Goal: Information Seeking & Learning: Learn about a topic

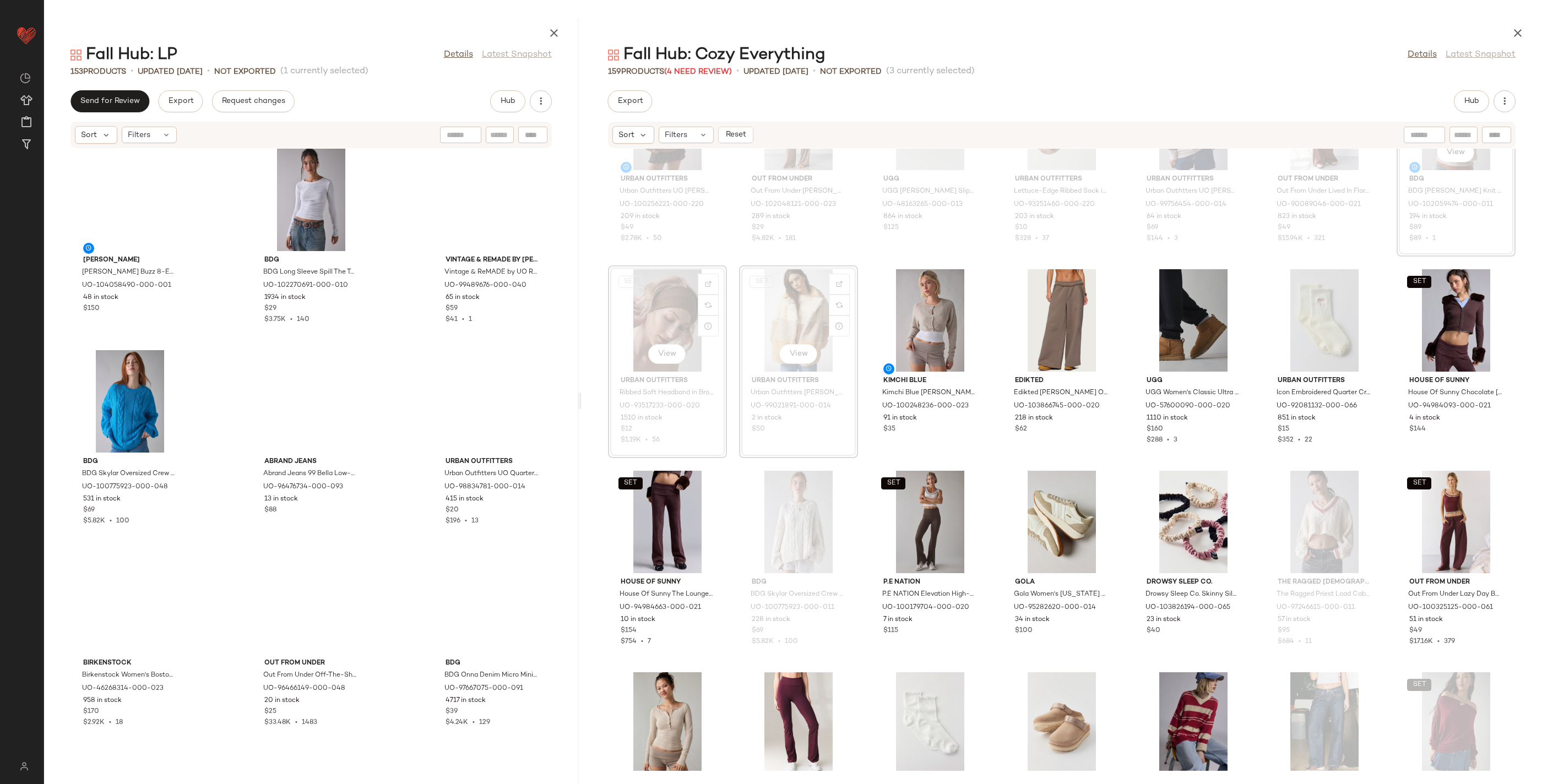
scroll to position [9656, 0]
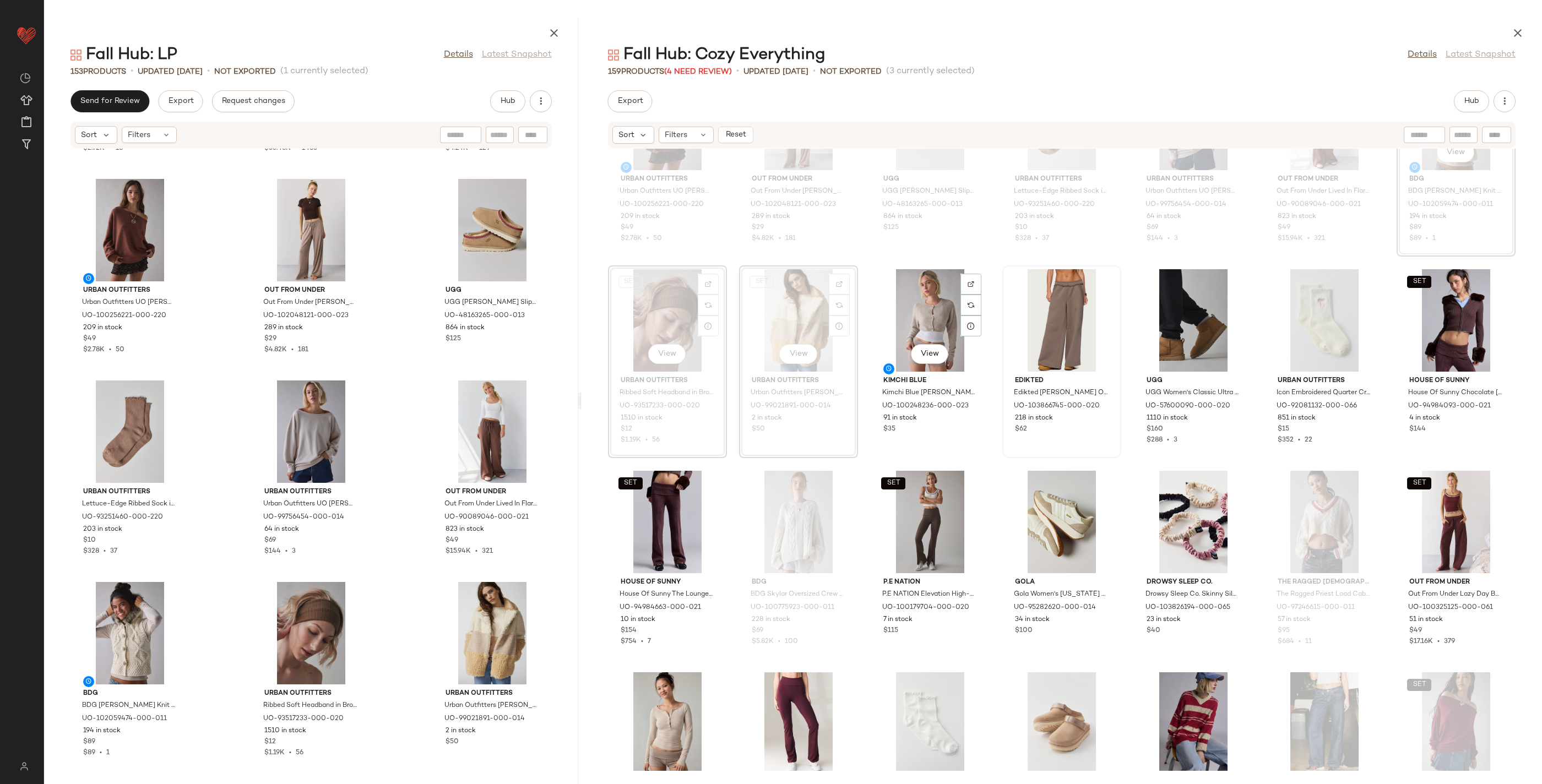
drag, startPoint x: 913, startPoint y: 300, endPoint x: 1030, endPoint y: 314, distance: 117.8
click at [913, 300] on div "View" at bounding box center [930, 320] width 112 height 102
click at [1187, 308] on div "View" at bounding box center [1194, 320] width 112 height 102
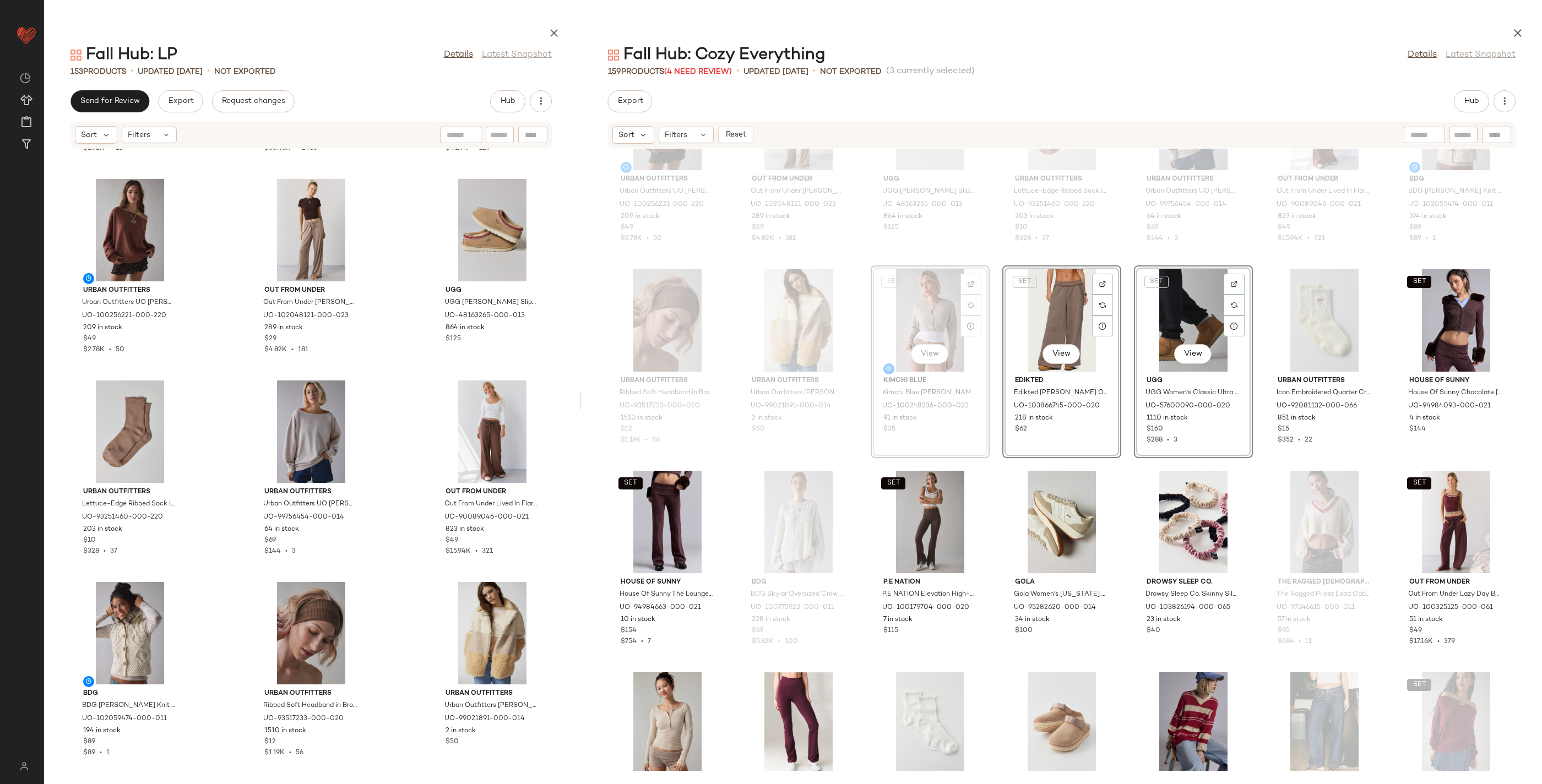
scroll to position [133, 0]
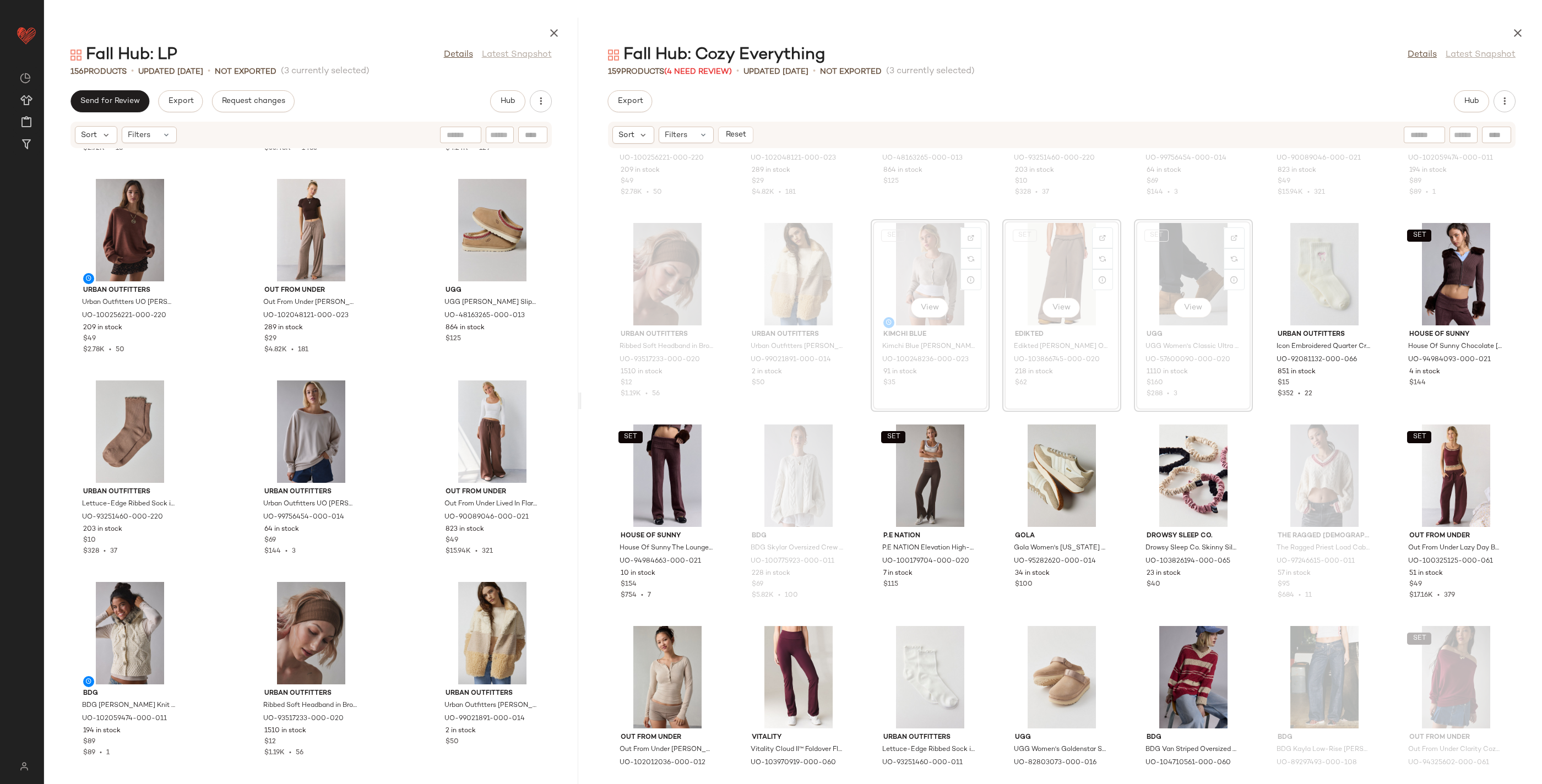
scroll to position [9857, 0]
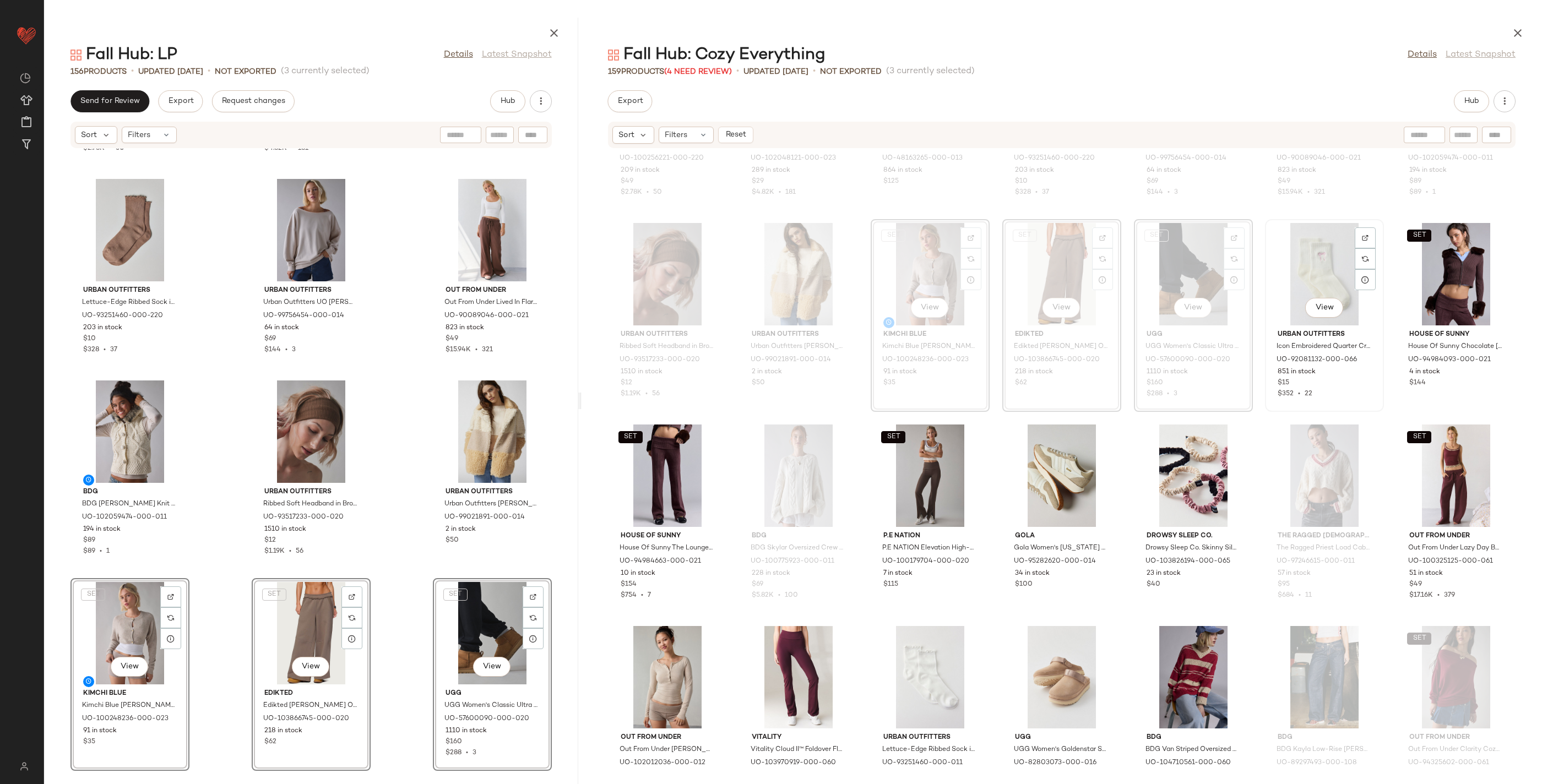
click at [1337, 238] on div "View" at bounding box center [1325, 274] width 112 height 102
click at [649, 479] on div "SET View" at bounding box center [668, 475] width 112 height 102
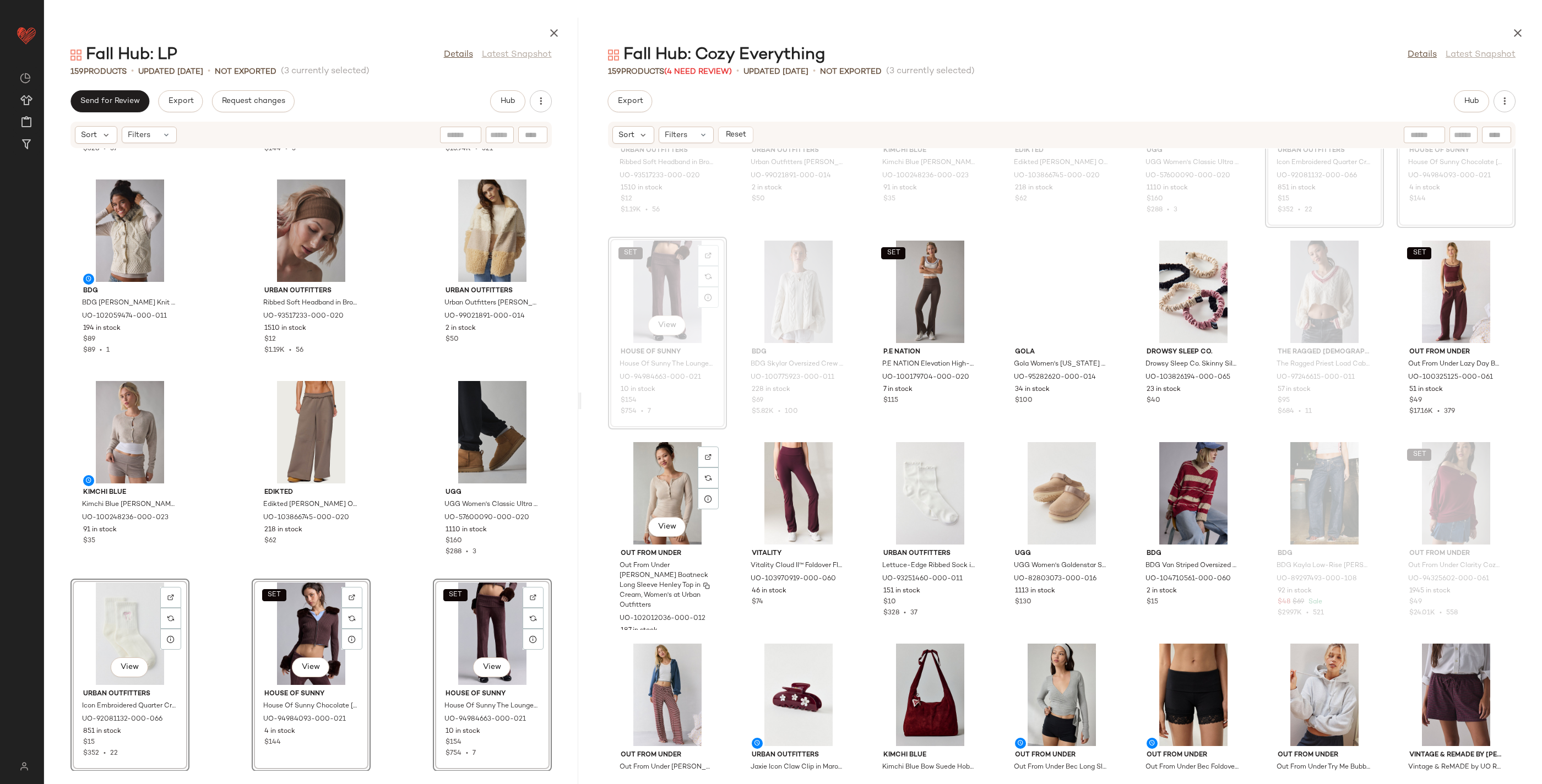
scroll to position [320, 0]
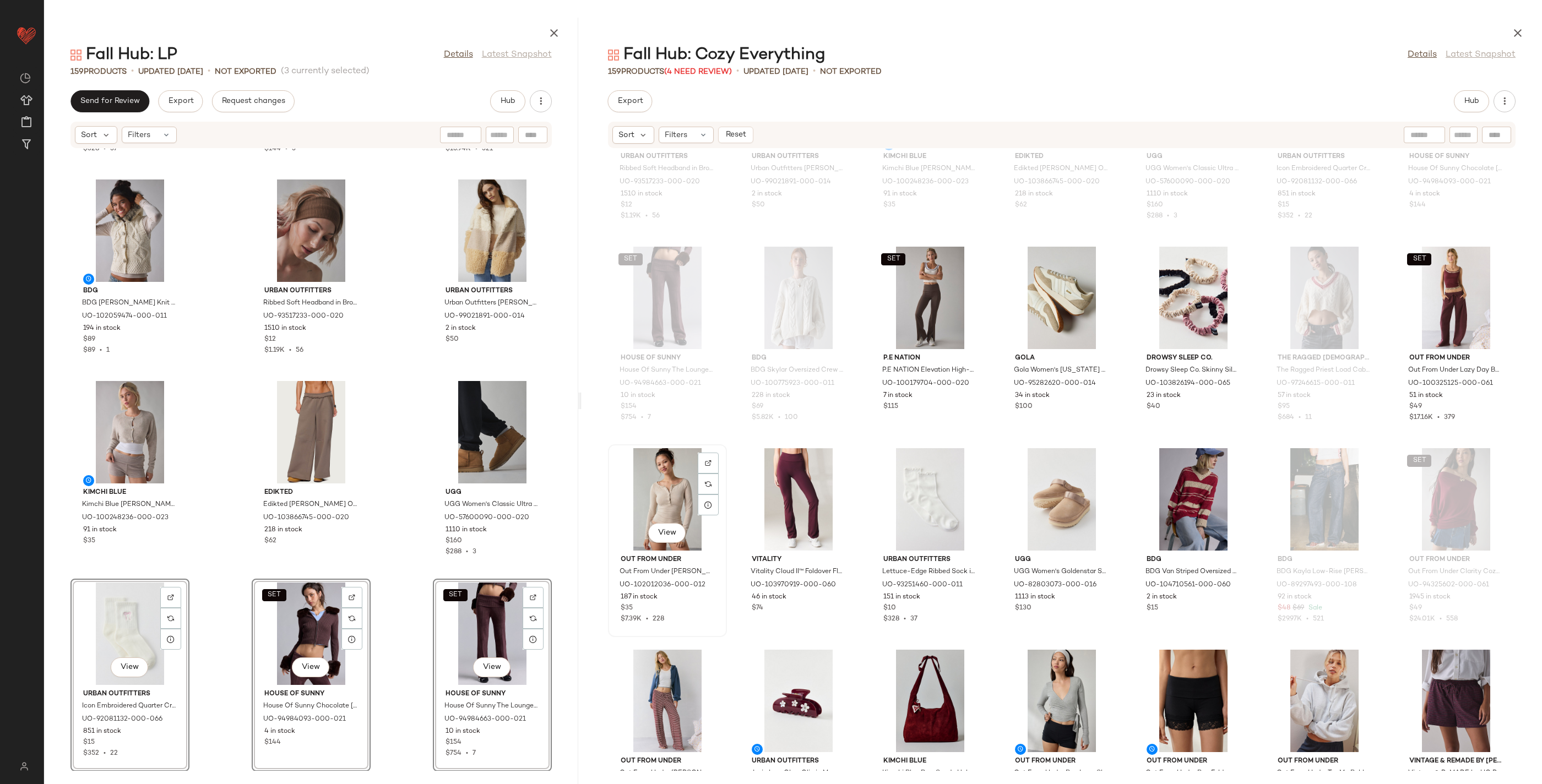
click at [688, 487] on div "View" at bounding box center [668, 498] width 112 height 102
click at [808, 492] on div "View" at bounding box center [799, 498] width 112 height 102
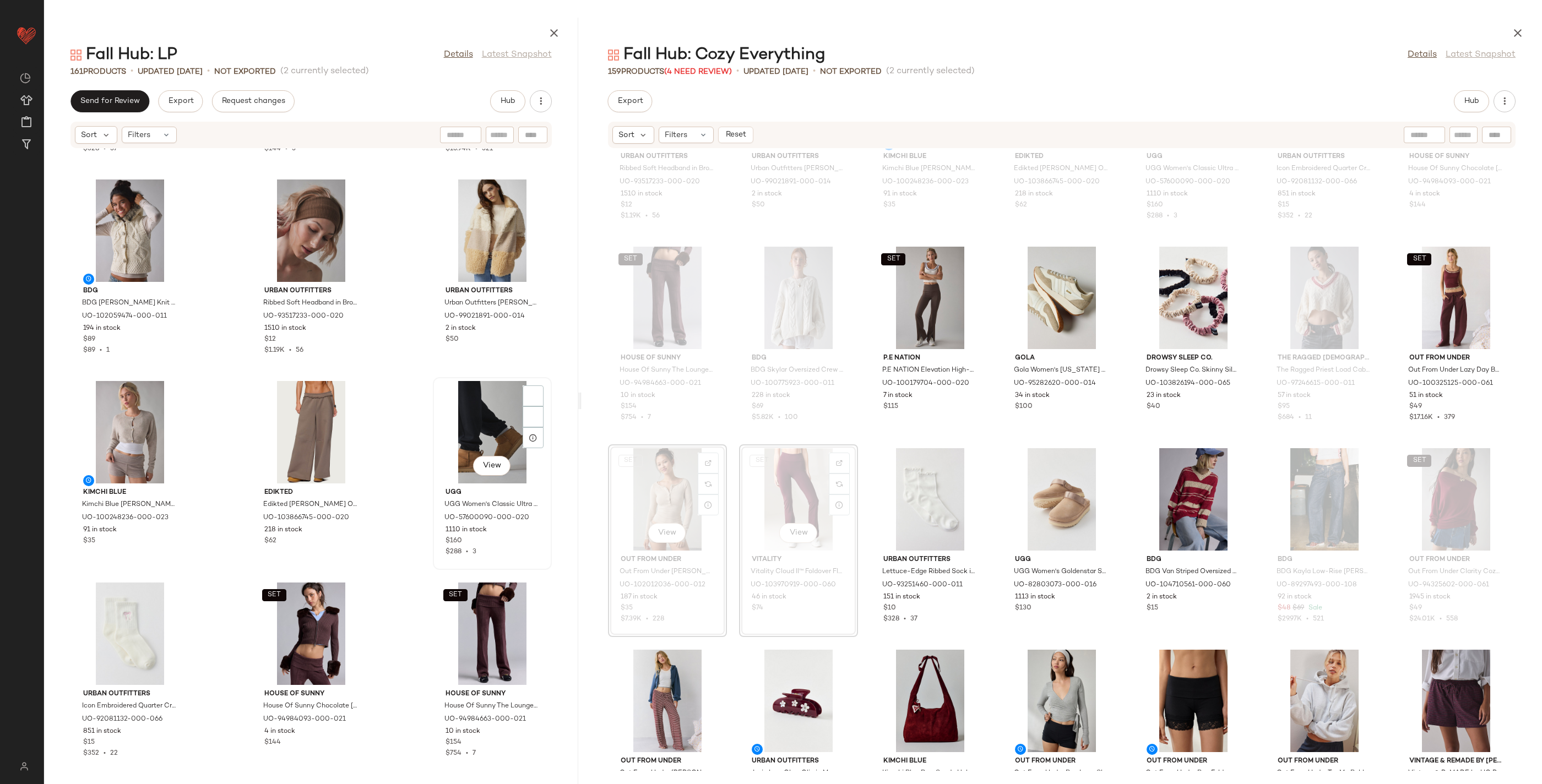
scroll to position [10261, 0]
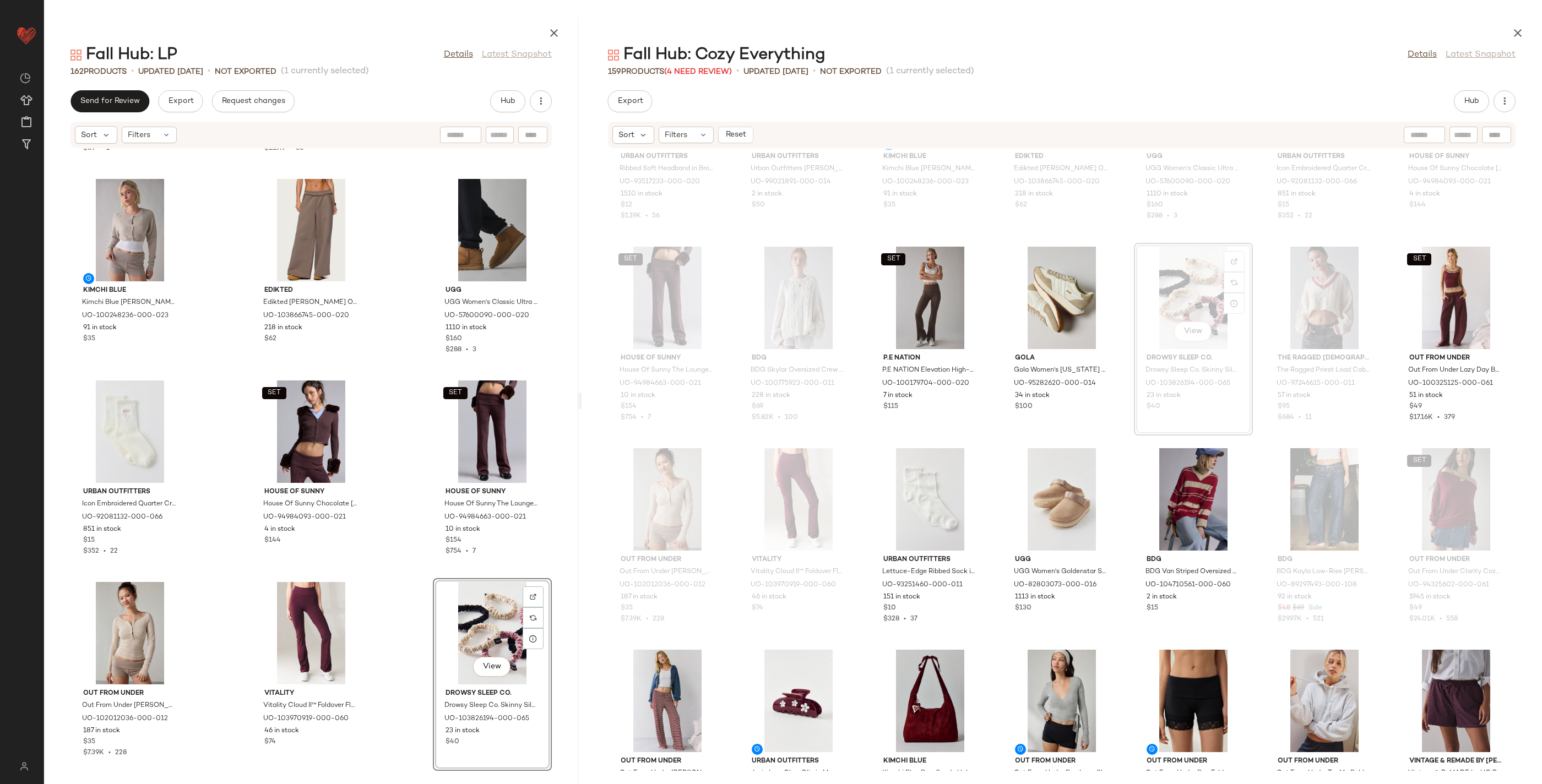
click at [396, 640] on div "BDG BDG [PERSON_NAME] Knit Faux-Fur Trim Hooded Sweater Vest in Ivory, Women's …" at bounding box center [311, 459] width 535 height 622
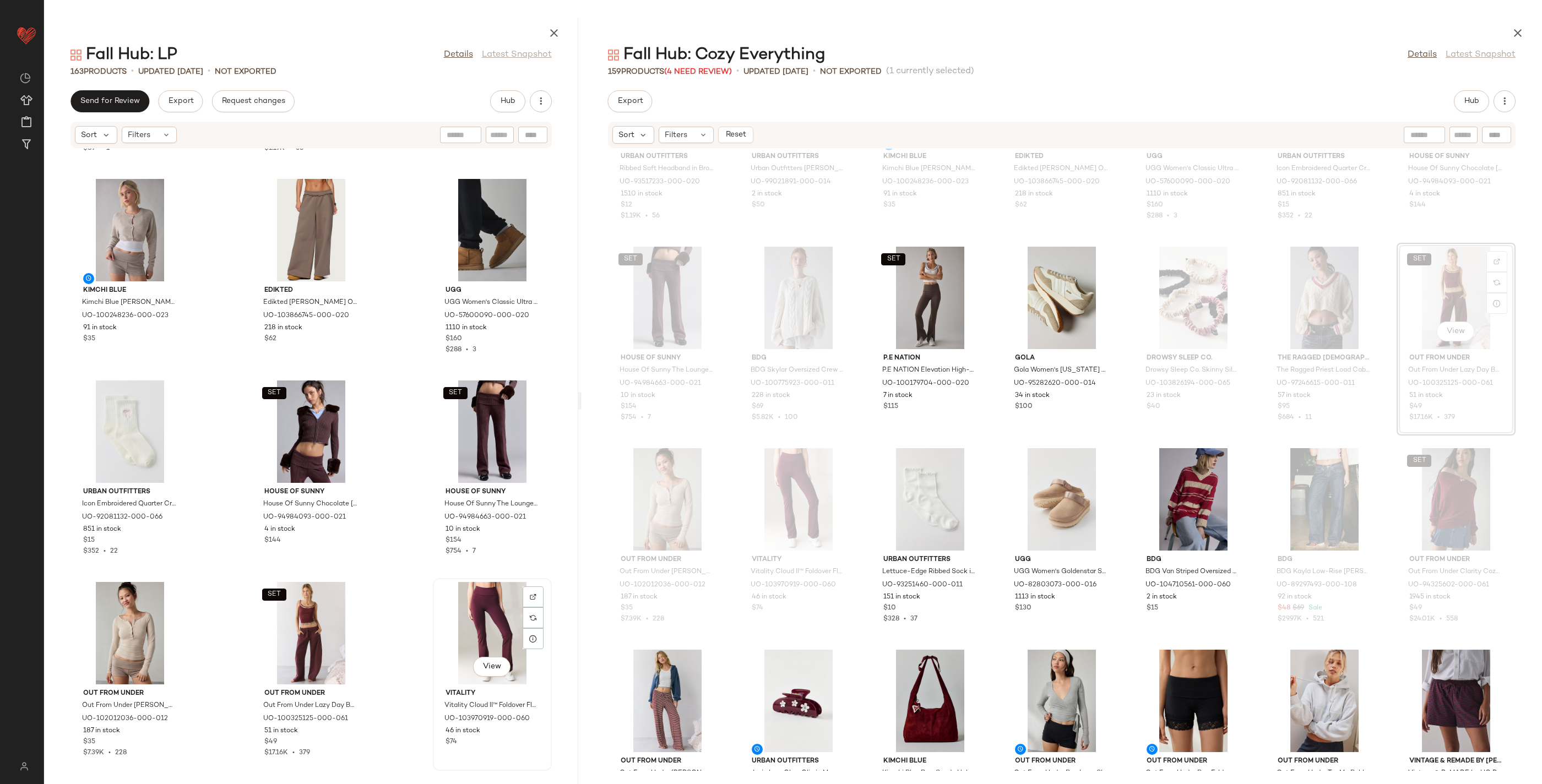
click at [481, 597] on div "View" at bounding box center [493, 632] width 112 height 102
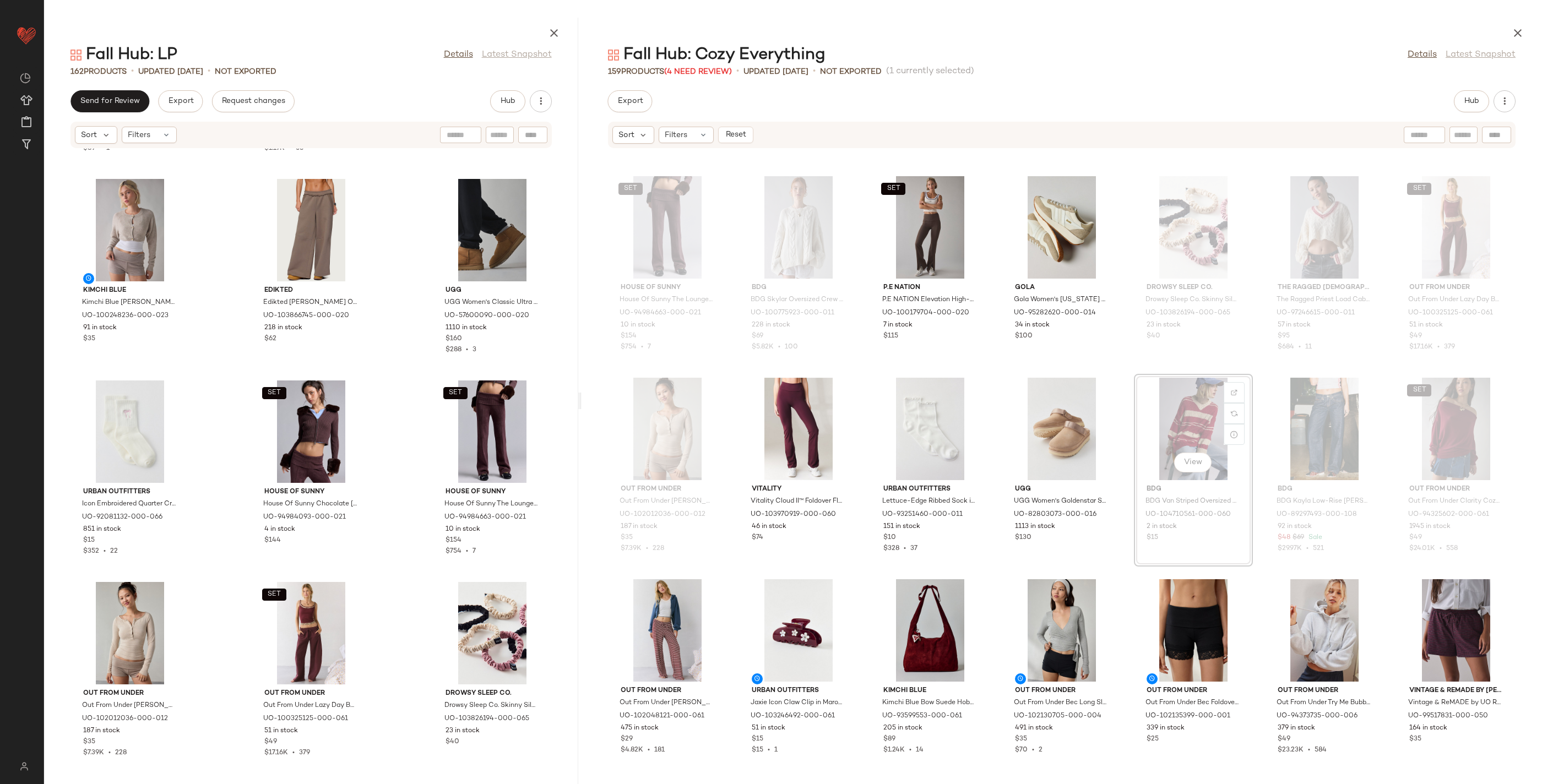
scroll to position [397, 0]
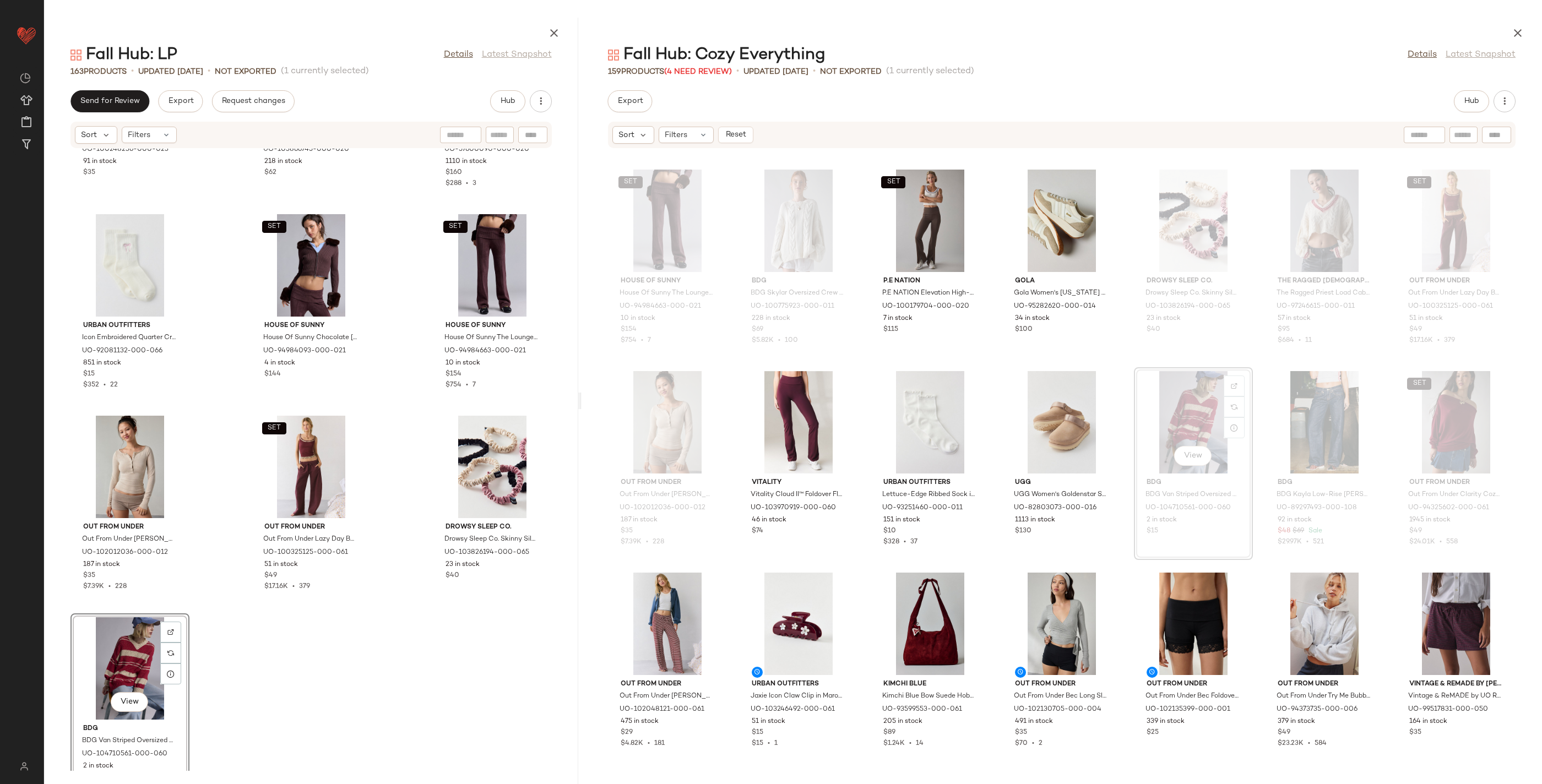
scroll to position [10424, 0]
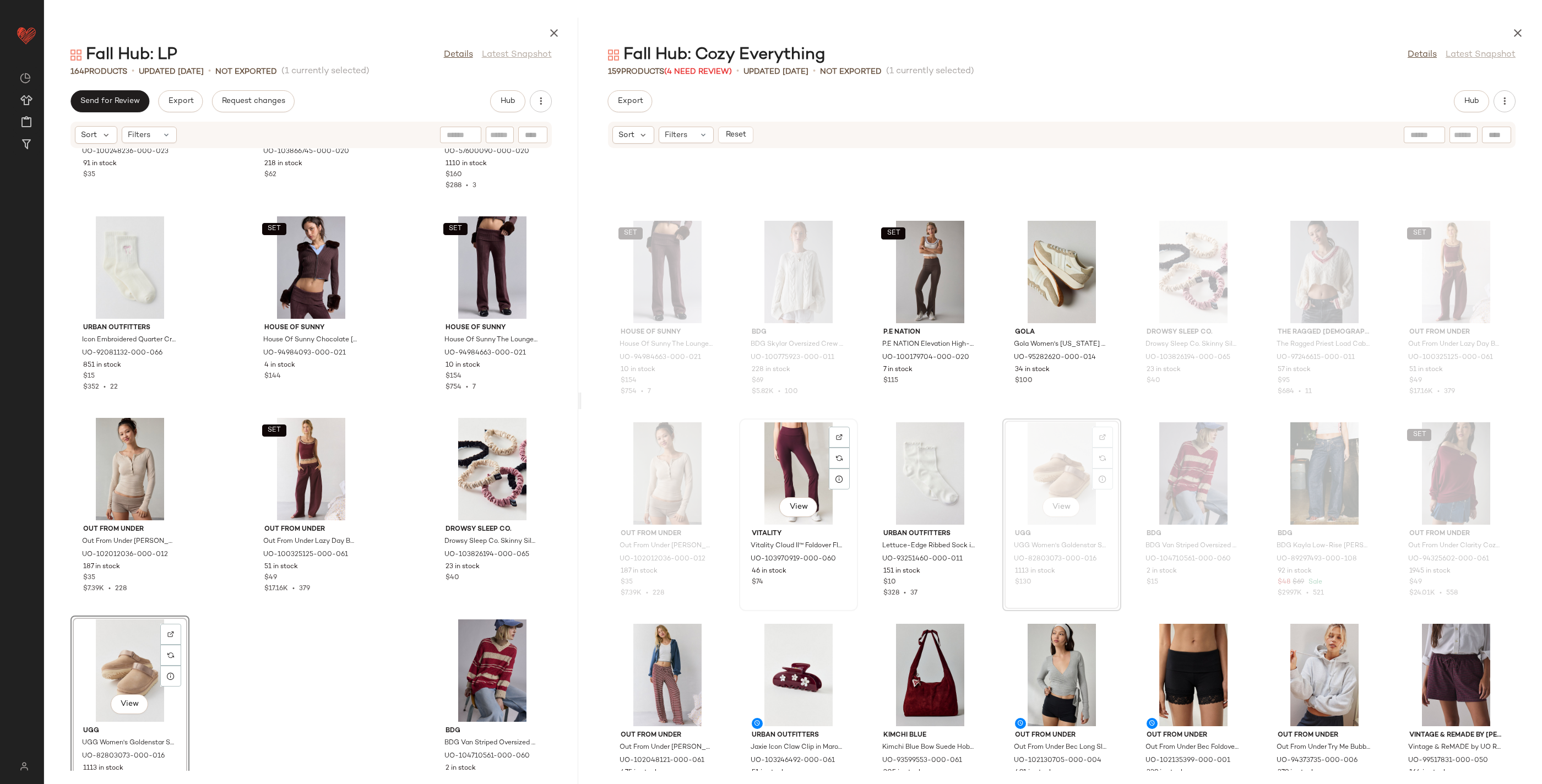
scroll to position [341, 0]
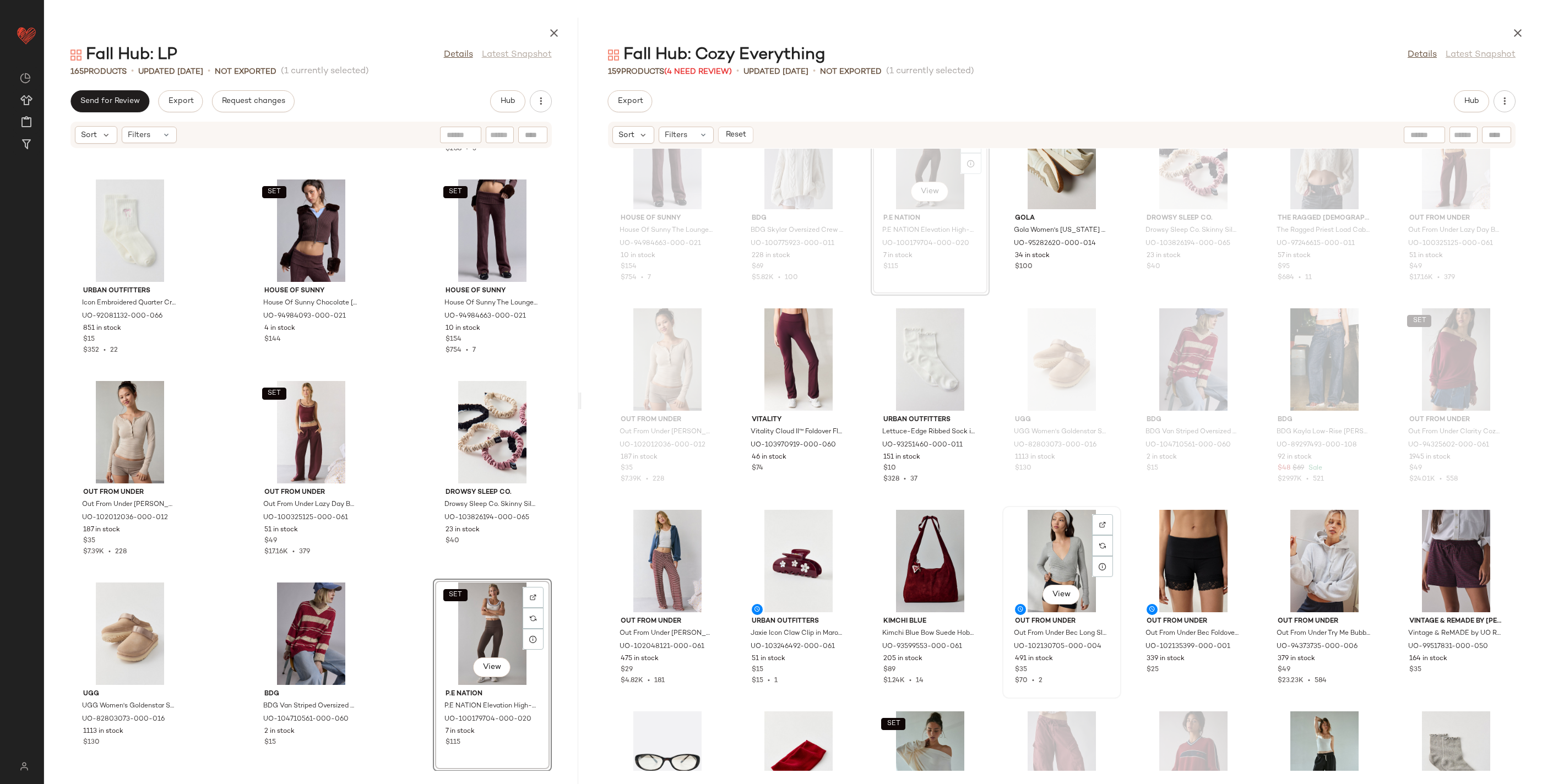
scroll to position [467, 0]
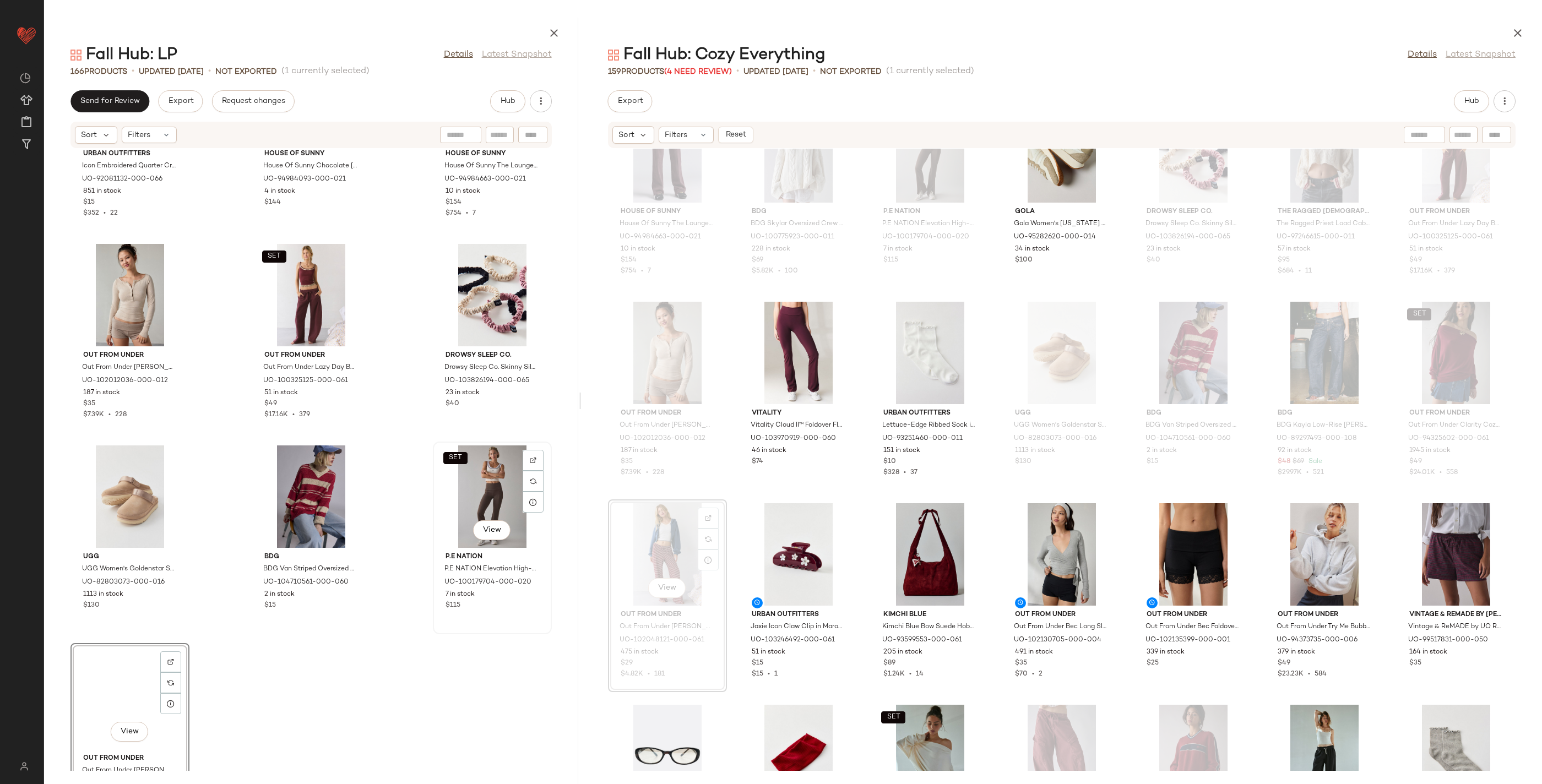
scroll to position [10664, 0]
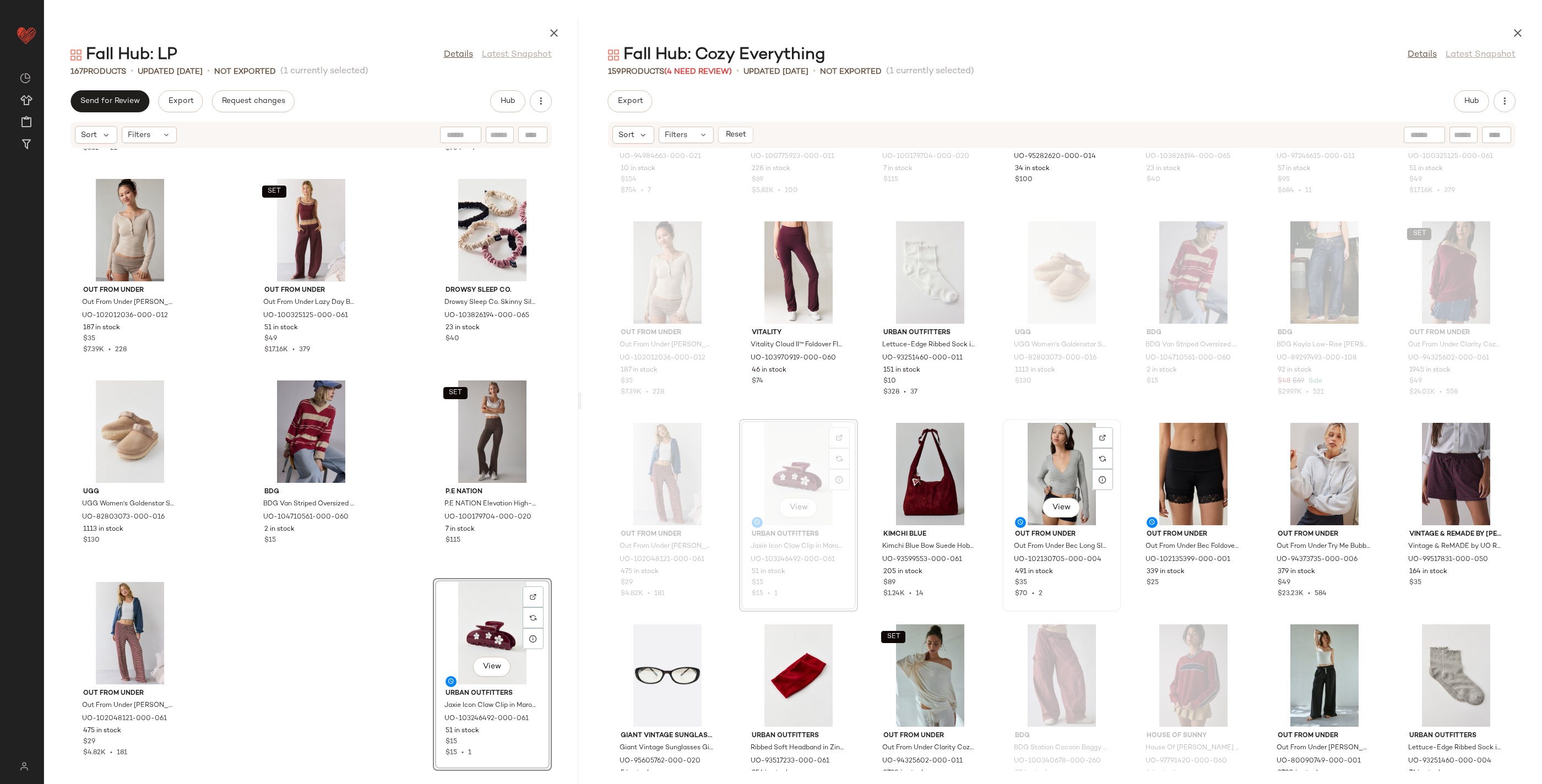
scroll to position [549, 0]
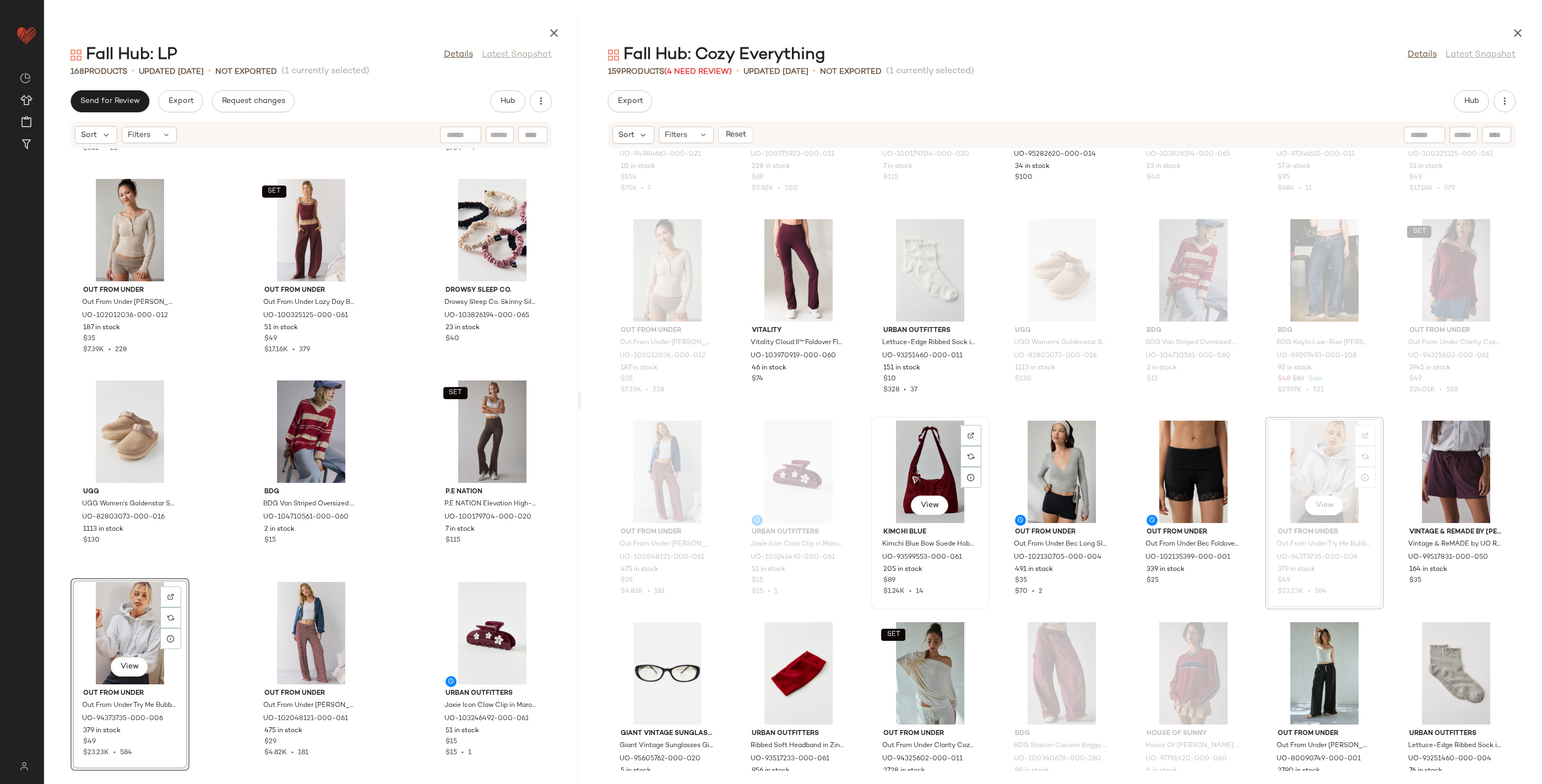
click at [908, 465] on div "View" at bounding box center [930, 471] width 112 height 102
click at [1192, 457] on div "View" at bounding box center [1194, 471] width 112 height 102
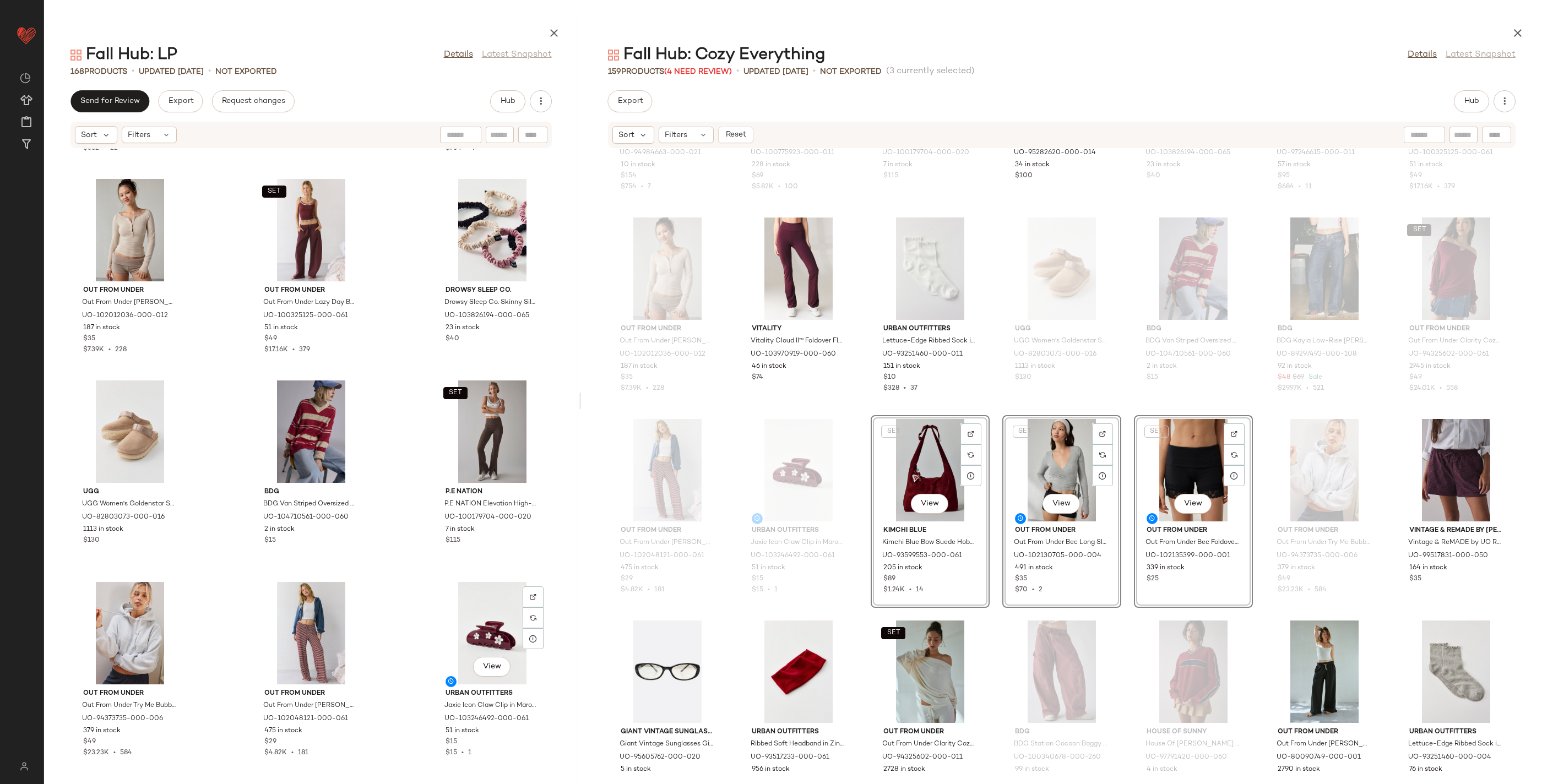
scroll to position [10865, 0]
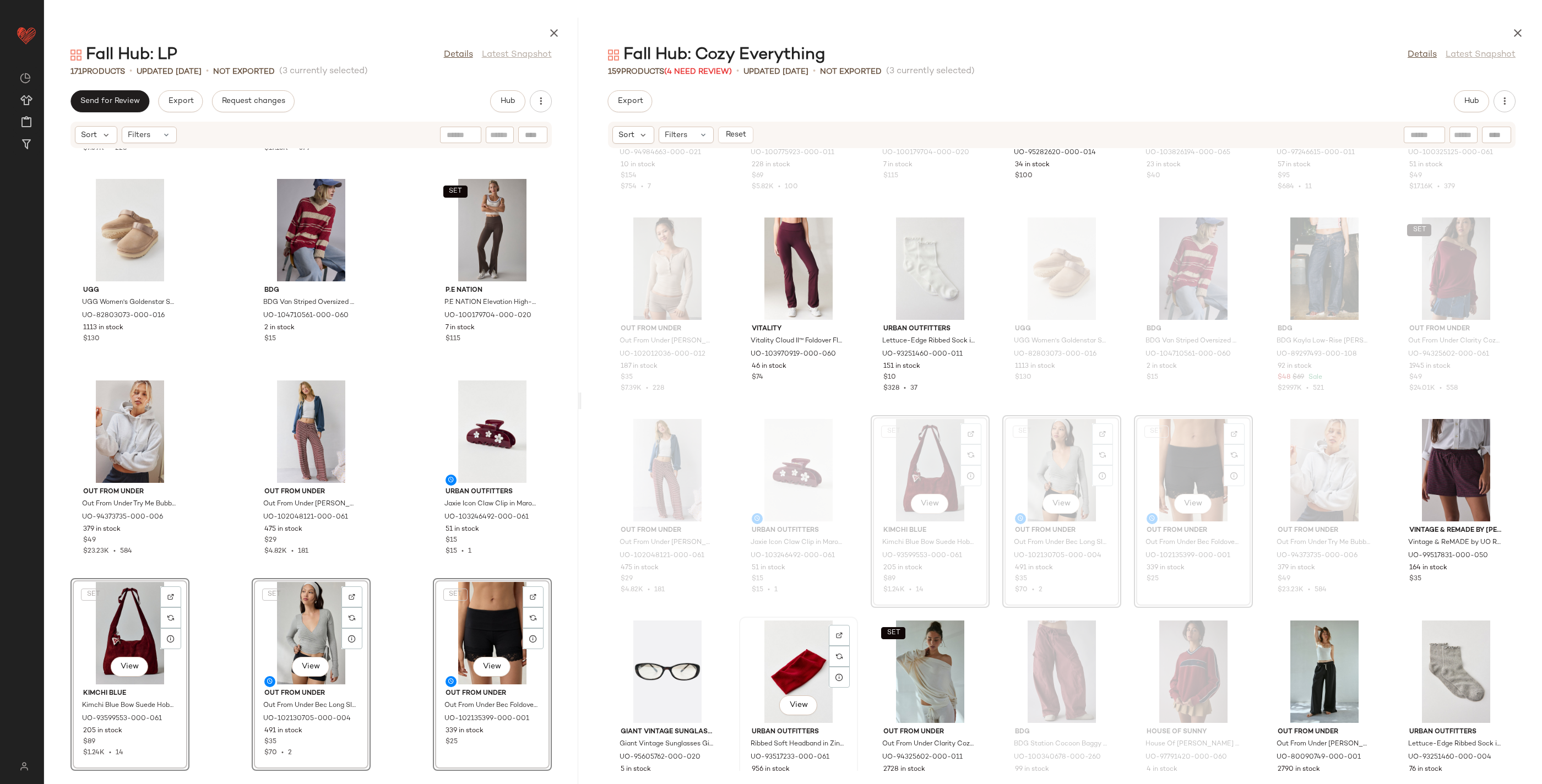
click at [791, 672] on div "View" at bounding box center [799, 671] width 112 height 102
click at [922, 669] on div "SET View" at bounding box center [930, 671] width 112 height 102
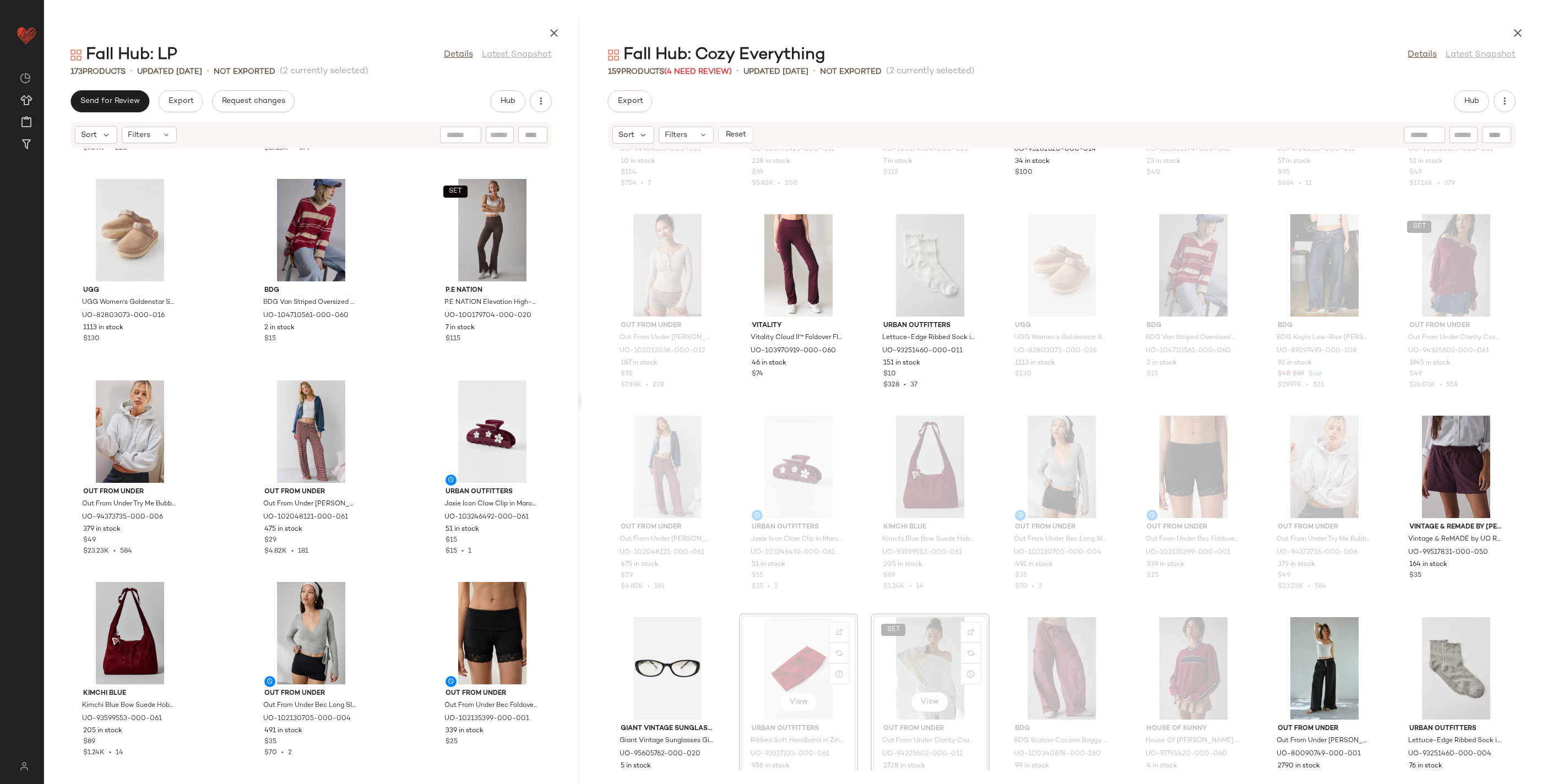
scroll to position [11066, 0]
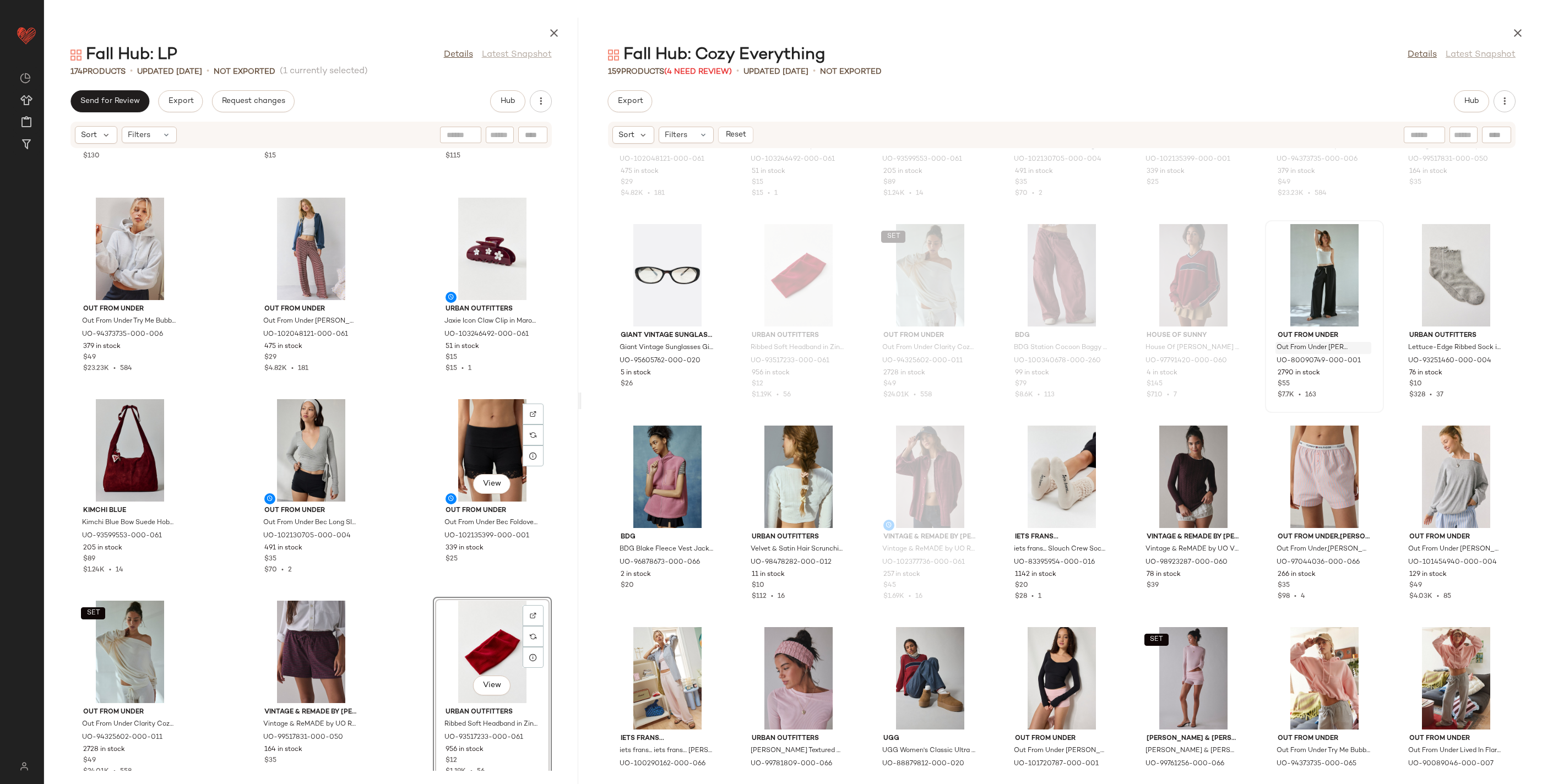
scroll to position [11046, 0]
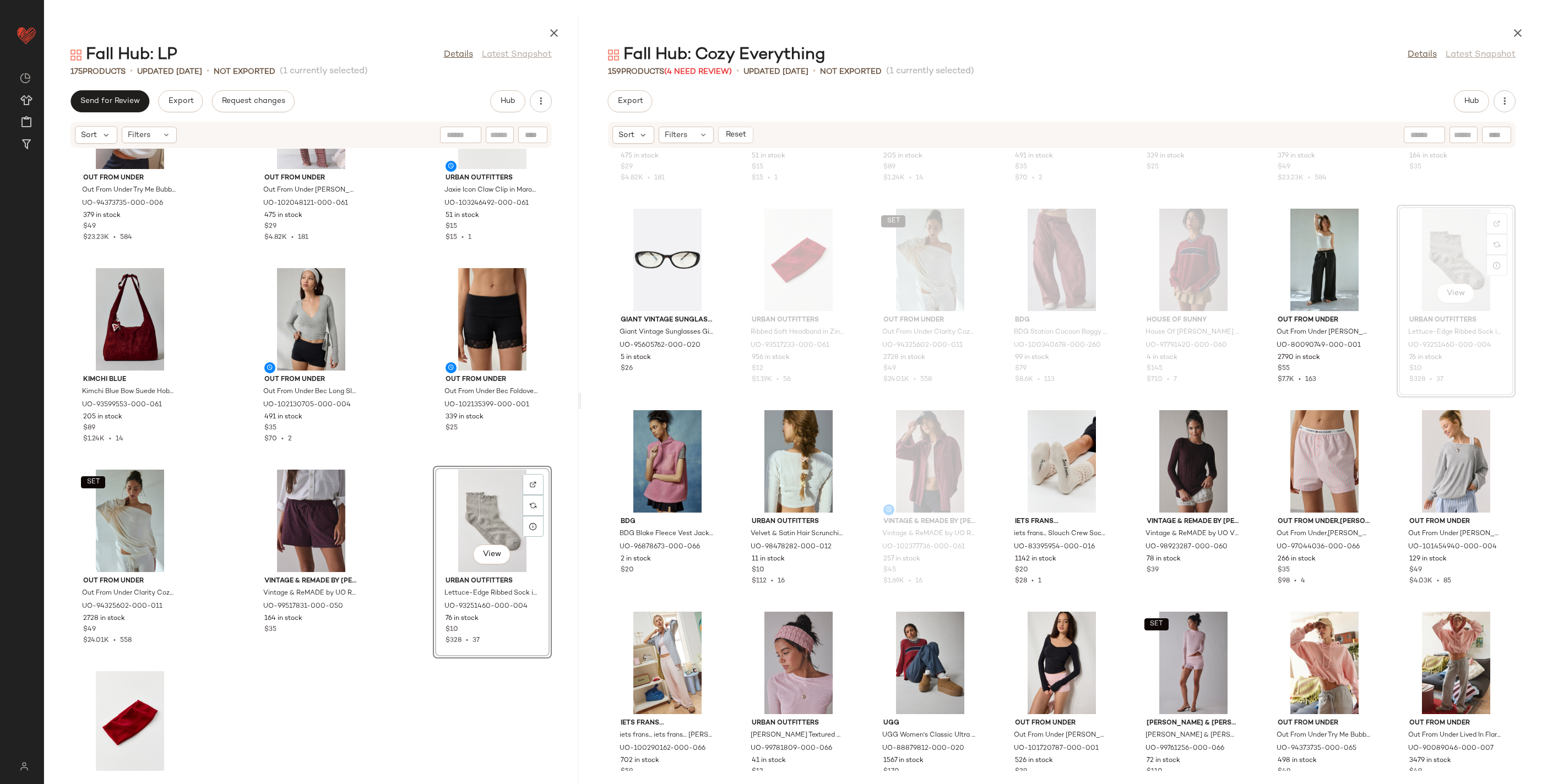
scroll to position [11268, 0]
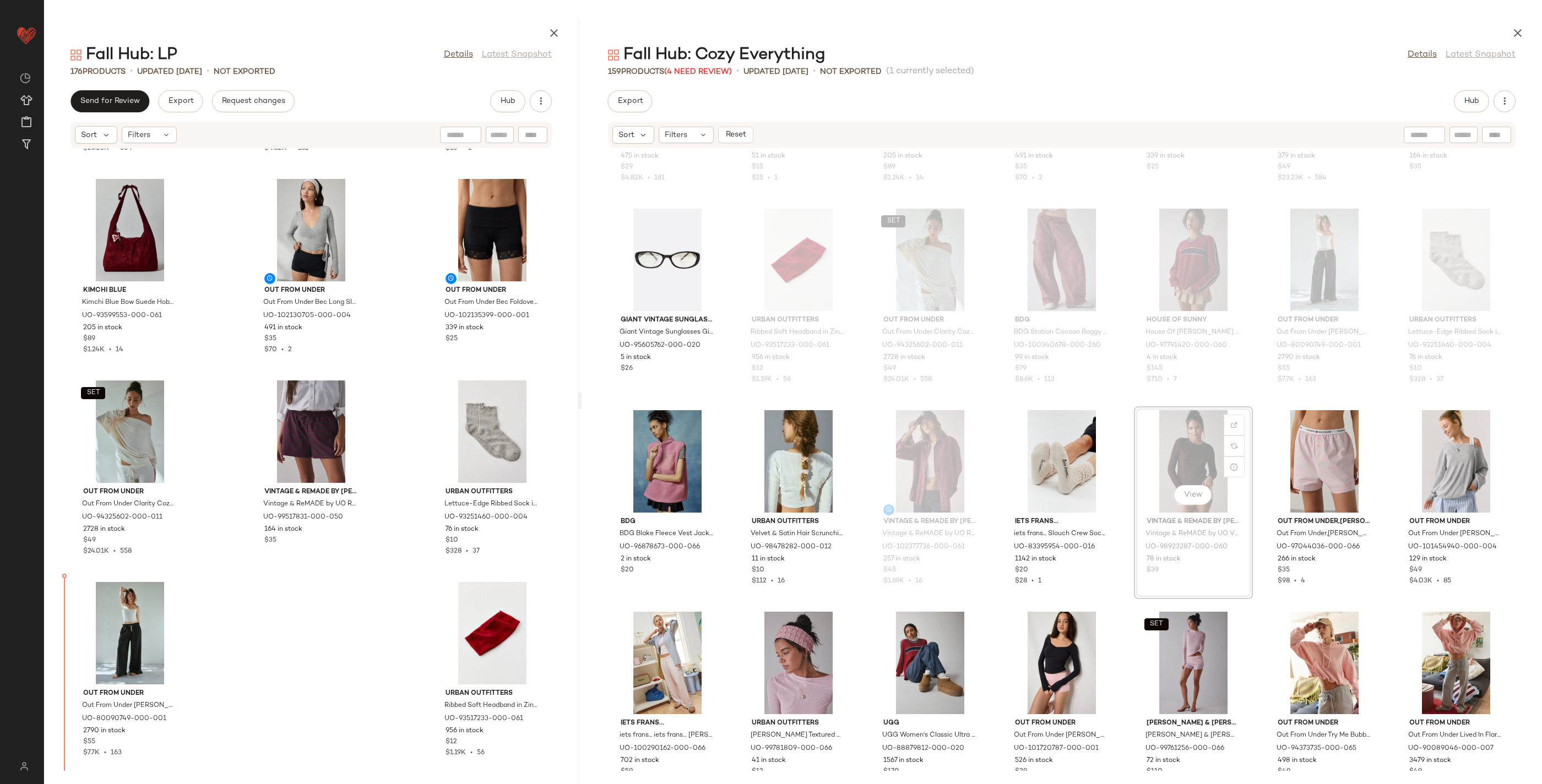
drag, startPoint x: 1177, startPoint y: 487, endPoint x: 1158, endPoint y: 496, distance: 21.0
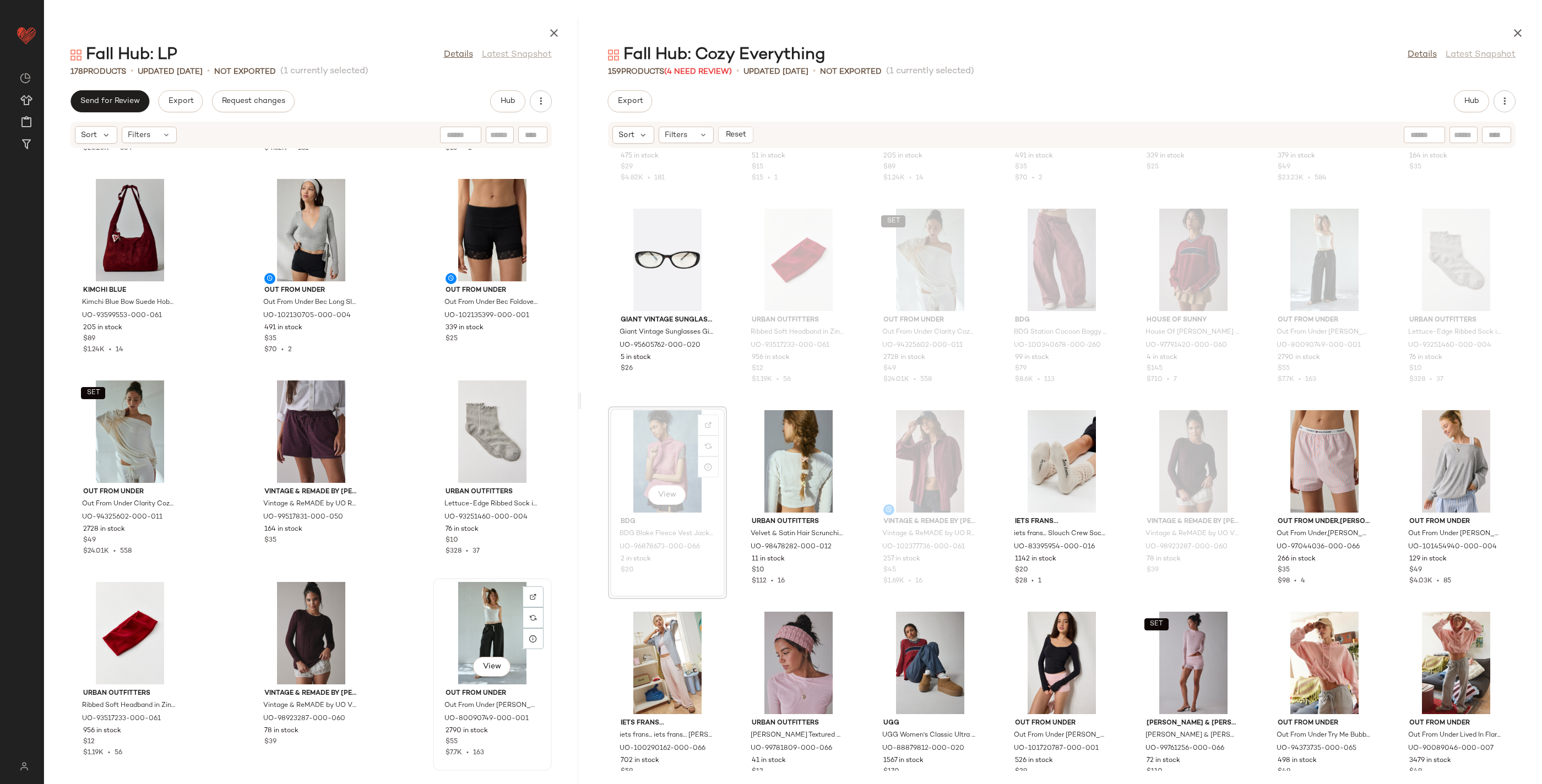
scroll to position [11469, 0]
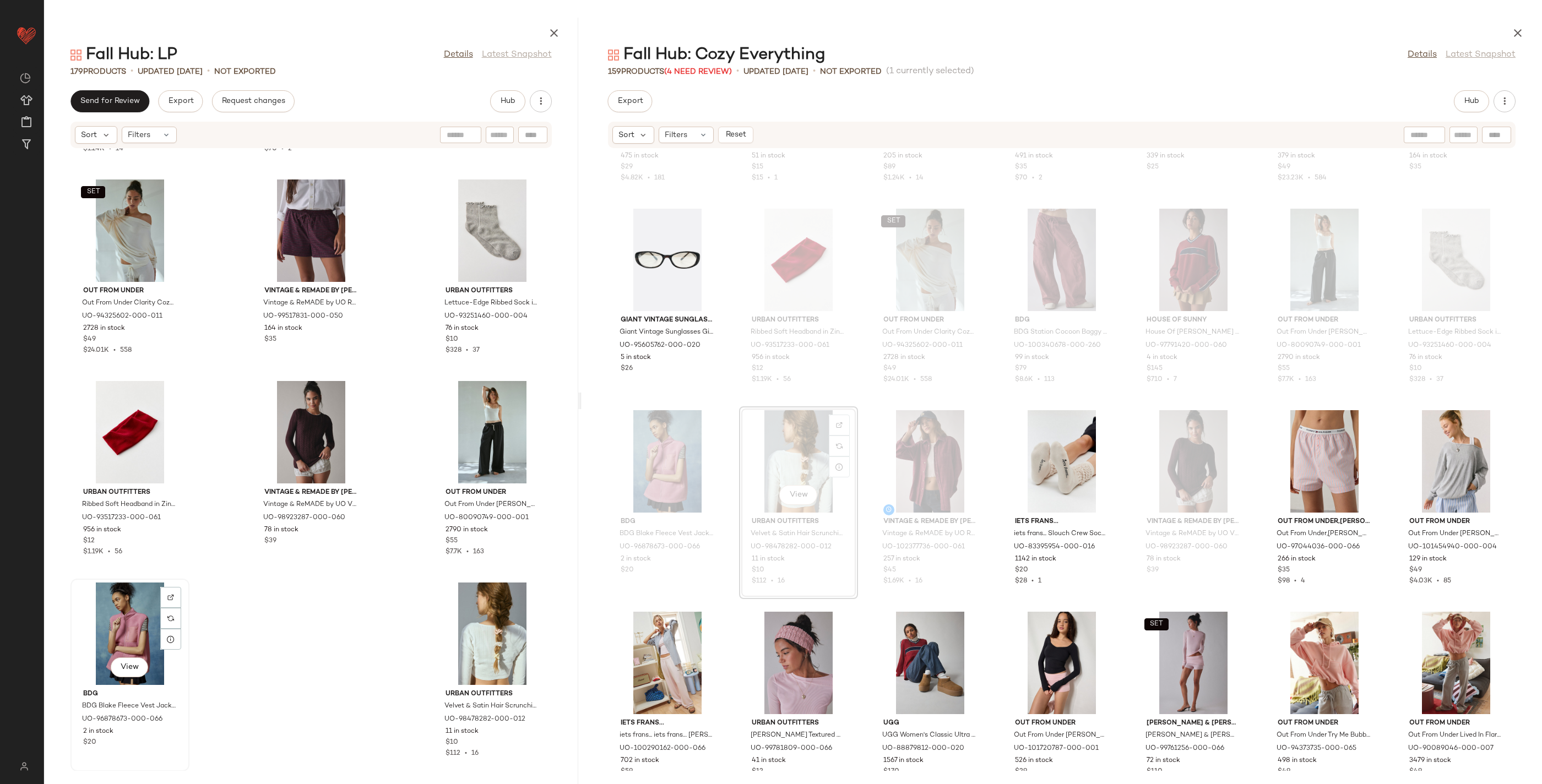
click at [93, 611] on div "View" at bounding box center [130, 633] width 112 height 102
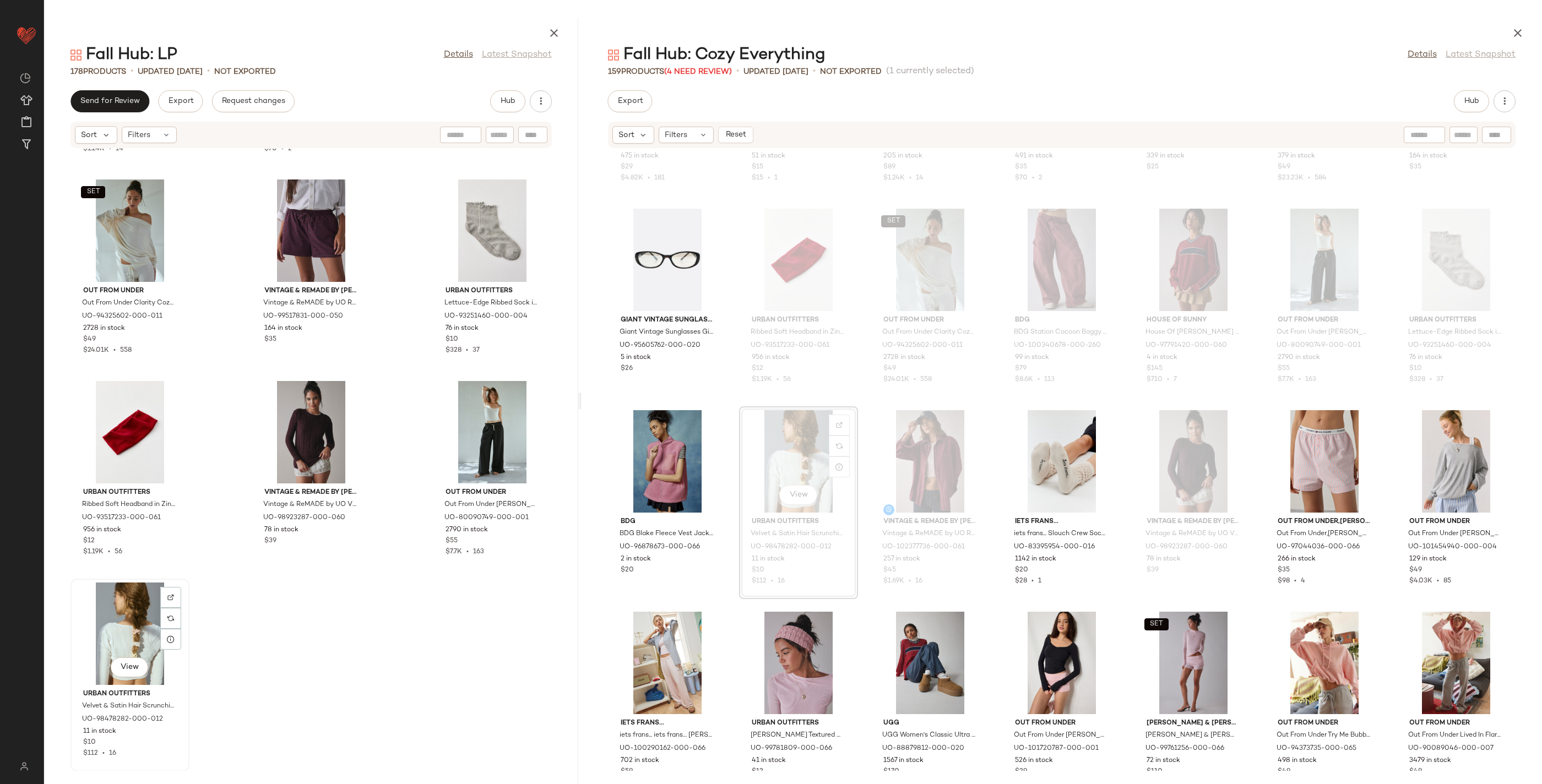
click at [136, 618] on div "View" at bounding box center [130, 633] width 112 height 102
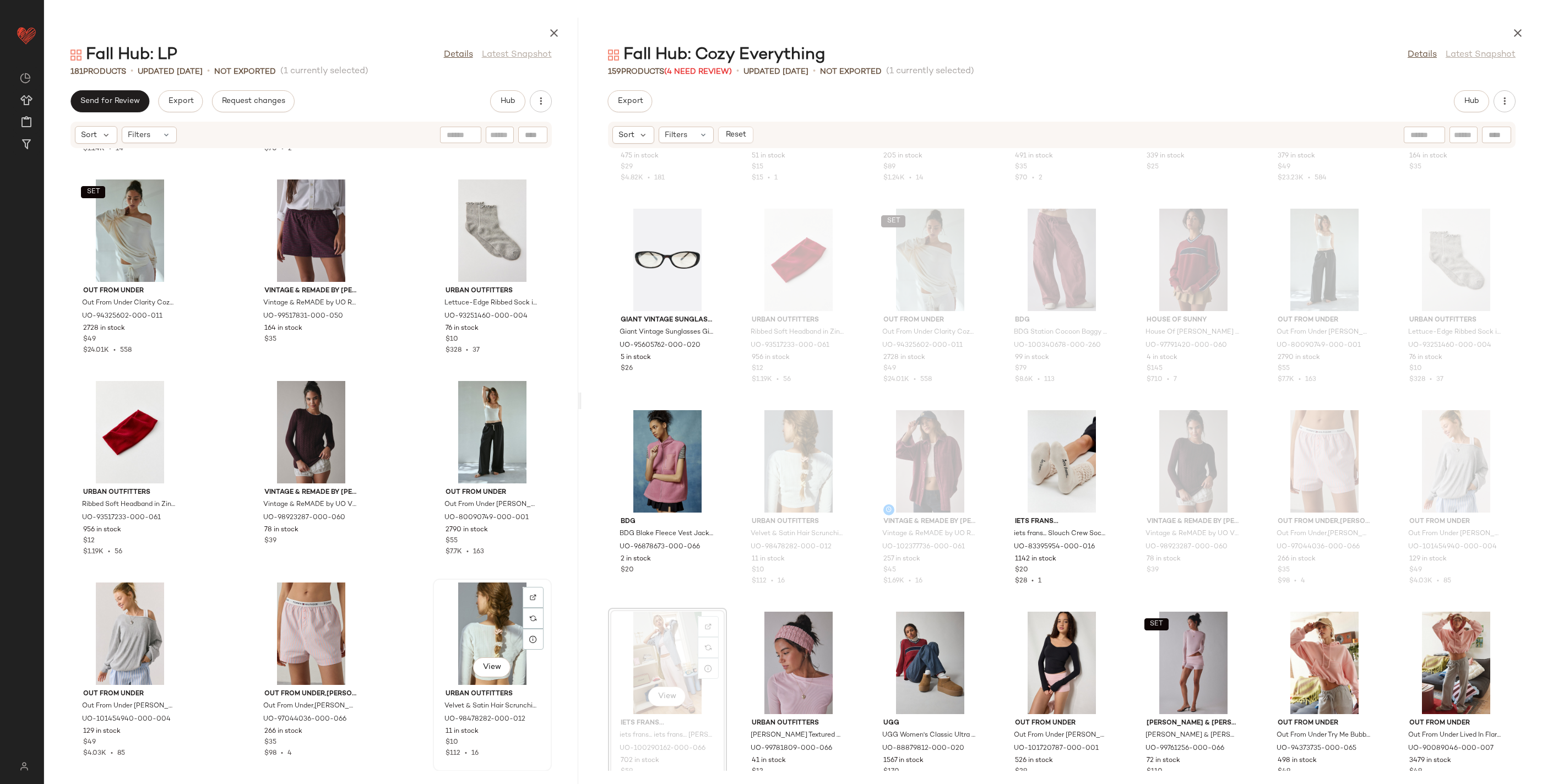
scroll to position [11671, 0]
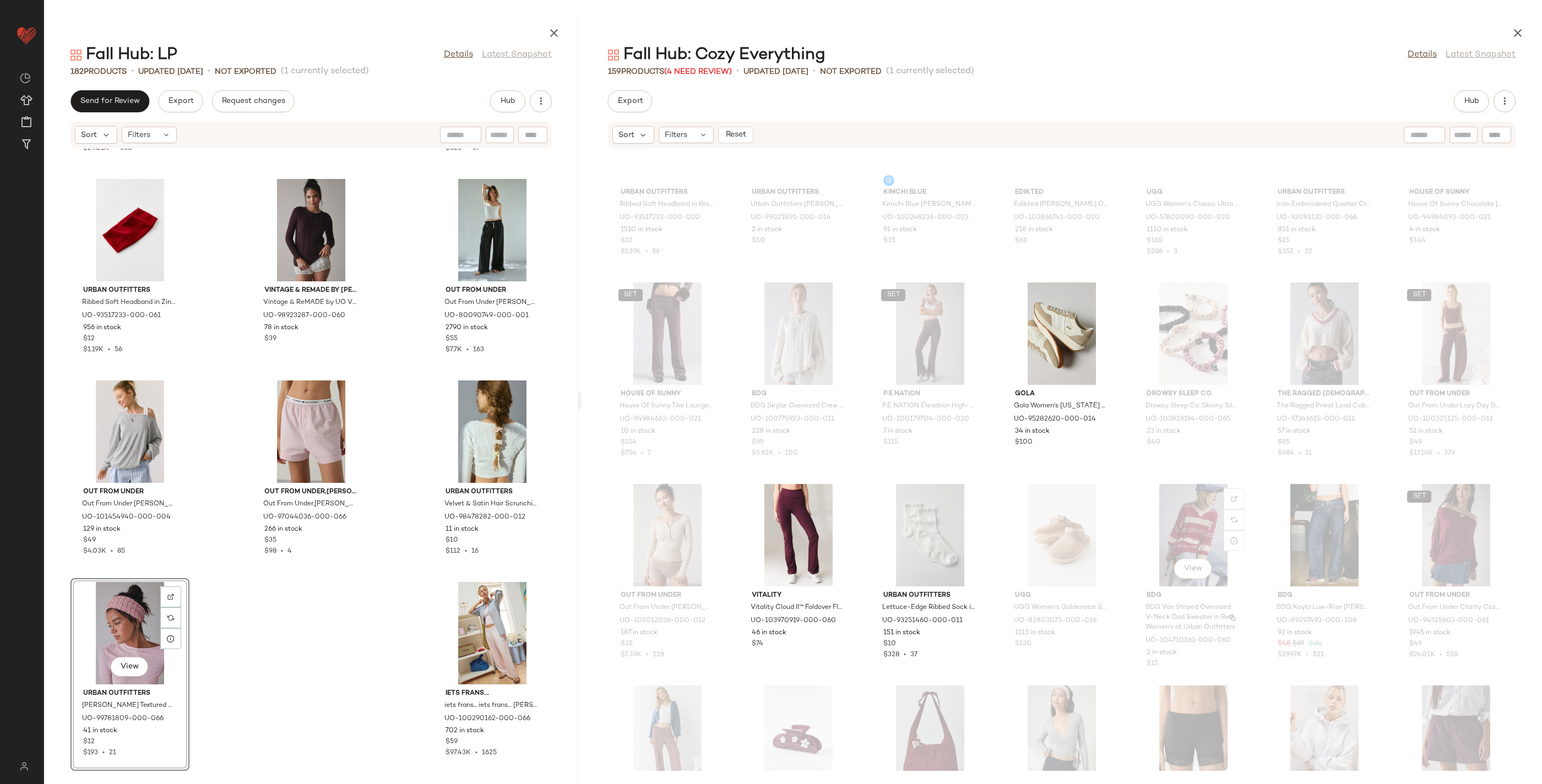
scroll to position [185, 0]
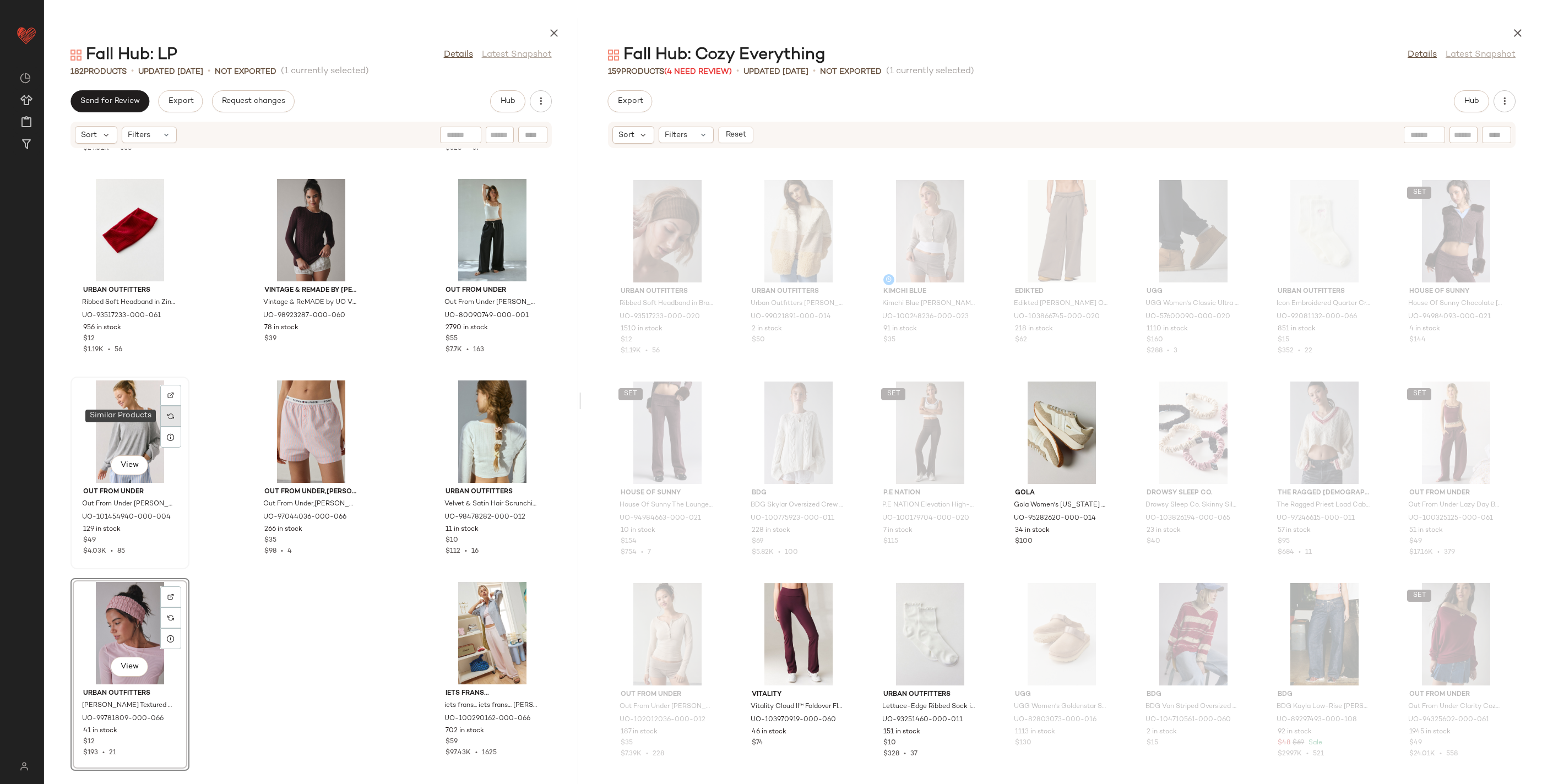
click at [173, 416] on img at bounding box center [171, 416] width 7 height 7
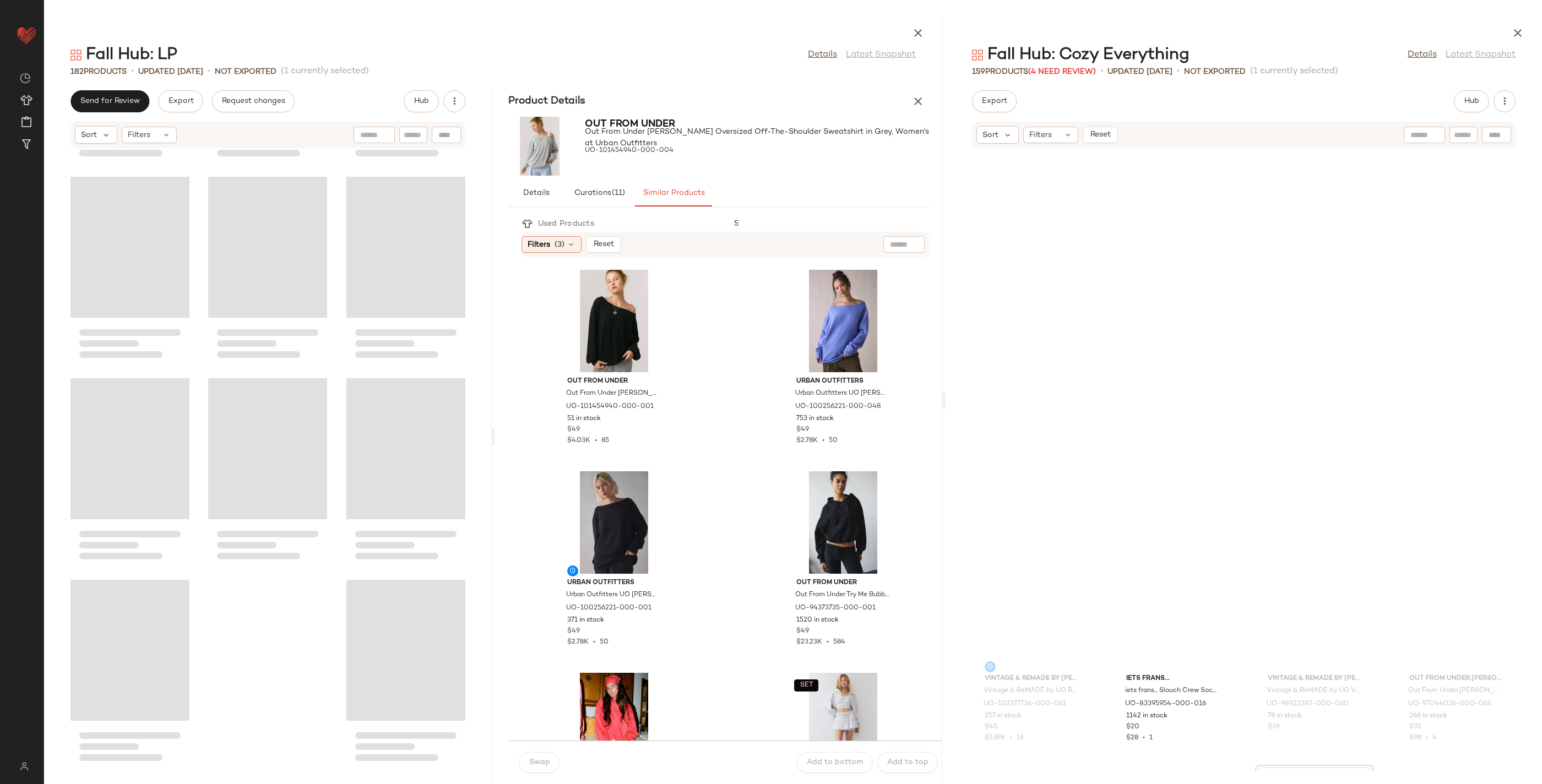
scroll to position [11671, 0]
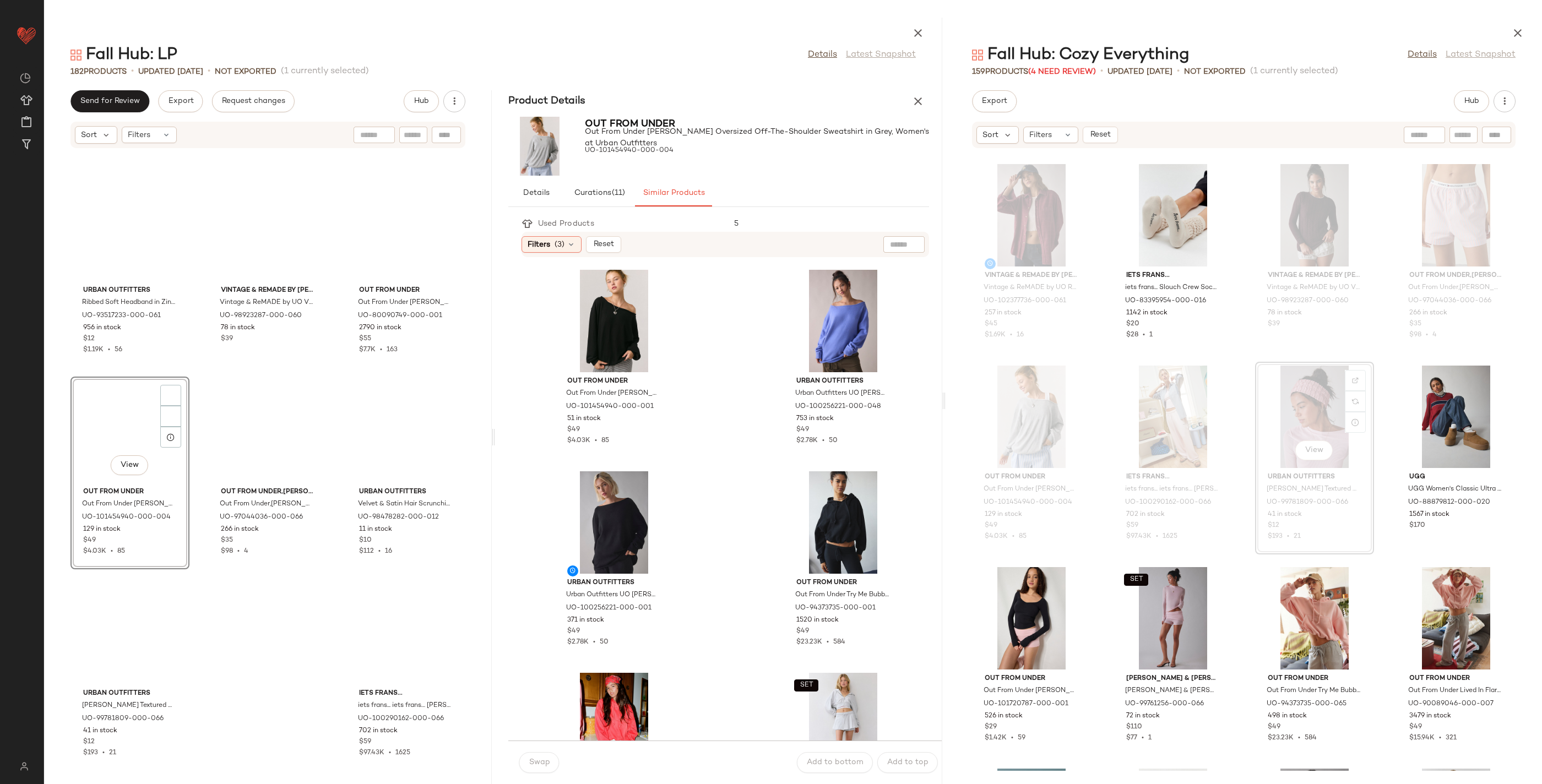
drag, startPoint x: 580, startPoint y: 401, endPoint x: 946, endPoint y: 395, distance: 366.0
click at [946, 395] on div "Fall Hub: LP Details Latest Snapshot 182 Products • updated [DATE] • Not Export…" at bounding box center [793, 401] width 1498 height 766
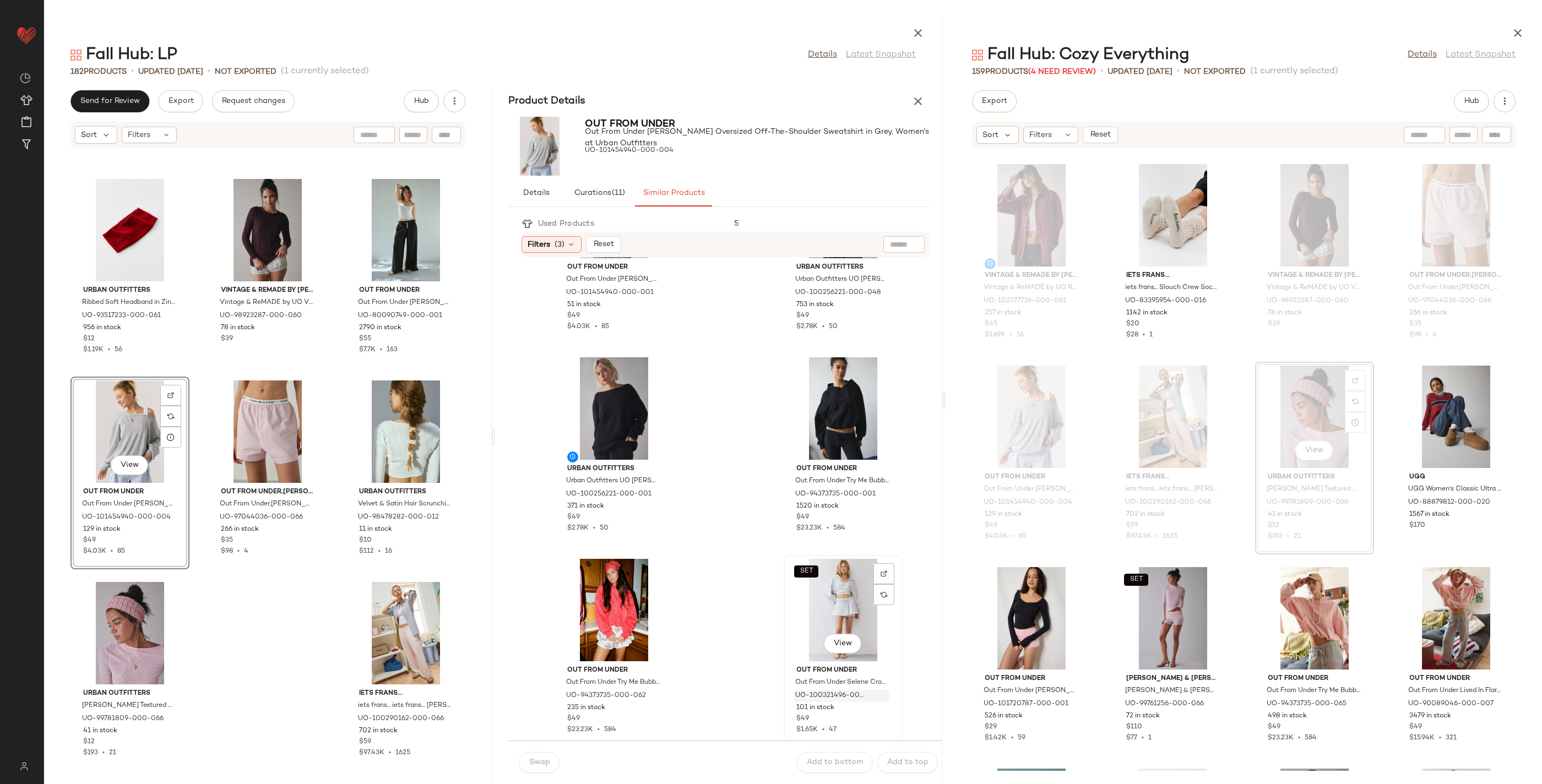
scroll to position [0, 0]
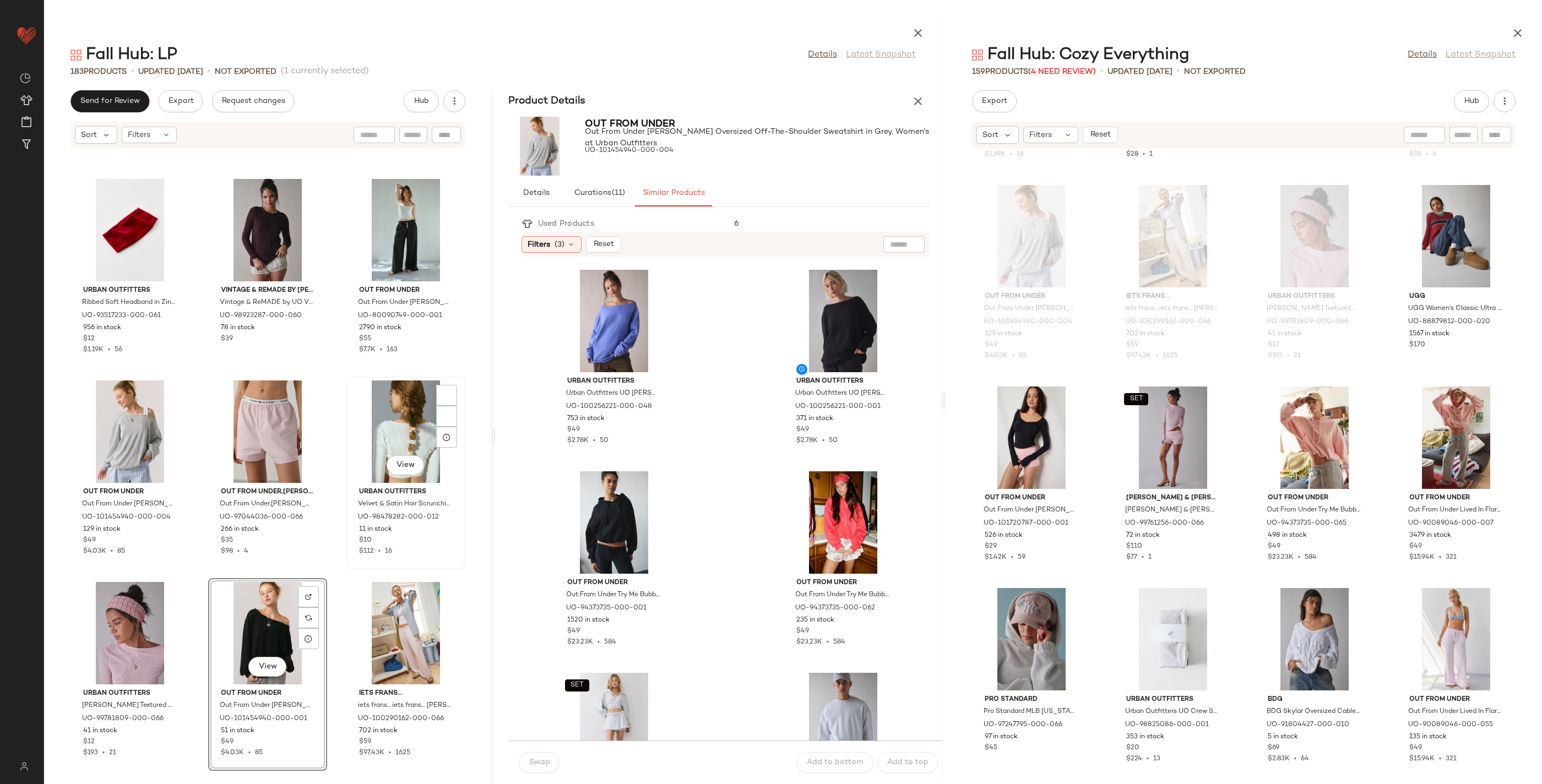
scroll to position [2402, 0]
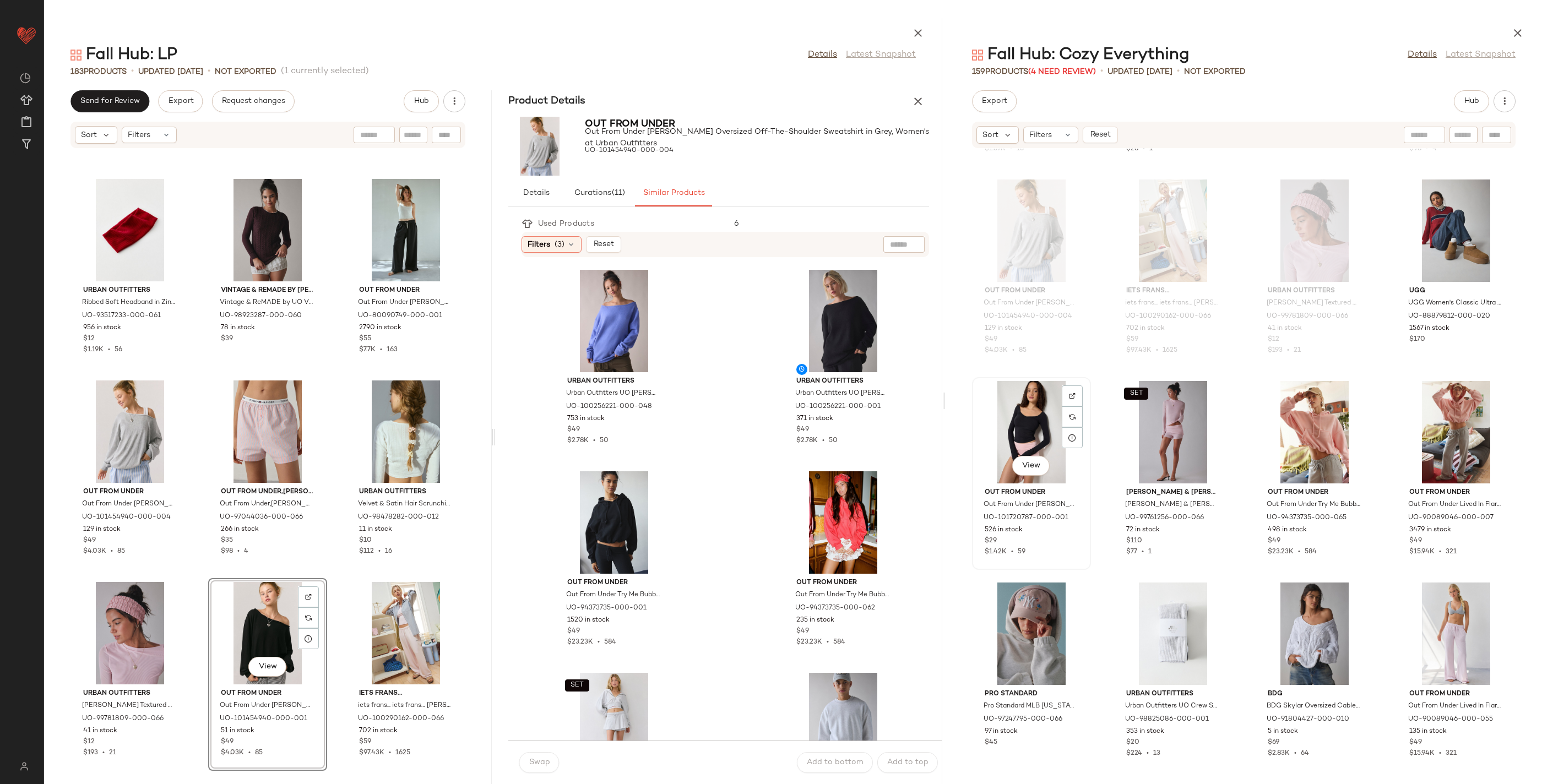
click at [1005, 397] on div "View" at bounding box center [1031, 431] width 112 height 102
click at [1143, 419] on div "SET View" at bounding box center [1173, 431] width 112 height 102
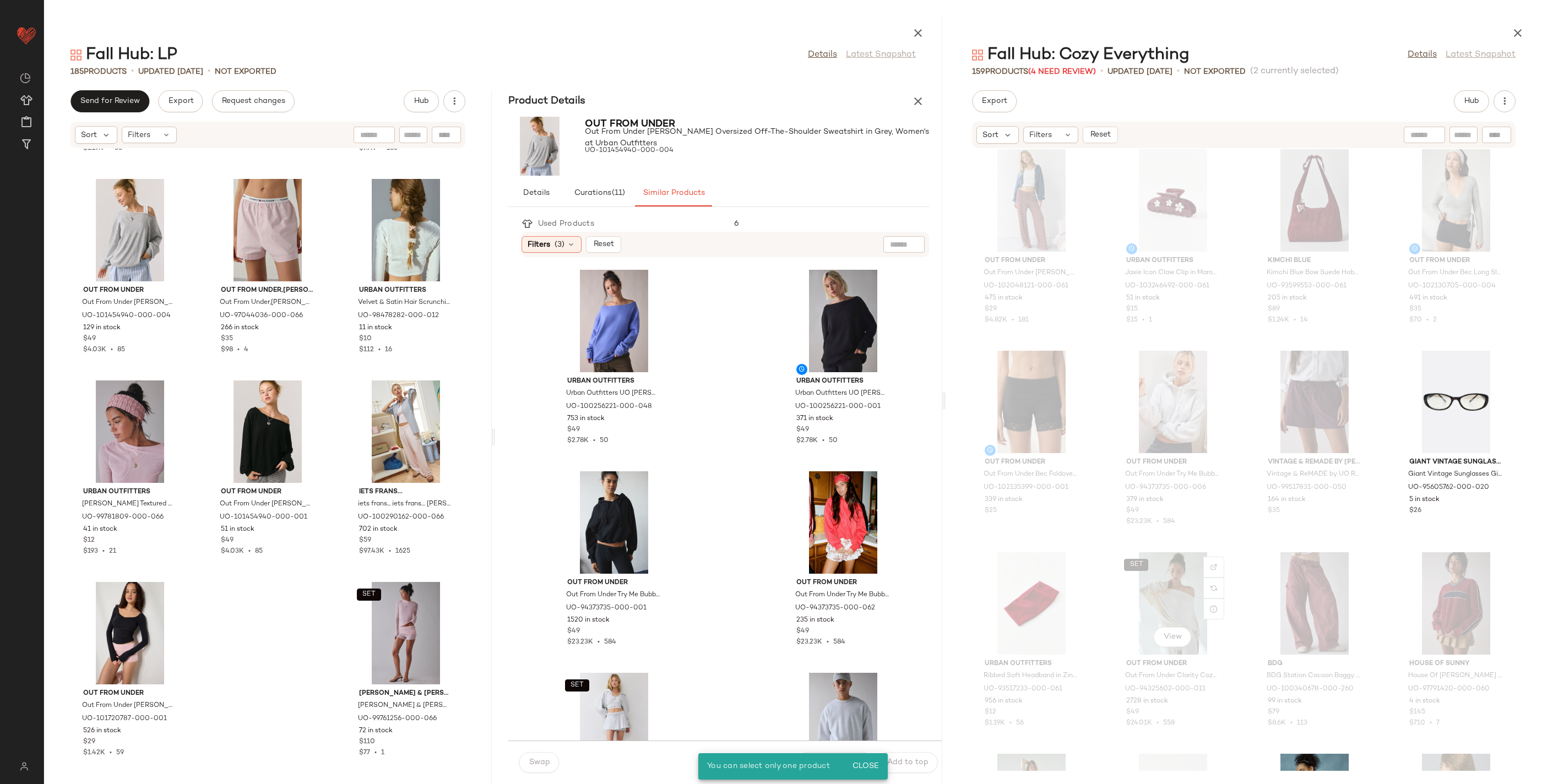
scroll to position [1445, 0]
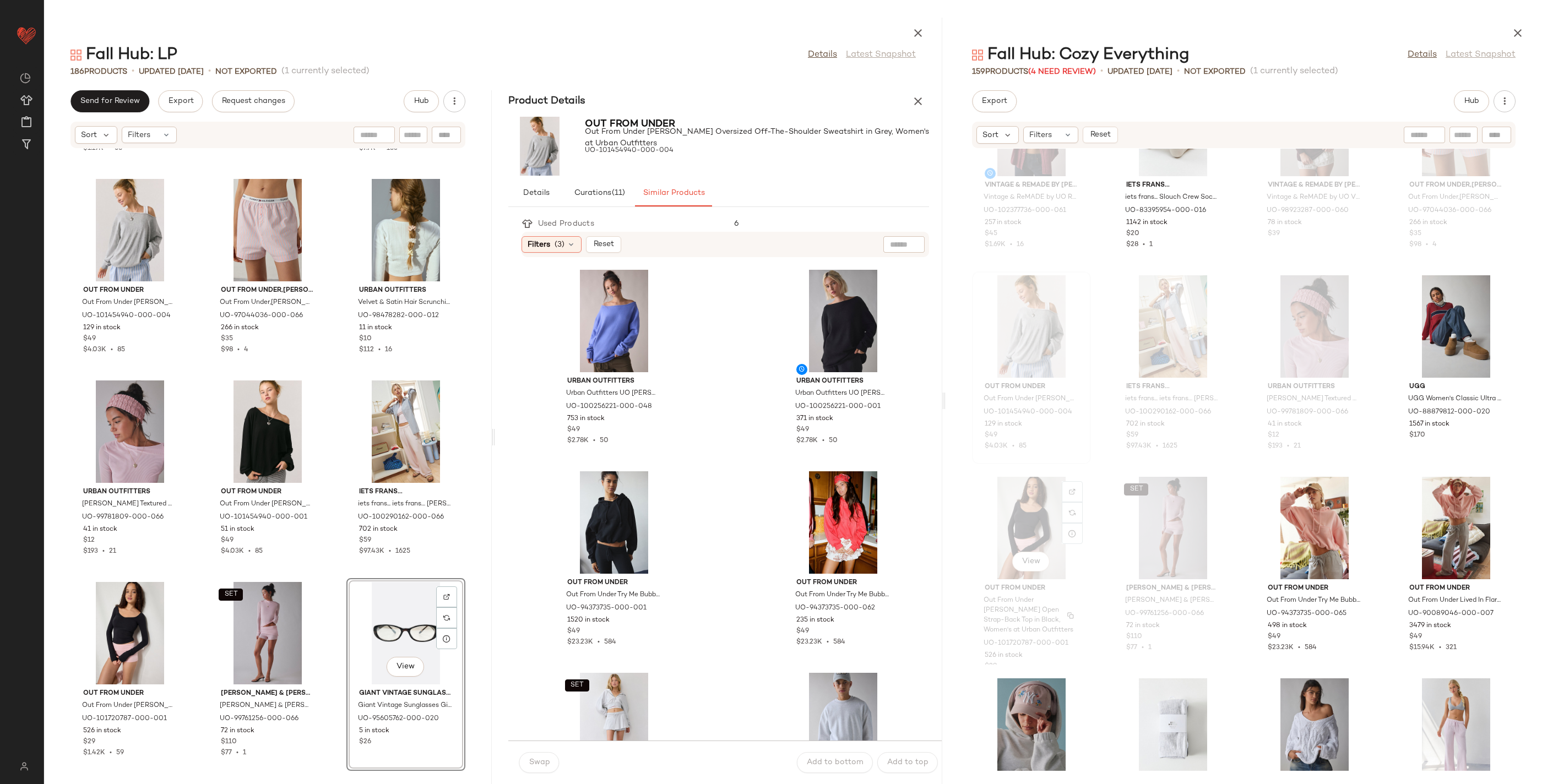
scroll to position [2366, 0]
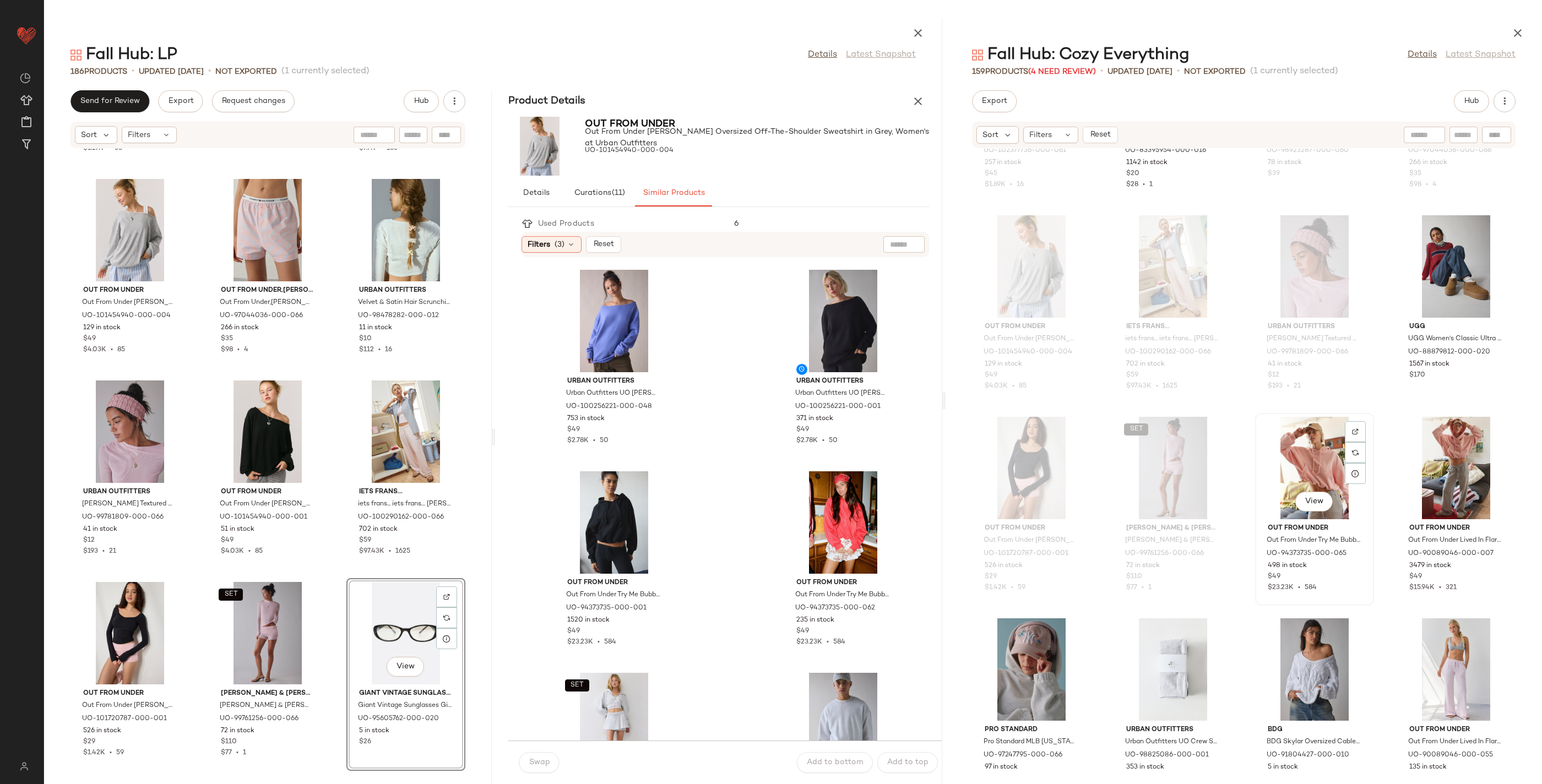
click at [1323, 465] on div "View" at bounding box center [1315, 467] width 112 height 102
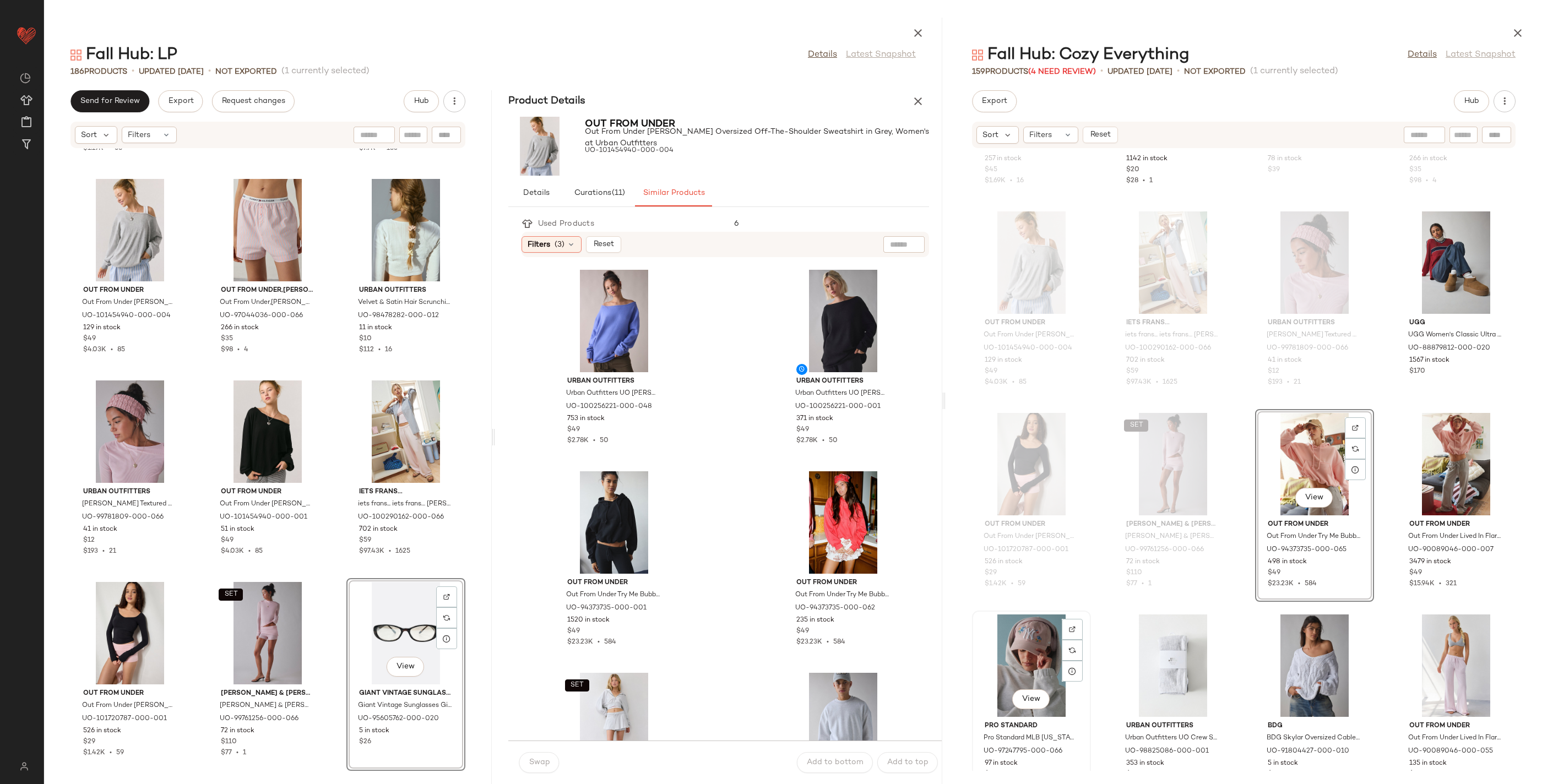
click at [1029, 650] on div "View" at bounding box center [1031, 665] width 112 height 102
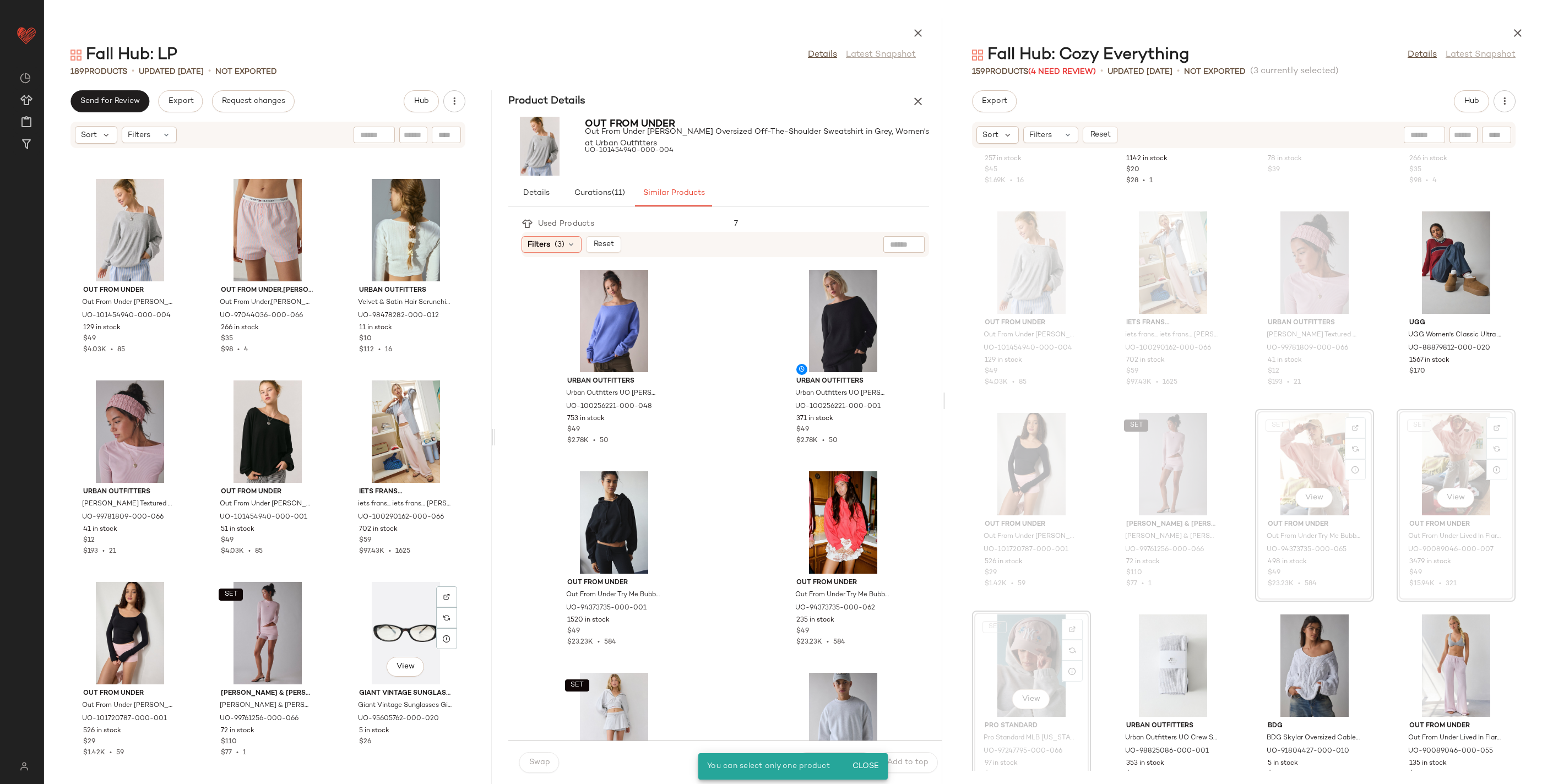
scroll to position [12073, 0]
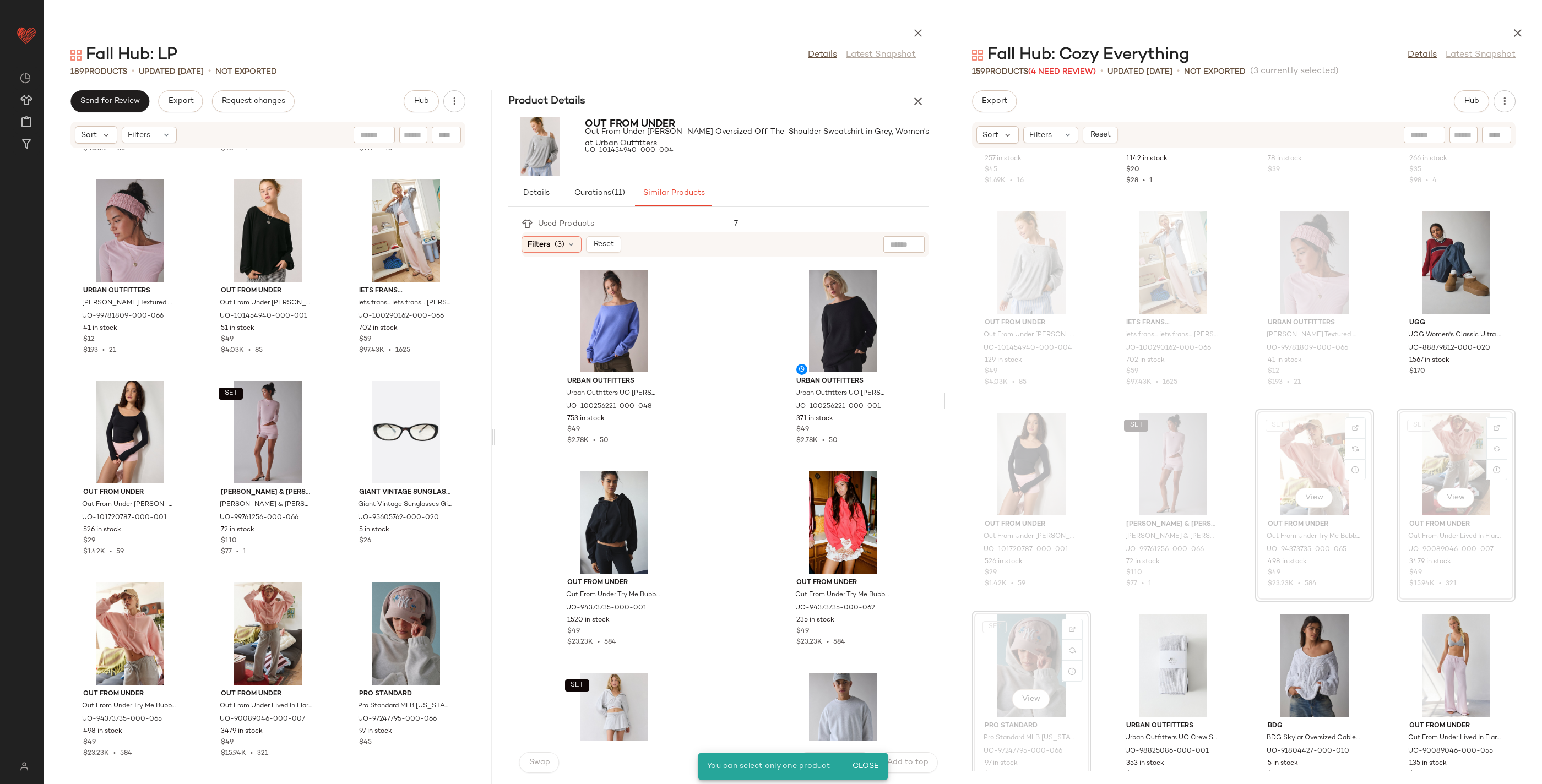
click at [333, 564] on div "Out From Under Out From Under [PERSON_NAME] Oversized Off-The-Shoulder Sweatshi…" at bounding box center [268, 459] width 448 height 622
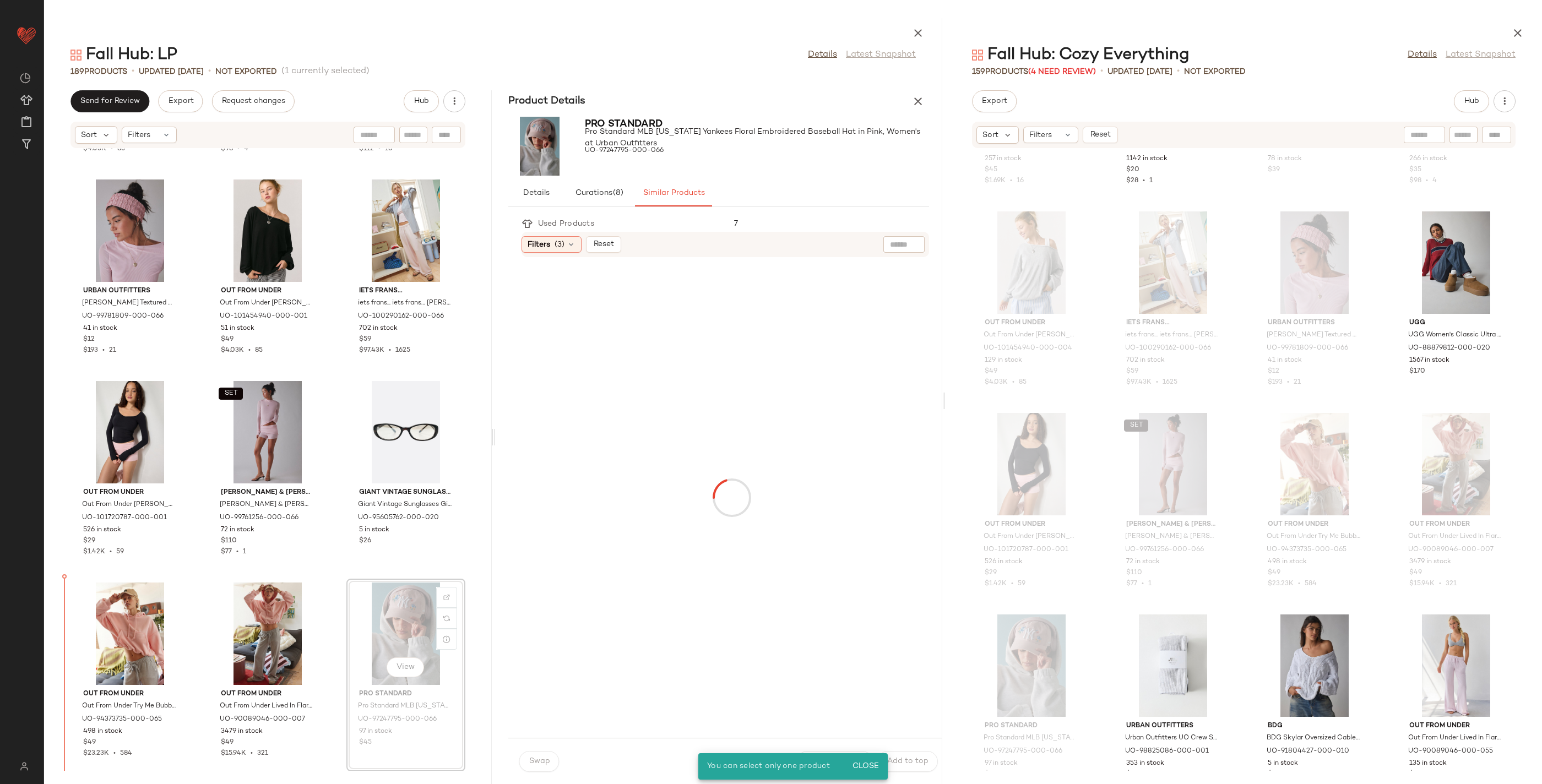
drag, startPoint x: 396, startPoint y: 601, endPoint x: 381, endPoint y: 602, distance: 15.0
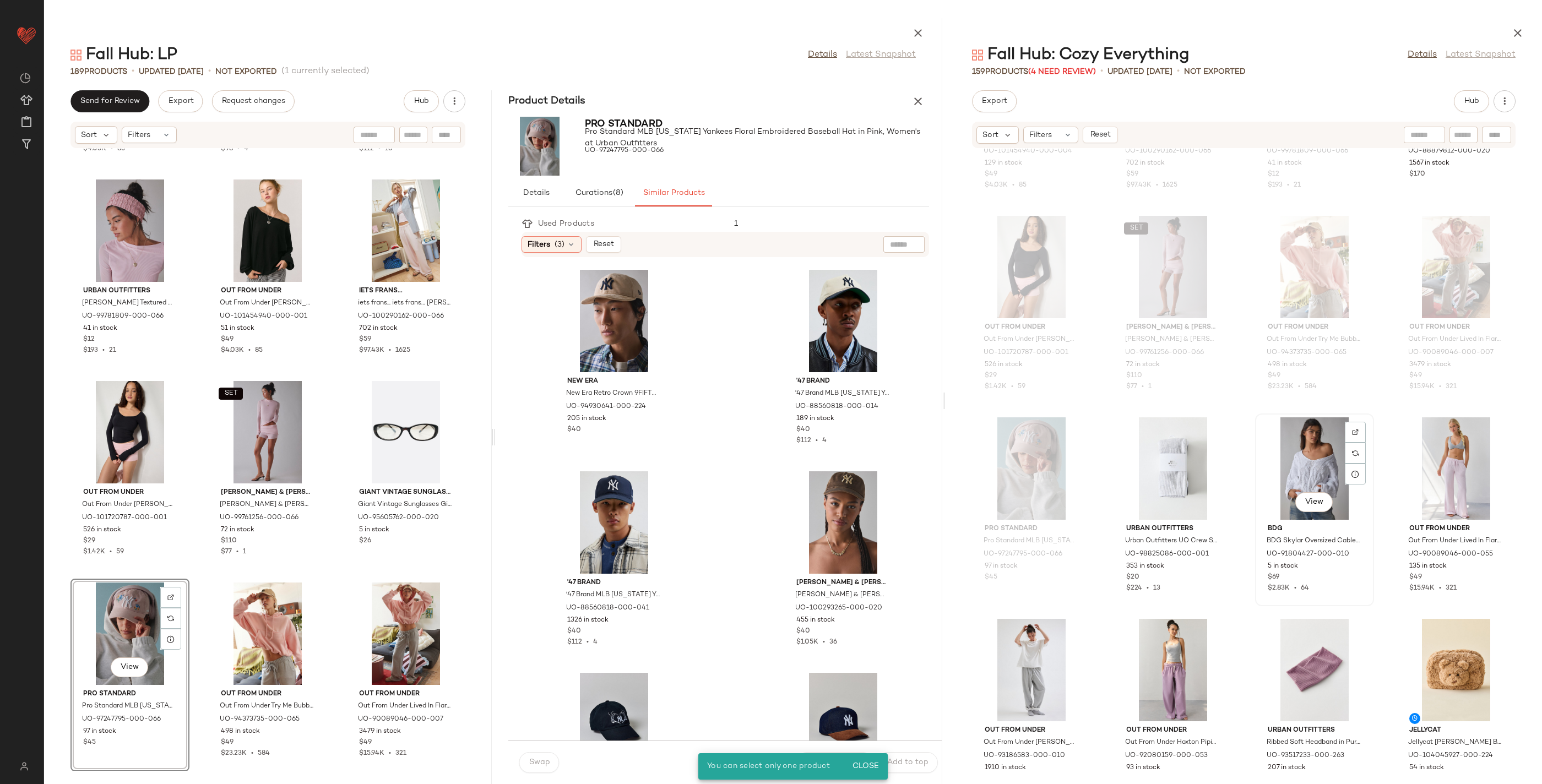
scroll to position [2572, 0]
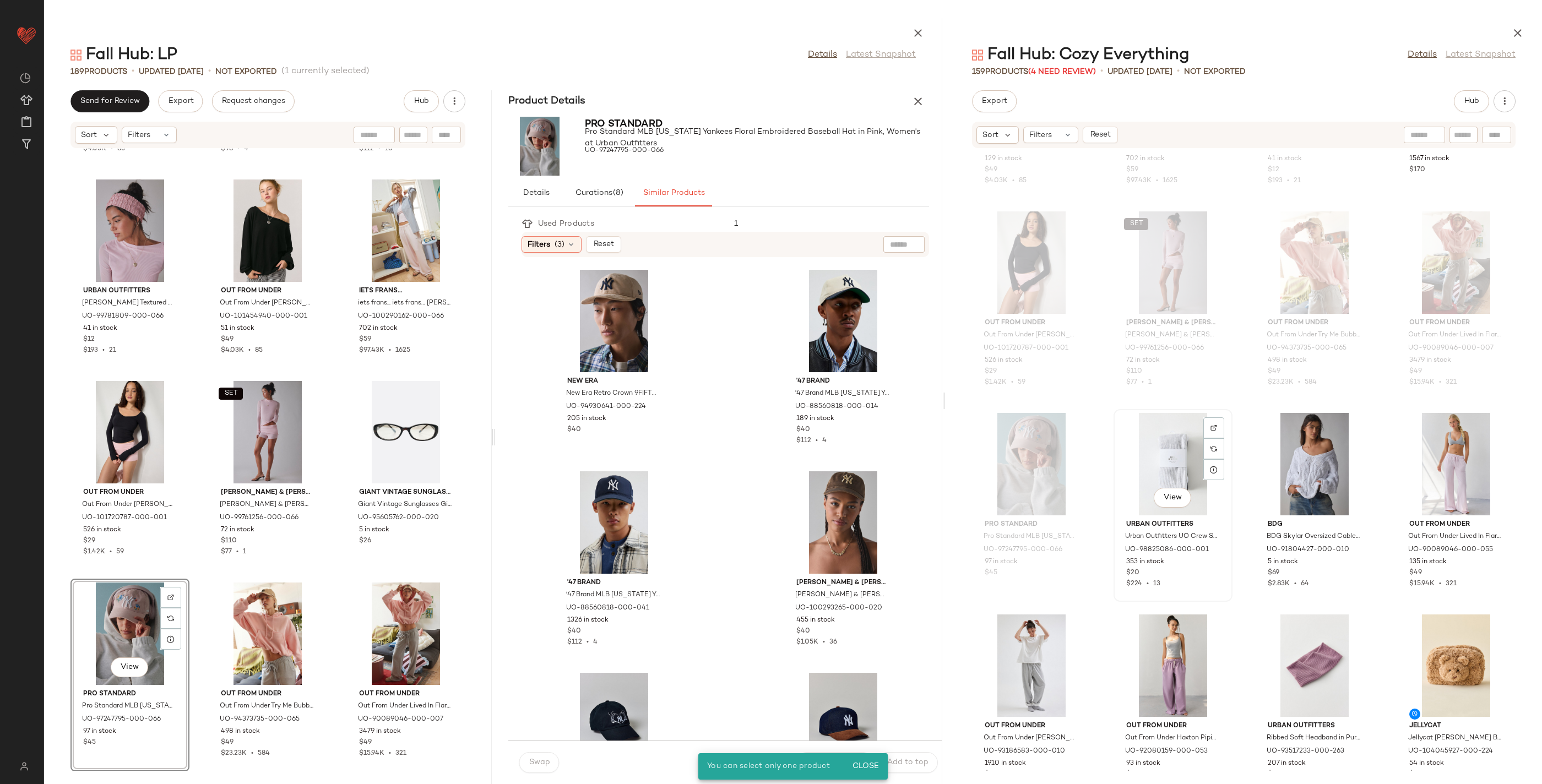
click at [1197, 455] on div "View" at bounding box center [1173, 463] width 112 height 102
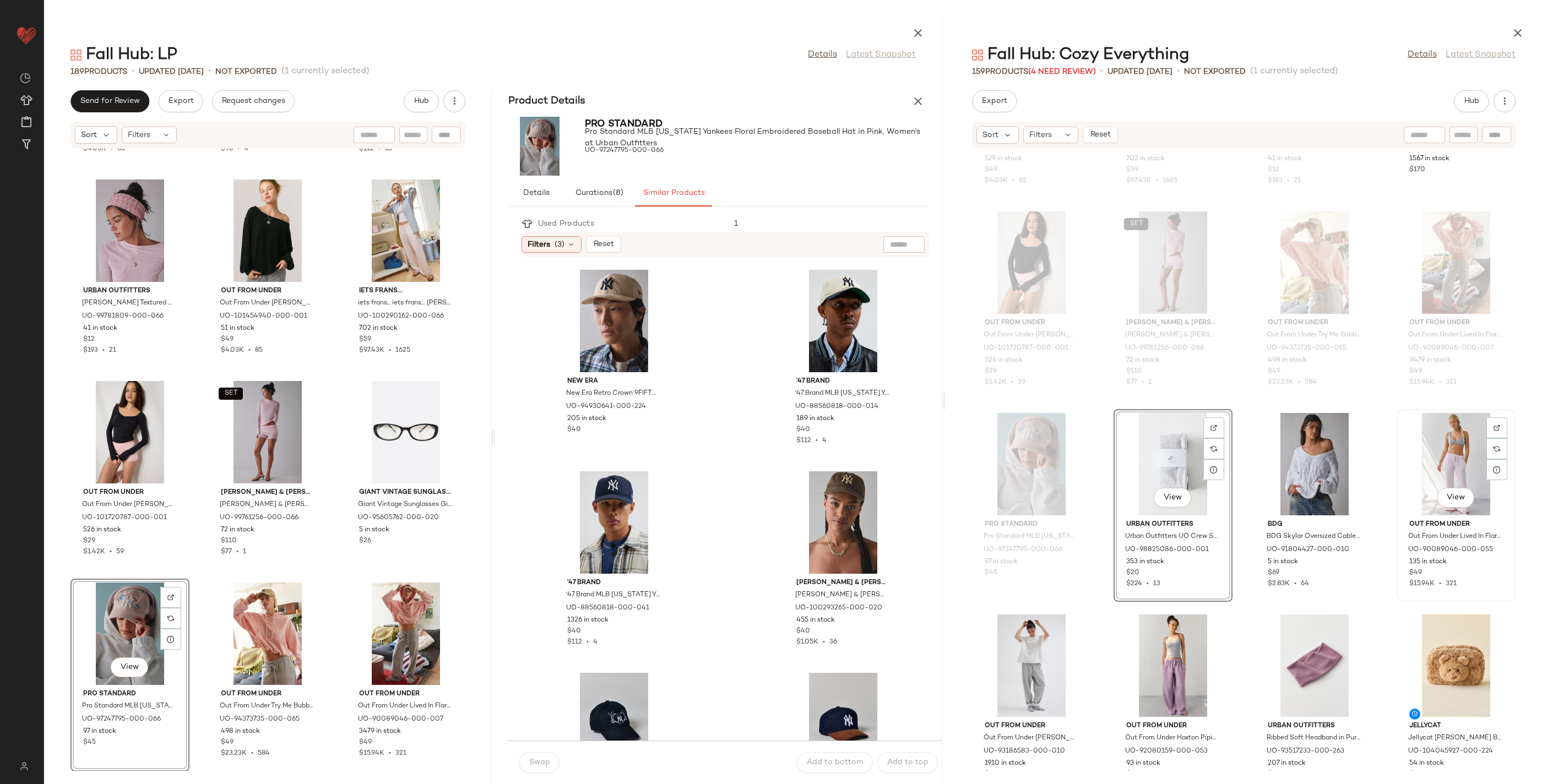
drag, startPoint x: 1452, startPoint y: 449, endPoint x: 1415, endPoint y: 449, distance: 37.0
click at [1452, 449] on div "View" at bounding box center [1456, 463] width 112 height 102
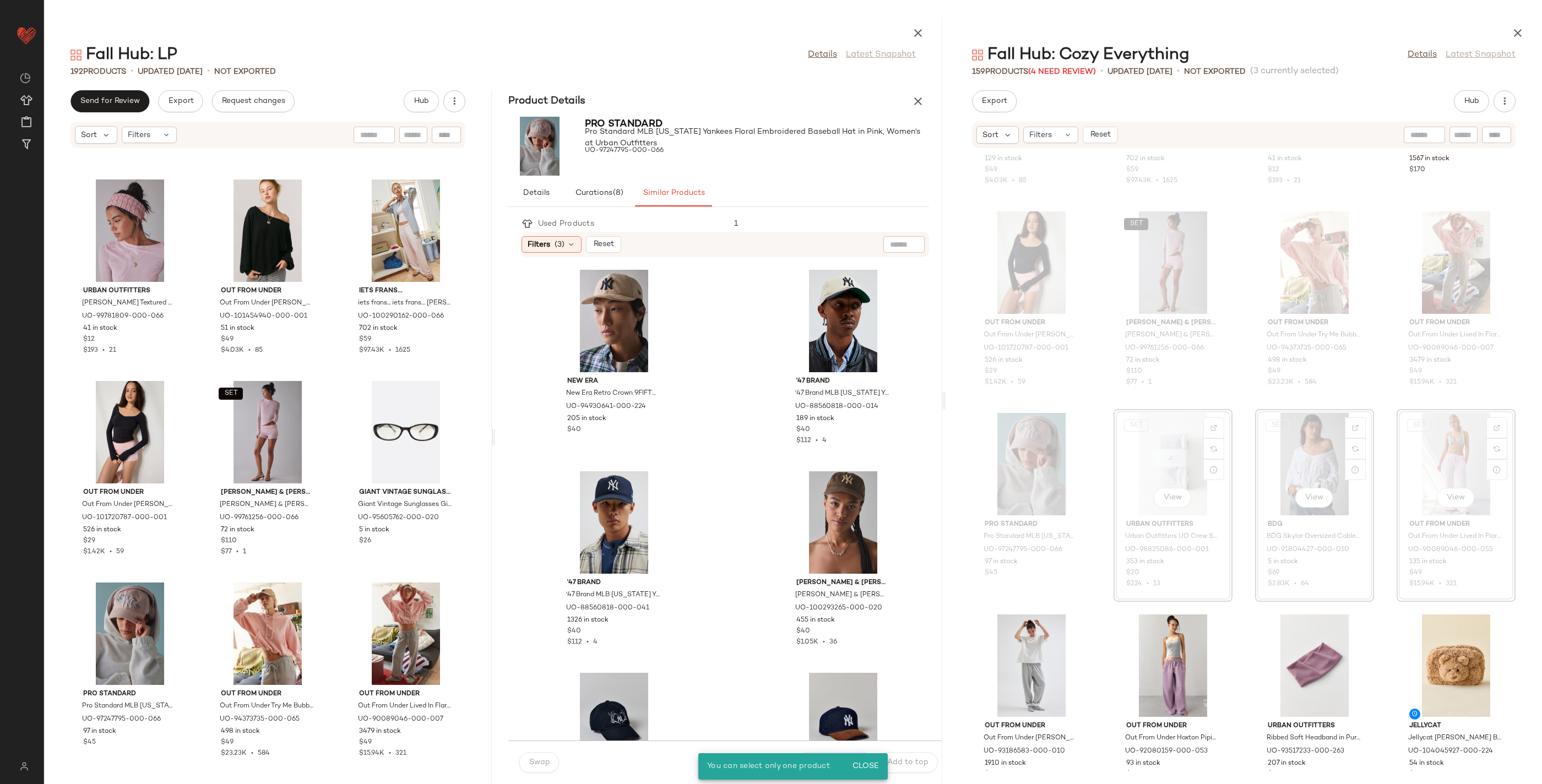
scroll to position [12276, 0]
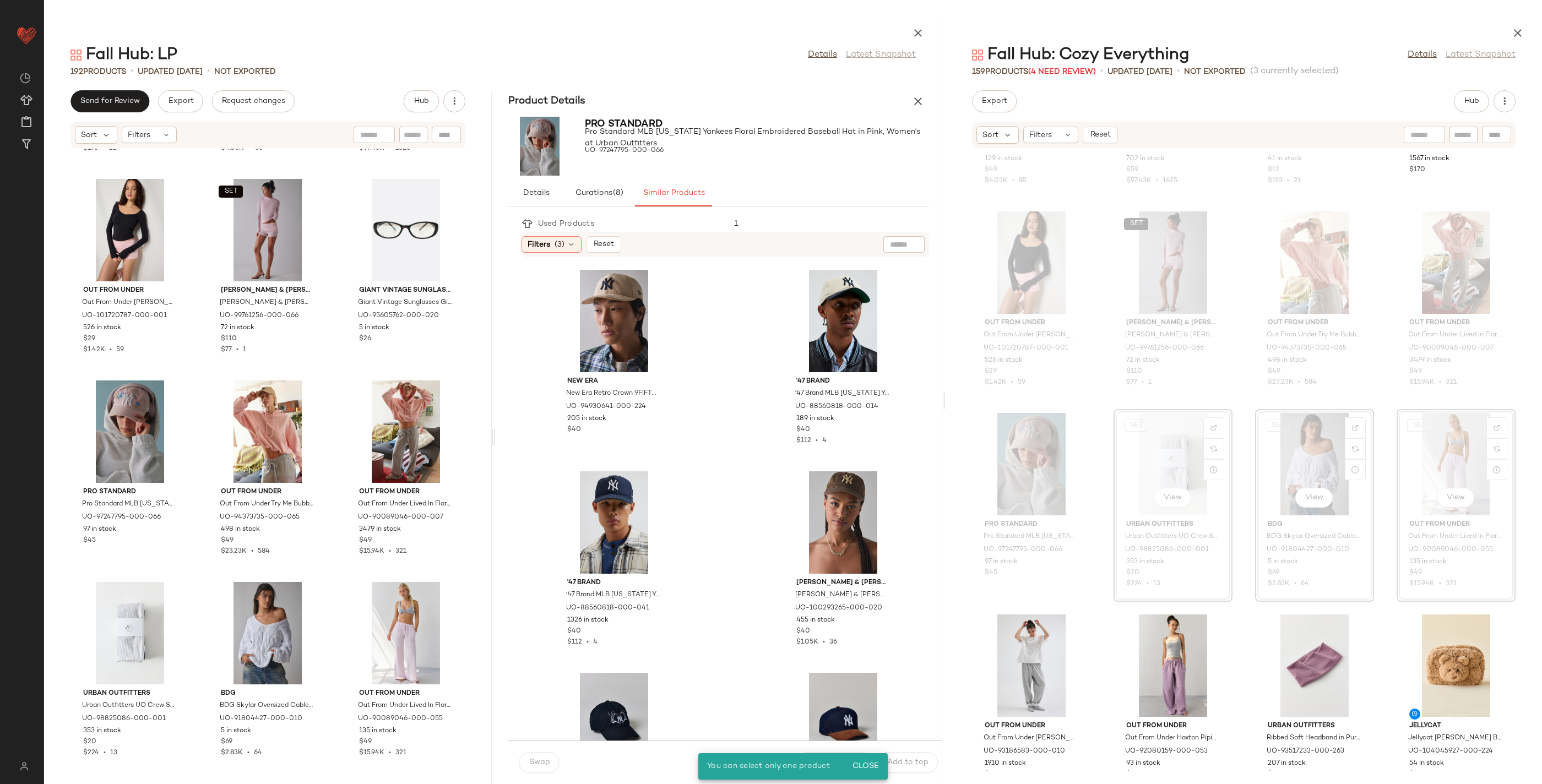
click at [195, 620] on div "Urban Outfitters [PERSON_NAME] Textured Headwrap Wide Headband in Pink, Women's…" at bounding box center [268, 459] width 448 height 622
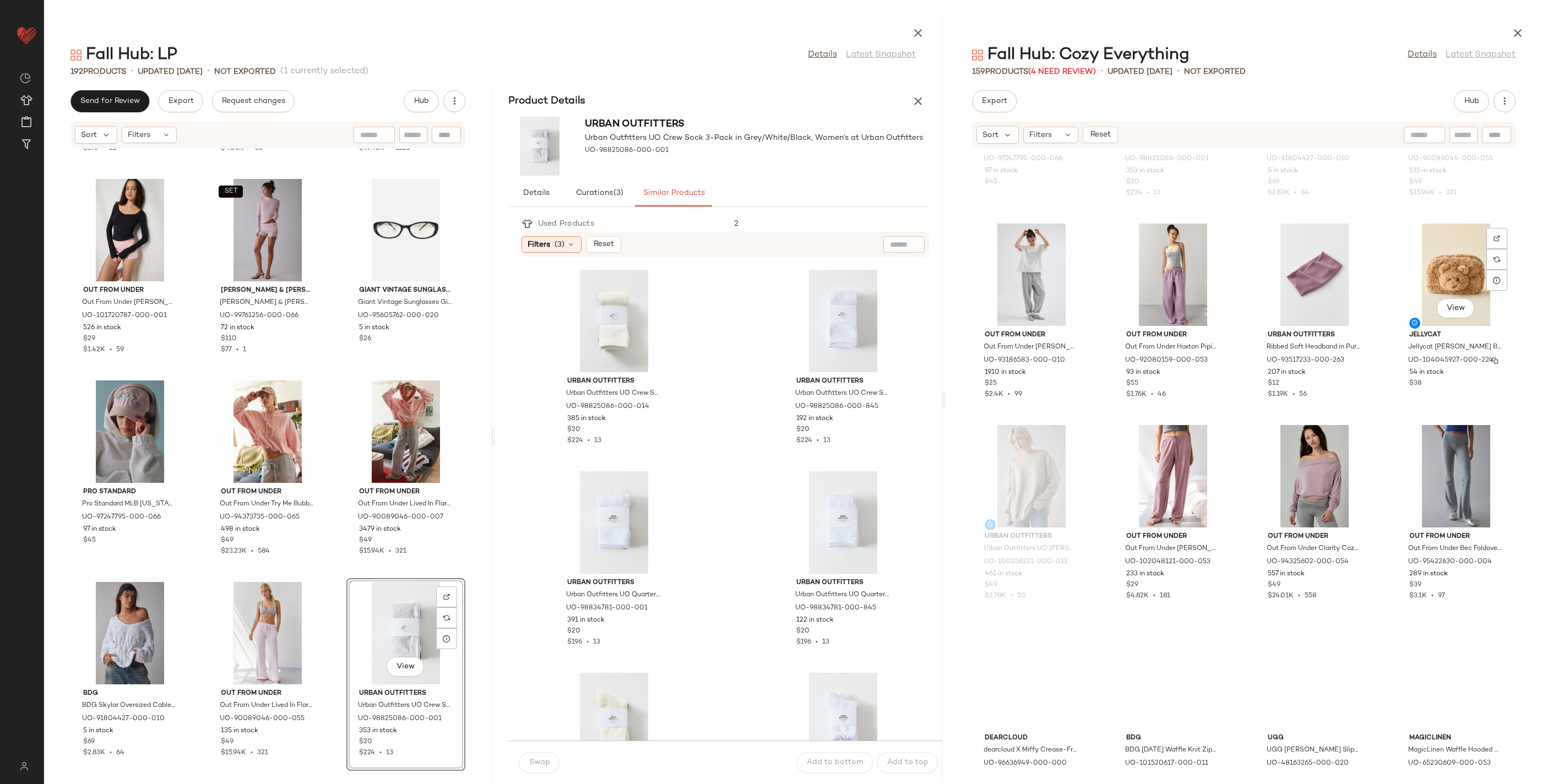
scroll to position [2961, 0]
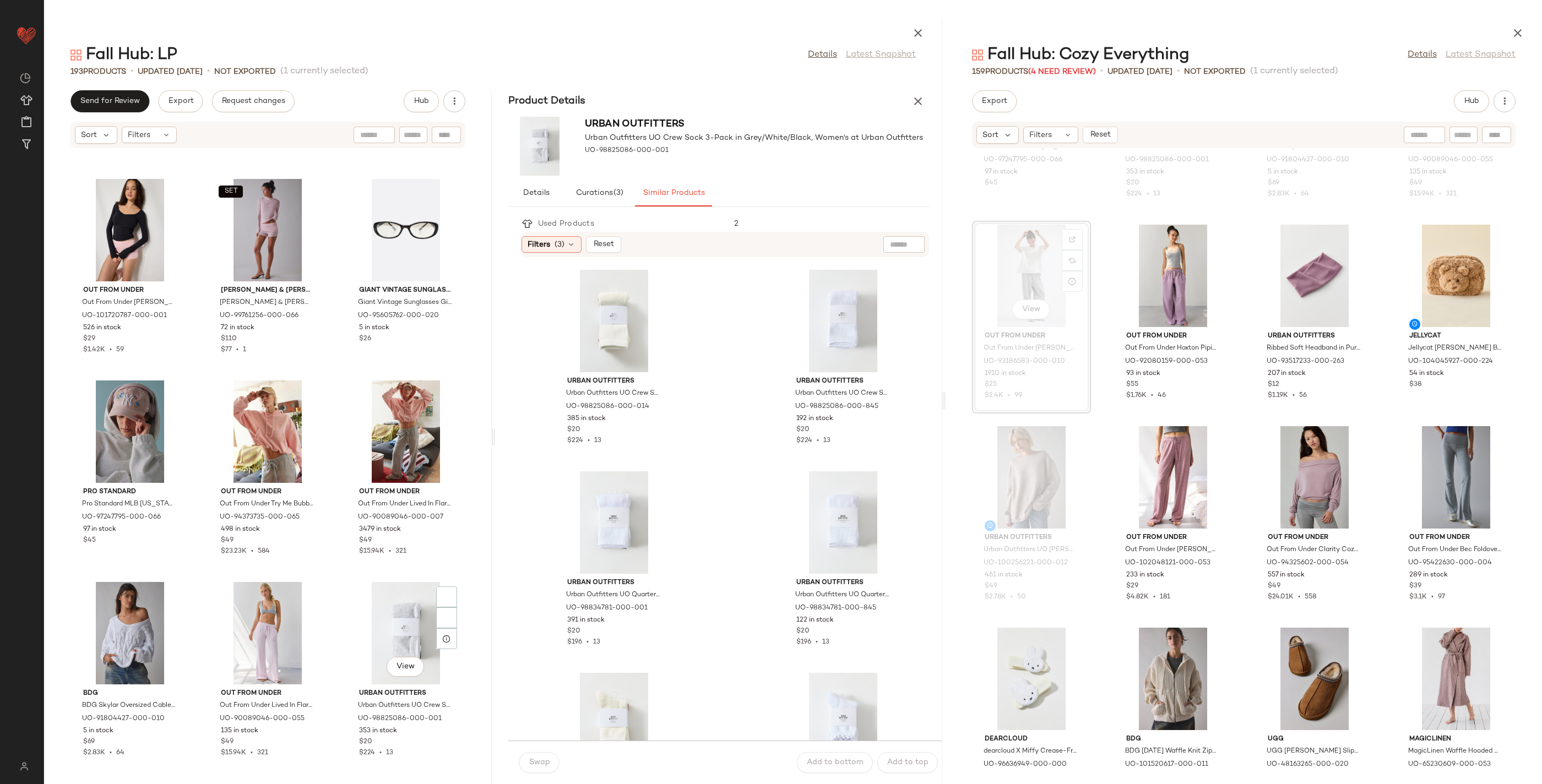
scroll to position [12476, 0]
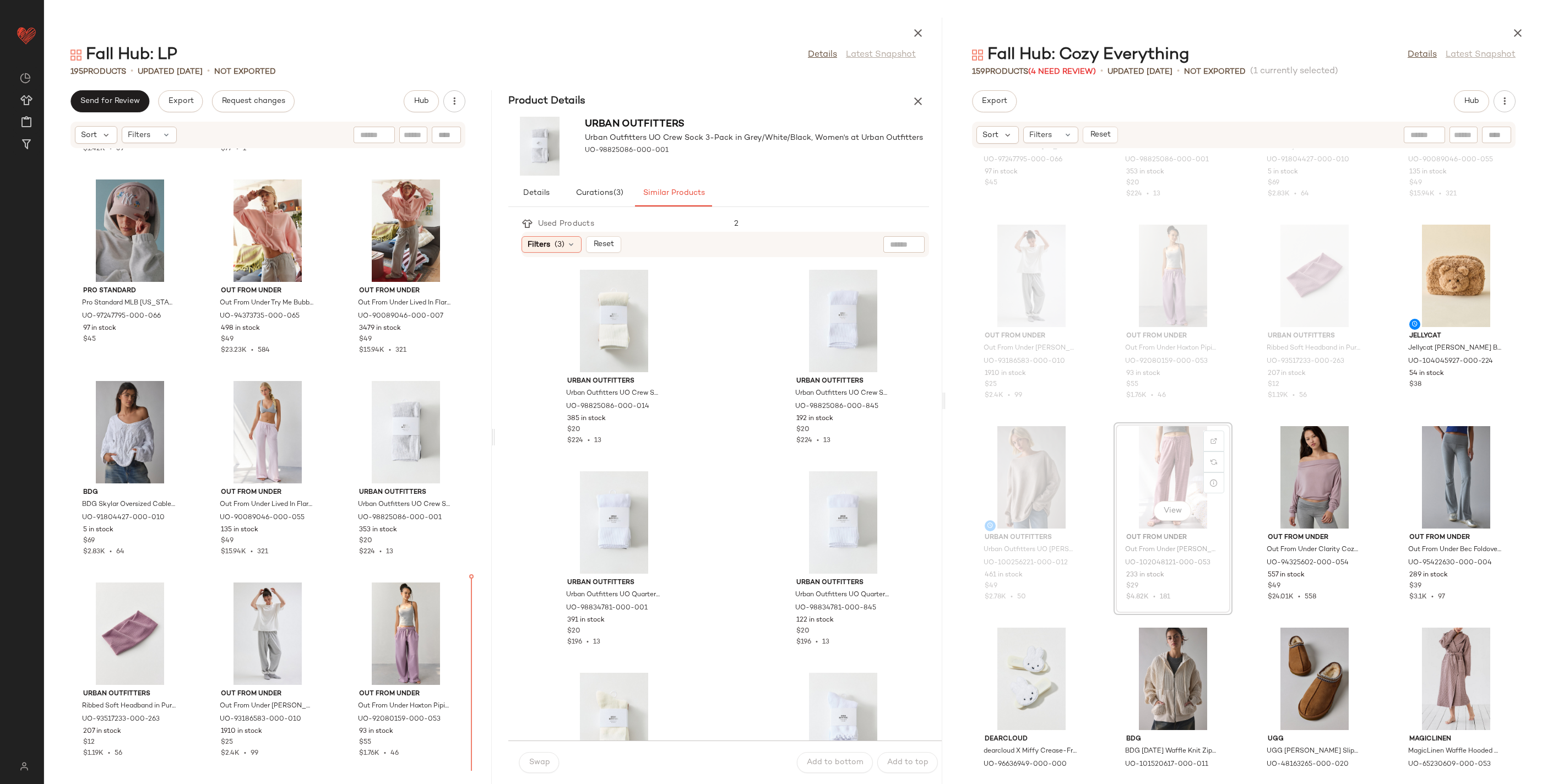
drag, startPoint x: 1161, startPoint y: 457, endPoint x: 1154, endPoint y: 460, distance: 7.6
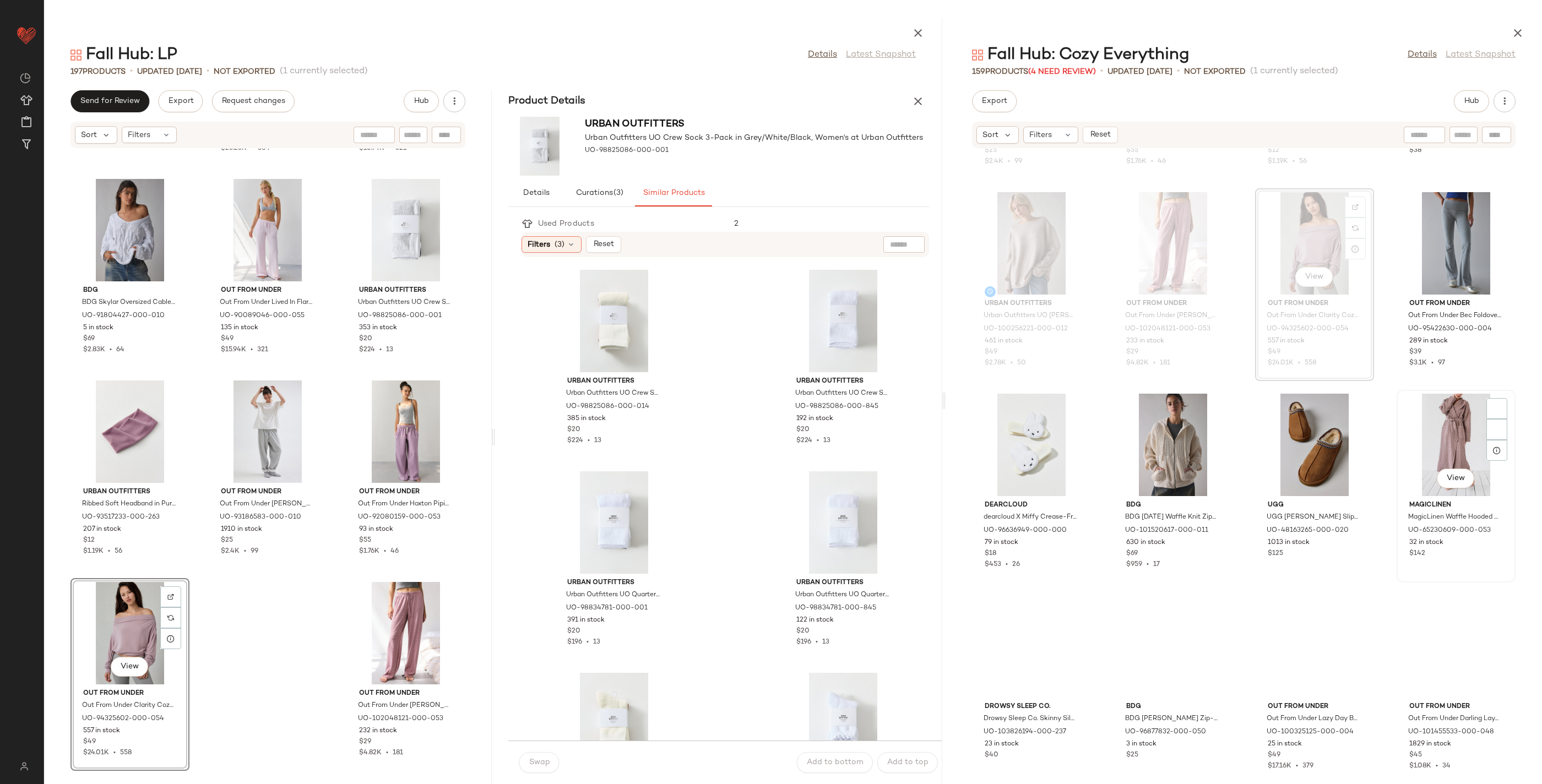
scroll to position [3214, 0]
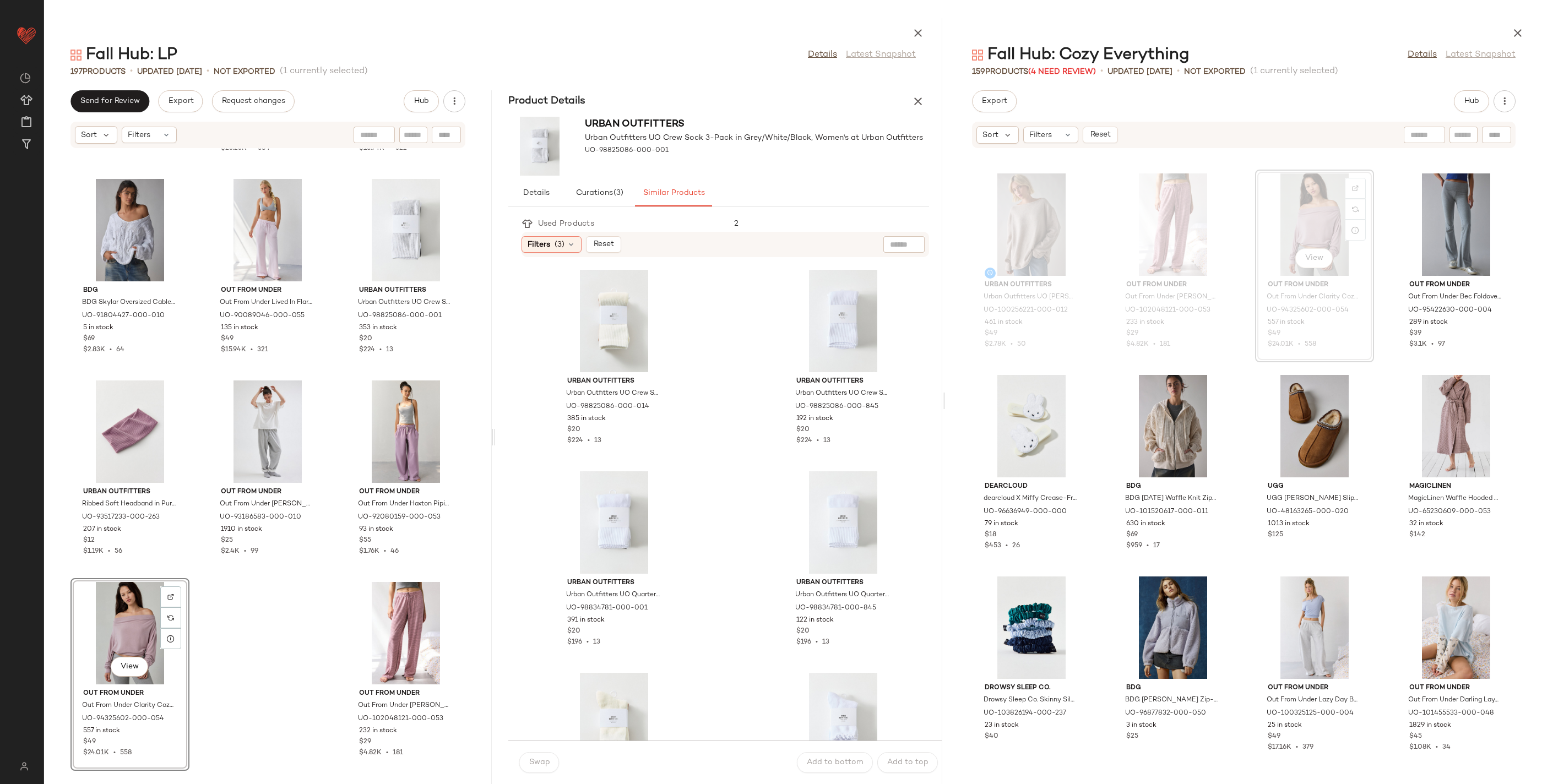
click at [100, 618] on div "View" at bounding box center [130, 632] width 112 height 102
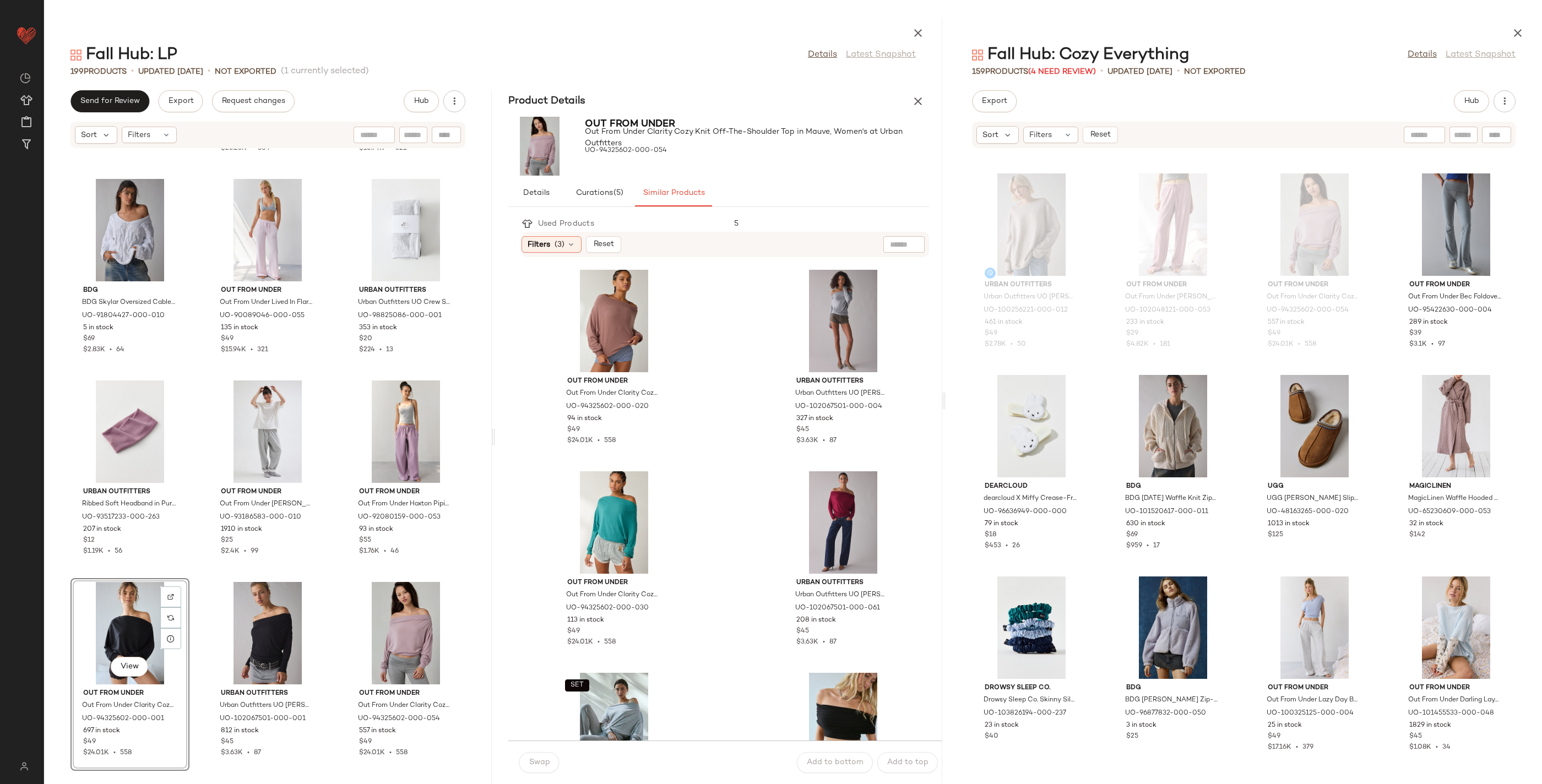
scroll to position [12834, 0]
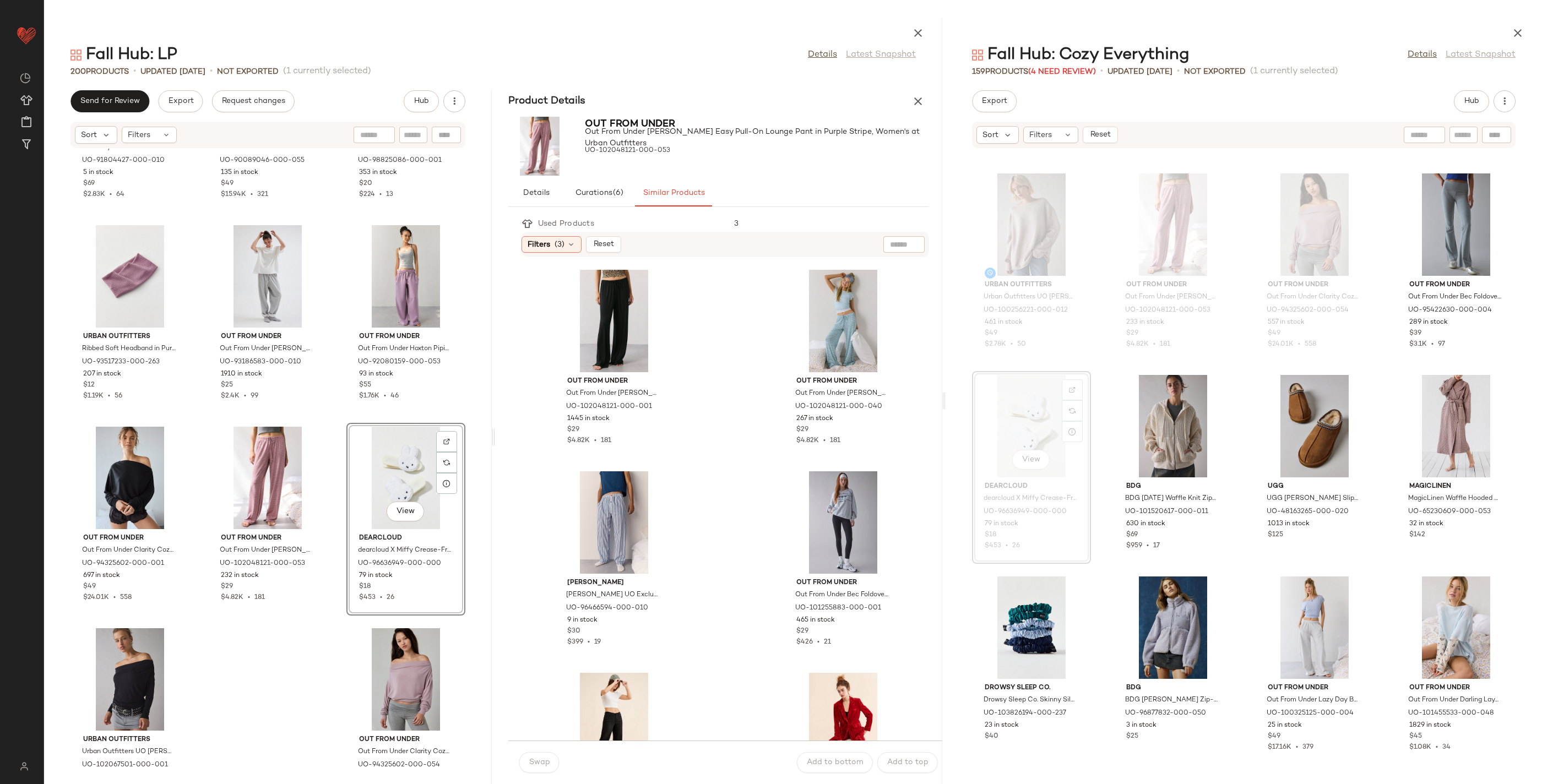
scroll to position [12880, 0]
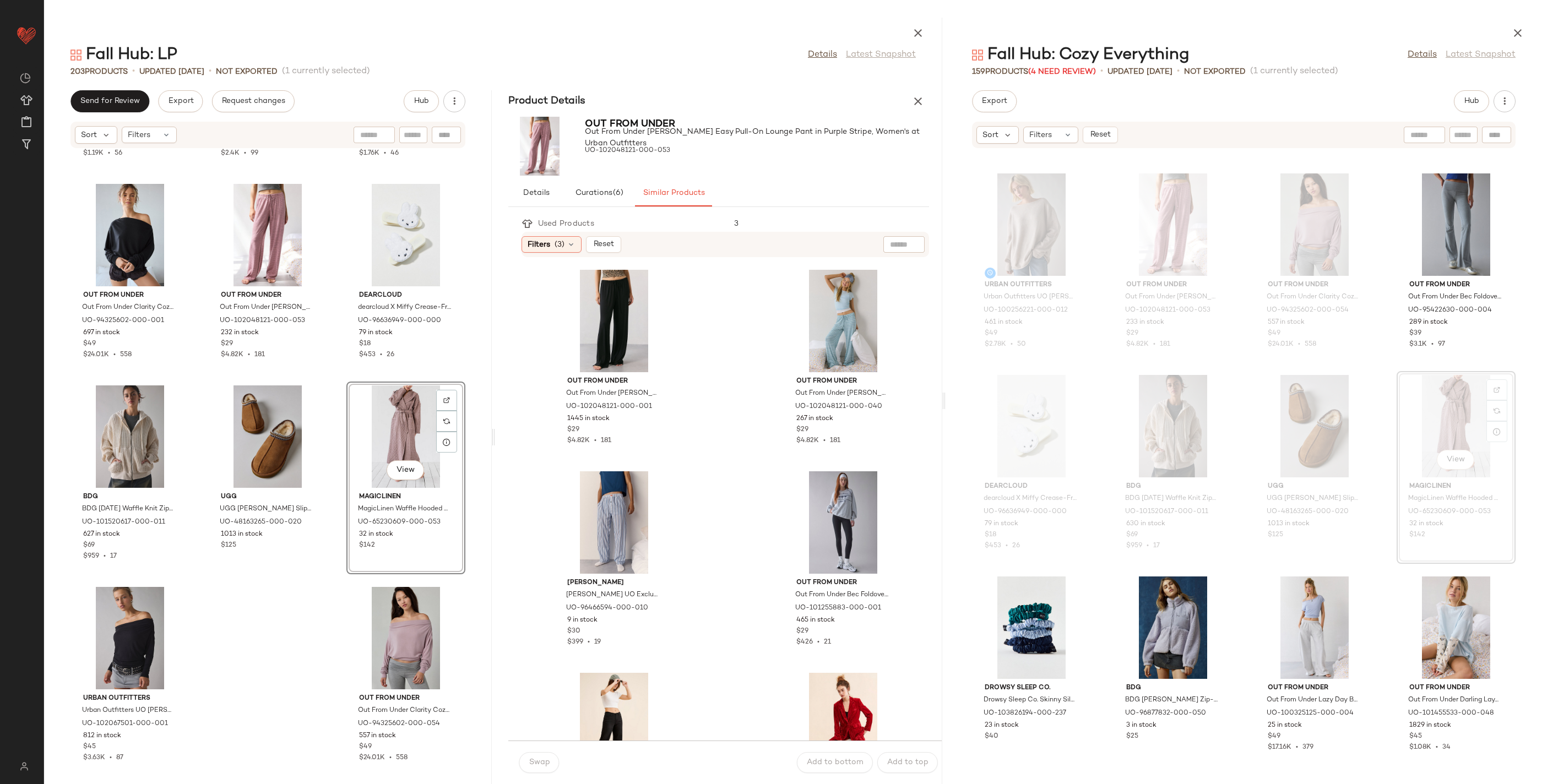
scroll to position [13081, 0]
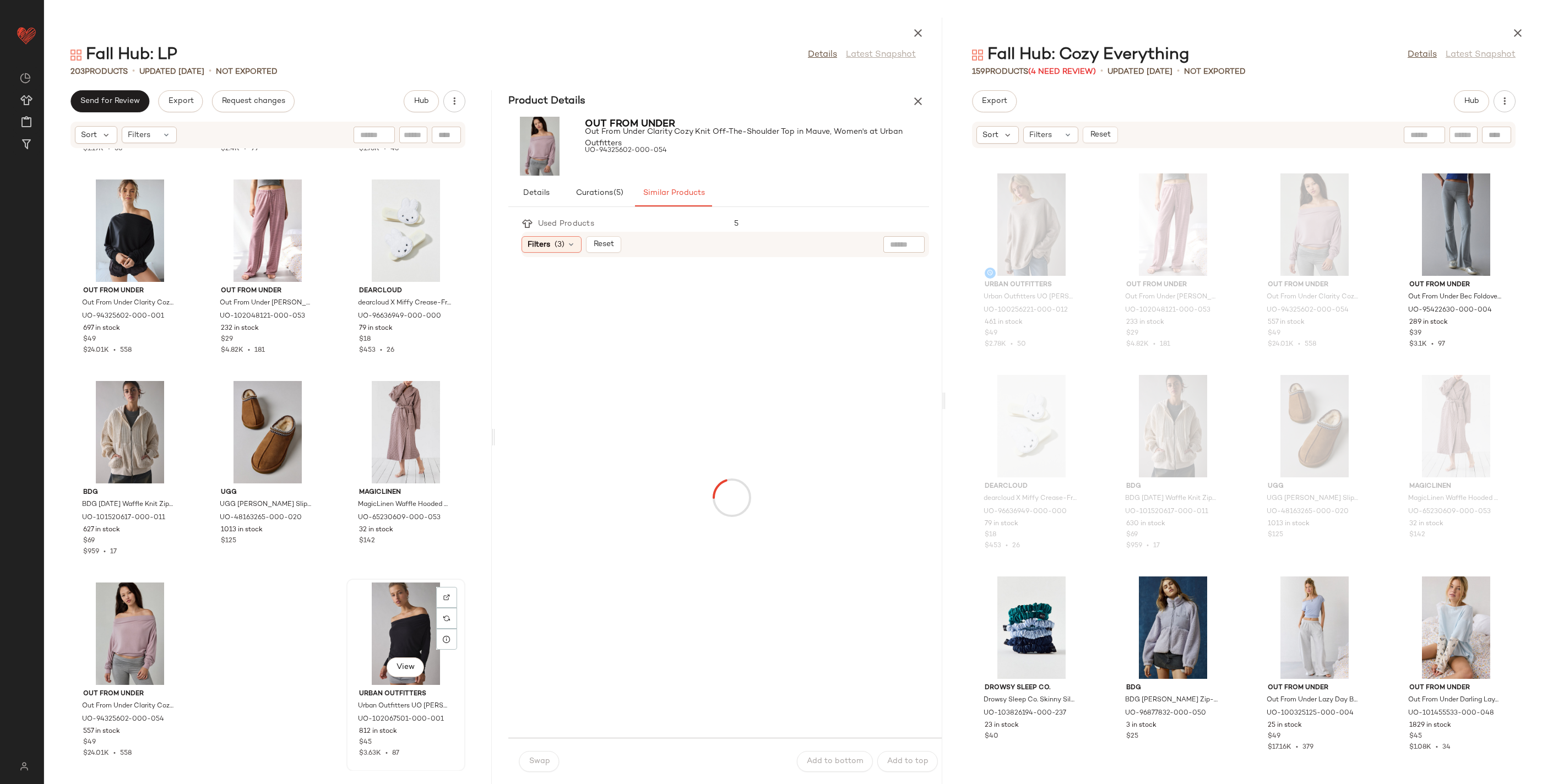
click at [397, 654] on div "View" at bounding box center [406, 633] width 112 height 102
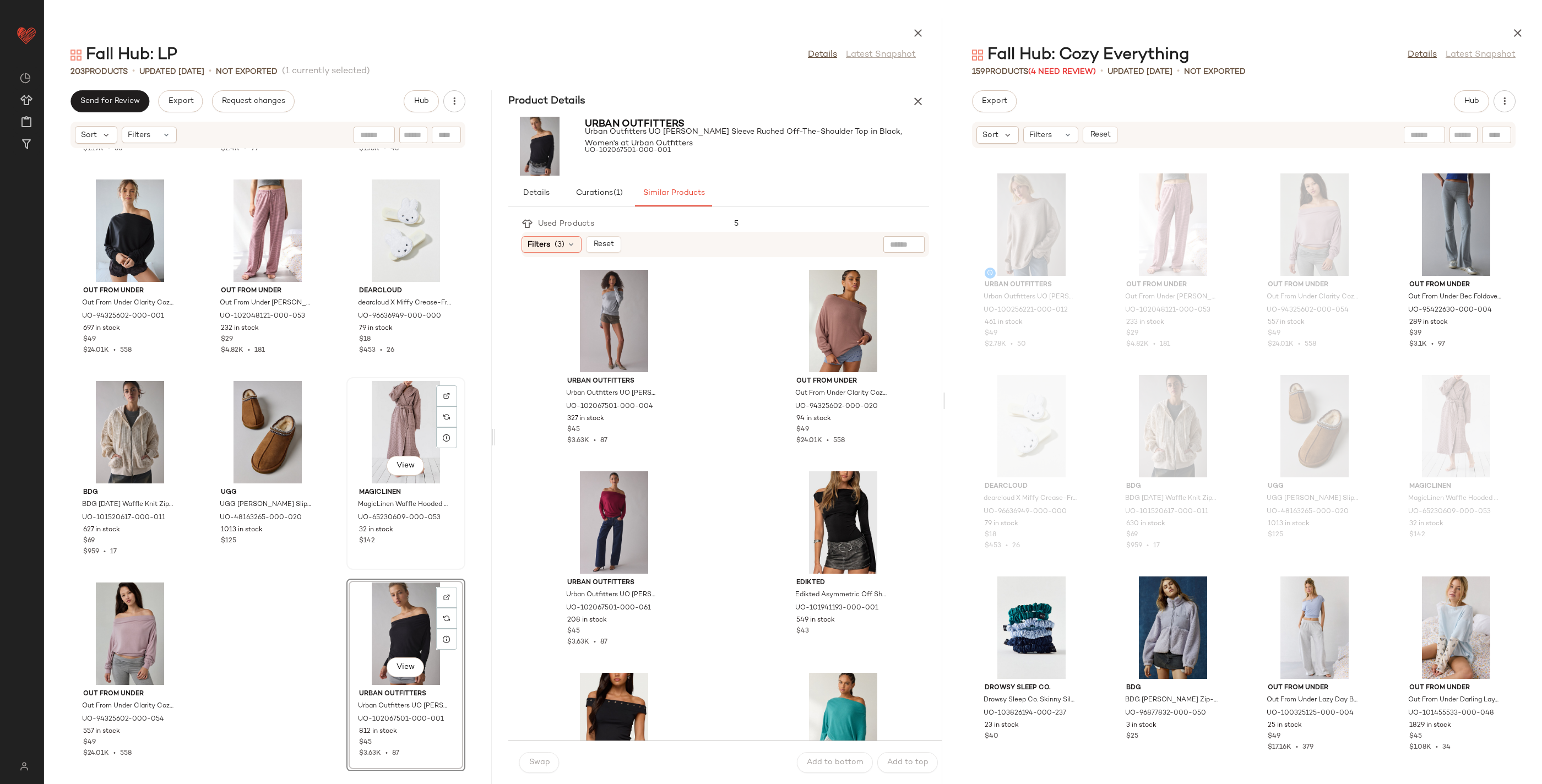
click at [385, 431] on div "View" at bounding box center [406, 431] width 112 height 102
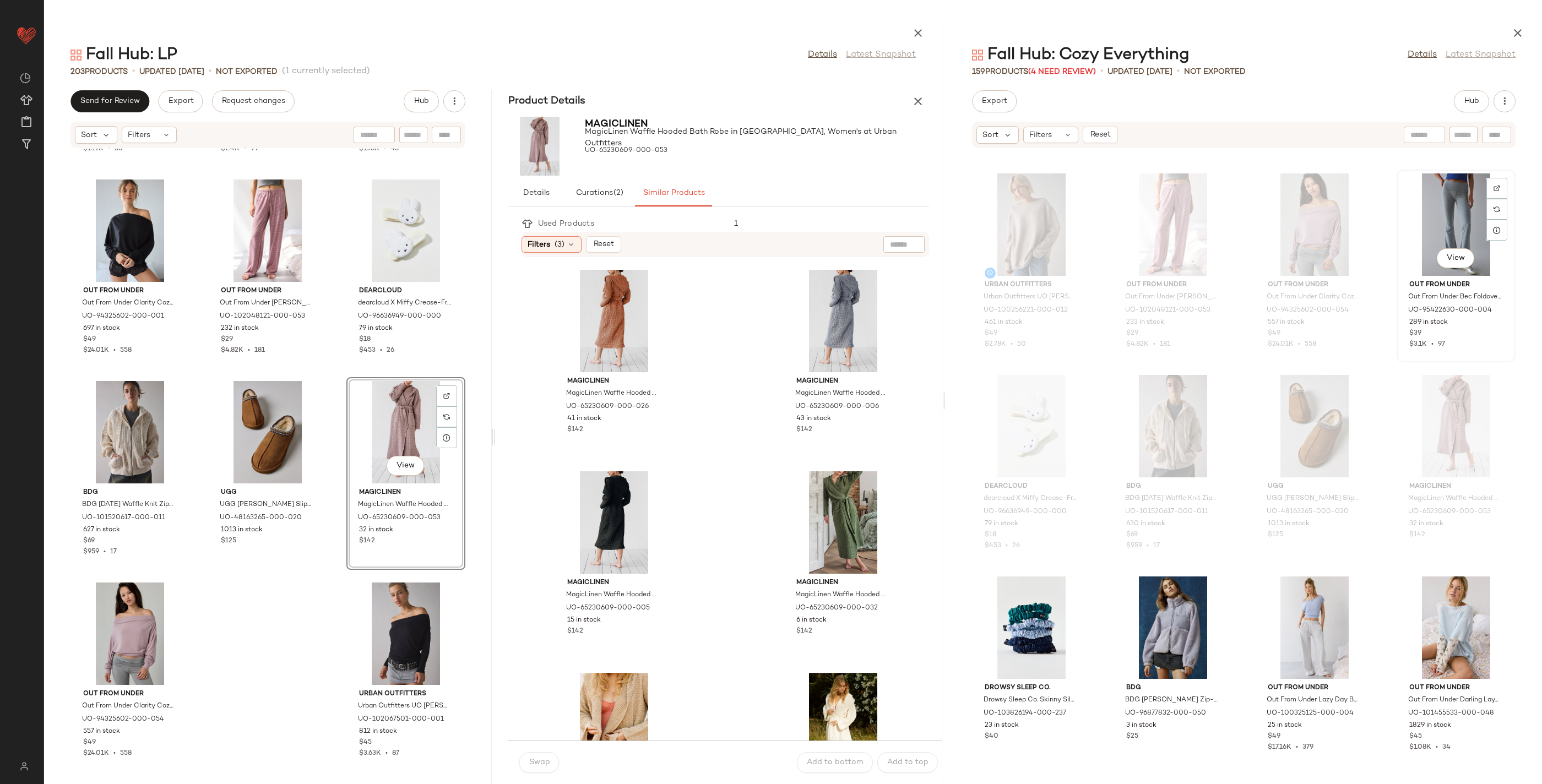
click at [1457, 222] on div "View" at bounding box center [1456, 224] width 112 height 102
drag, startPoint x: 1457, startPoint y: 222, endPoint x: 285, endPoint y: 684, distance: 1259.8
click at [282, 686] on div "Fall Hub: LP Details Latest Snapshot 203 Products • updated [DATE] • Not Export…" at bounding box center [793, 401] width 1498 height 766
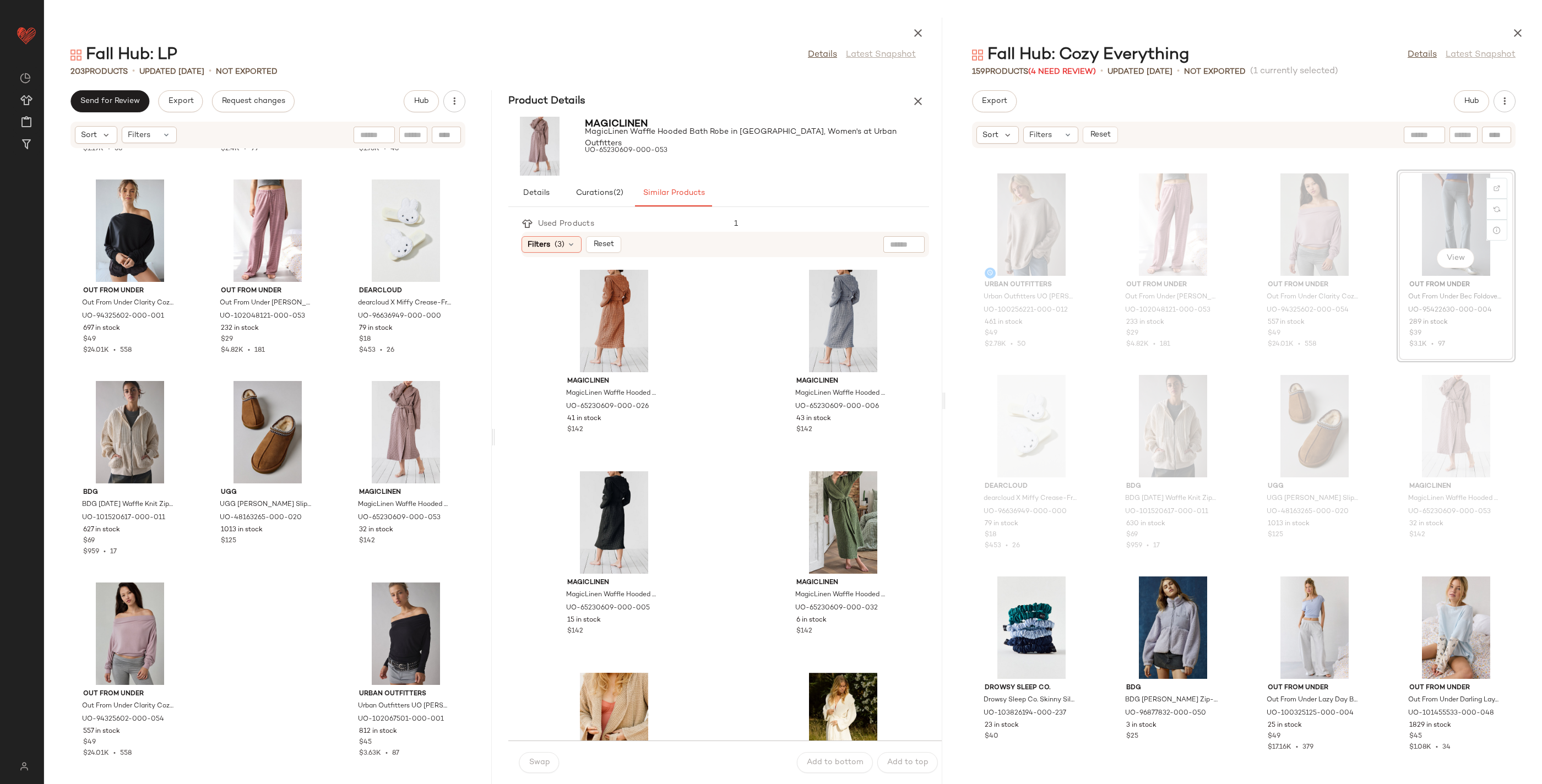
scroll to position [3213, 0]
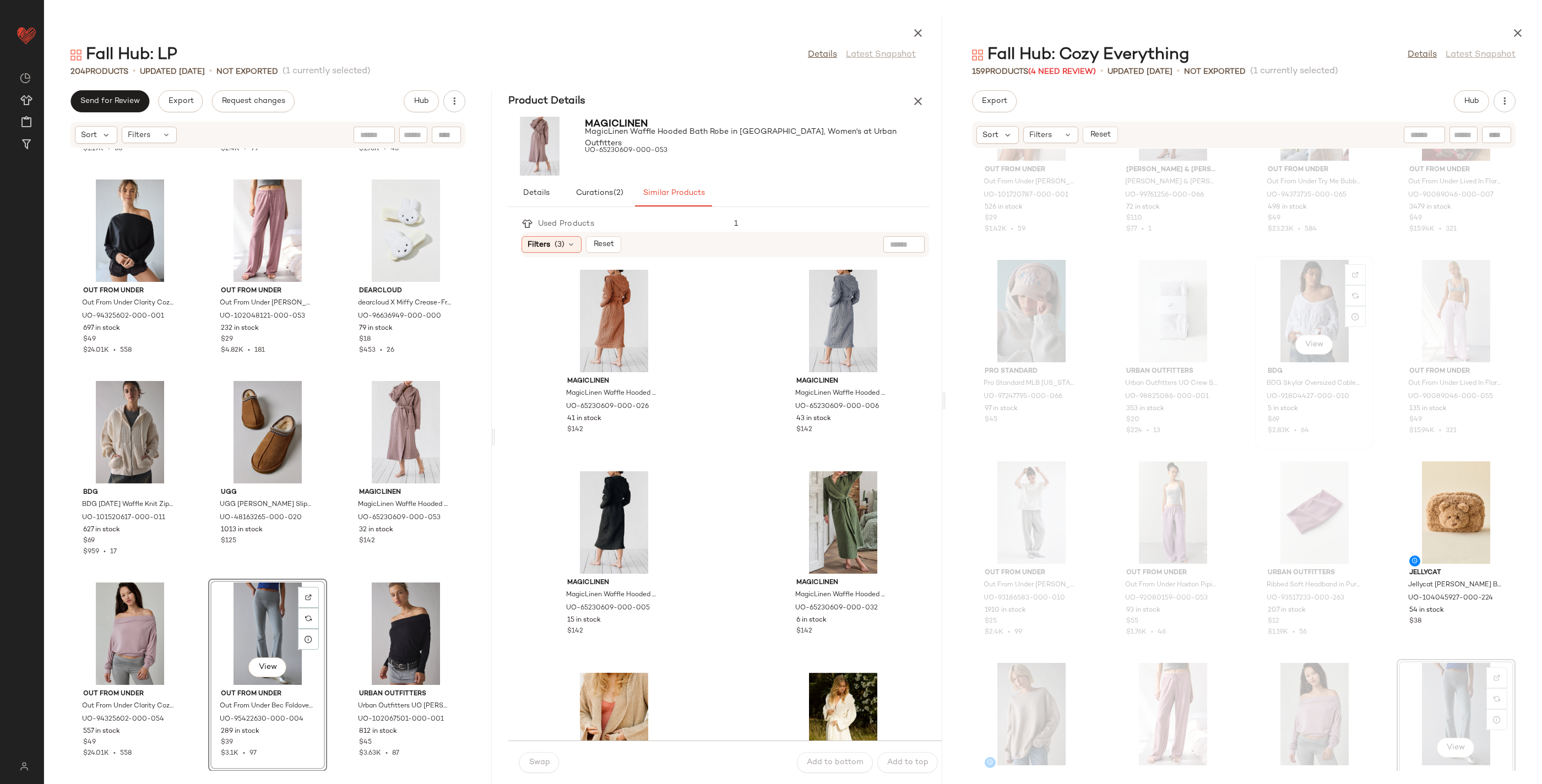
scroll to position [2794, 0]
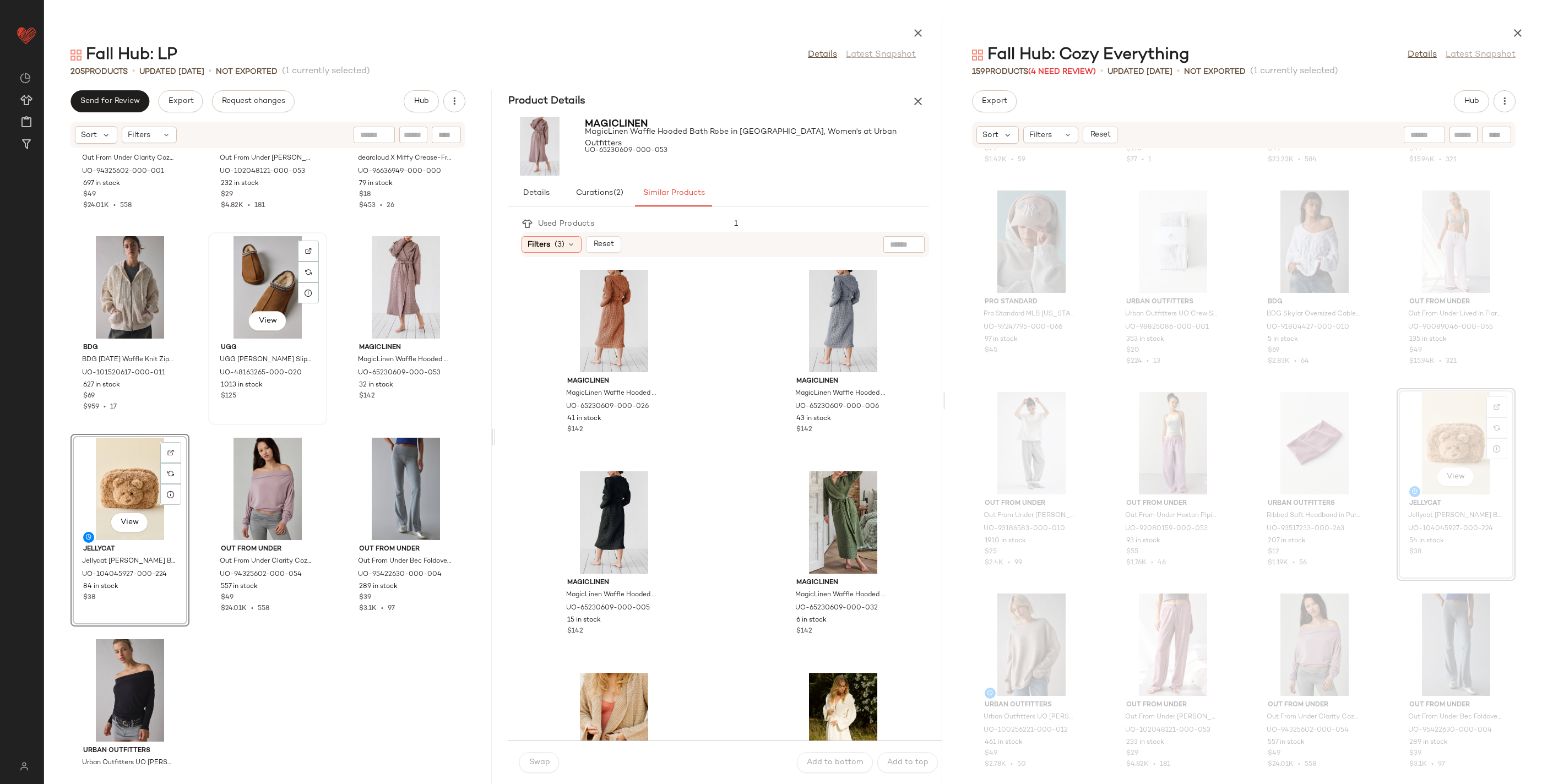
scroll to position [13283, 0]
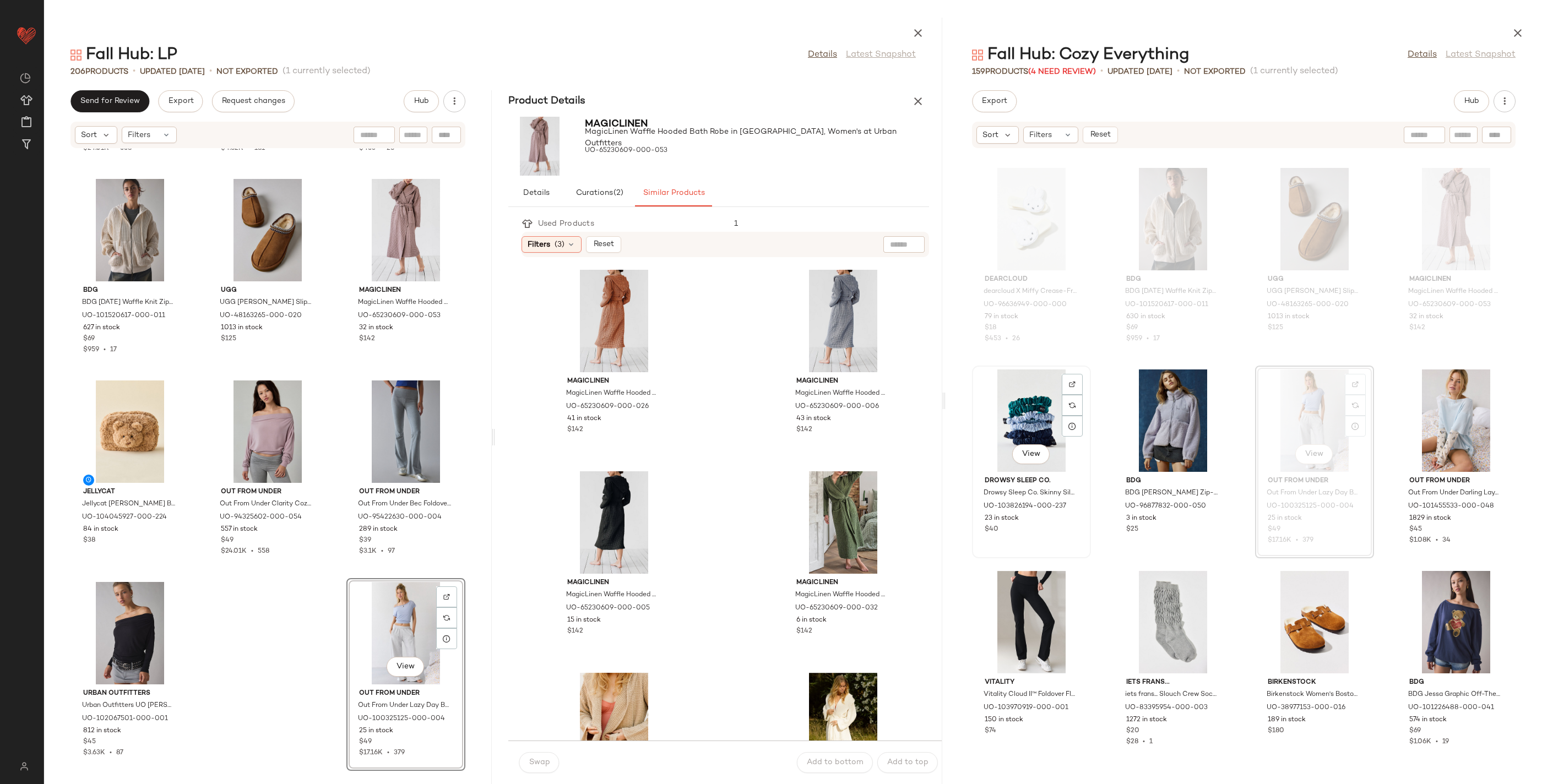
scroll to position [3442, 0]
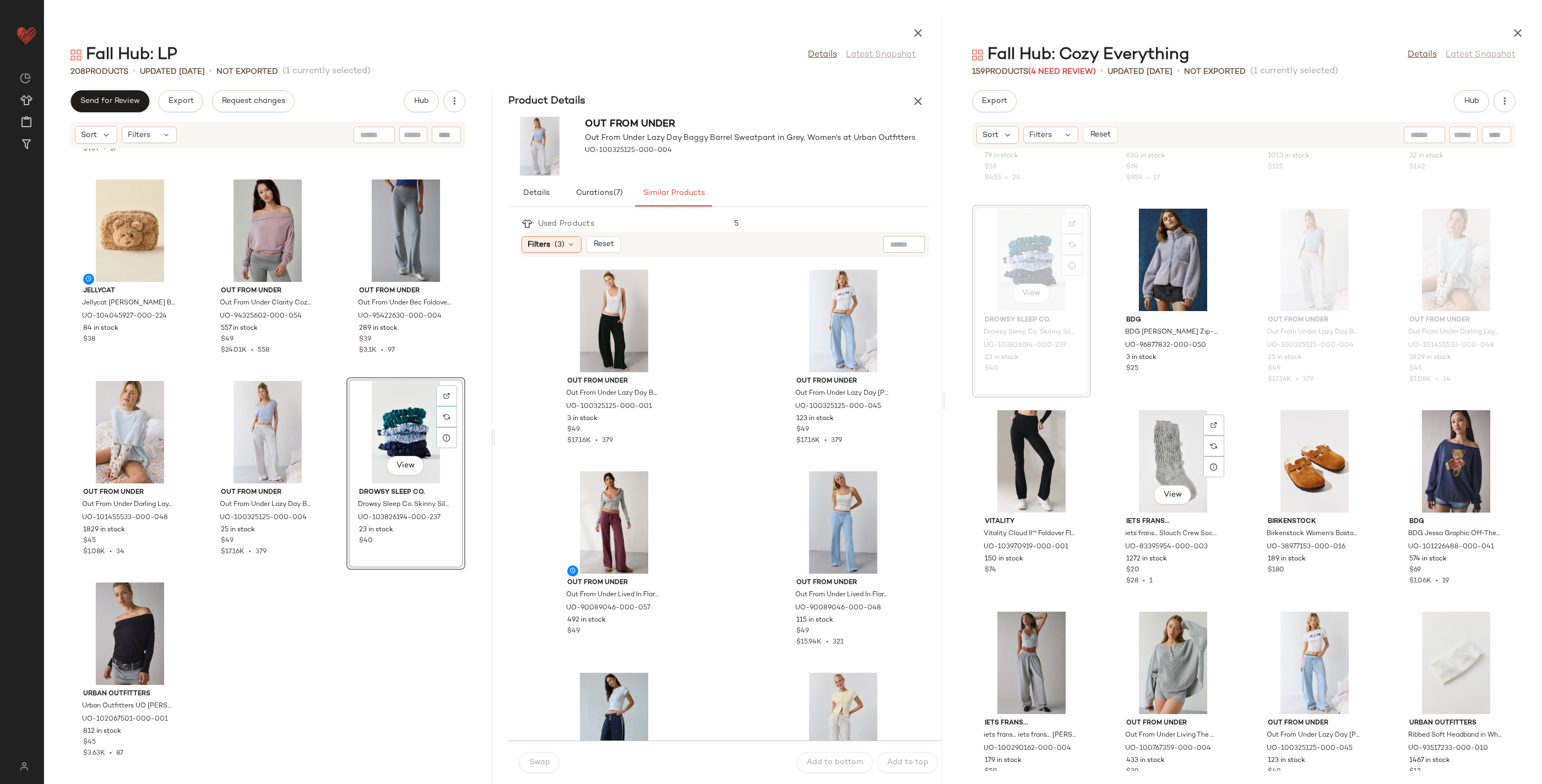
scroll to position [3583, 0]
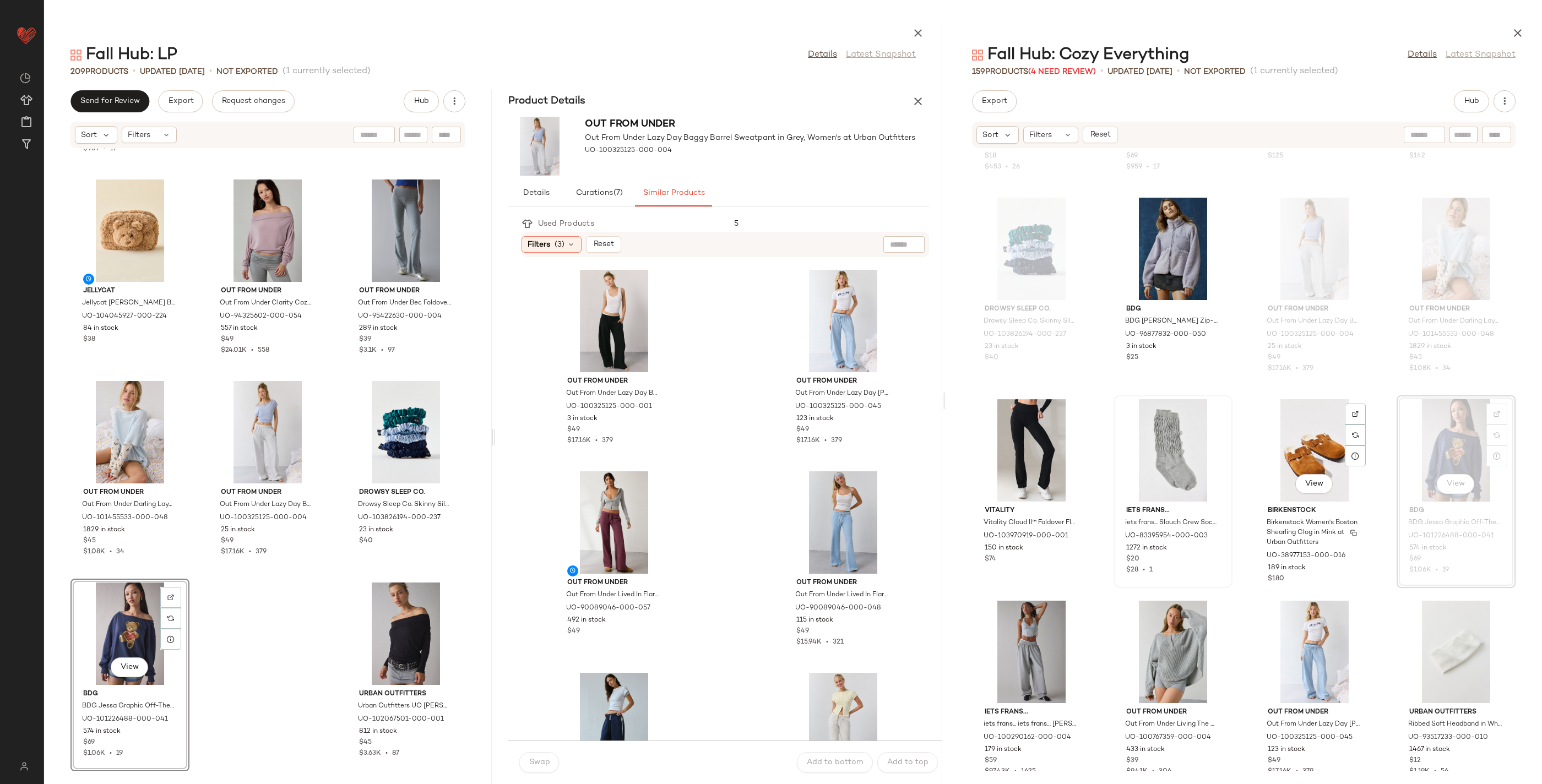
scroll to position [3594, 0]
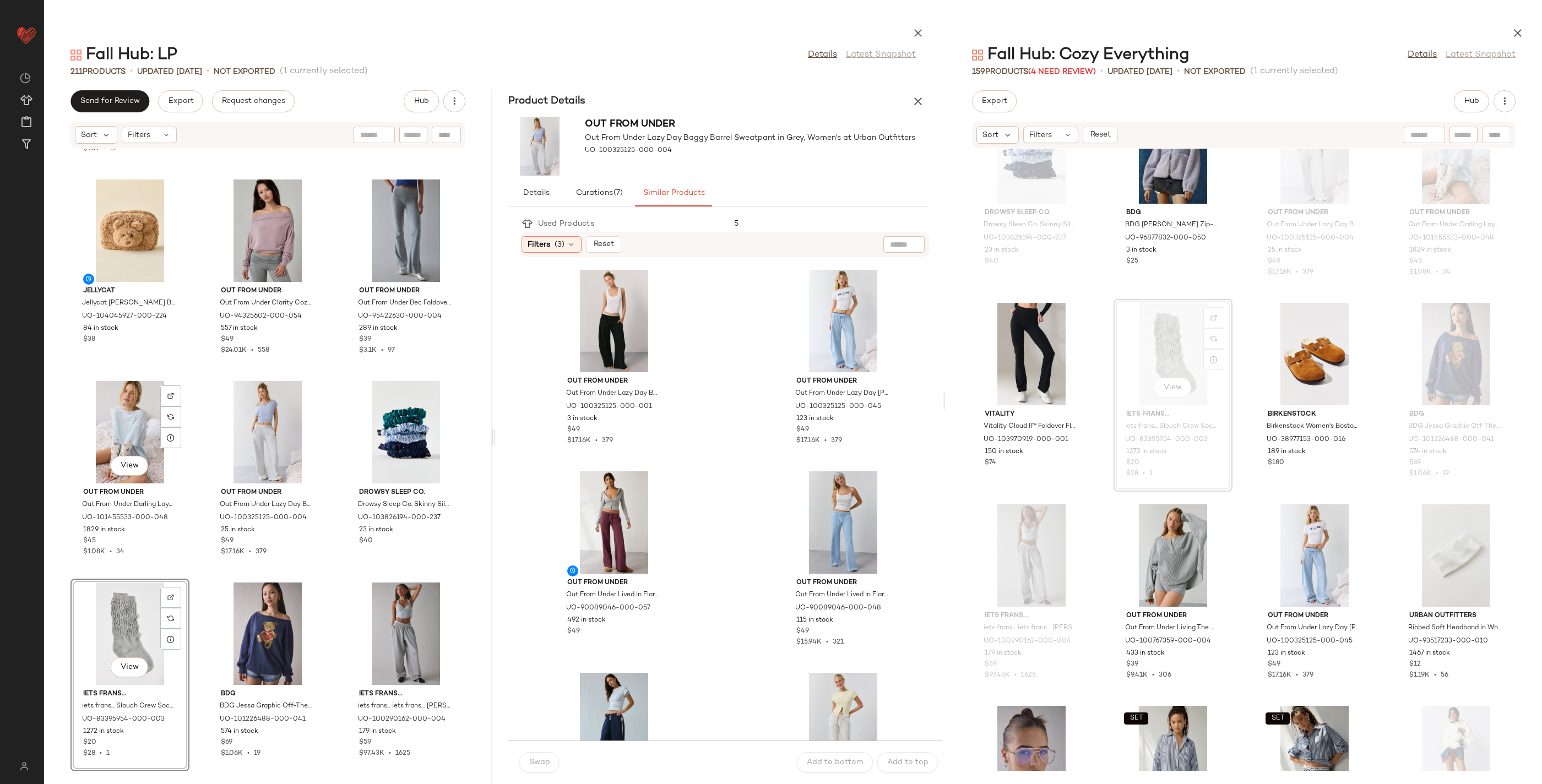
scroll to position [13686, 0]
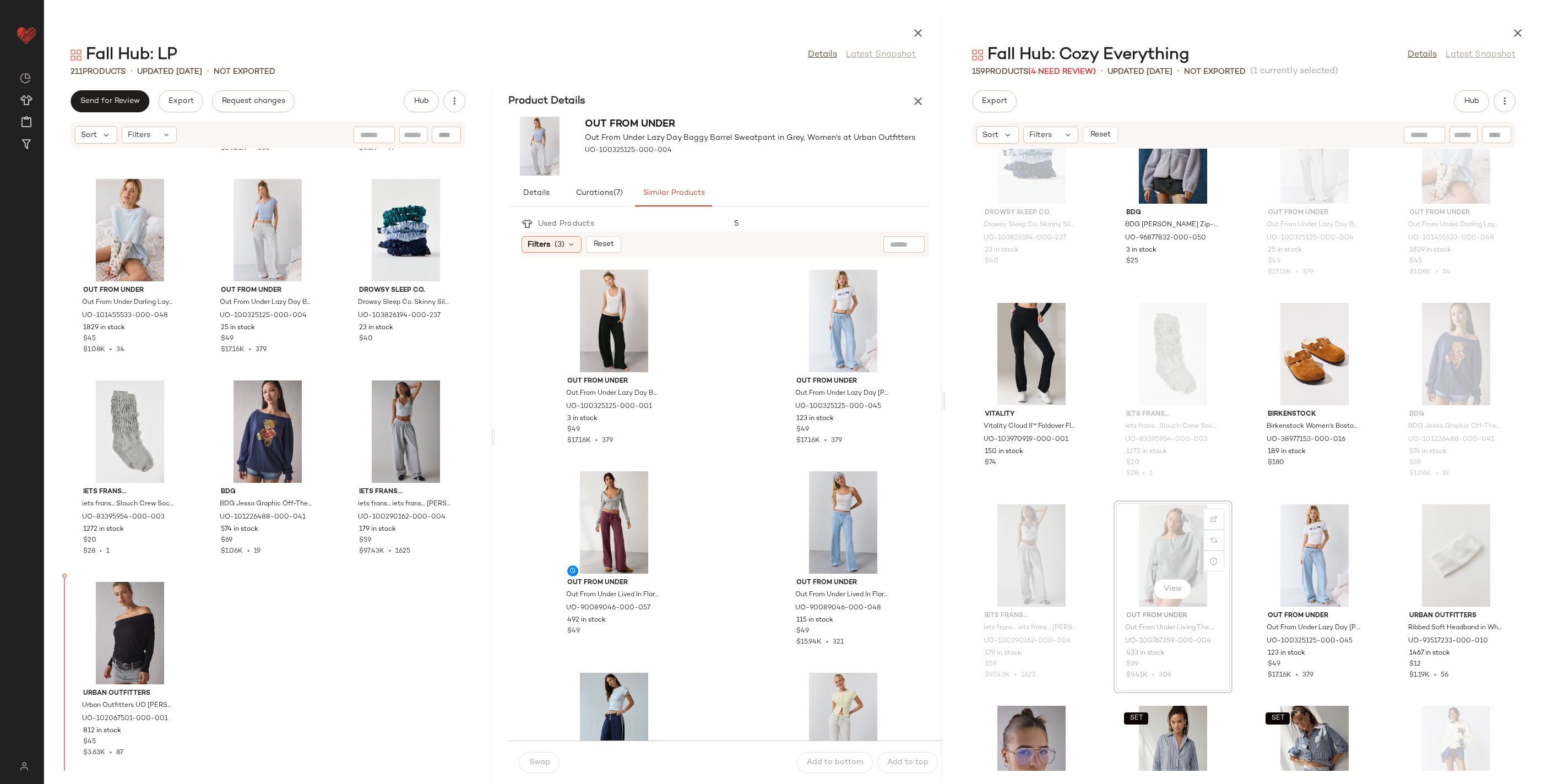
drag, startPoint x: 1160, startPoint y: 543, endPoint x: 1152, endPoint y: 547, distance: 8.9
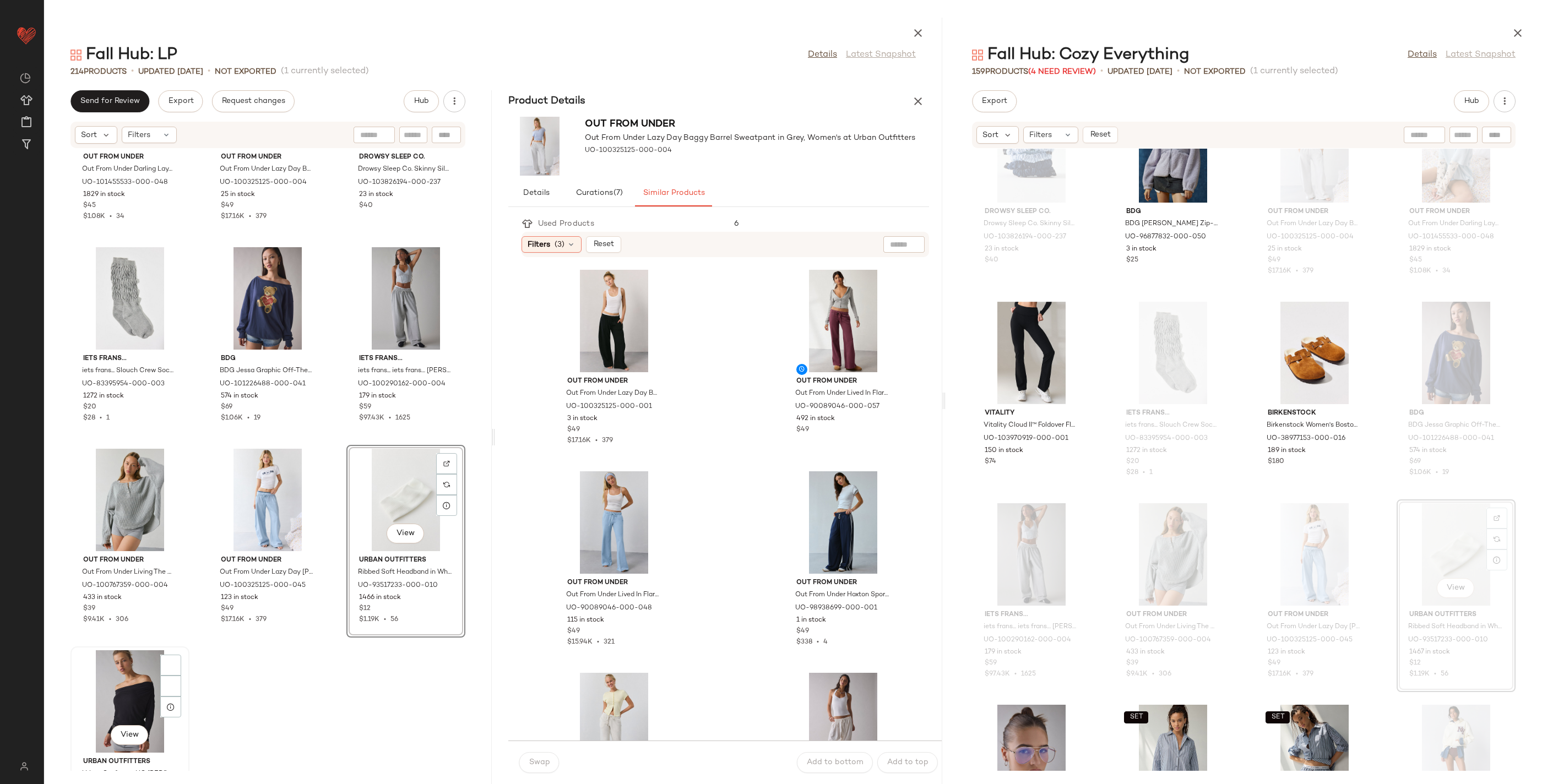
scroll to position [13826, 0]
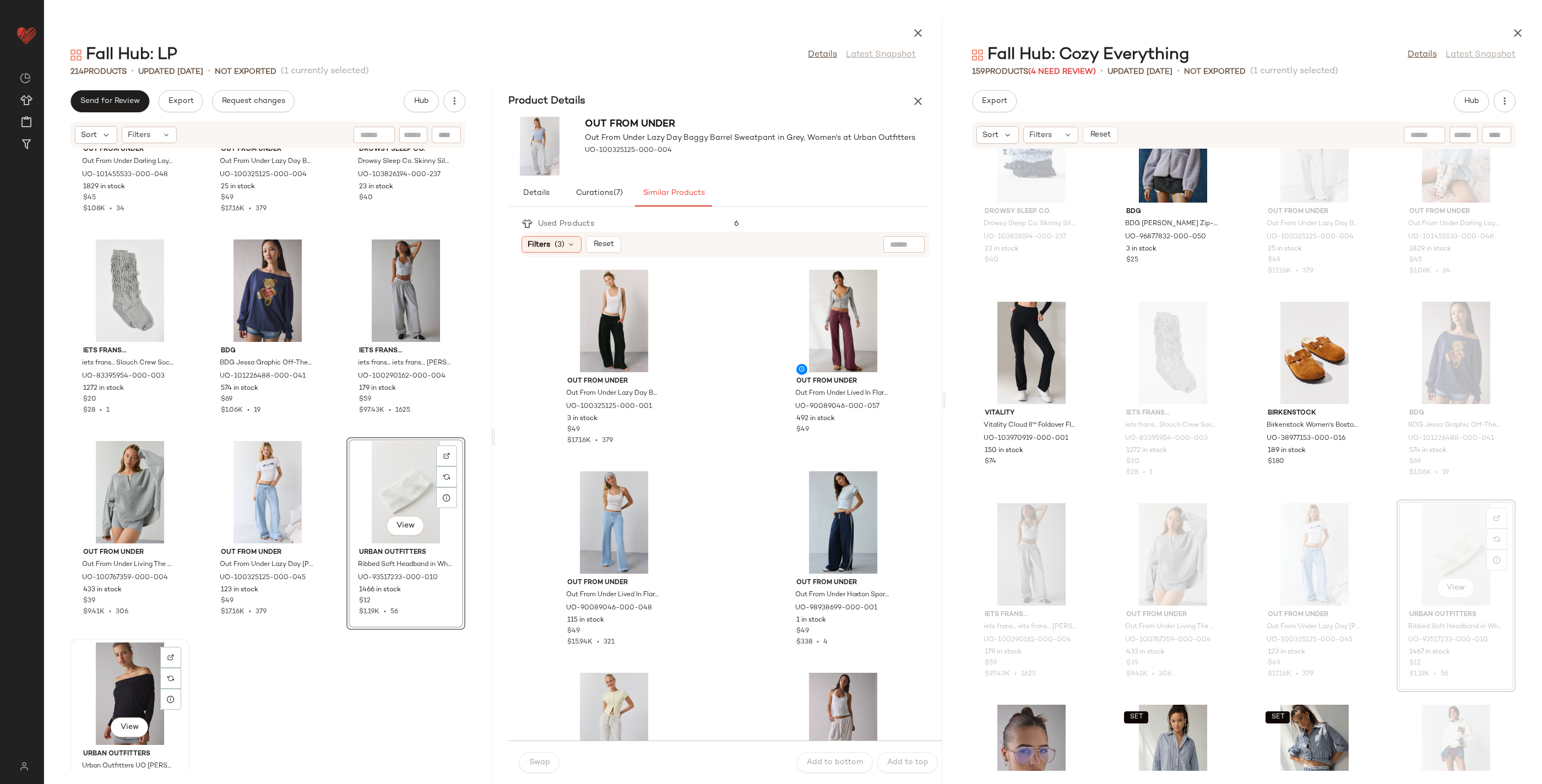
click at [144, 662] on div "View" at bounding box center [130, 693] width 112 height 102
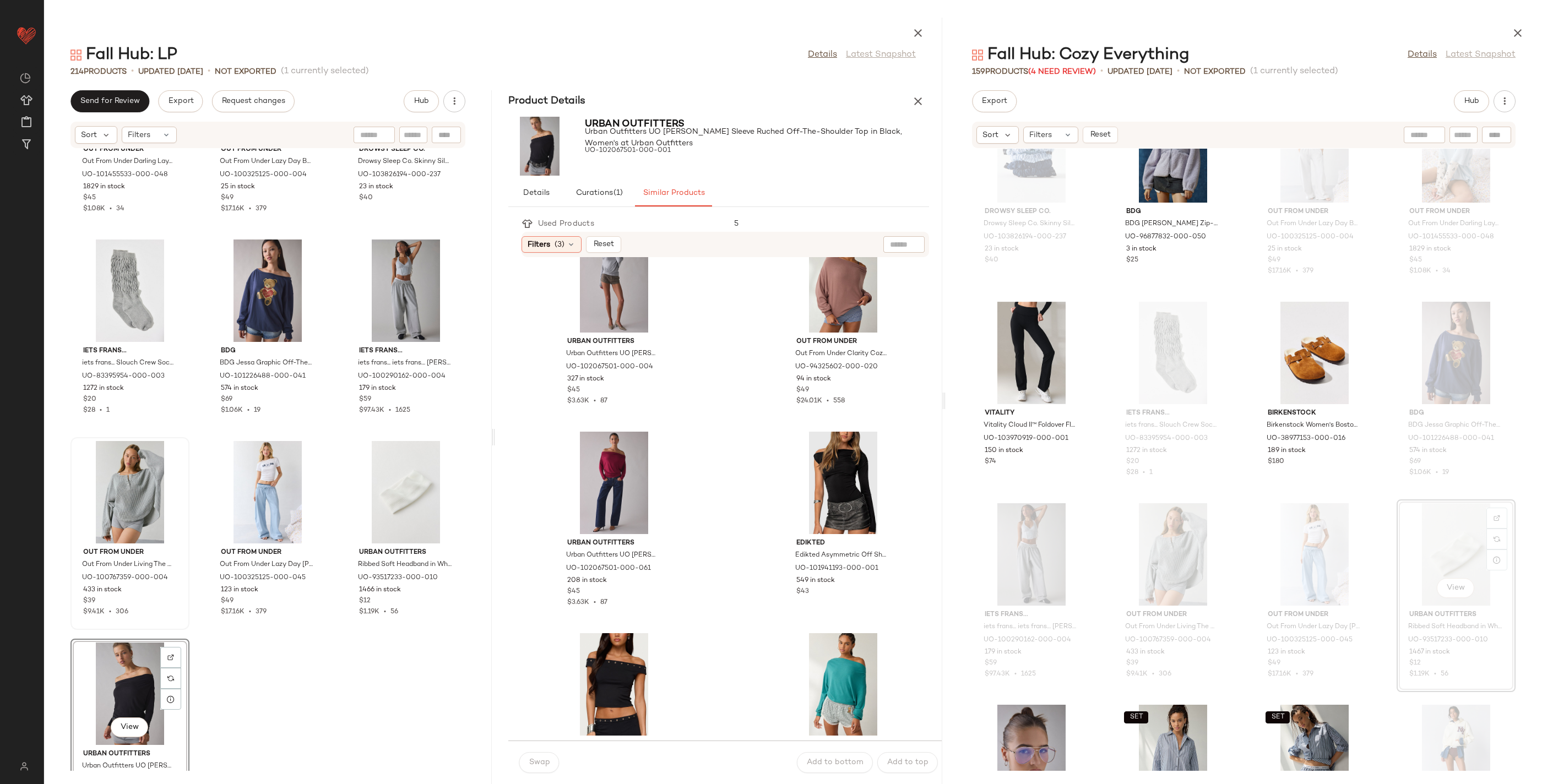
scroll to position [13887, 0]
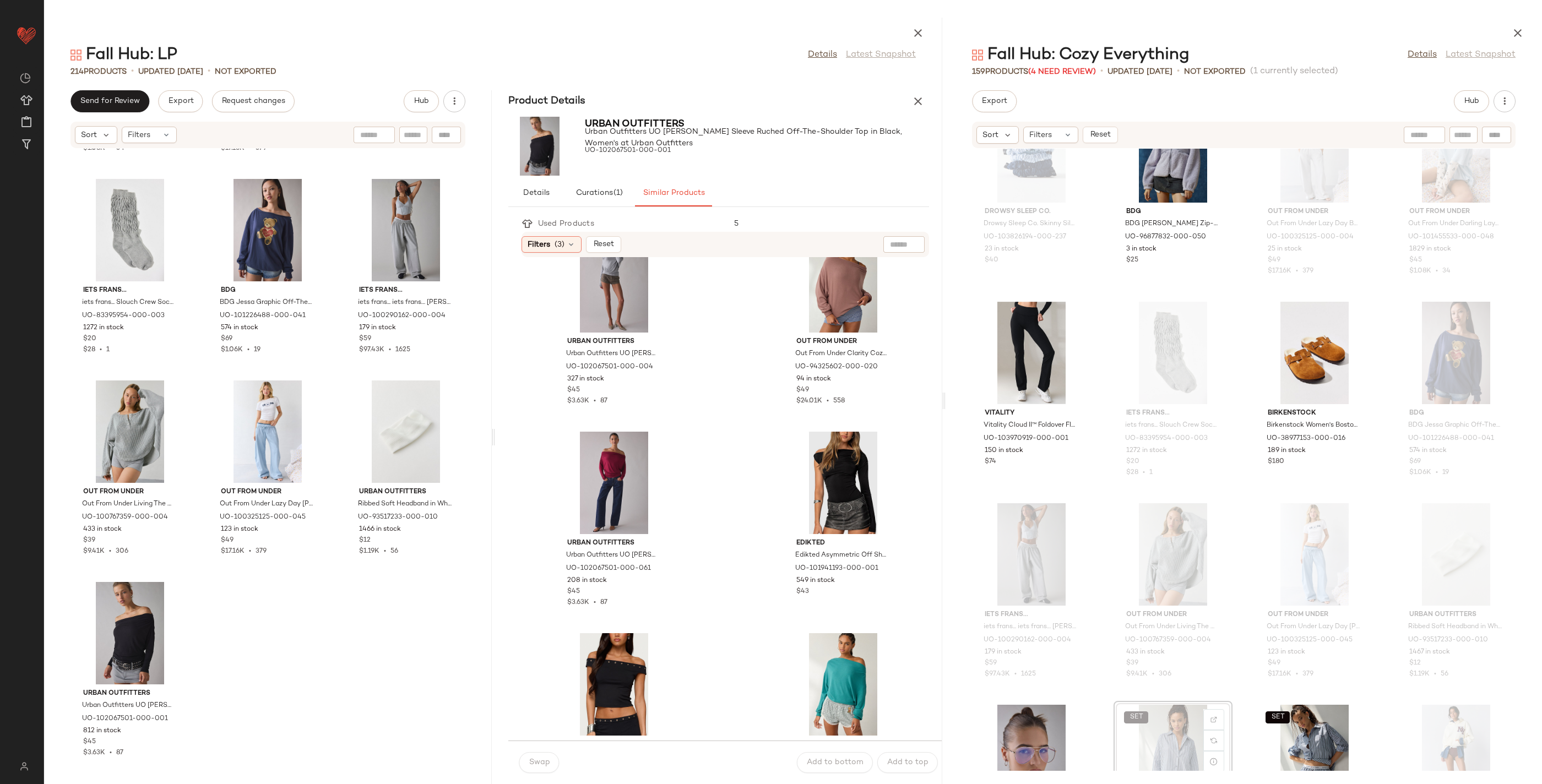
scroll to position [3691, 0]
drag, startPoint x: 1152, startPoint y: 737, endPoint x: 1145, endPoint y: 737, distance: 7.0
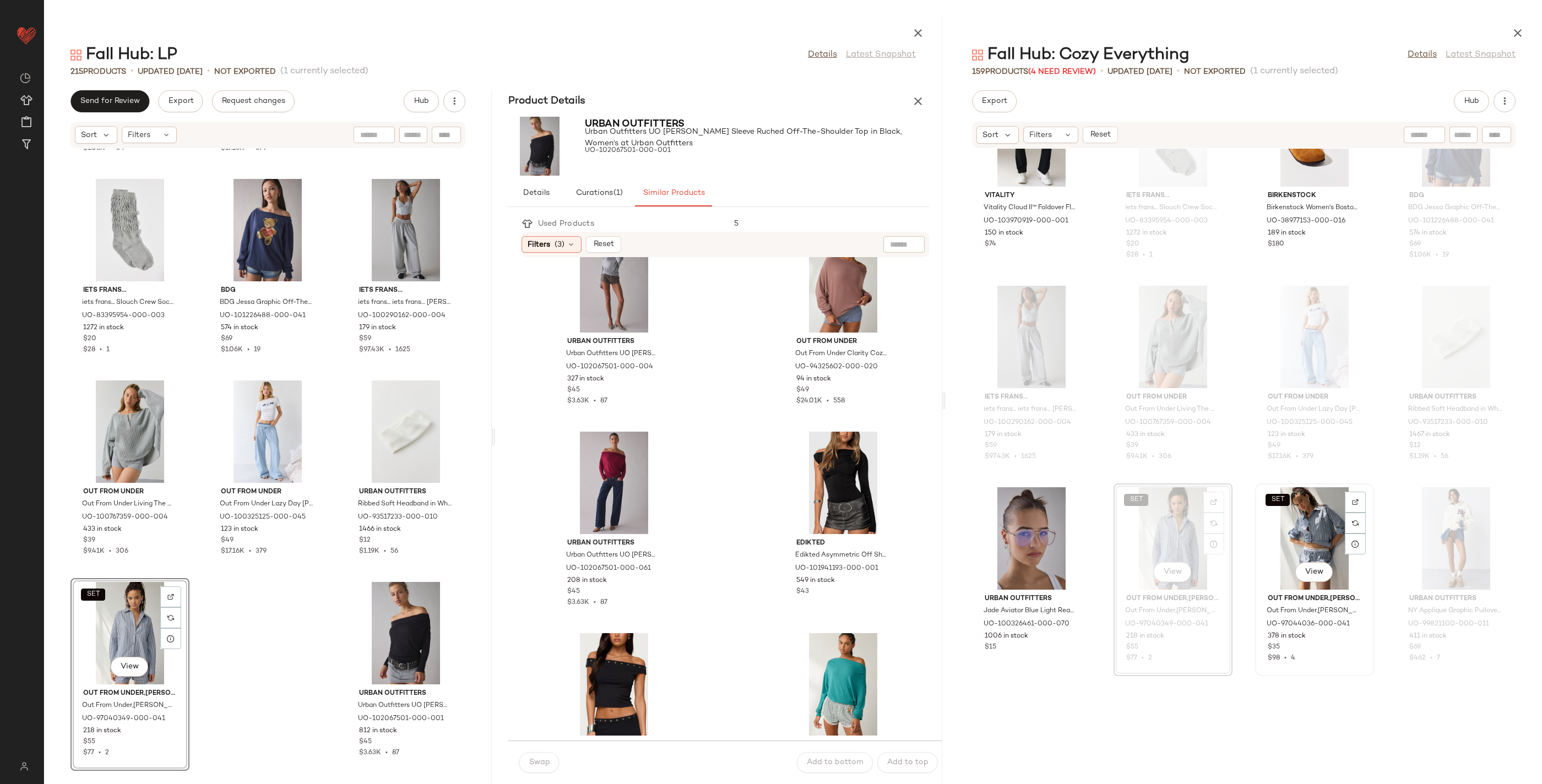
scroll to position [3920, 0]
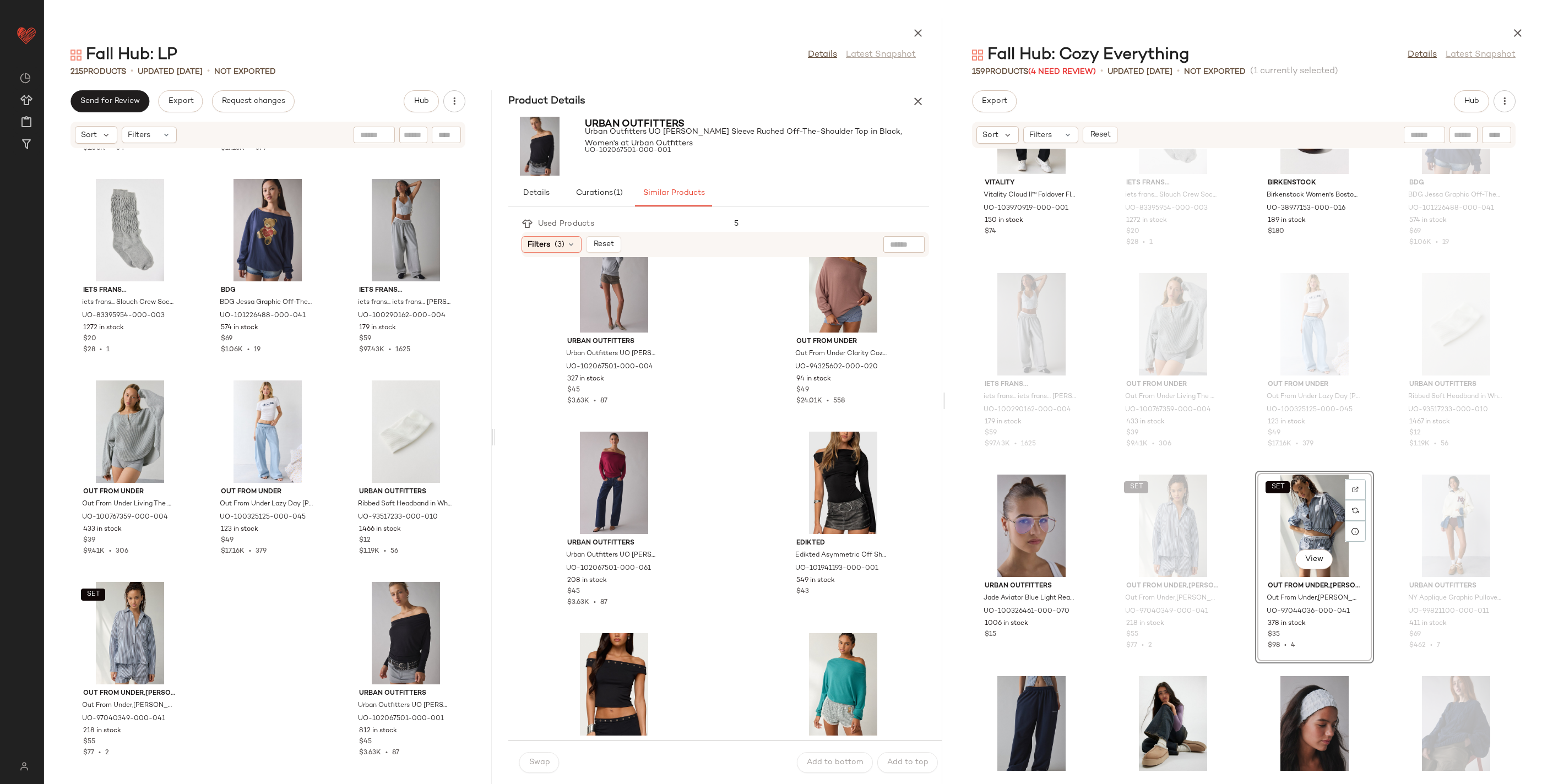
drag, startPoint x: 1319, startPoint y: 588, endPoint x: 1311, endPoint y: 589, distance: 8.1
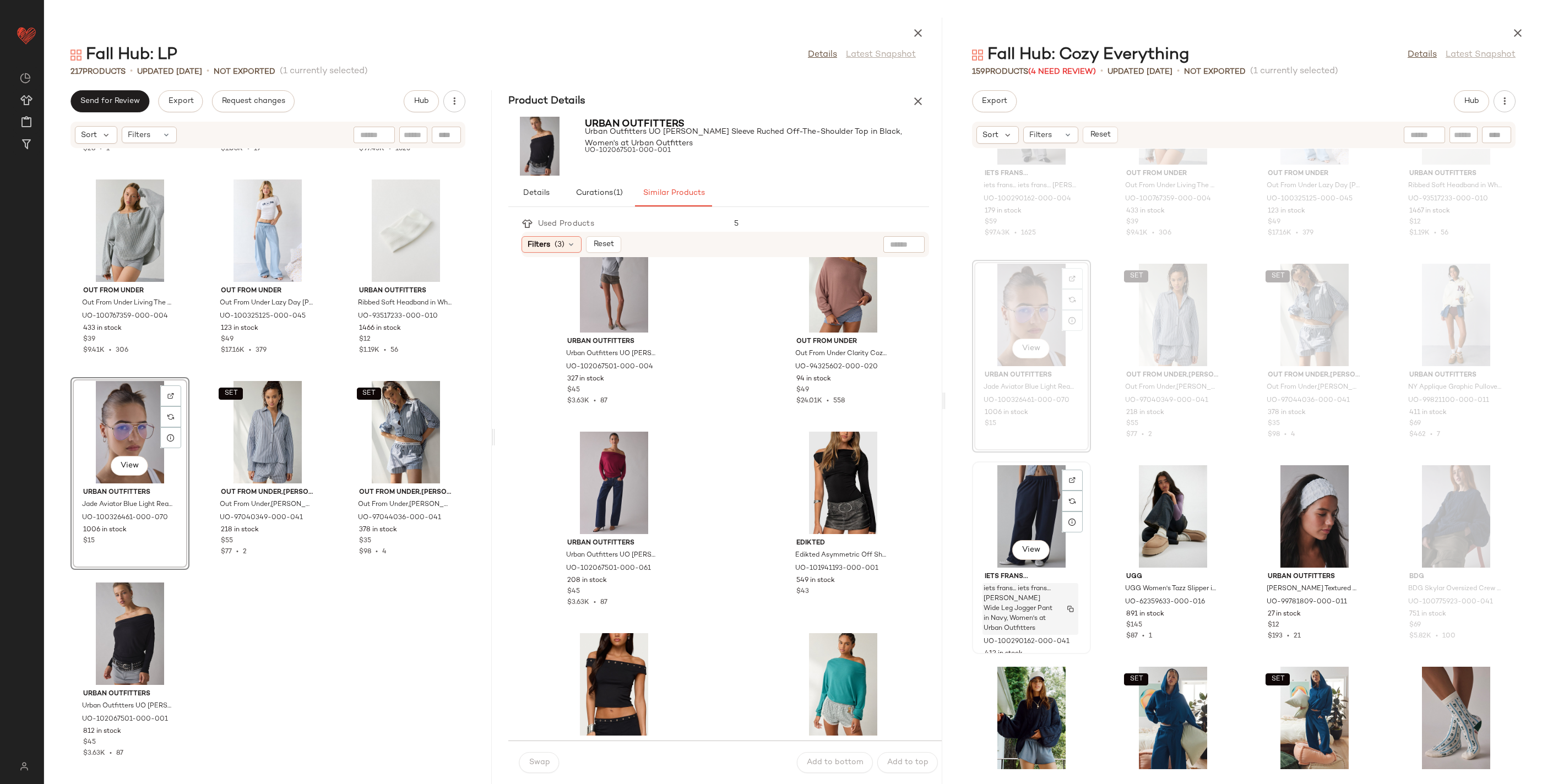
scroll to position [4146, 0]
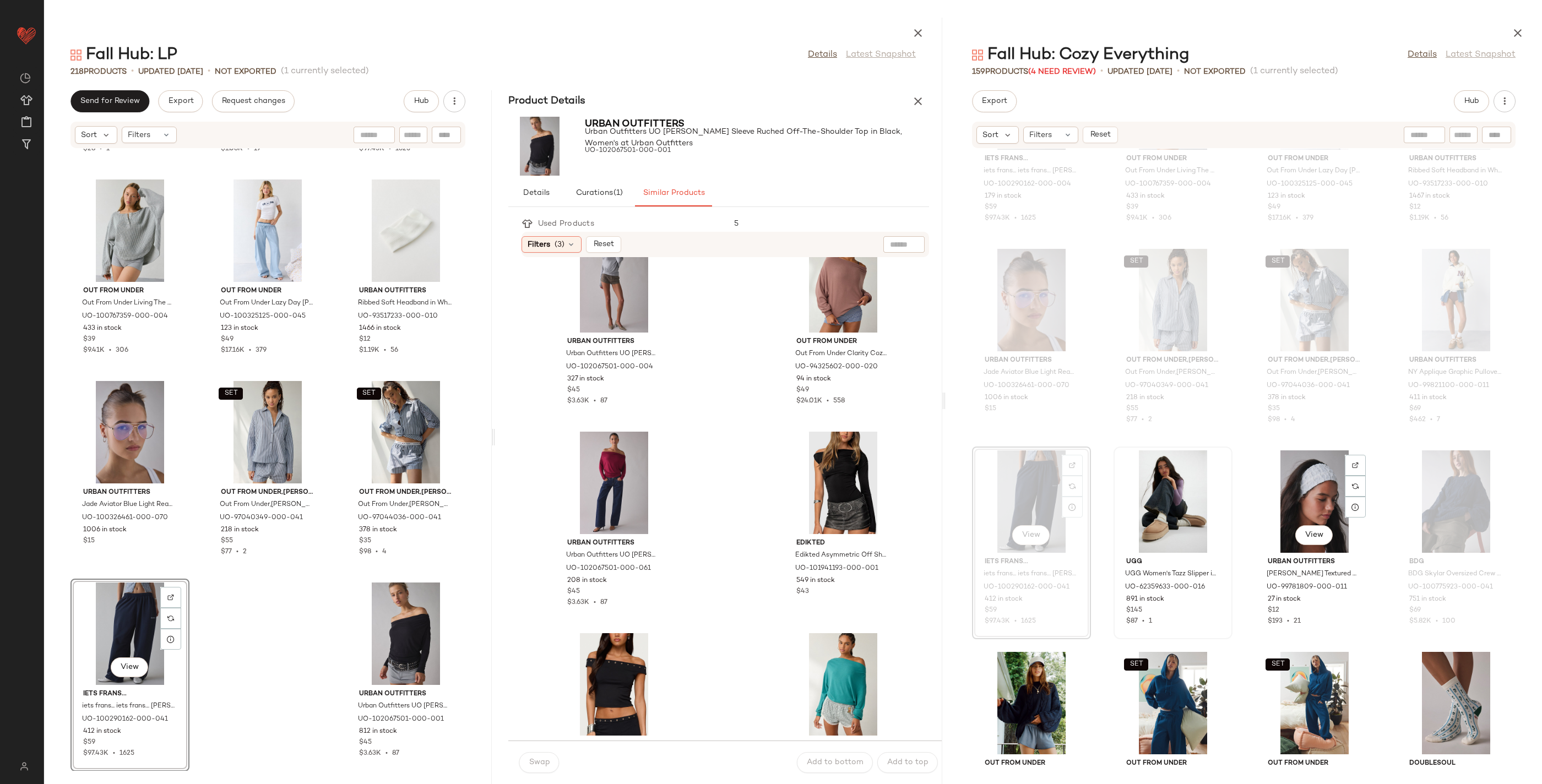
scroll to position [4184, 0]
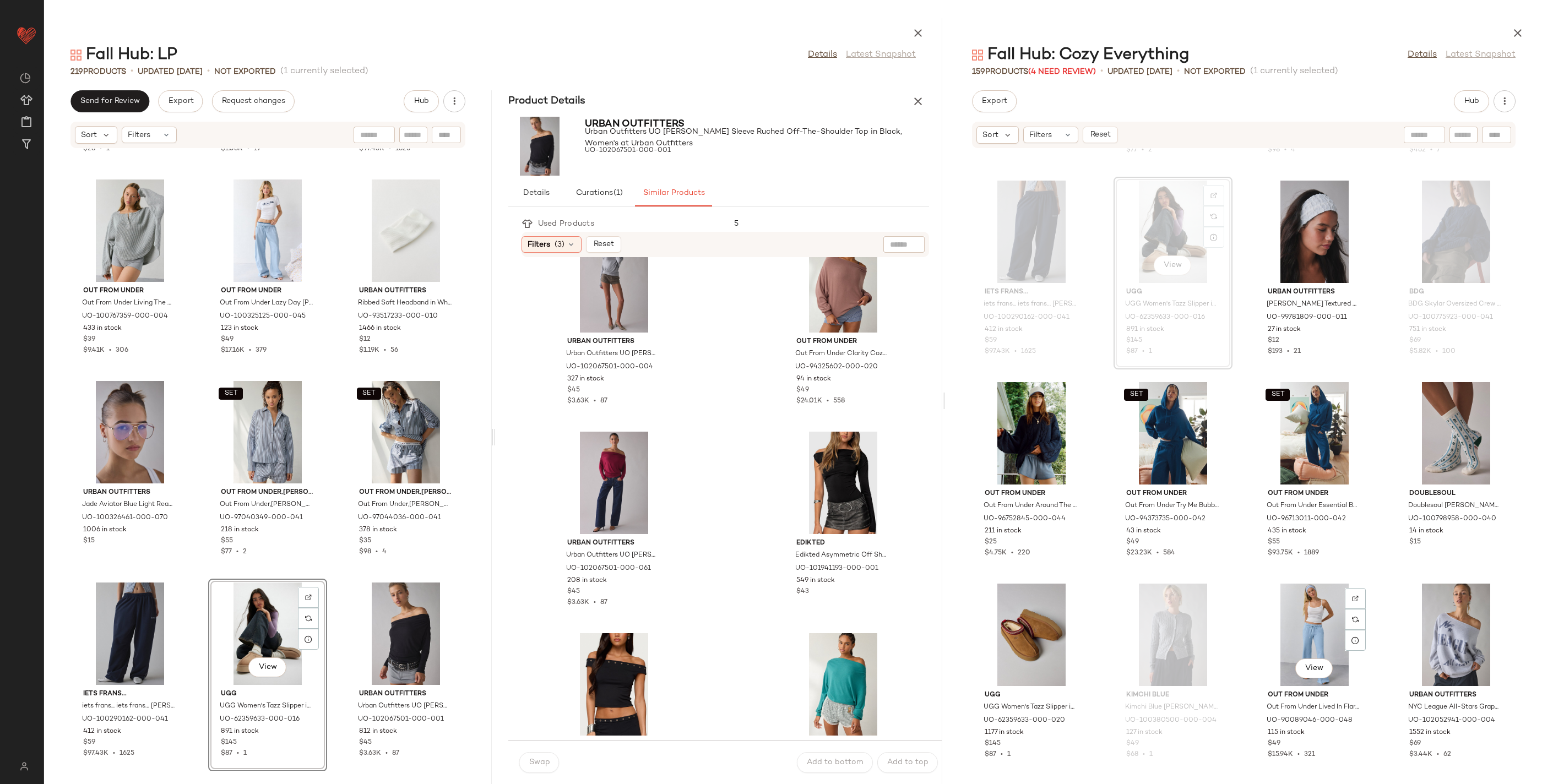
scroll to position [4417, 0]
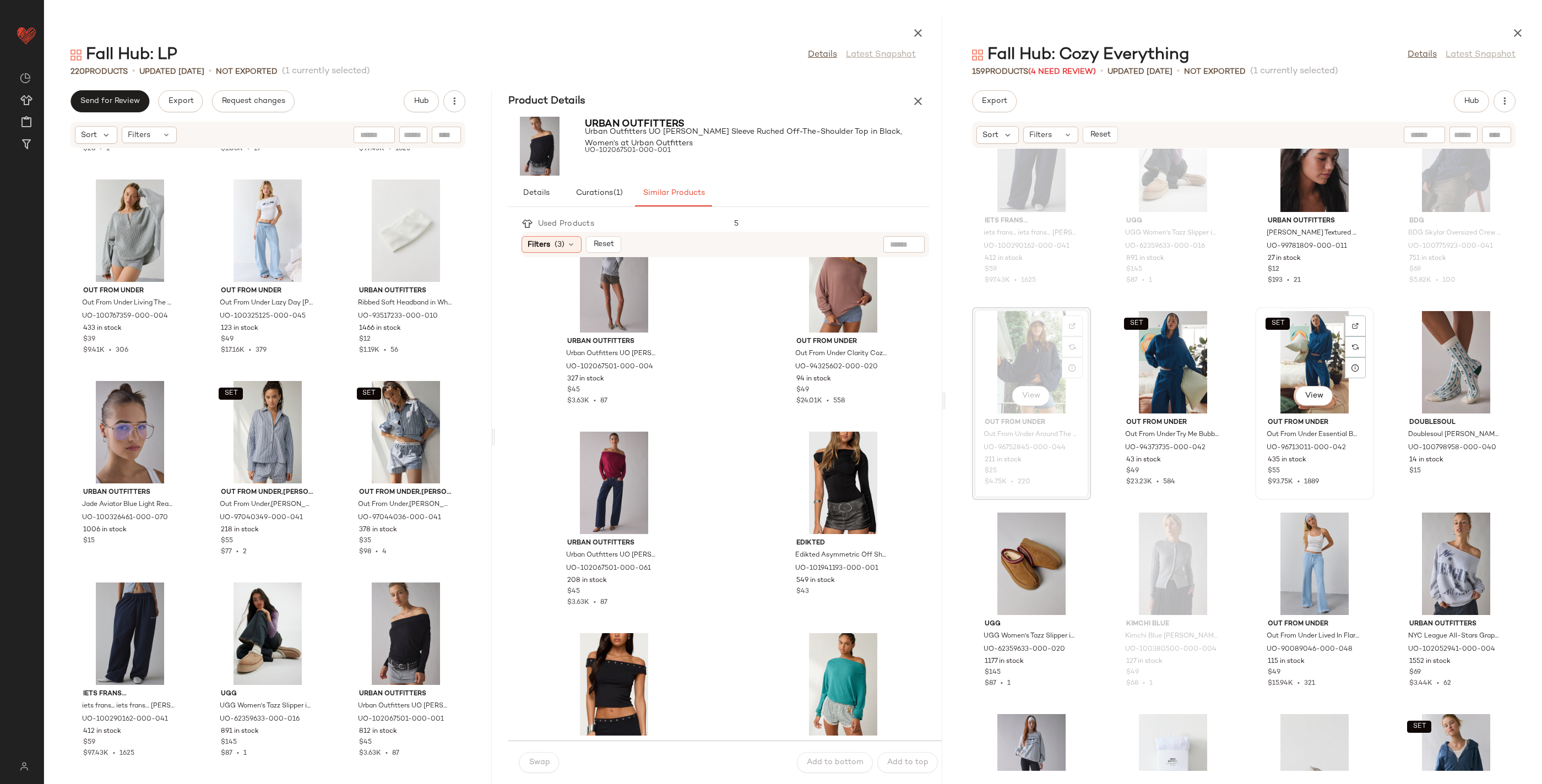
scroll to position [4504, 0]
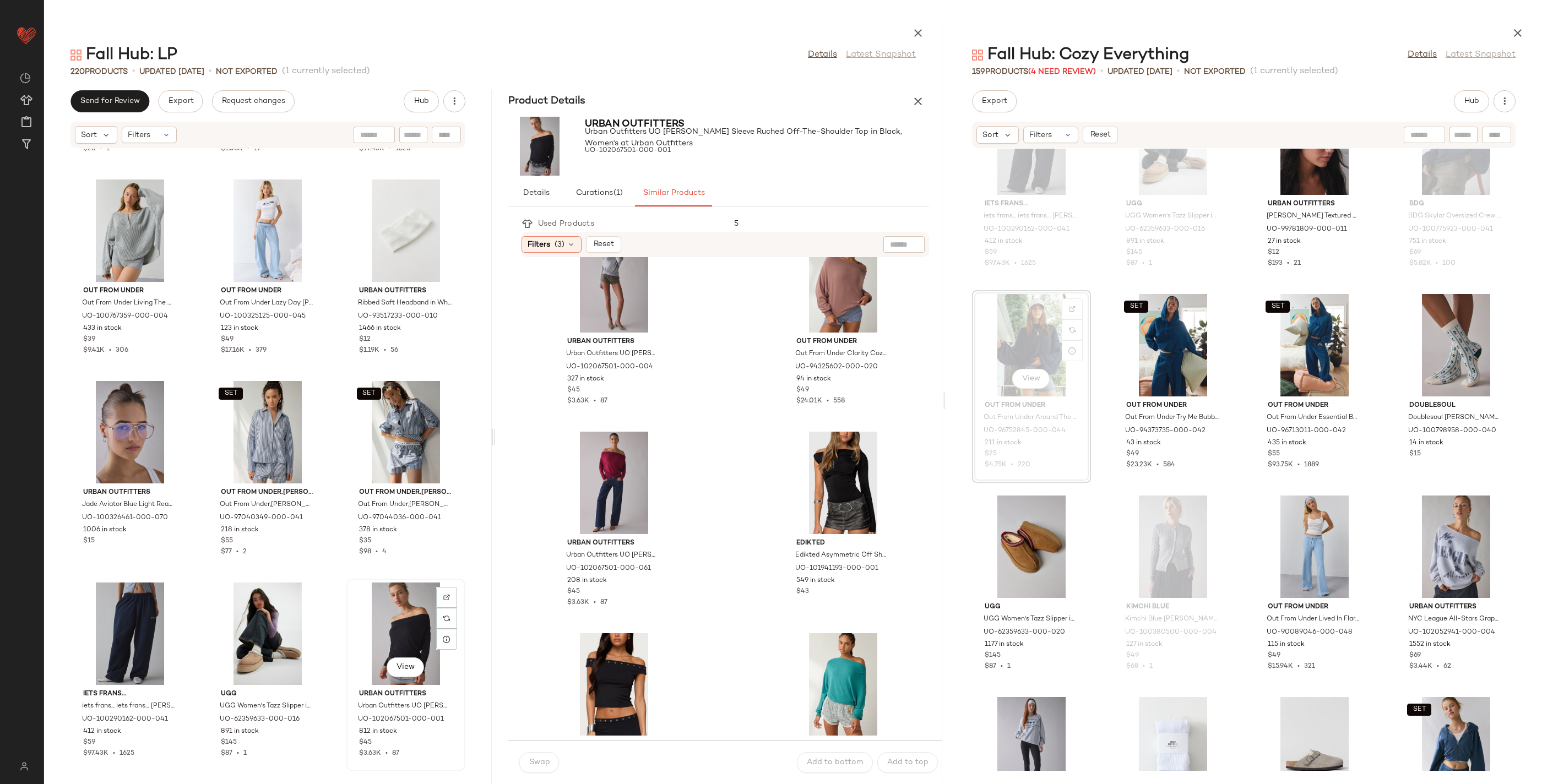
click at [407, 606] on div "View" at bounding box center [406, 633] width 112 height 102
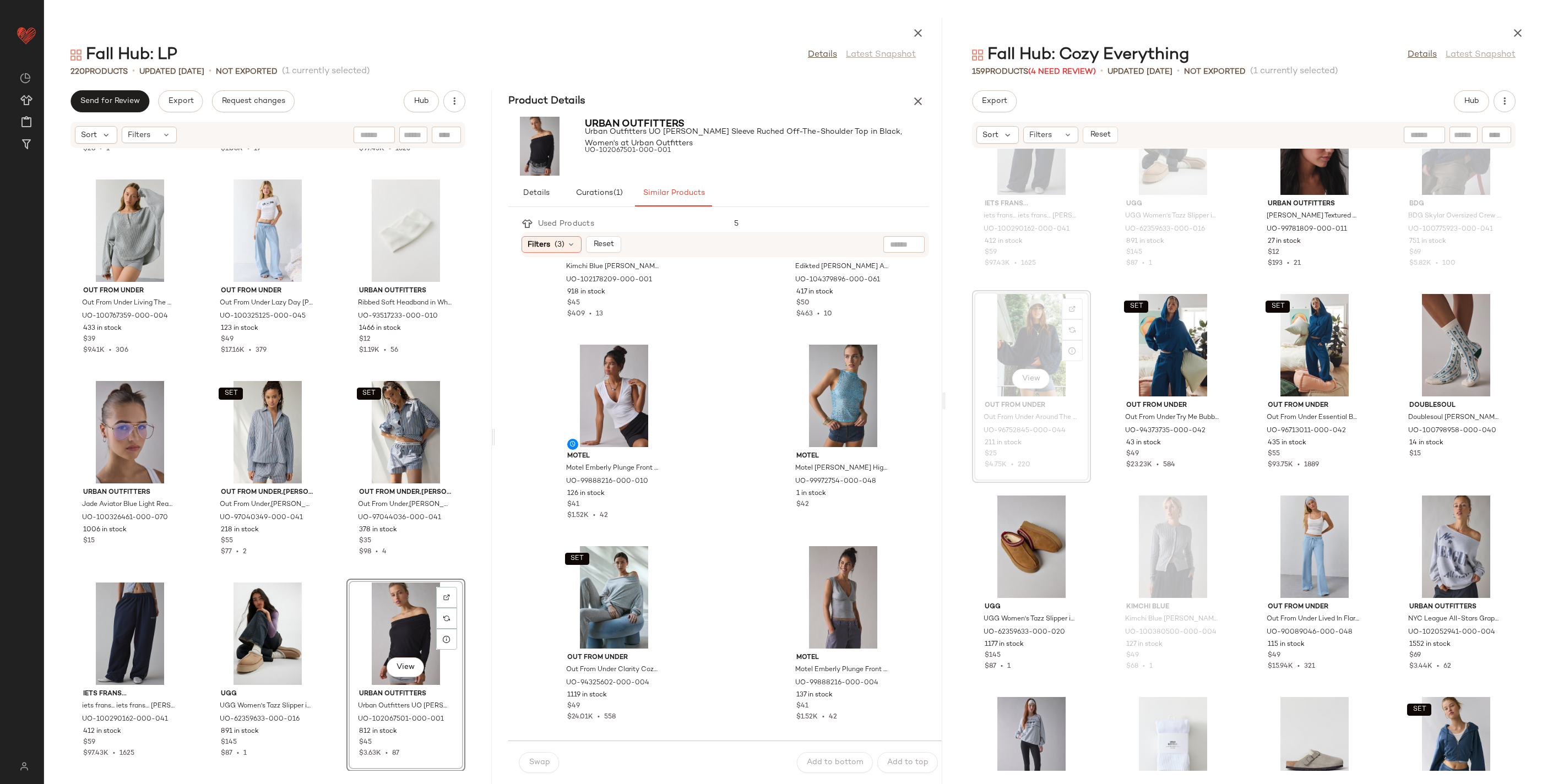
scroll to position [1438, 0]
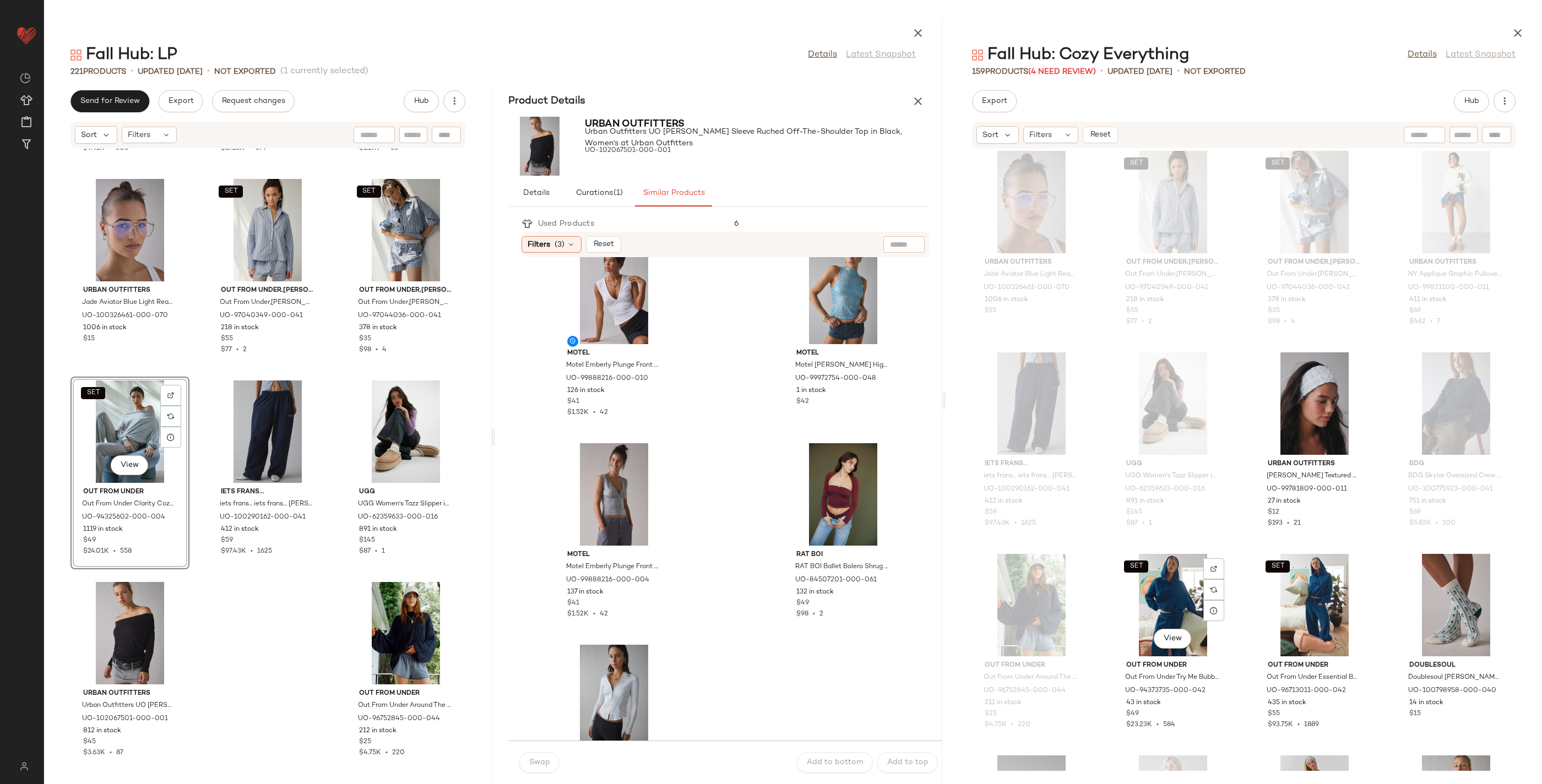
scroll to position [4244, 0]
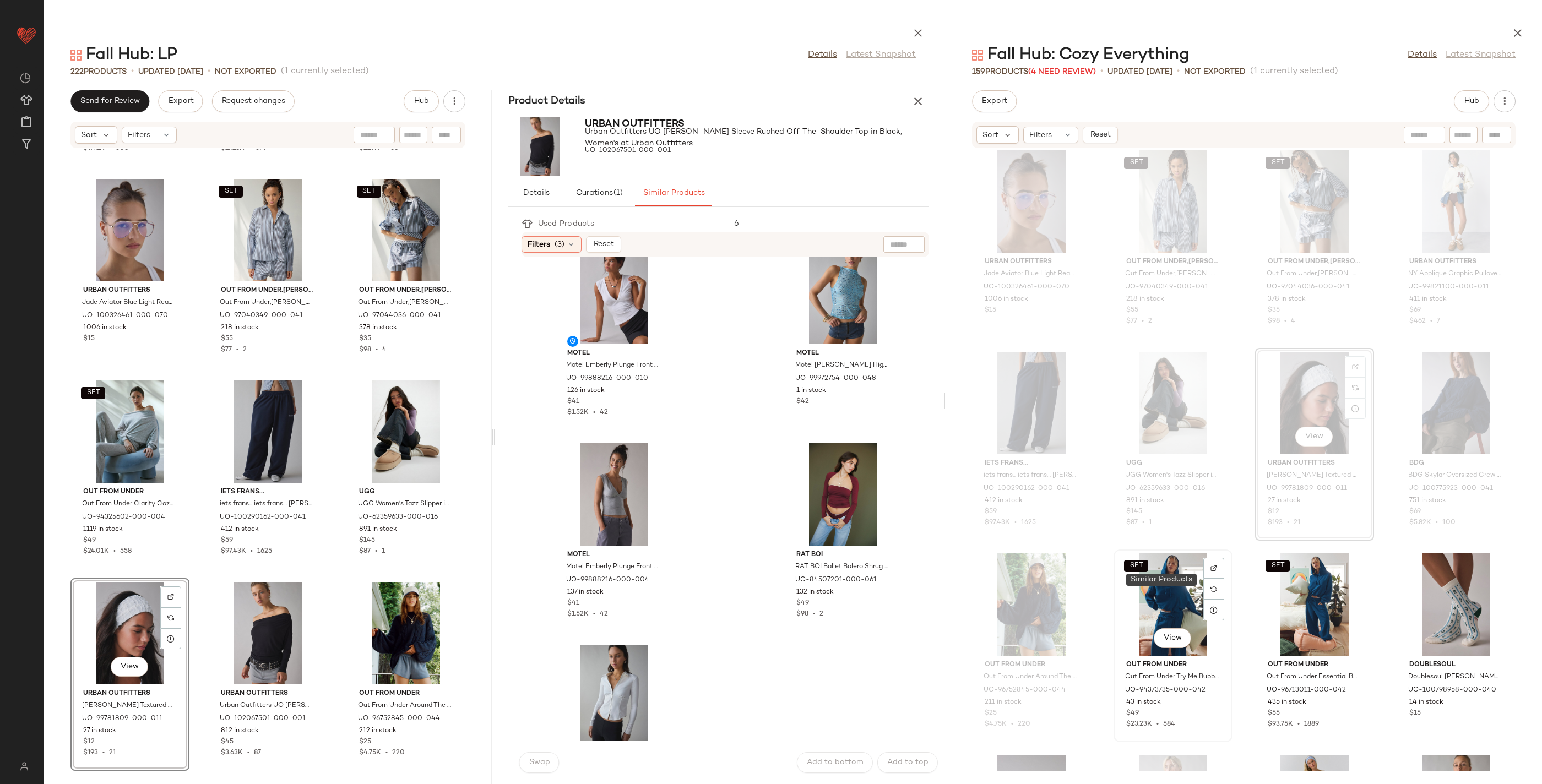
scroll to position [4456, 0]
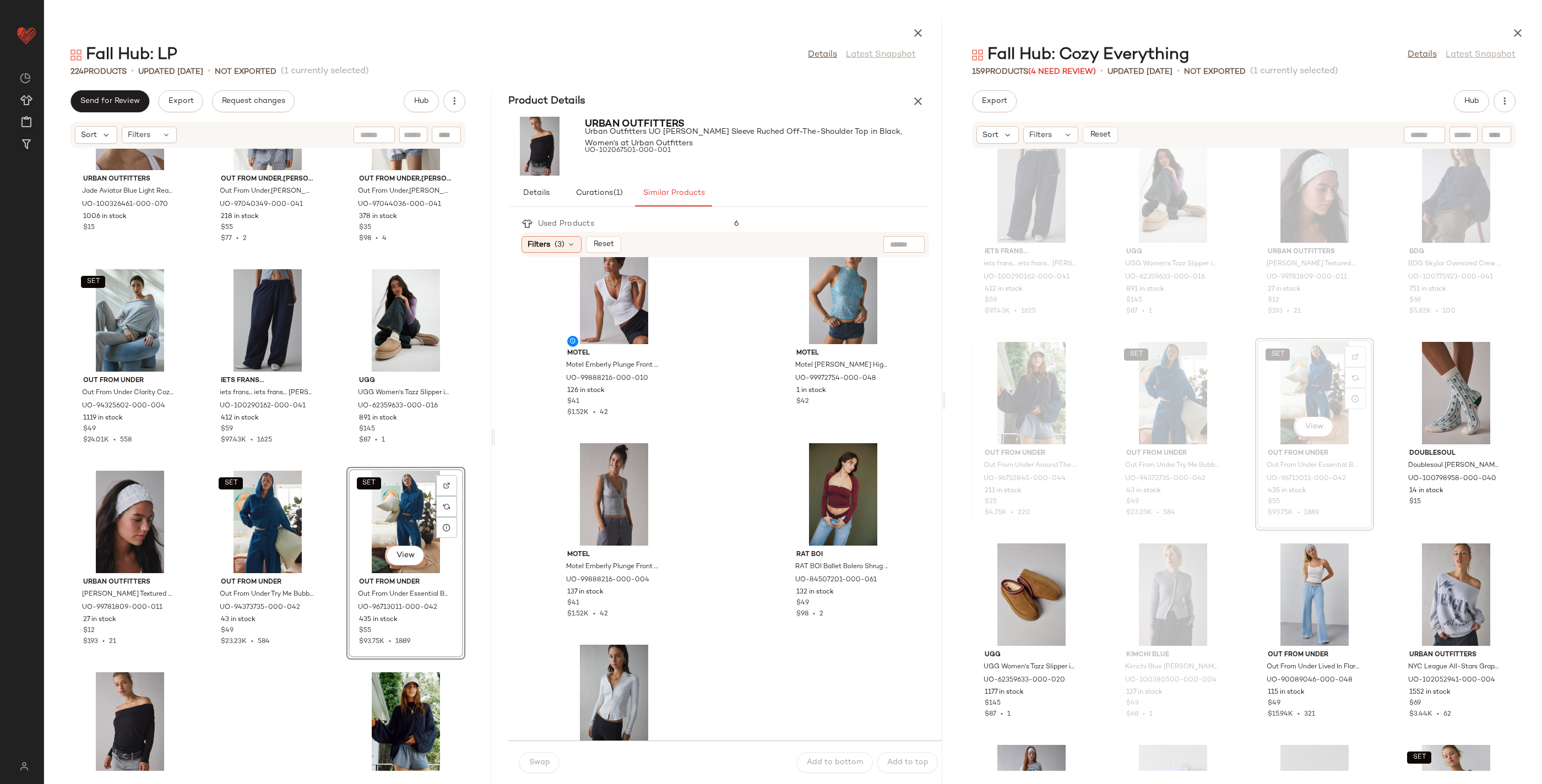
scroll to position [14491, 0]
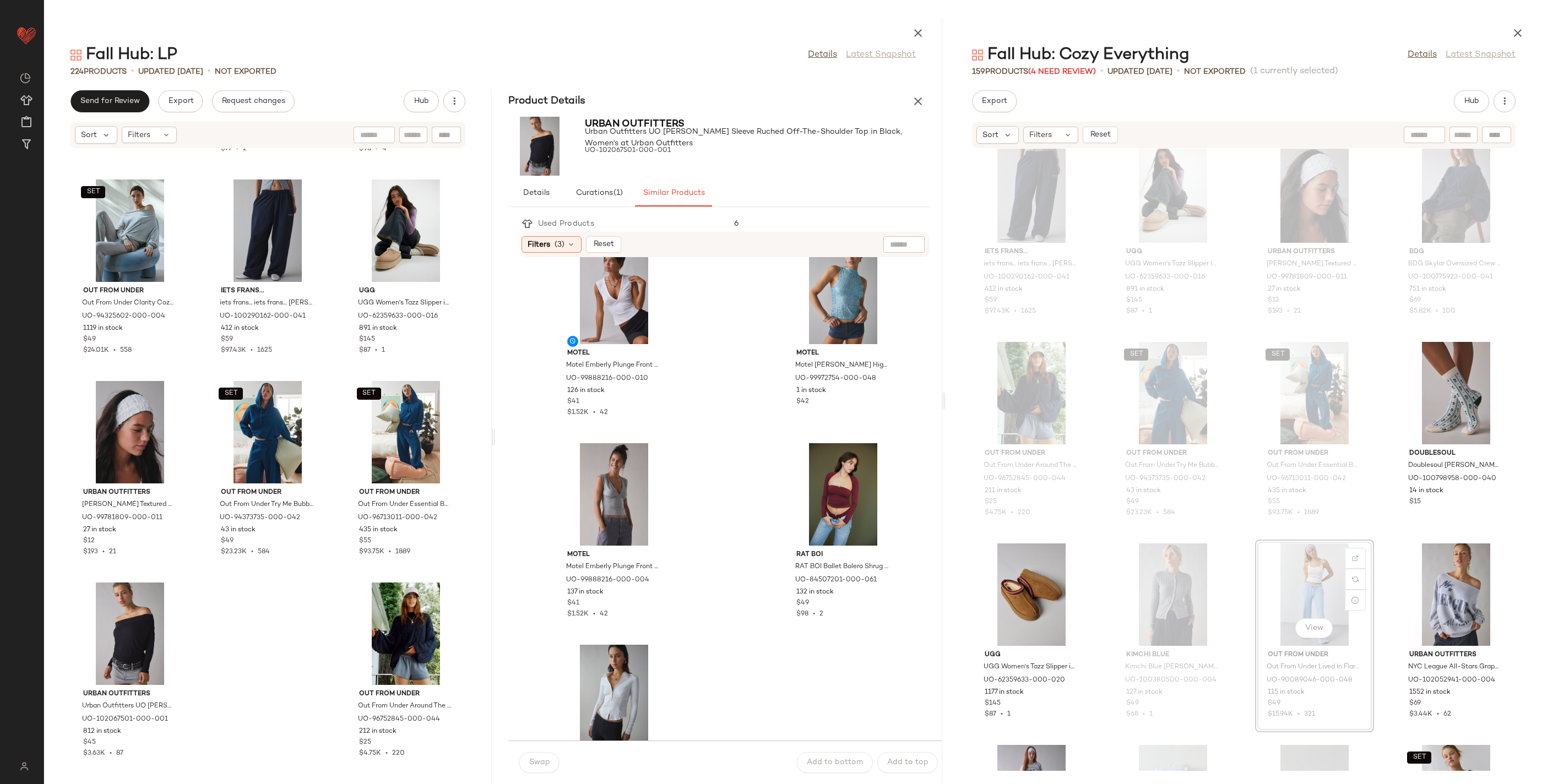
scroll to position [4457, 0]
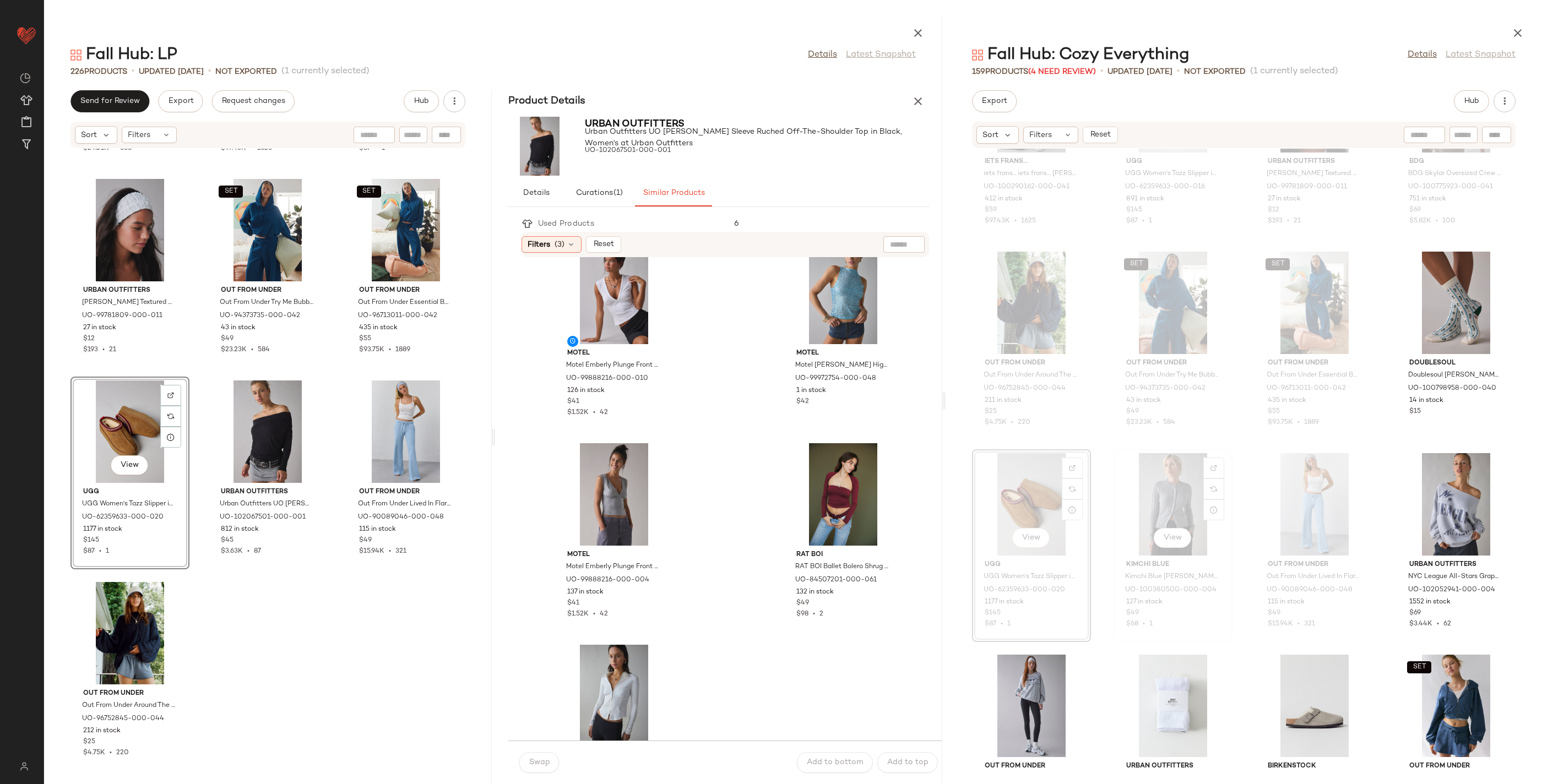
scroll to position [4582, 0]
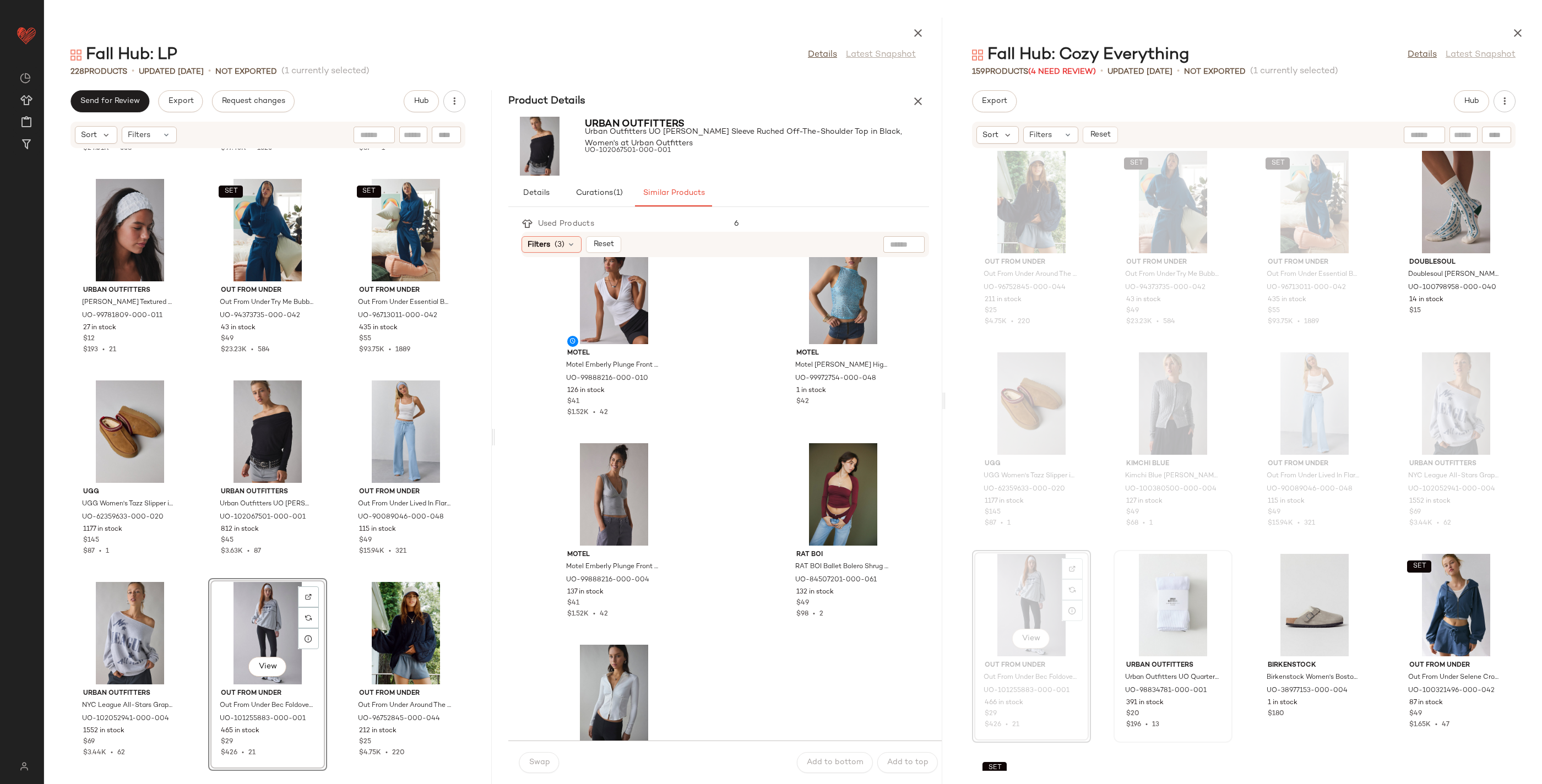
scroll to position [4656, 0]
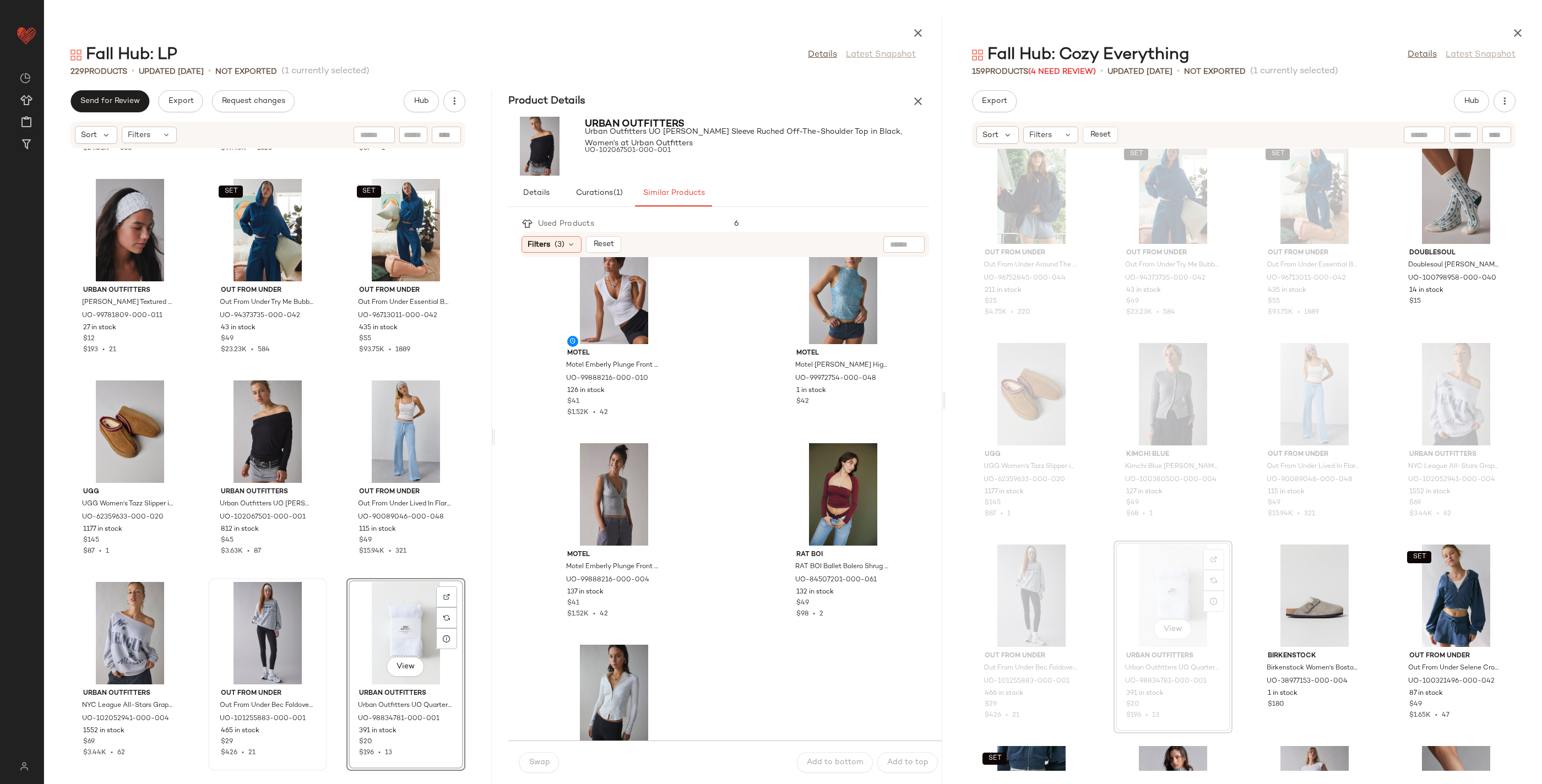
scroll to position [14895, 0]
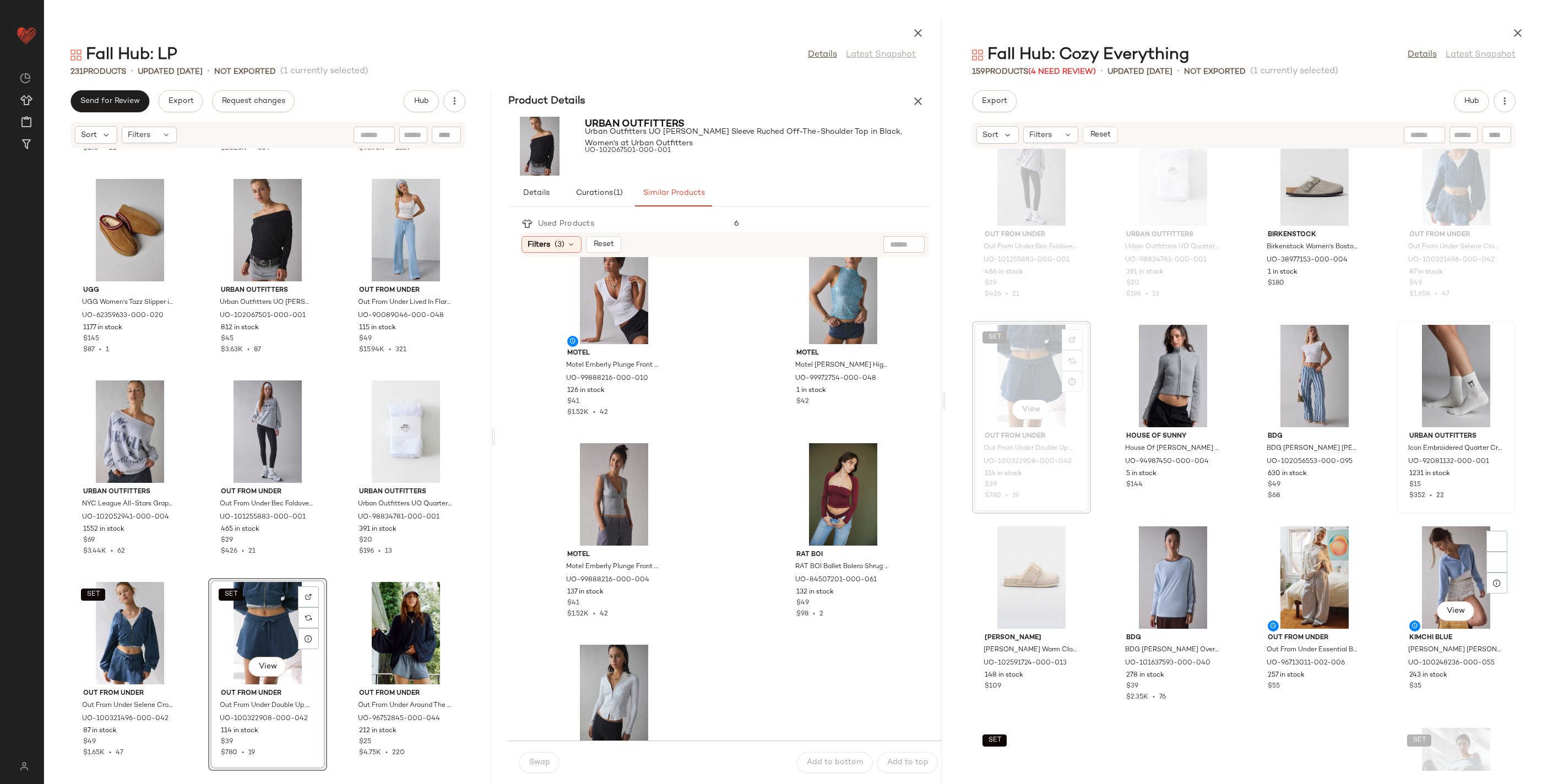
scroll to position [5145, 0]
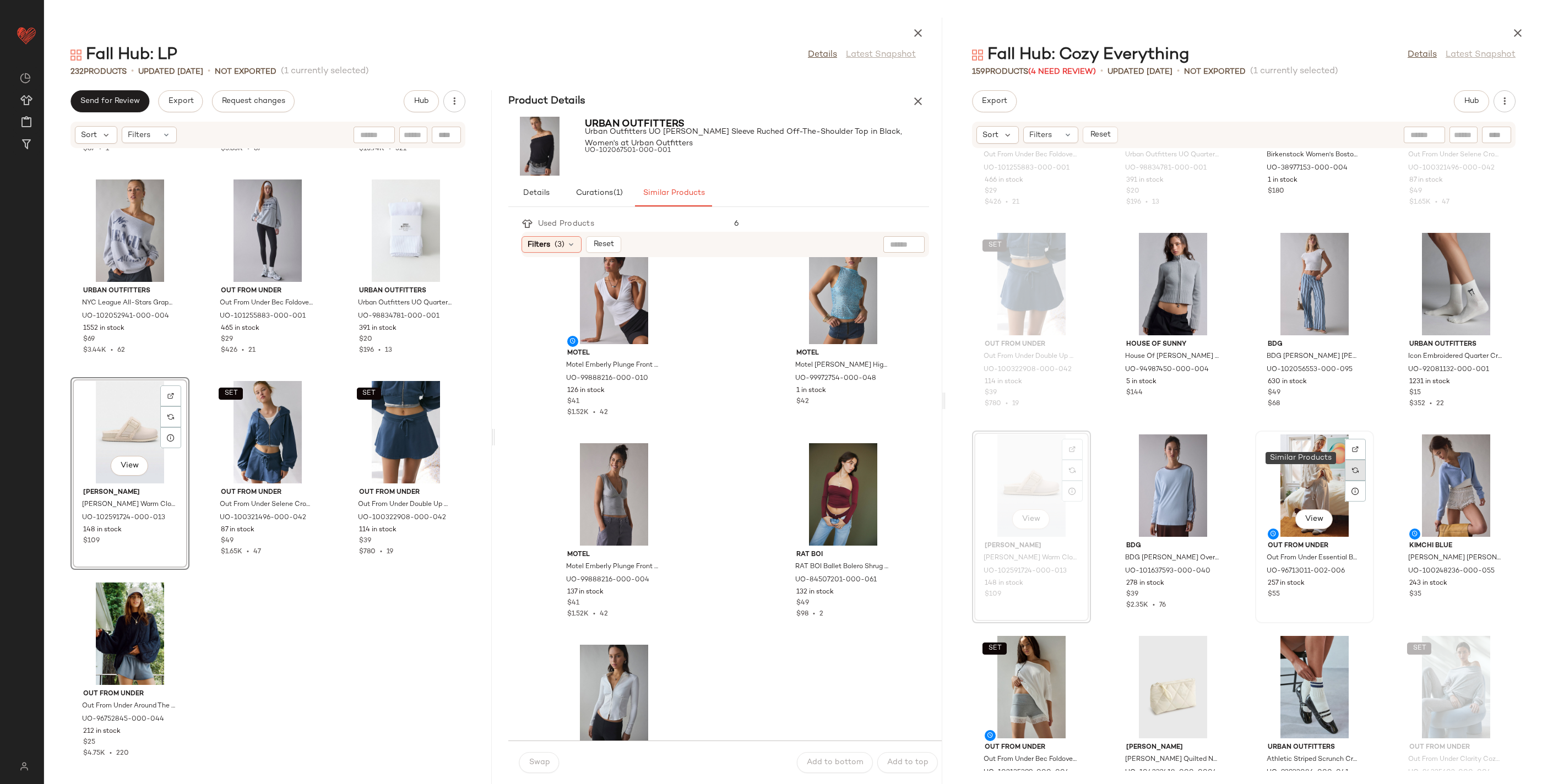
scroll to position [5205, 0]
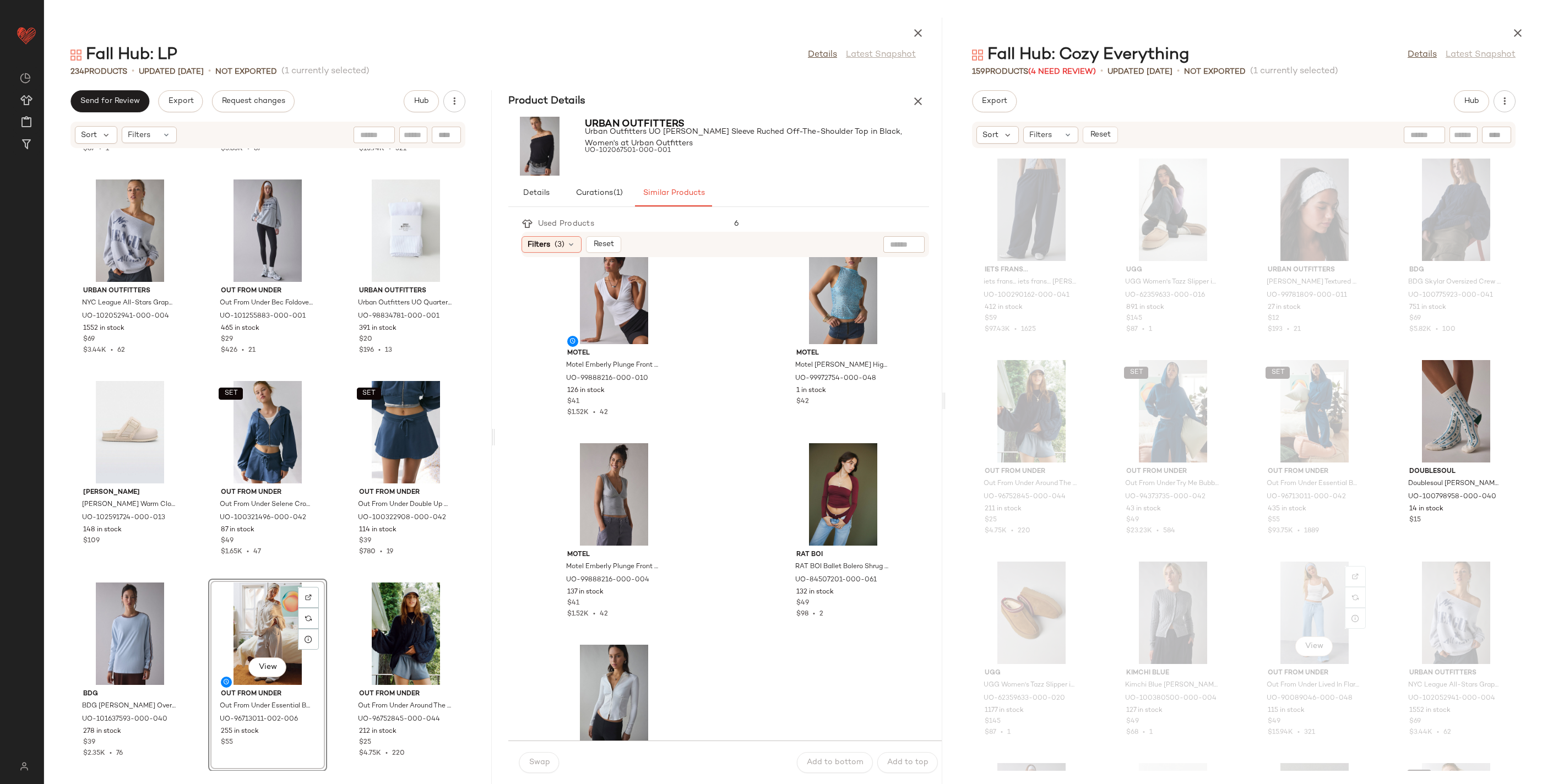
scroll to position [4406, 0]
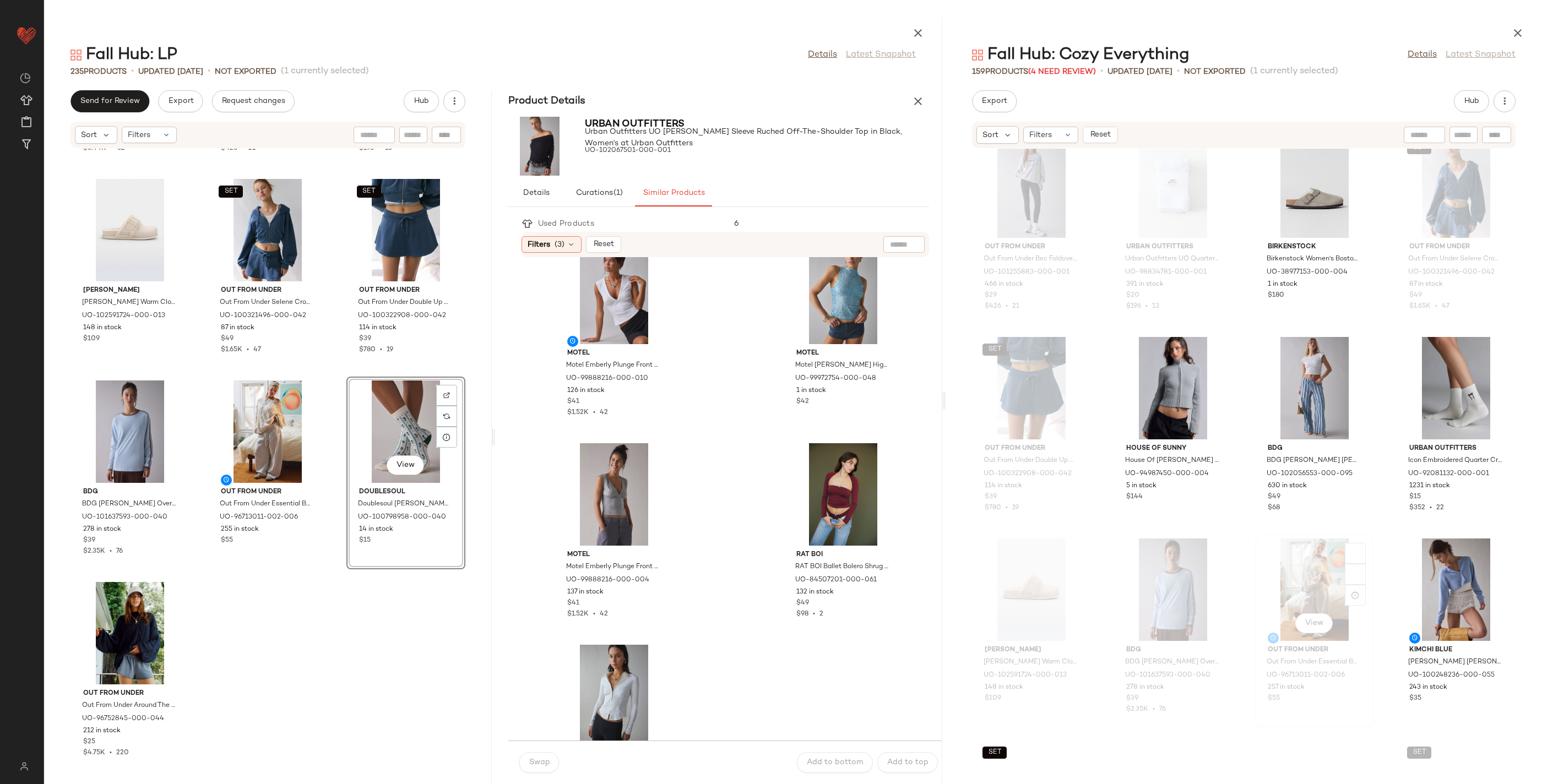
scroll to position [5174, 0]
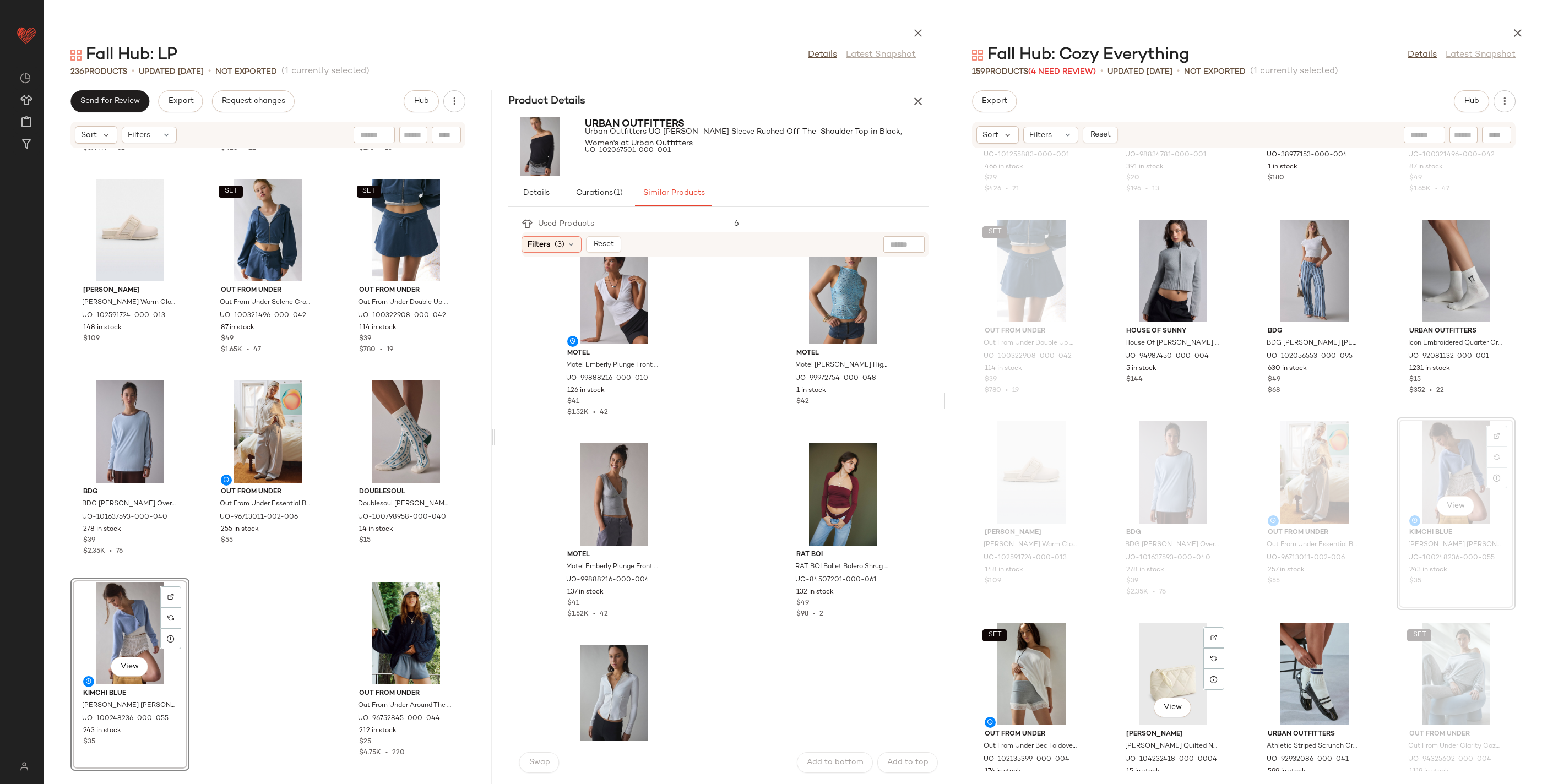
scroll to position [5185, 0]
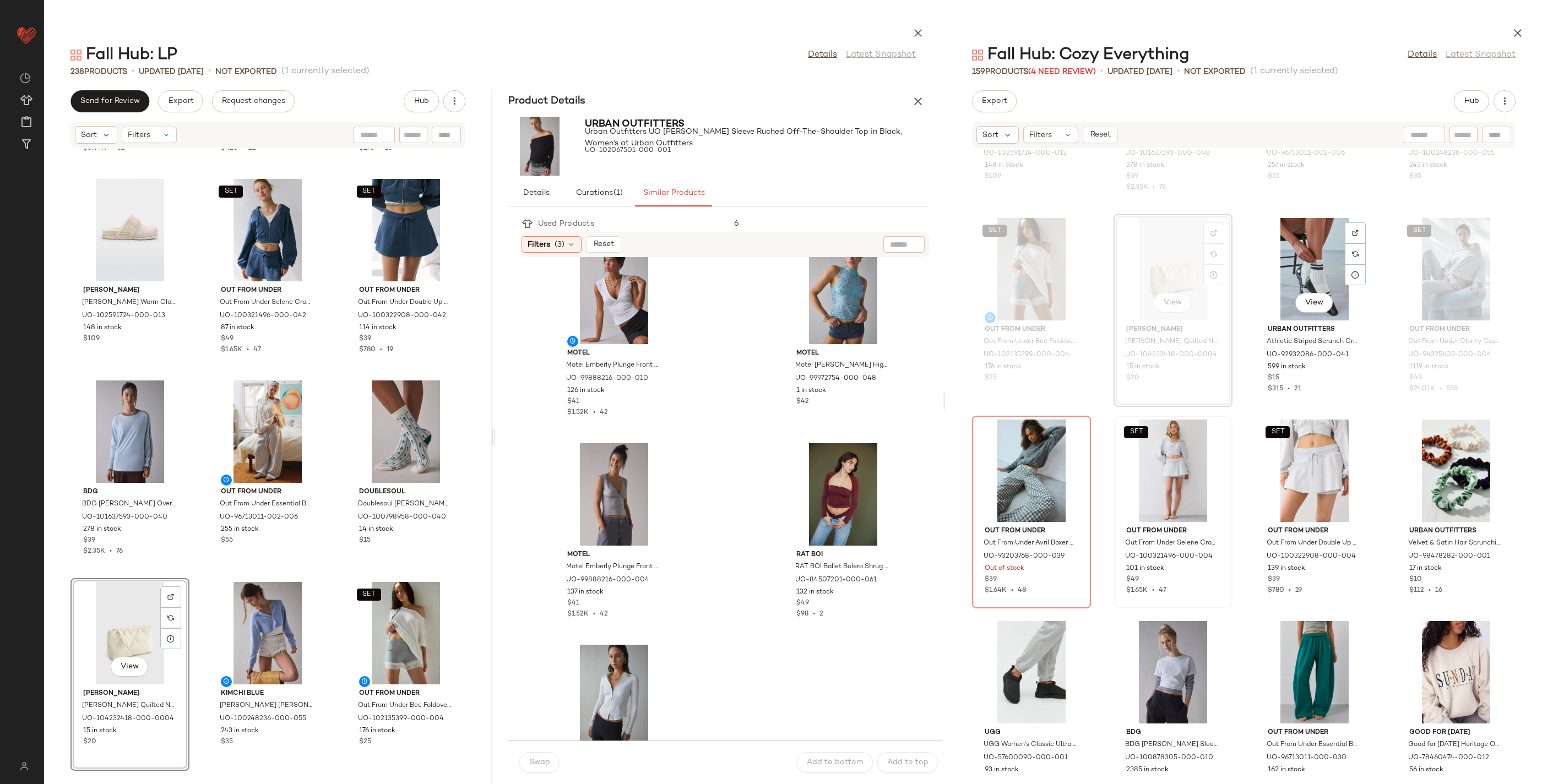
scroll to position [5594, 0]
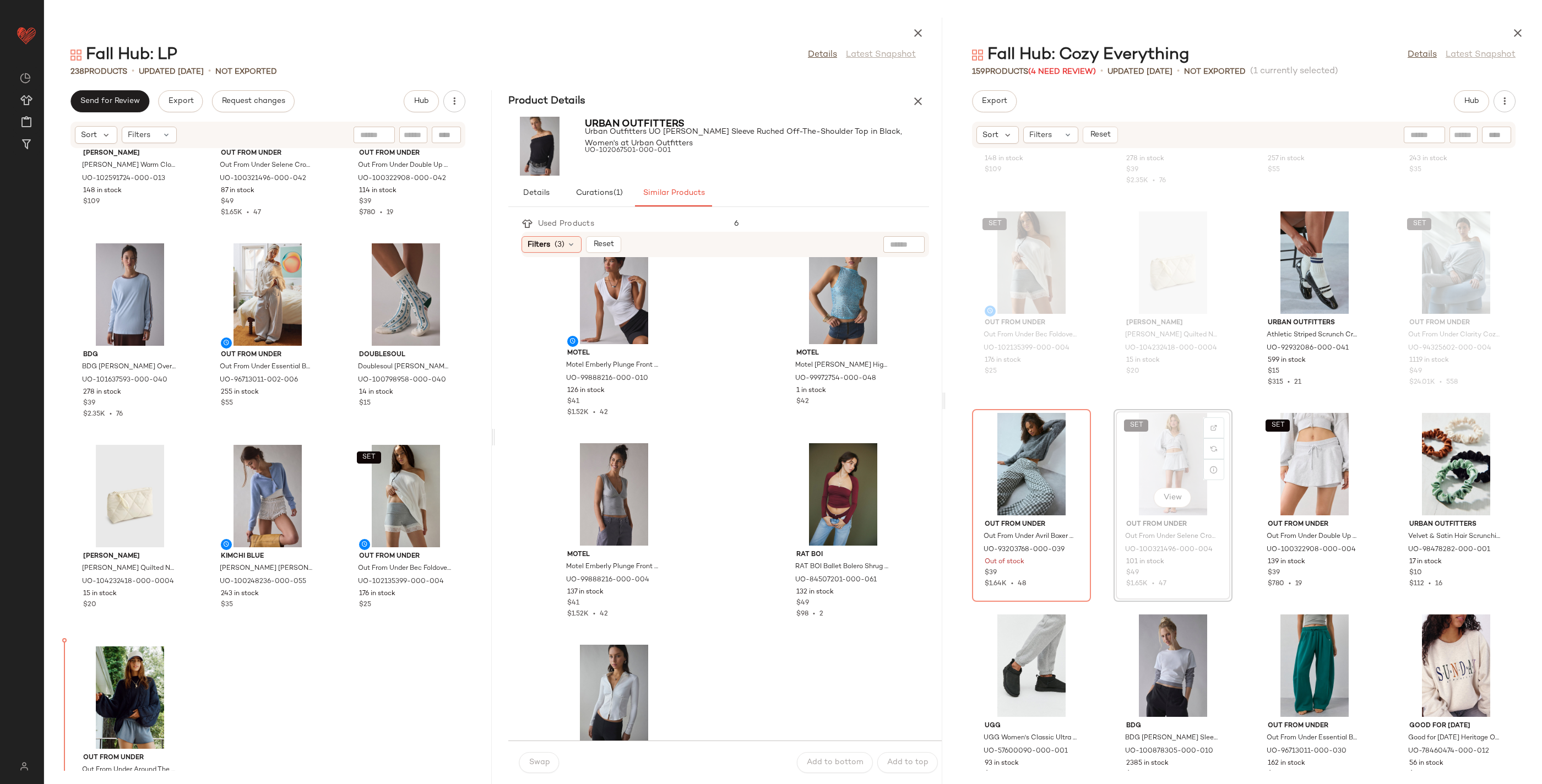
scroll to position [15499, 0]
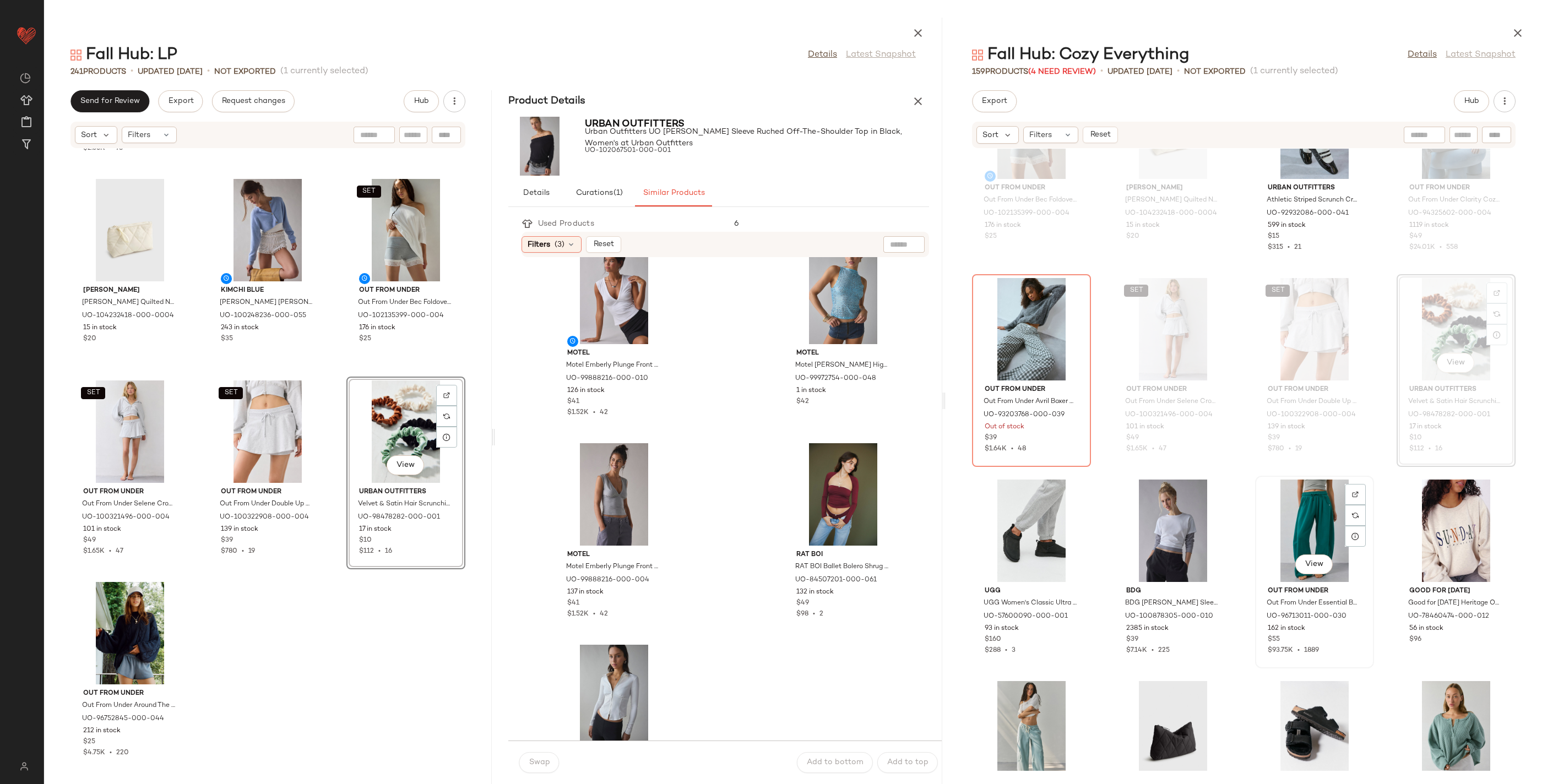
scroll to position [5726, 0]
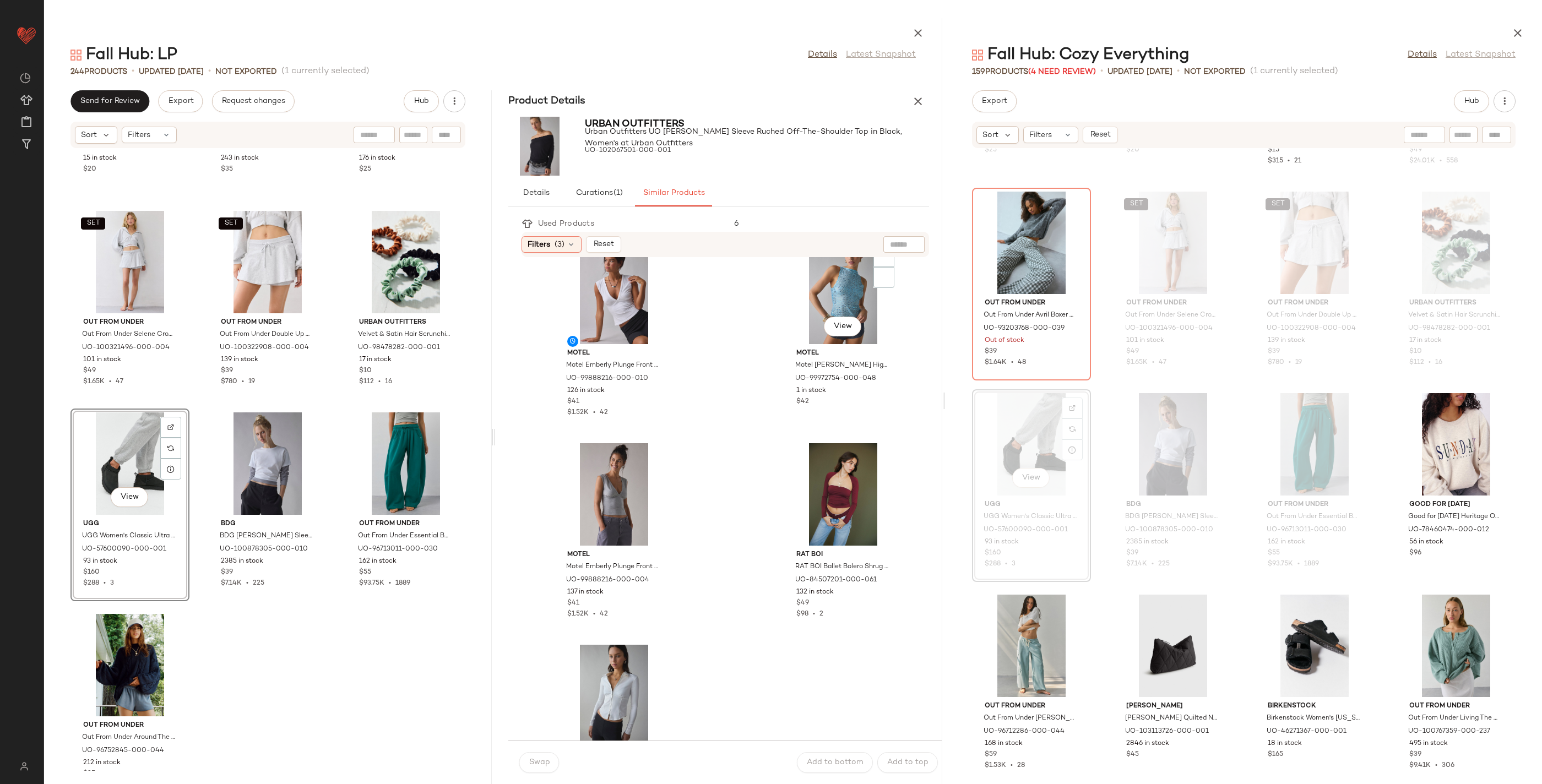
scroll to position [15902, 0]
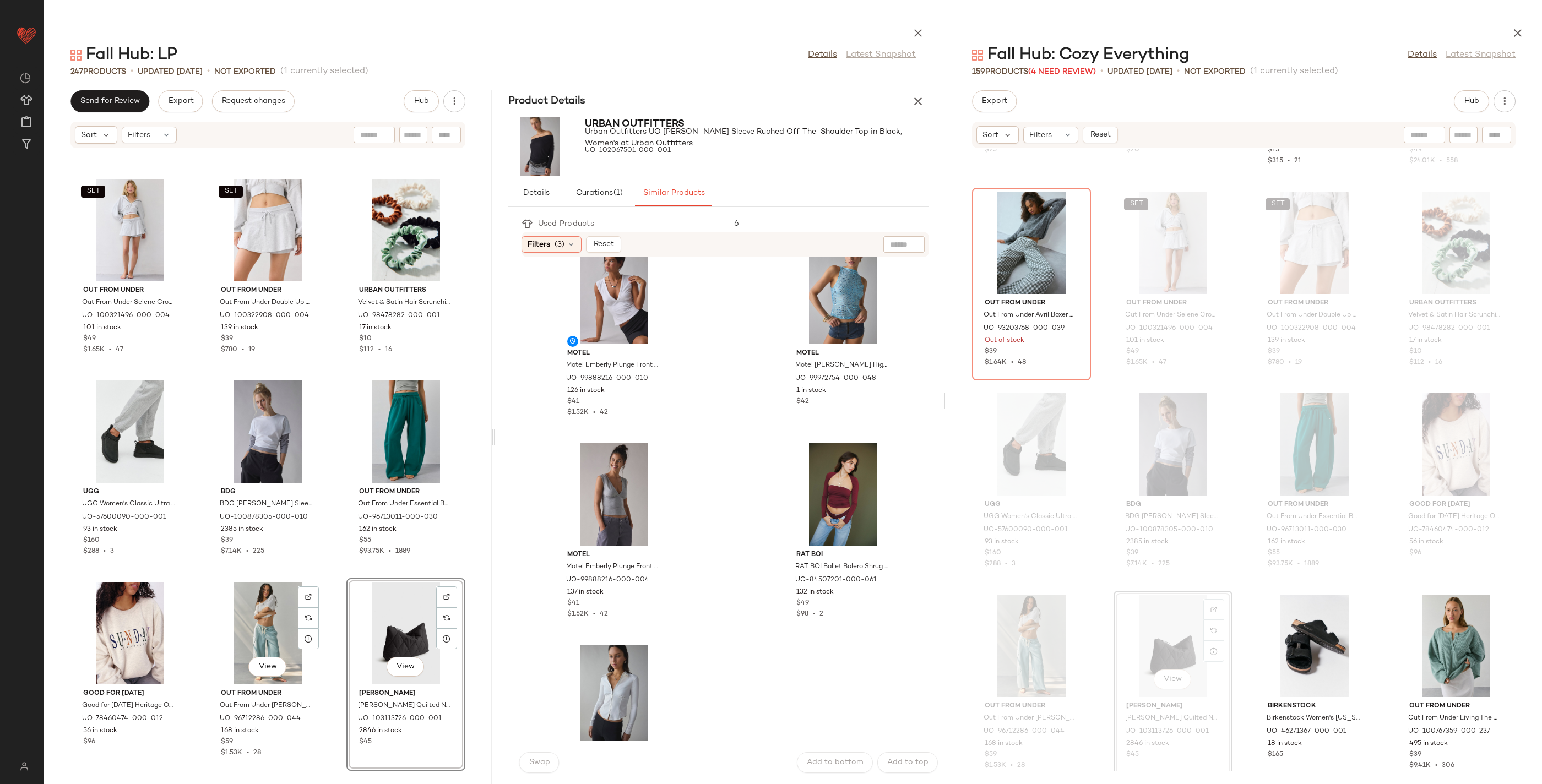
scroll to position [16103, 0]
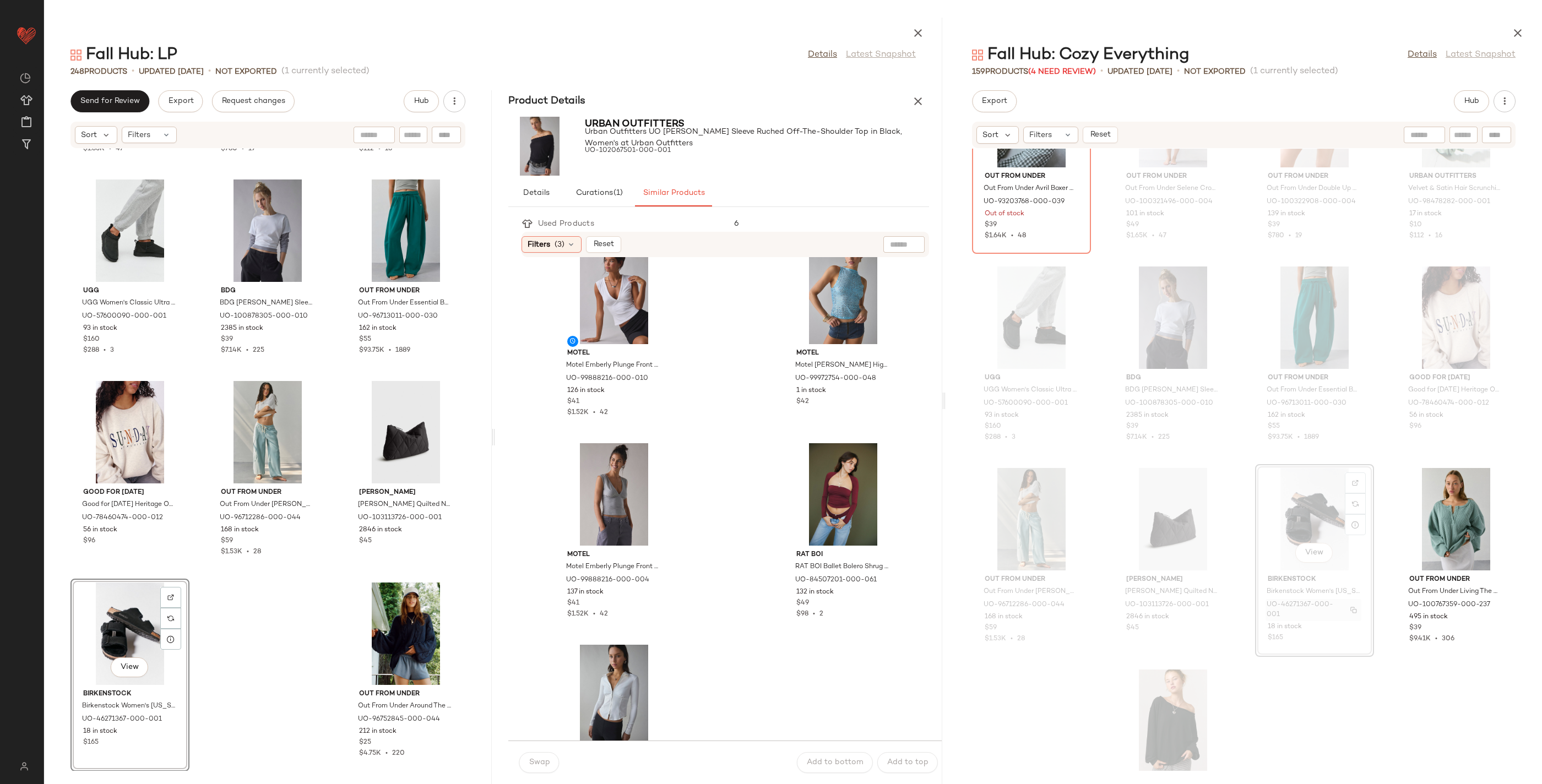
scroll to position [5964, 0]
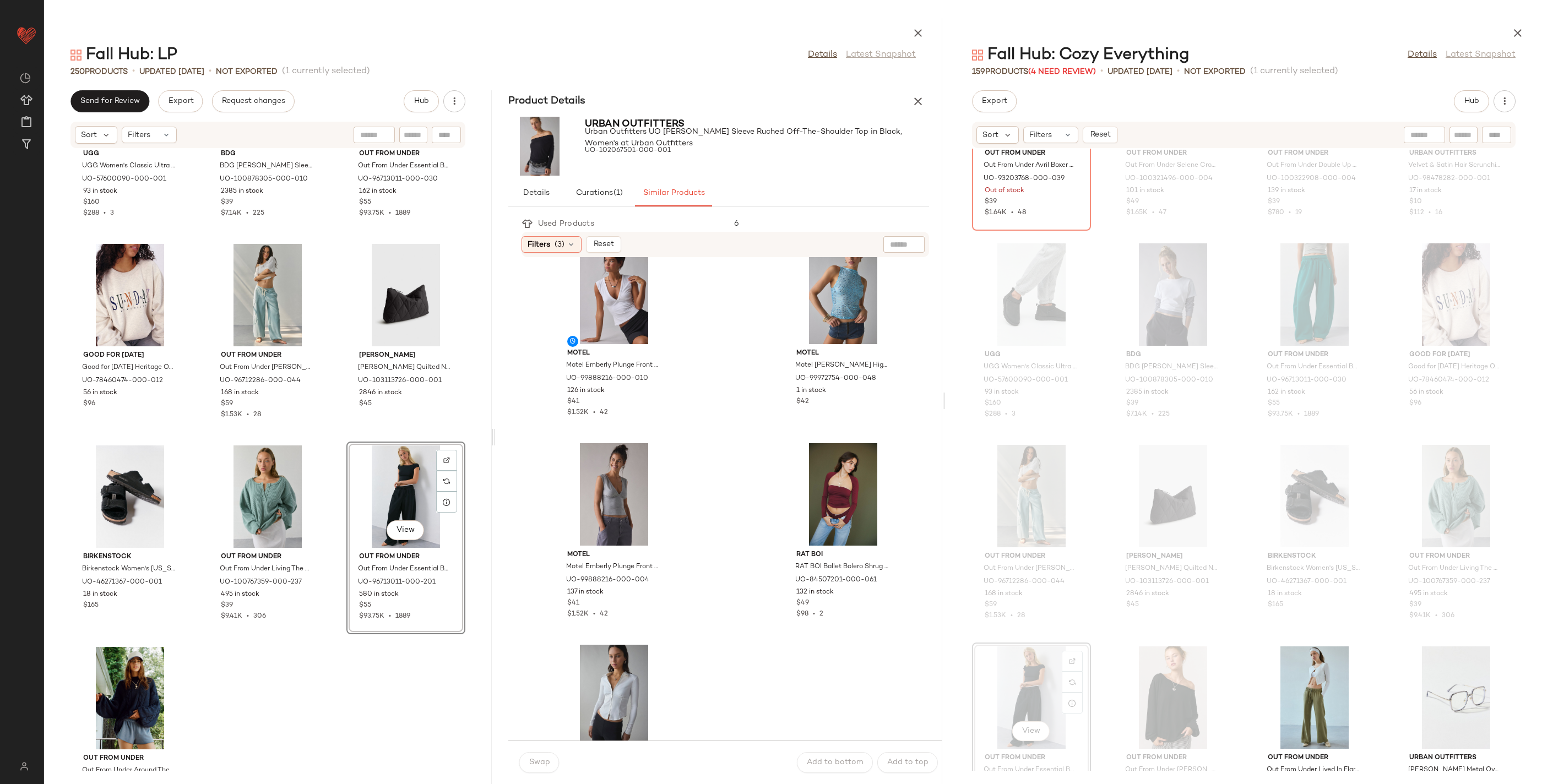
scroll to position [16305, 0]
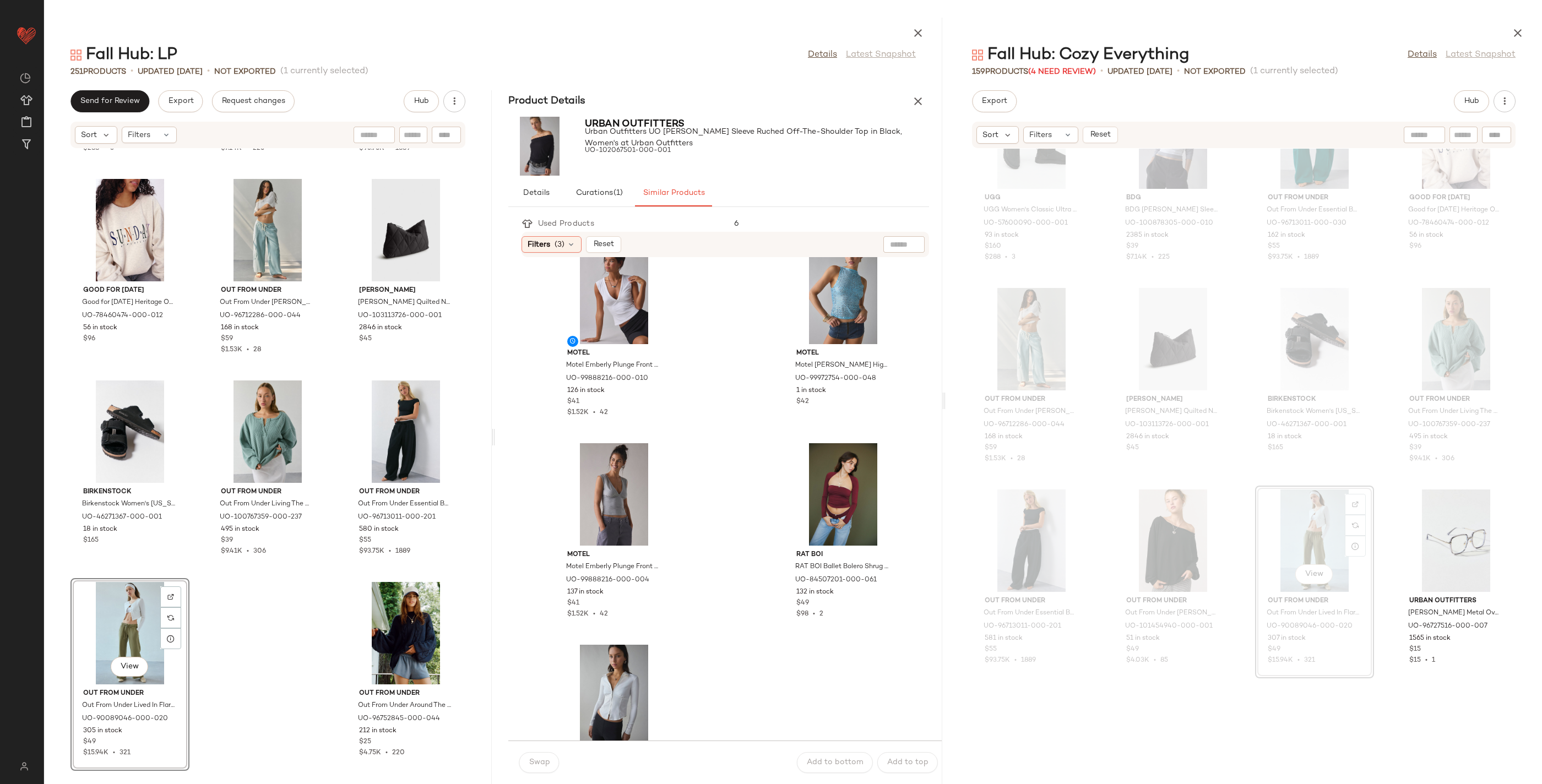
scroll to position [6245, 0]
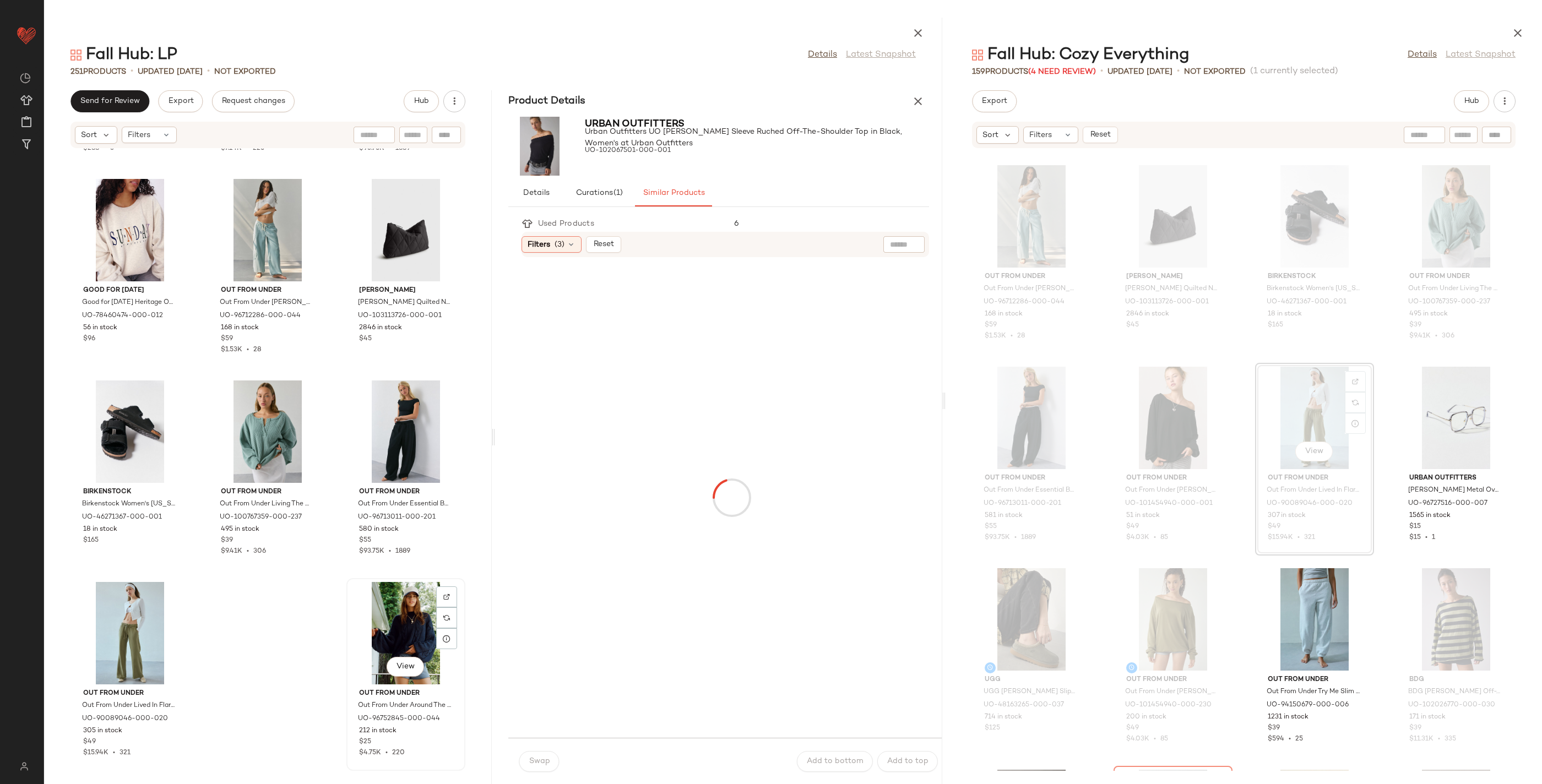
click at [413, 635] on div "View" at bounding box center [406, 632] width 112 height 102
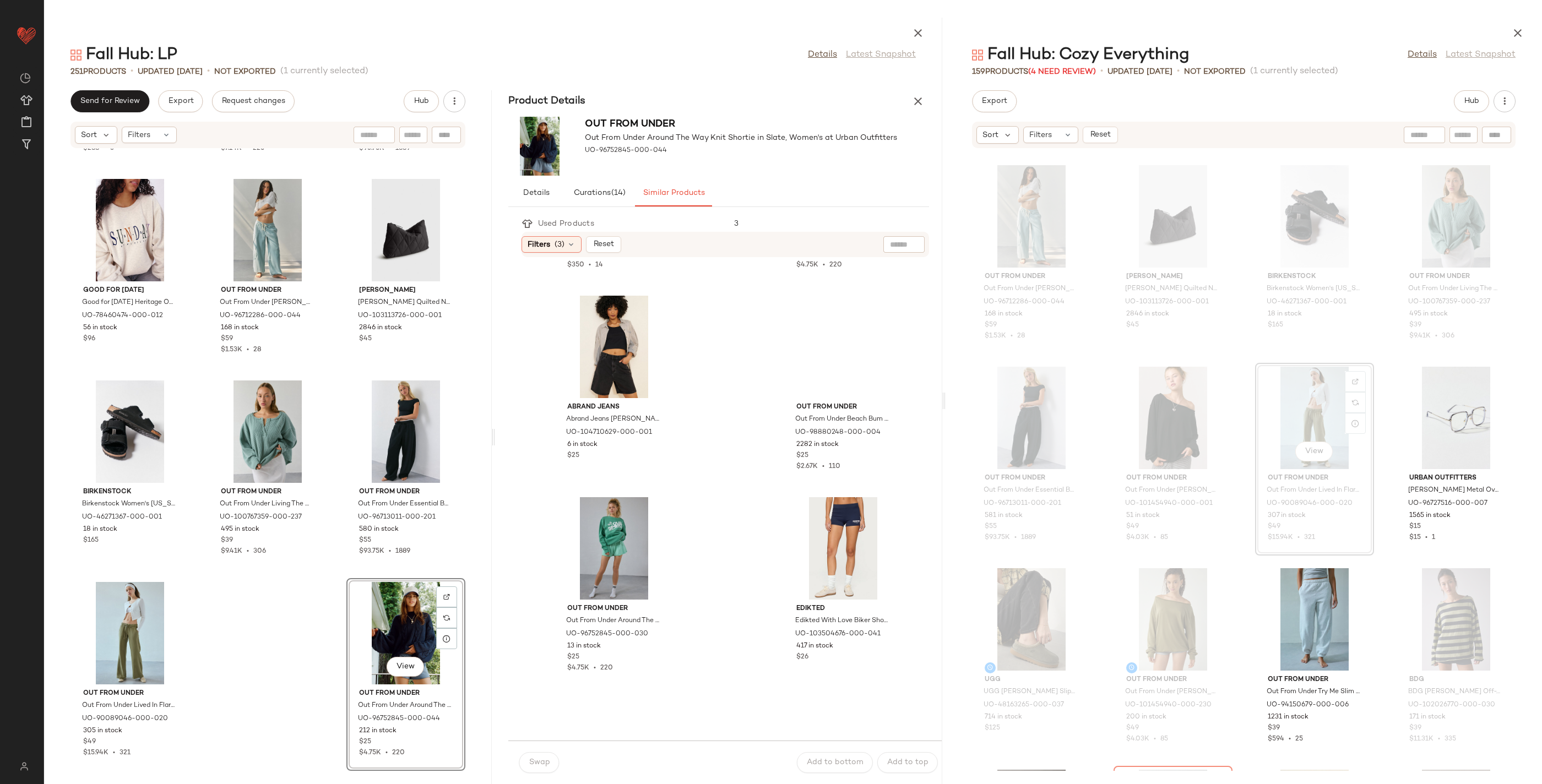
scroll to position [1385, 0]
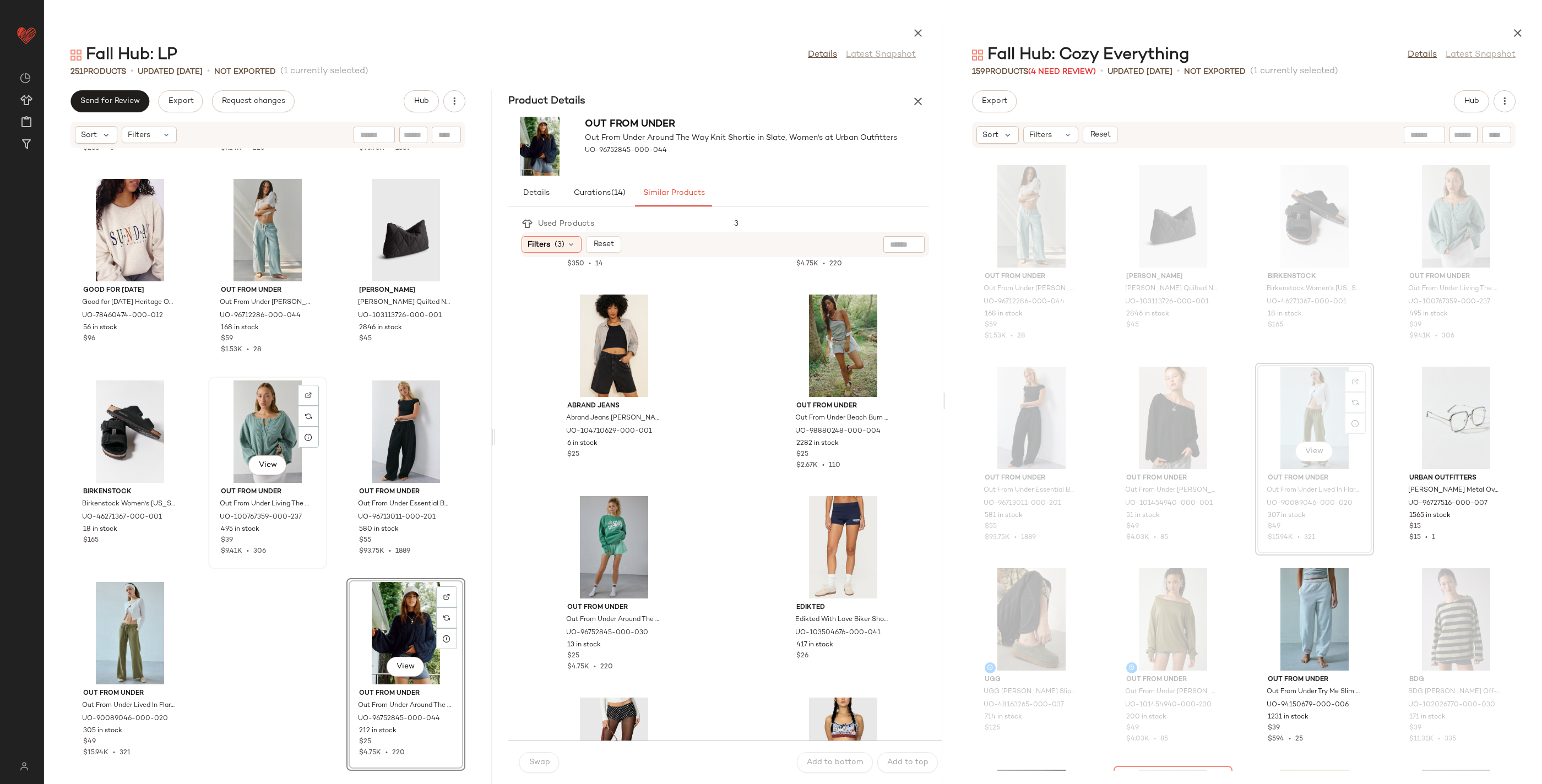
click at [270, 409] on div "View" at bounding box center [268, 431] width 112 height 102
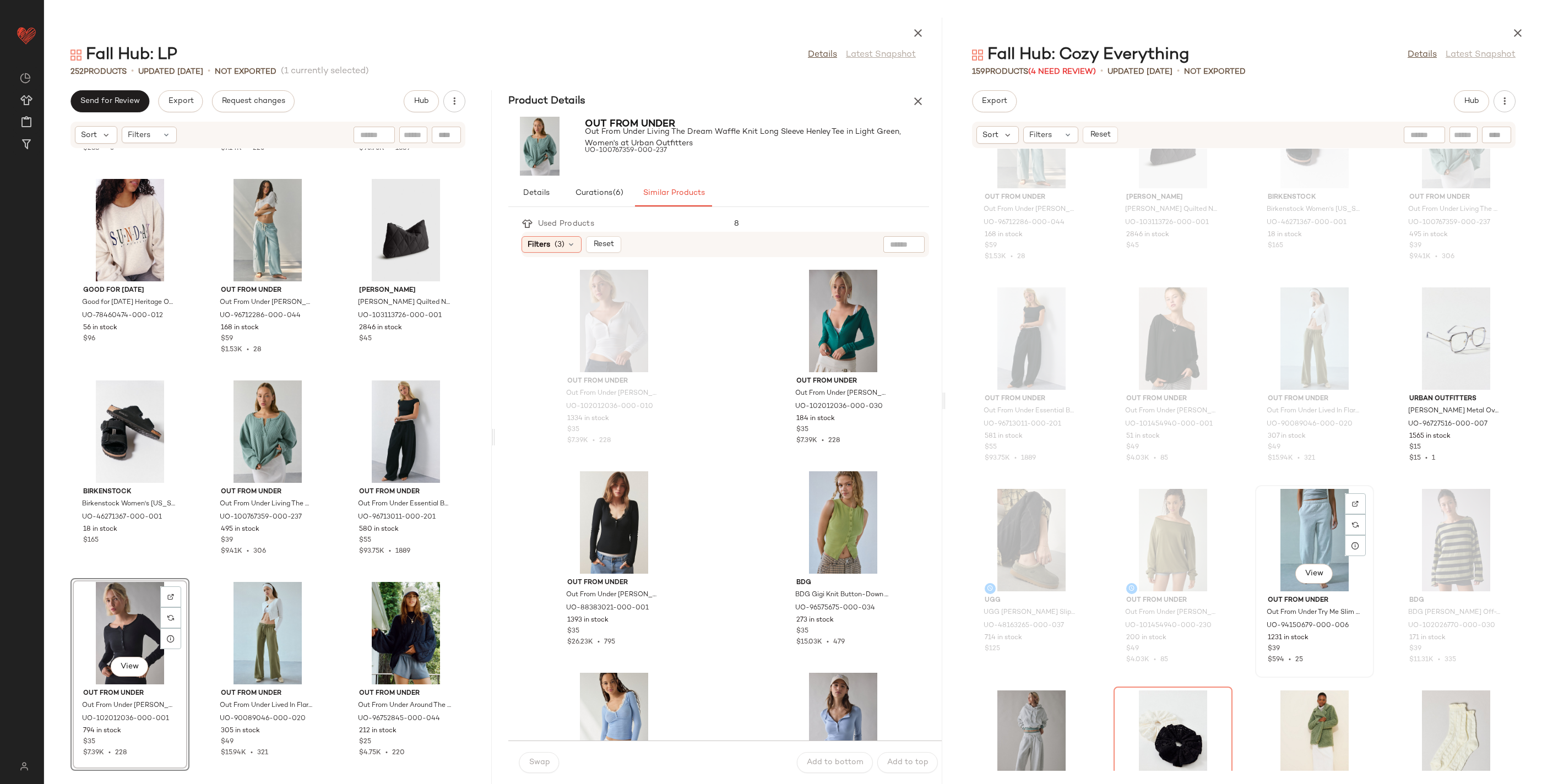
scroll to position [6325, 0]
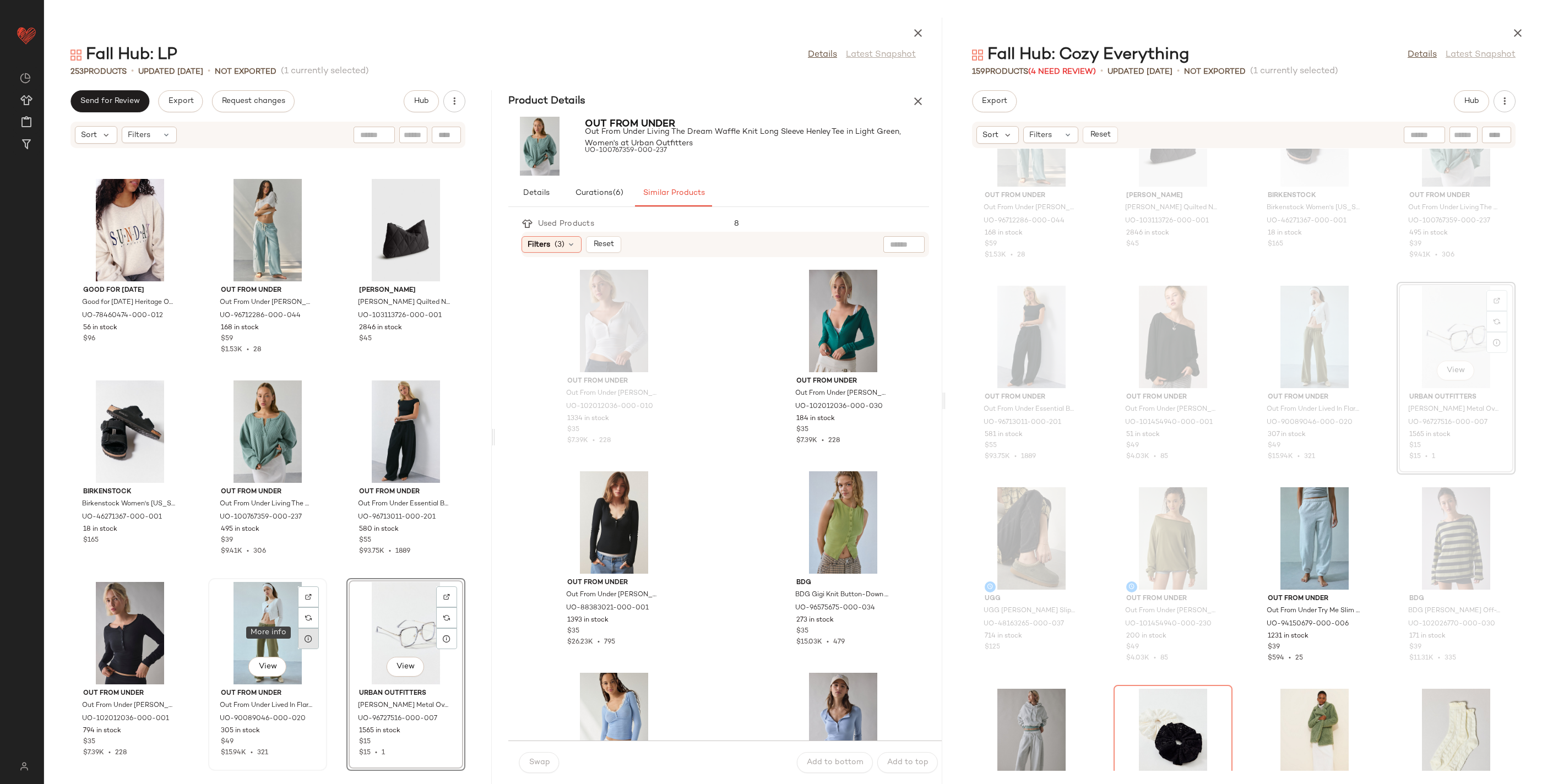
scroll to position [16506, 0]
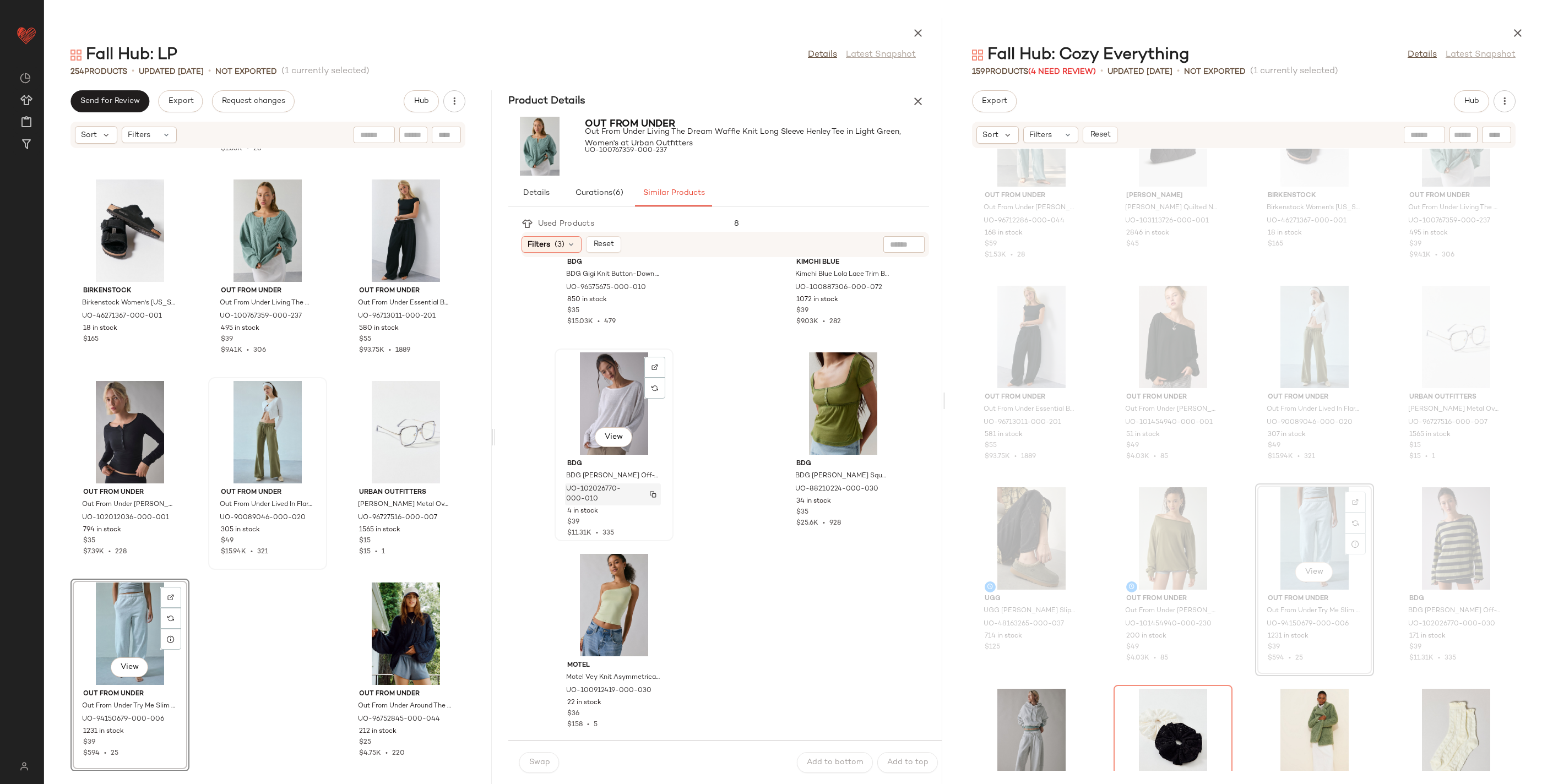
scroll to position [1330, 0]
click at [630, 479] on span "BDG [PERSON_NAME] Off-The-Shoulder Long Sleeve Tee in White, Women's at Urban O…" at bounding box center [602, 498] width 73 height 59
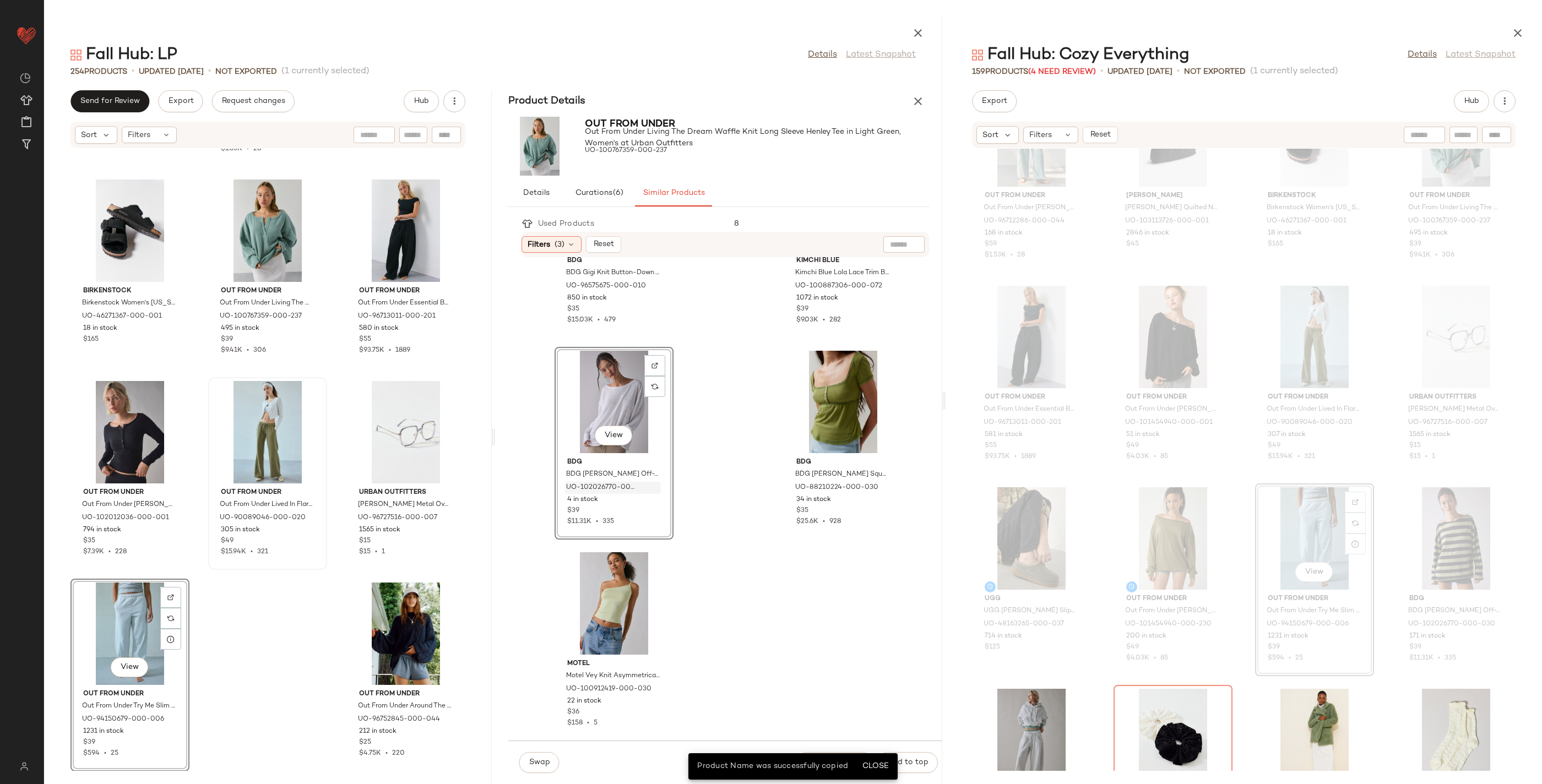
click at [606, 395] on div "View" at bounding box center [614, 401] width 112 height 102
click at [656, 386] on img at bounding box center [655, 387] width 7 height 7
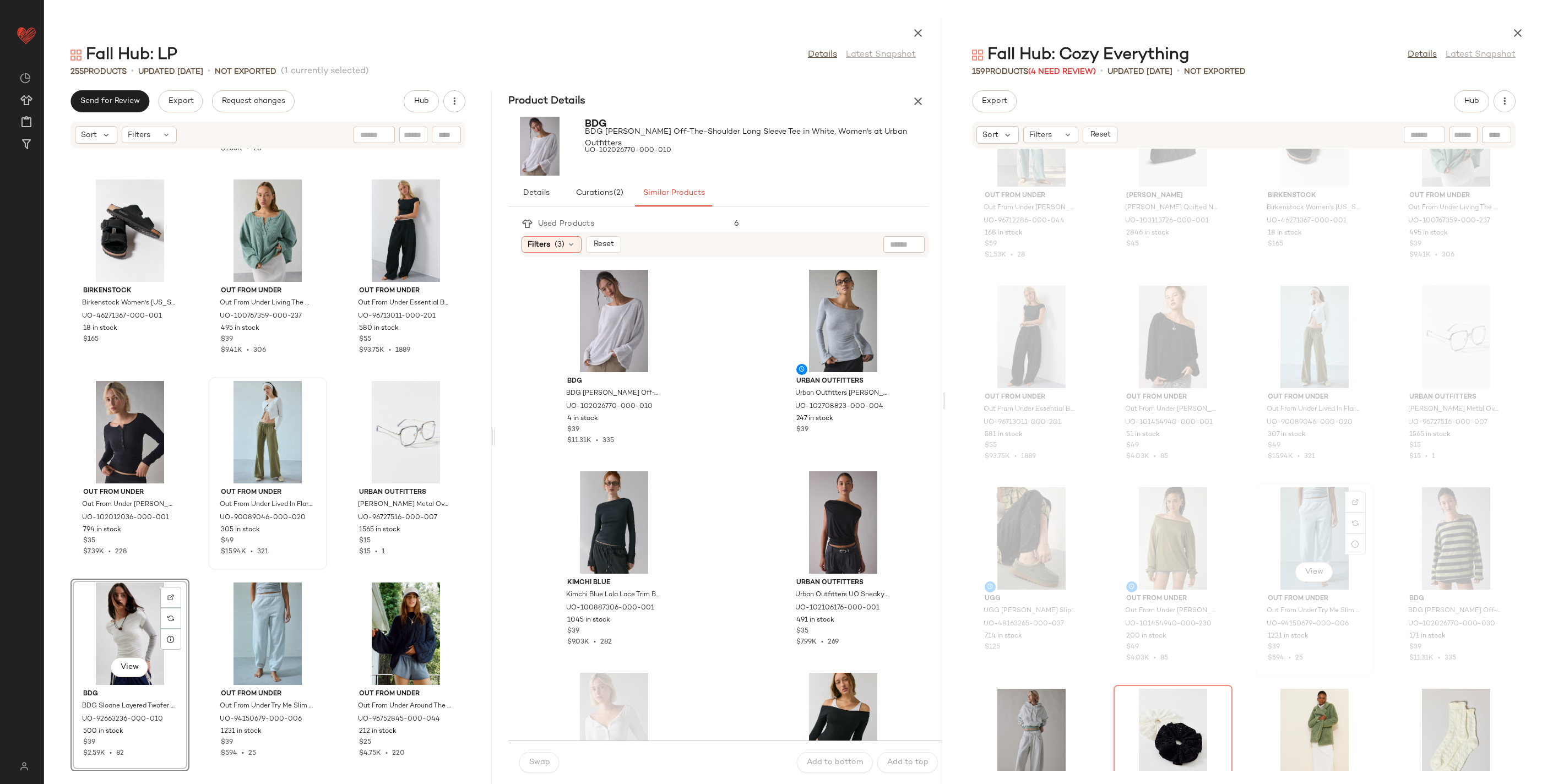
scroll to position [6484, 0]
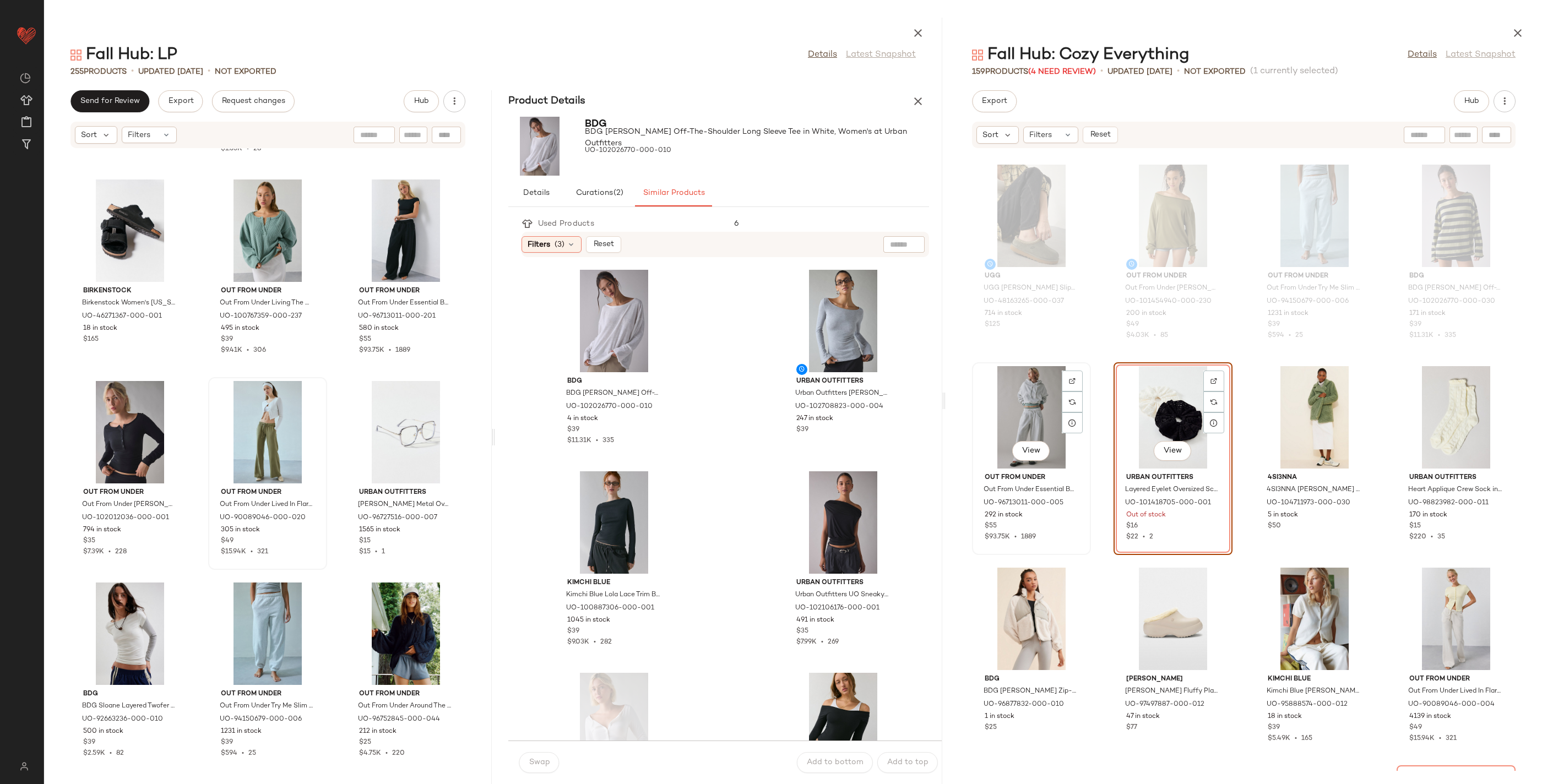
scroll to position [6660, 0]
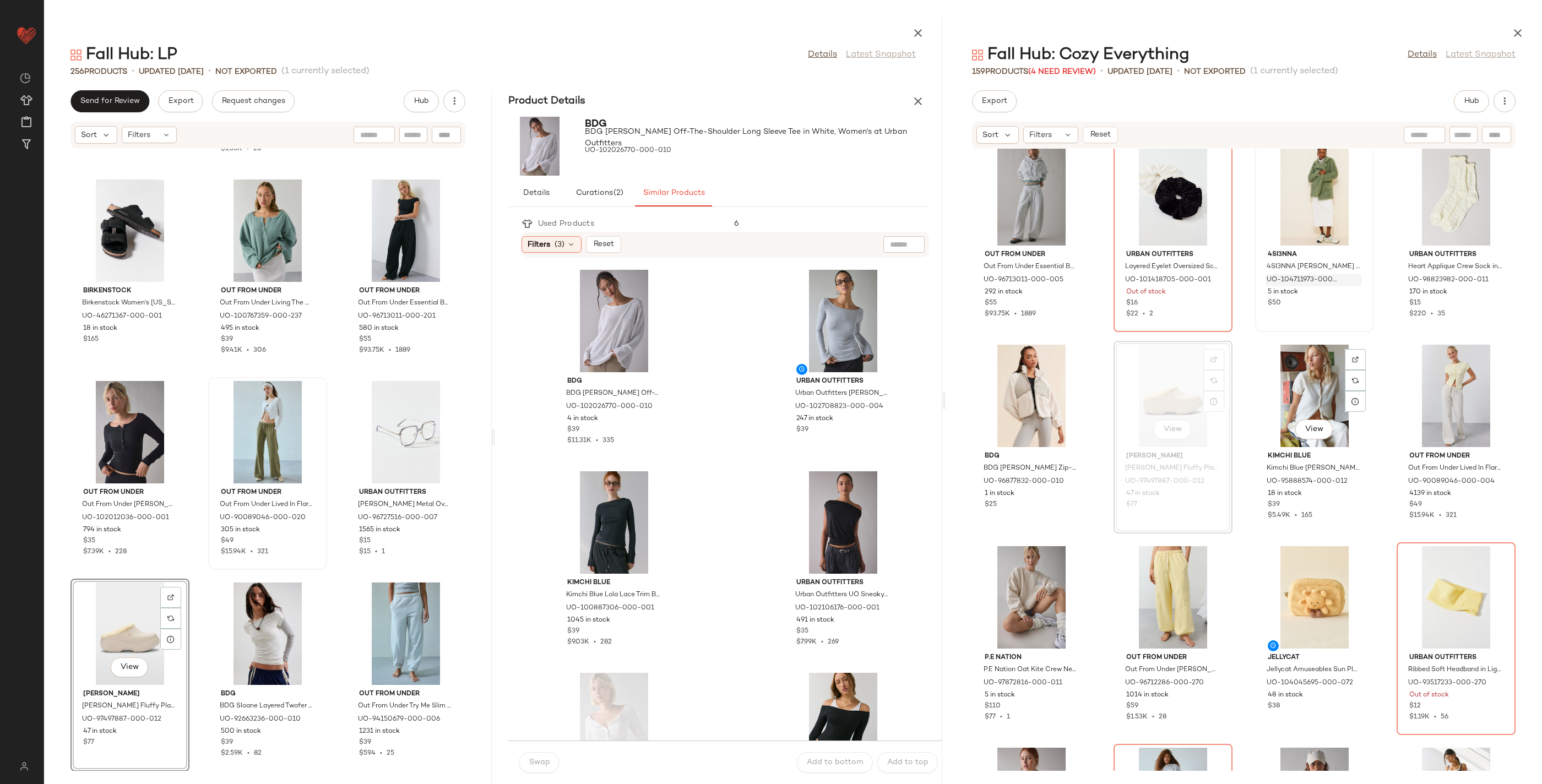
scroll to position [6871, 0]
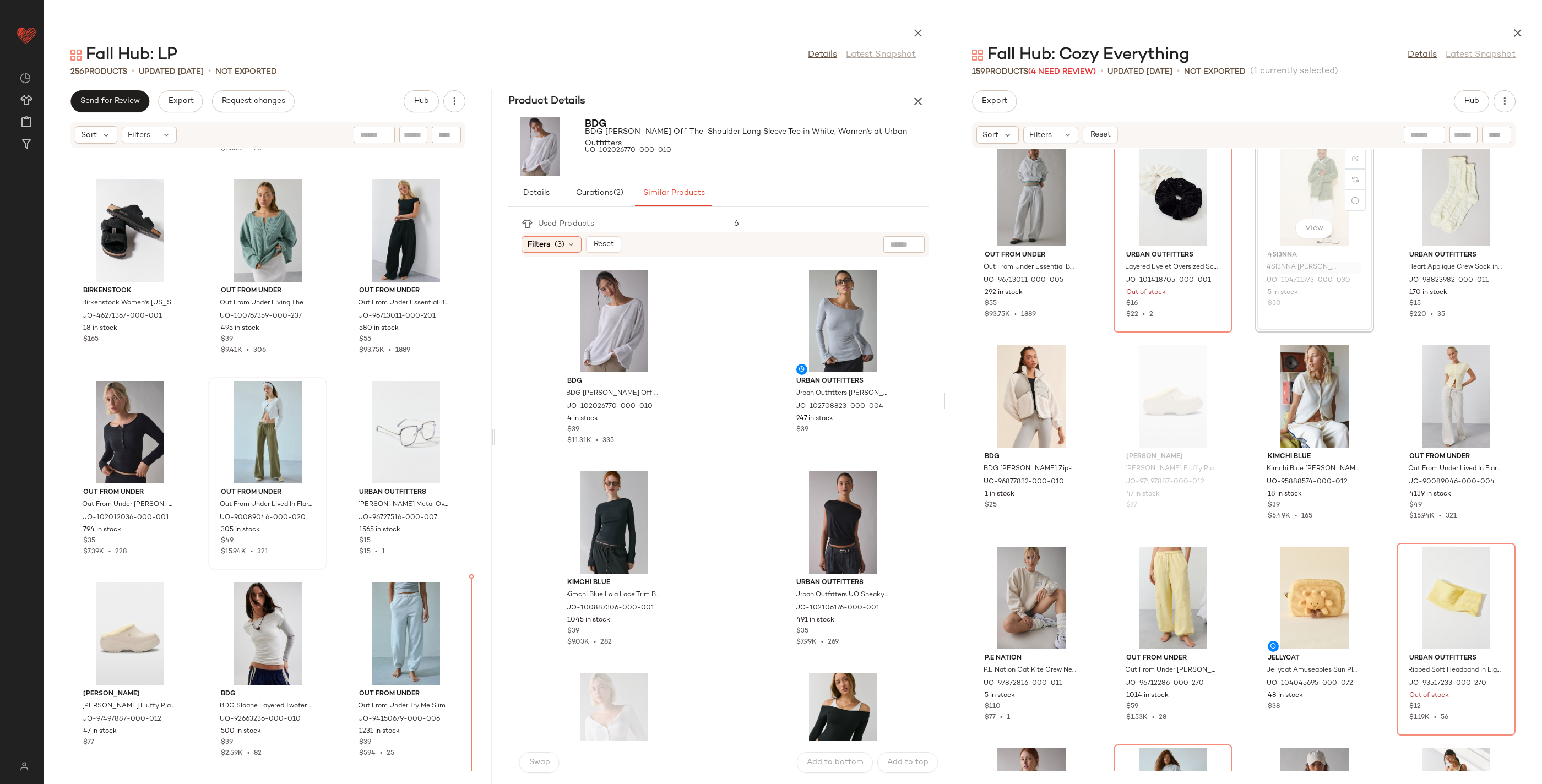
drag, startPoint x: 1333, startPoint y: 269, endPoint x: 1323, endPoint y: 279, distance: 14.1
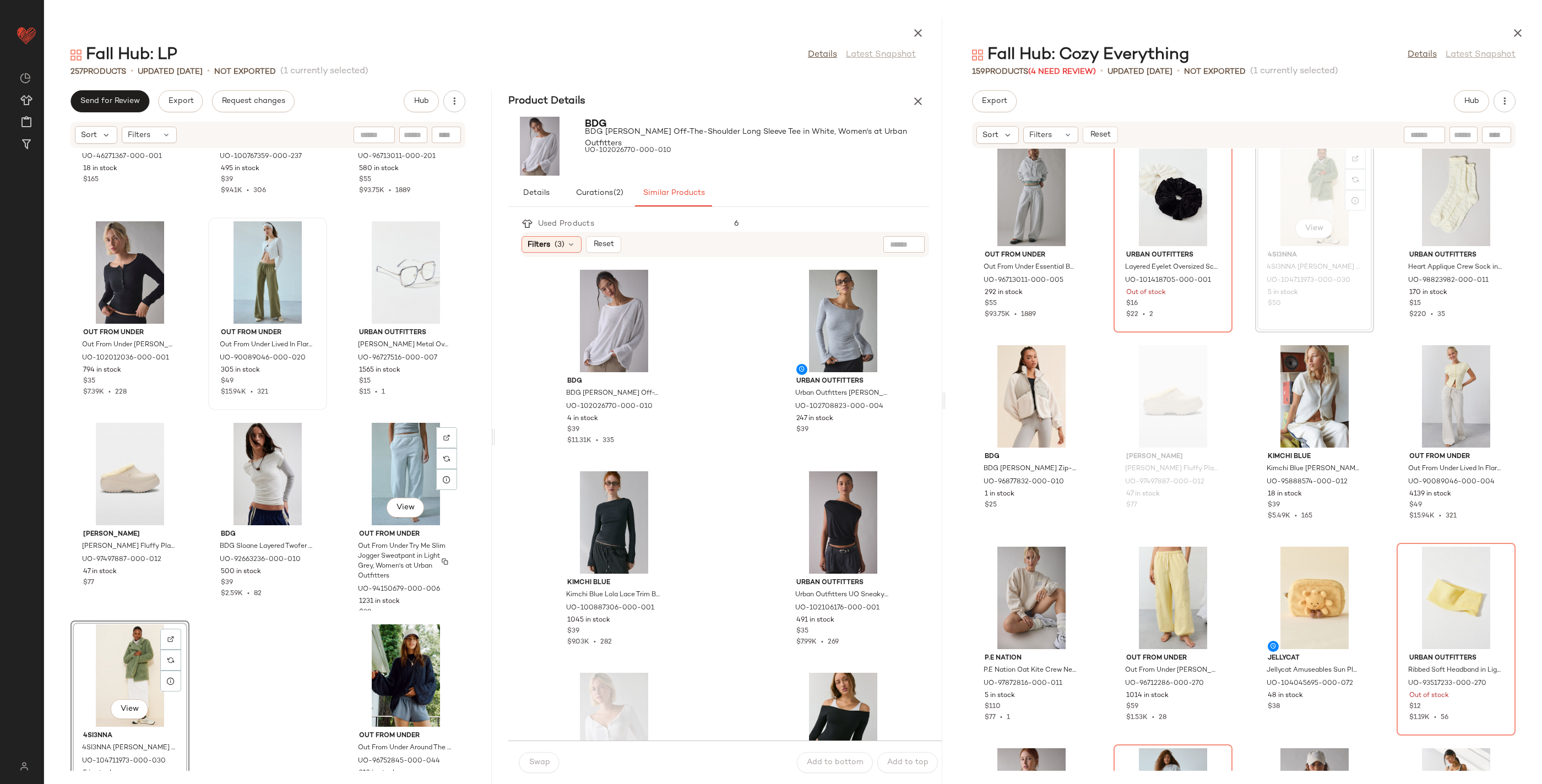
scroll to position [16693, 0]
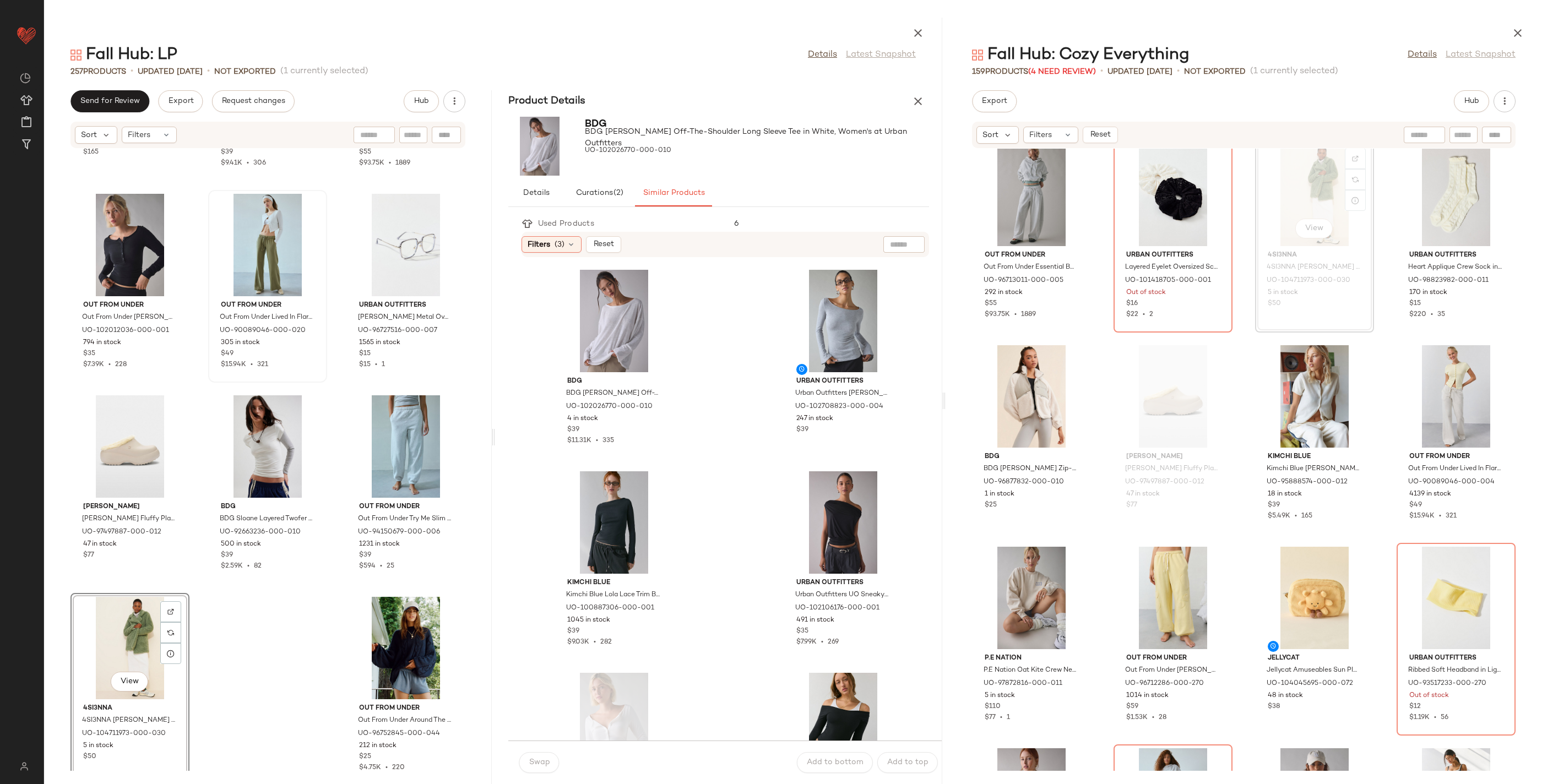
click at [126, 635] on div "View" at bounding box center [130, 648] width 112 height 102
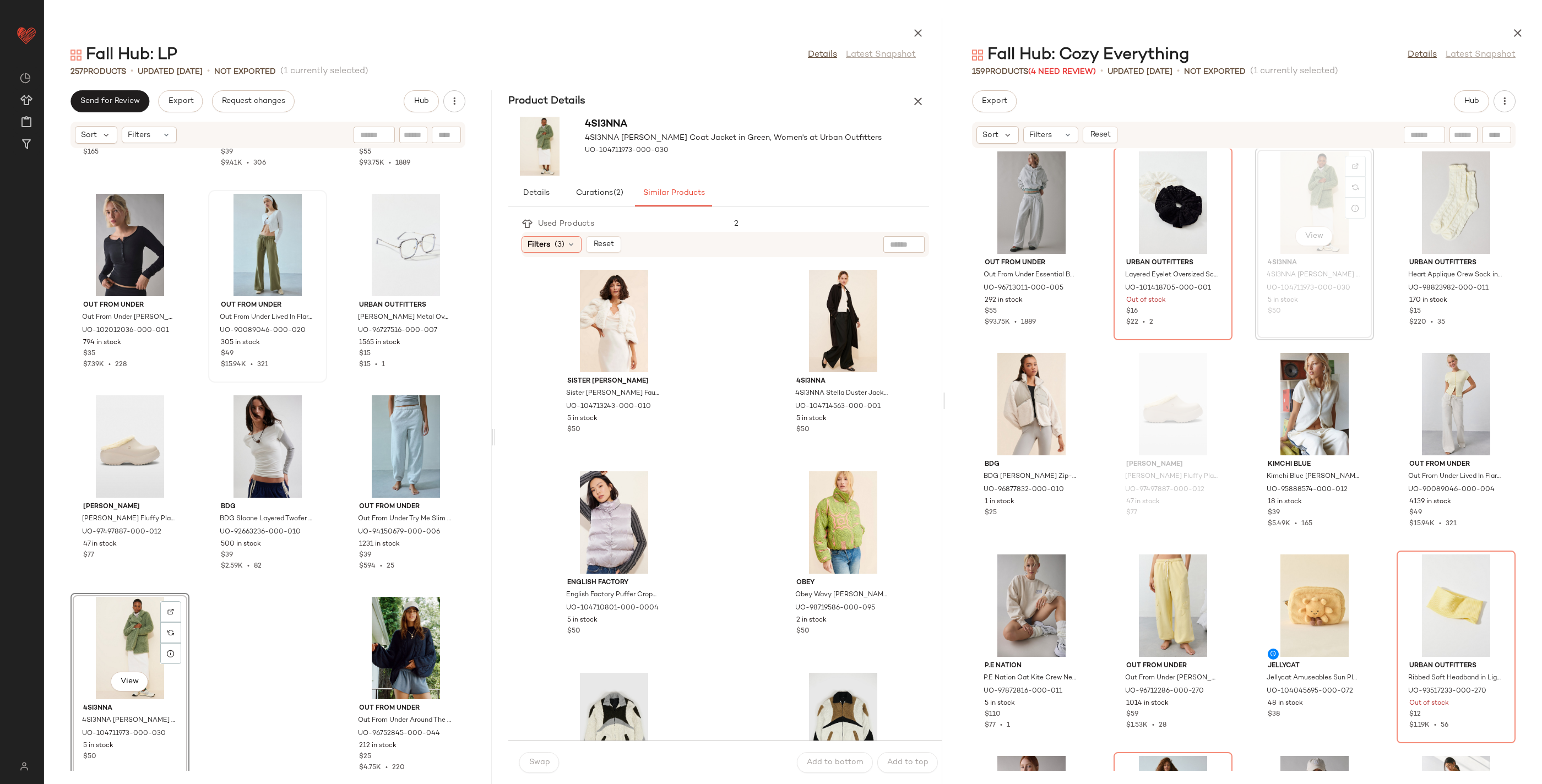
scroll to position [6846, 0]
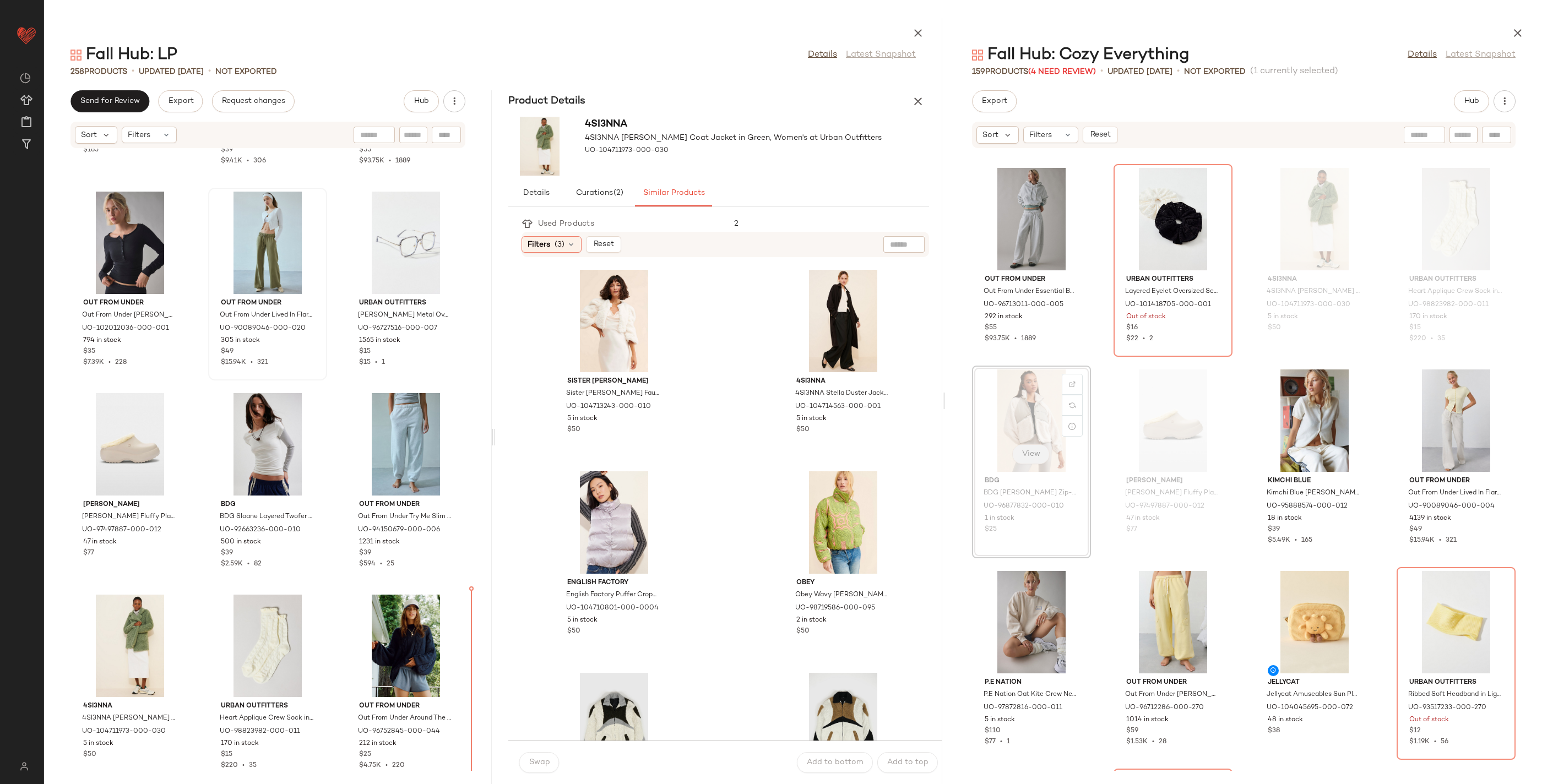
scroll to position [16708, 0]
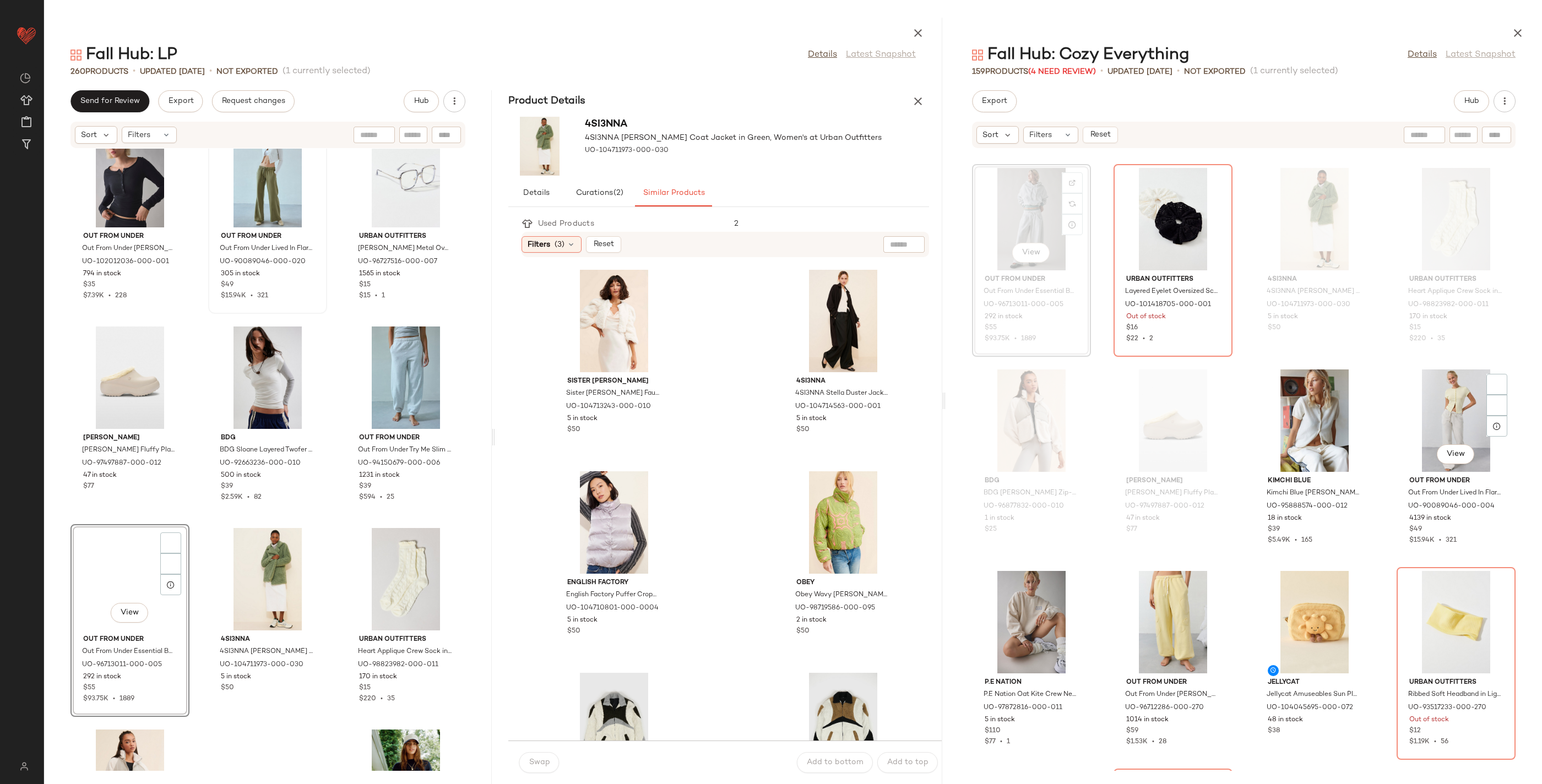
scroll to position [6671, 0]
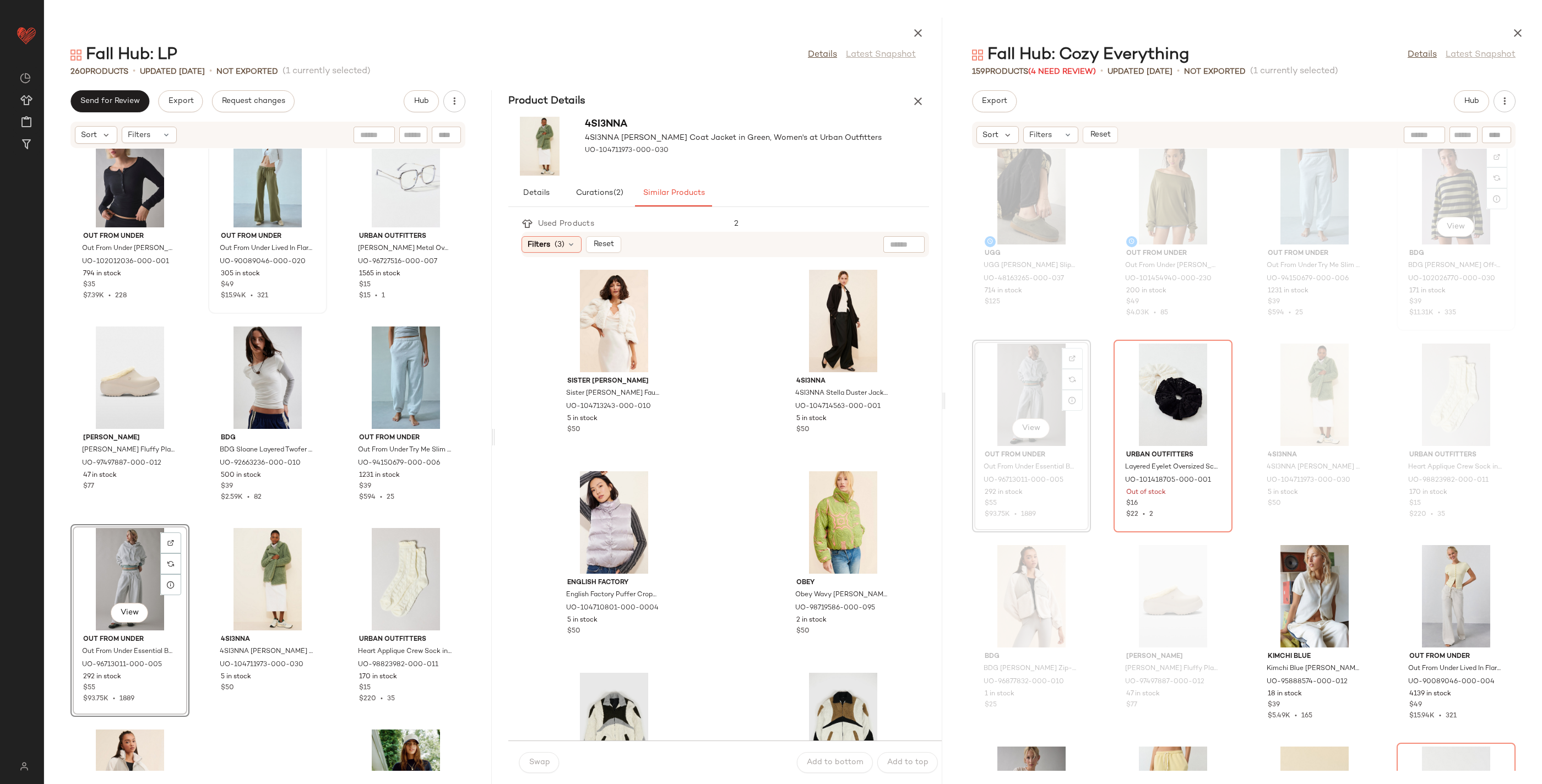
click at [1443, 170] on div "View" at bounding box center [1456, 193] width 112 height 102
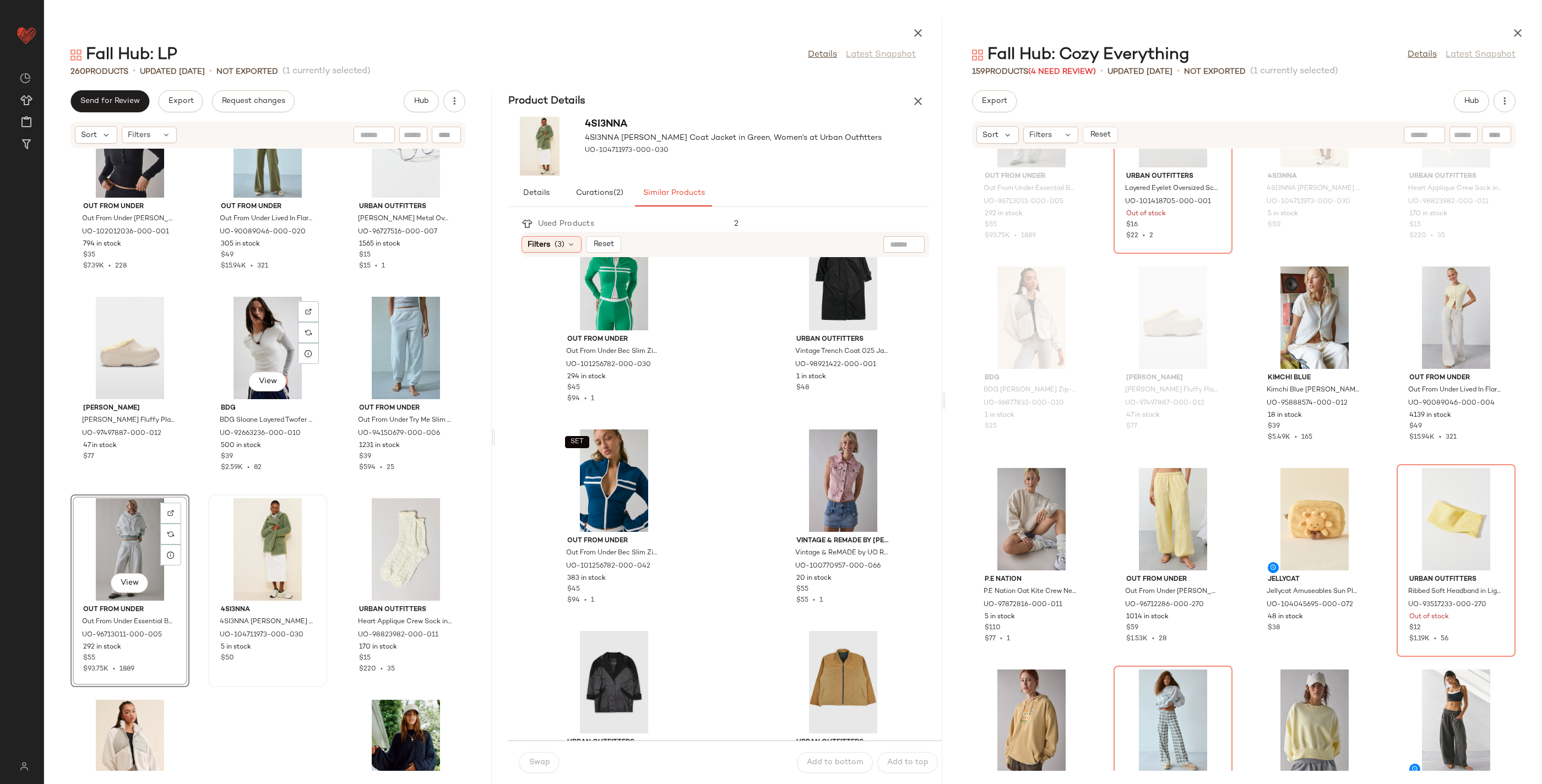
scroll to position [16775, 0]
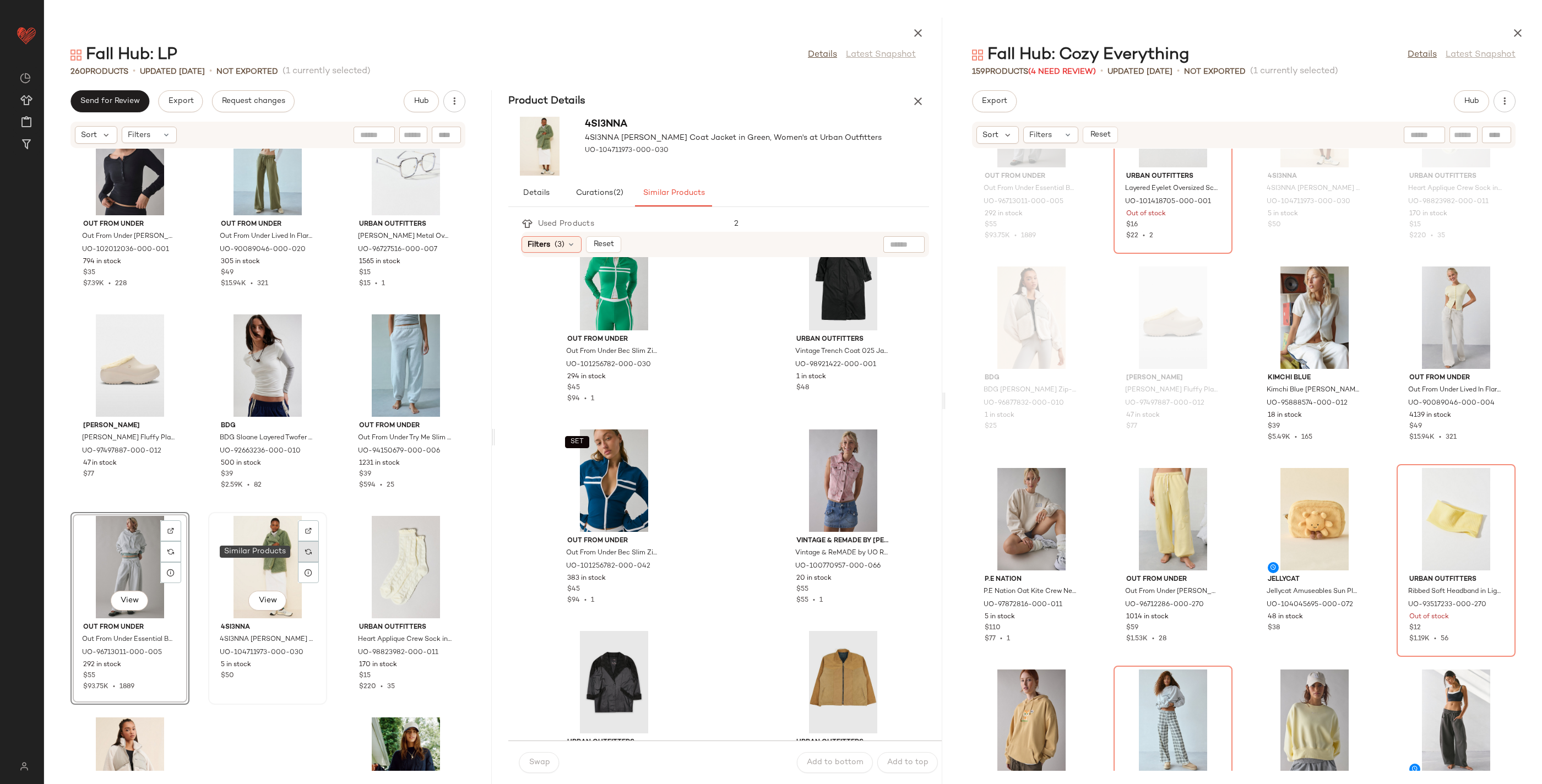
click at [314, 551] on div at bounding box center [308, 552] width 21 height 21
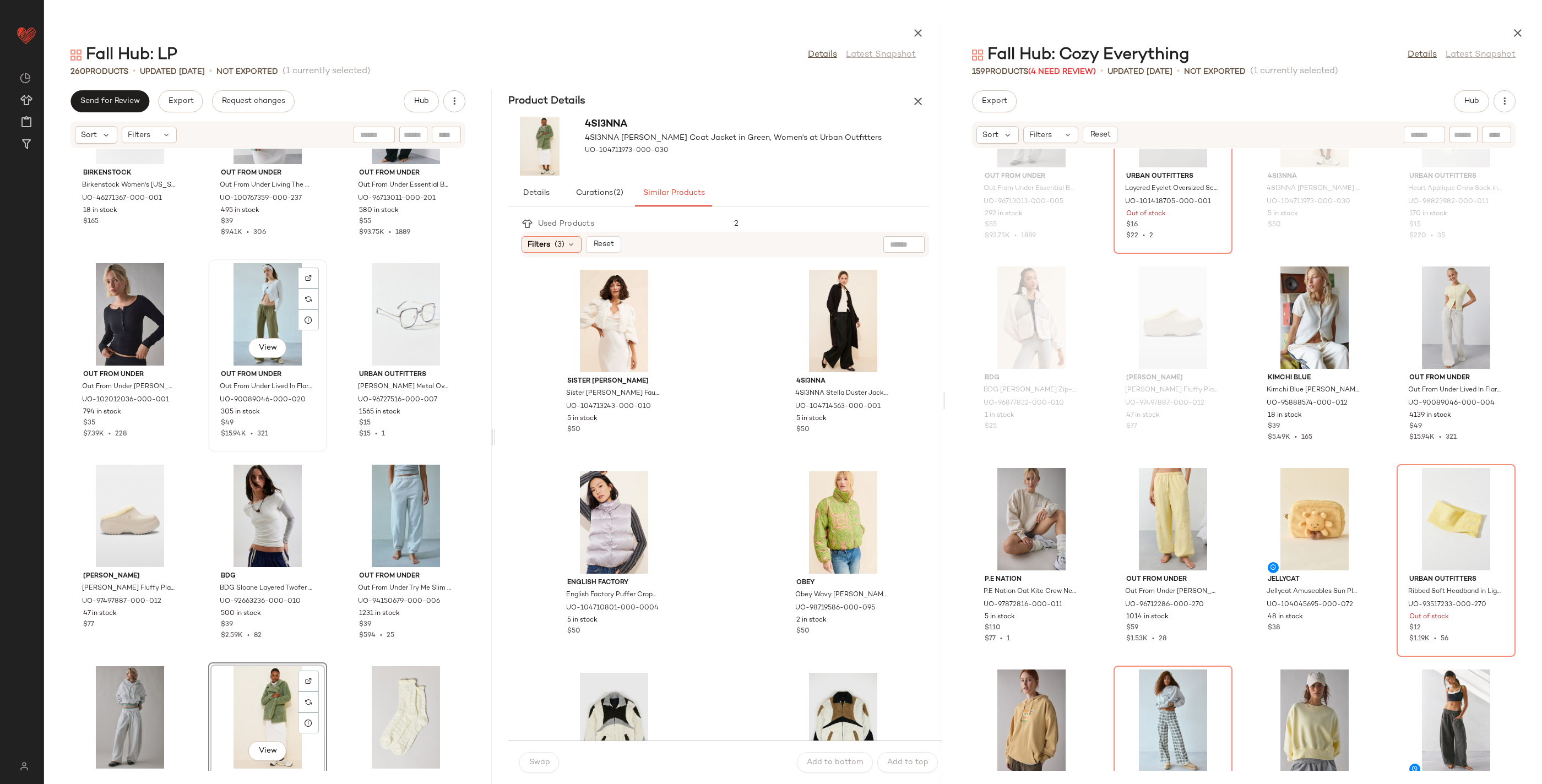
scroll to position [16443, 0]
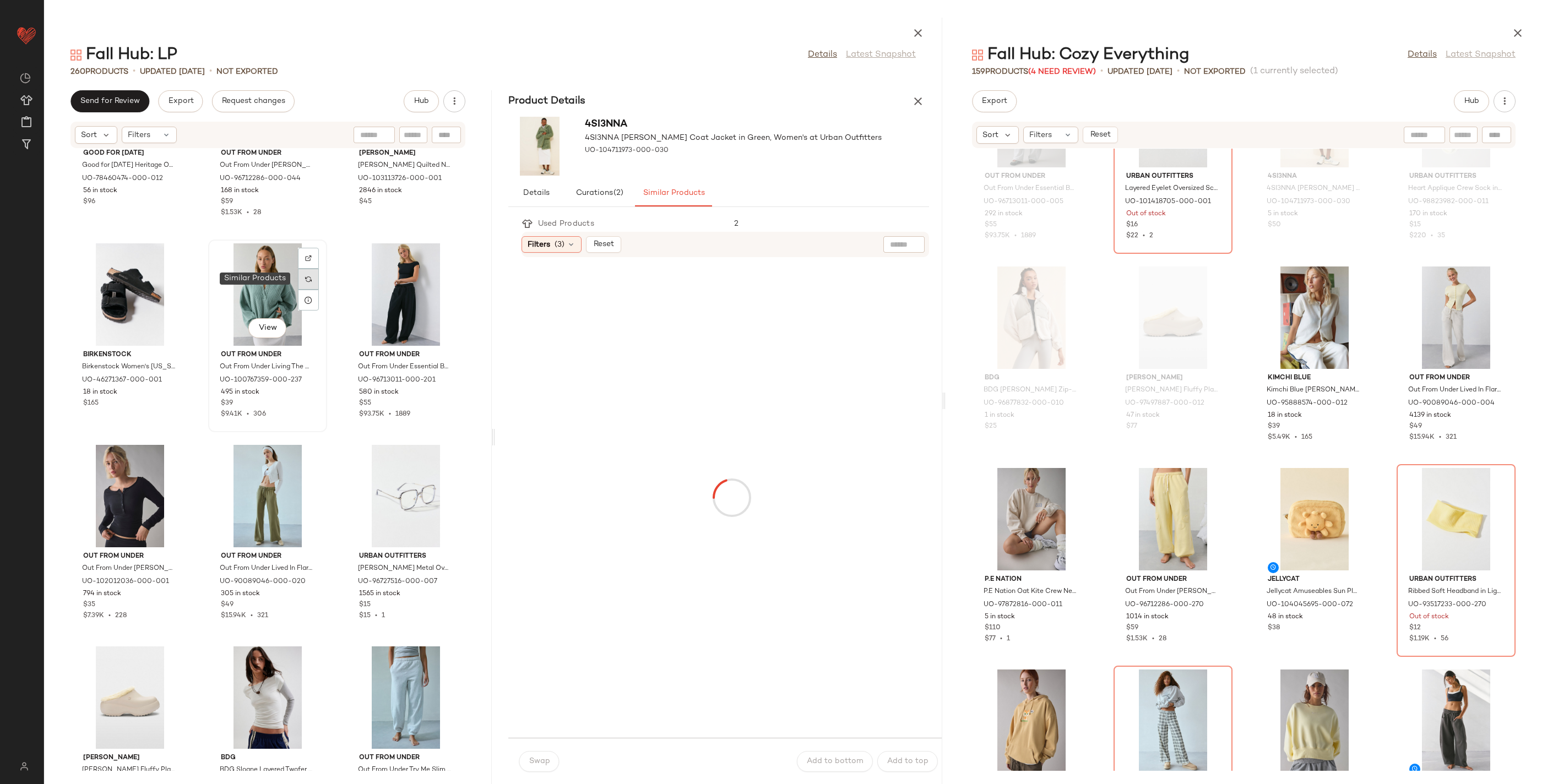
click at [310, 273] on div at bounding box center [308, 279] width 21 height 21
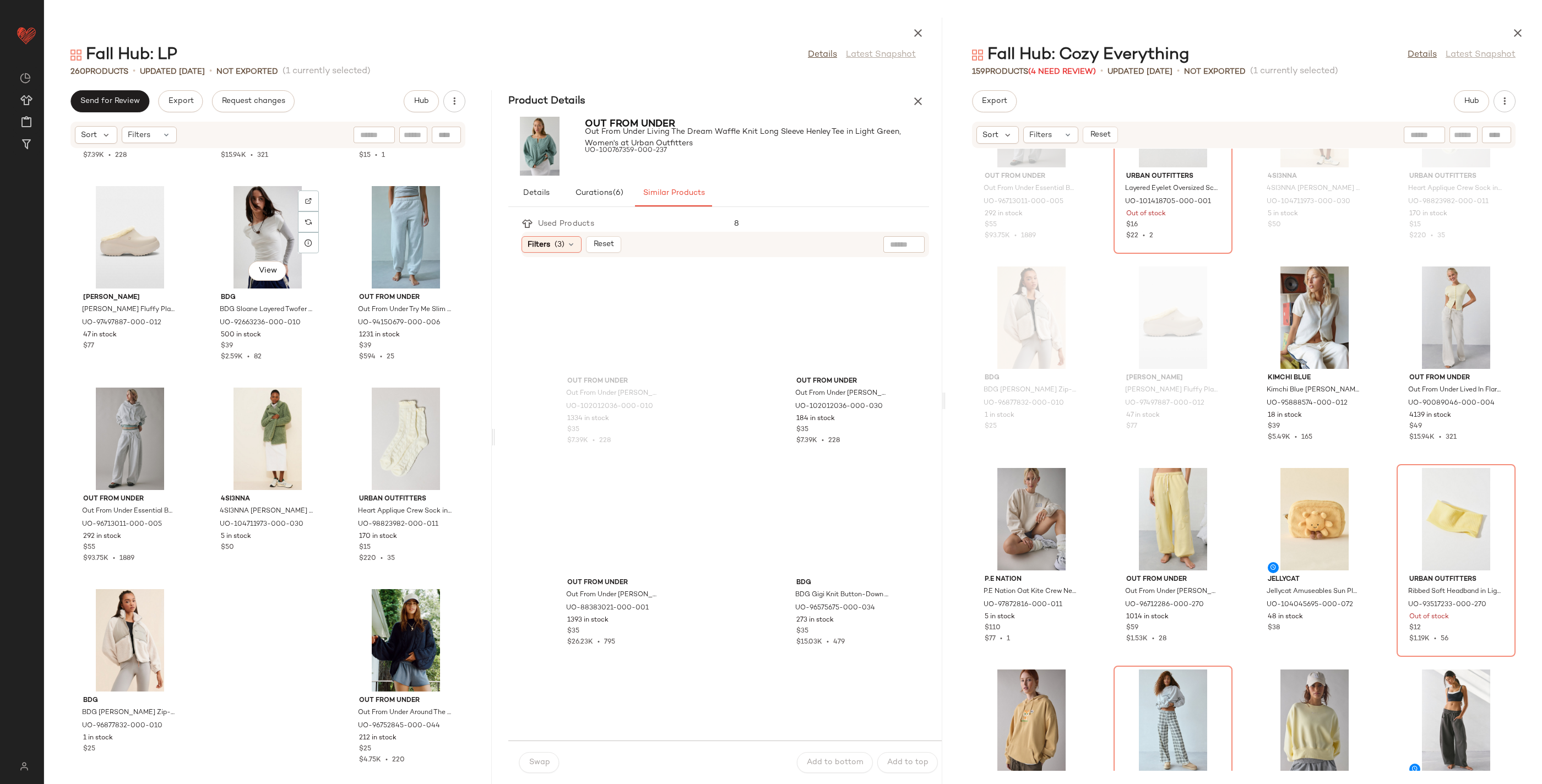
scroll to position [16910, 0]
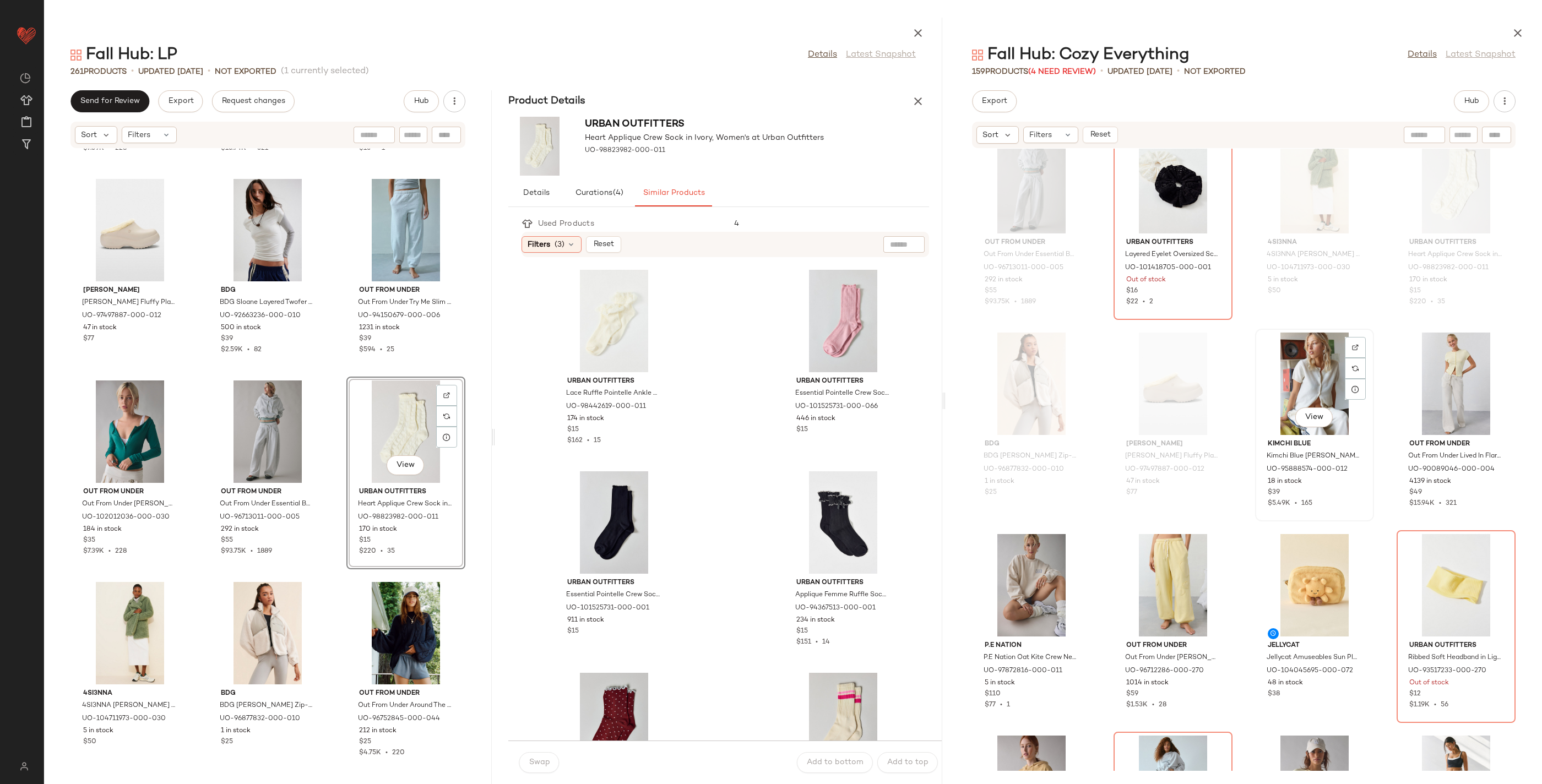
scroll to position [6879, 0]
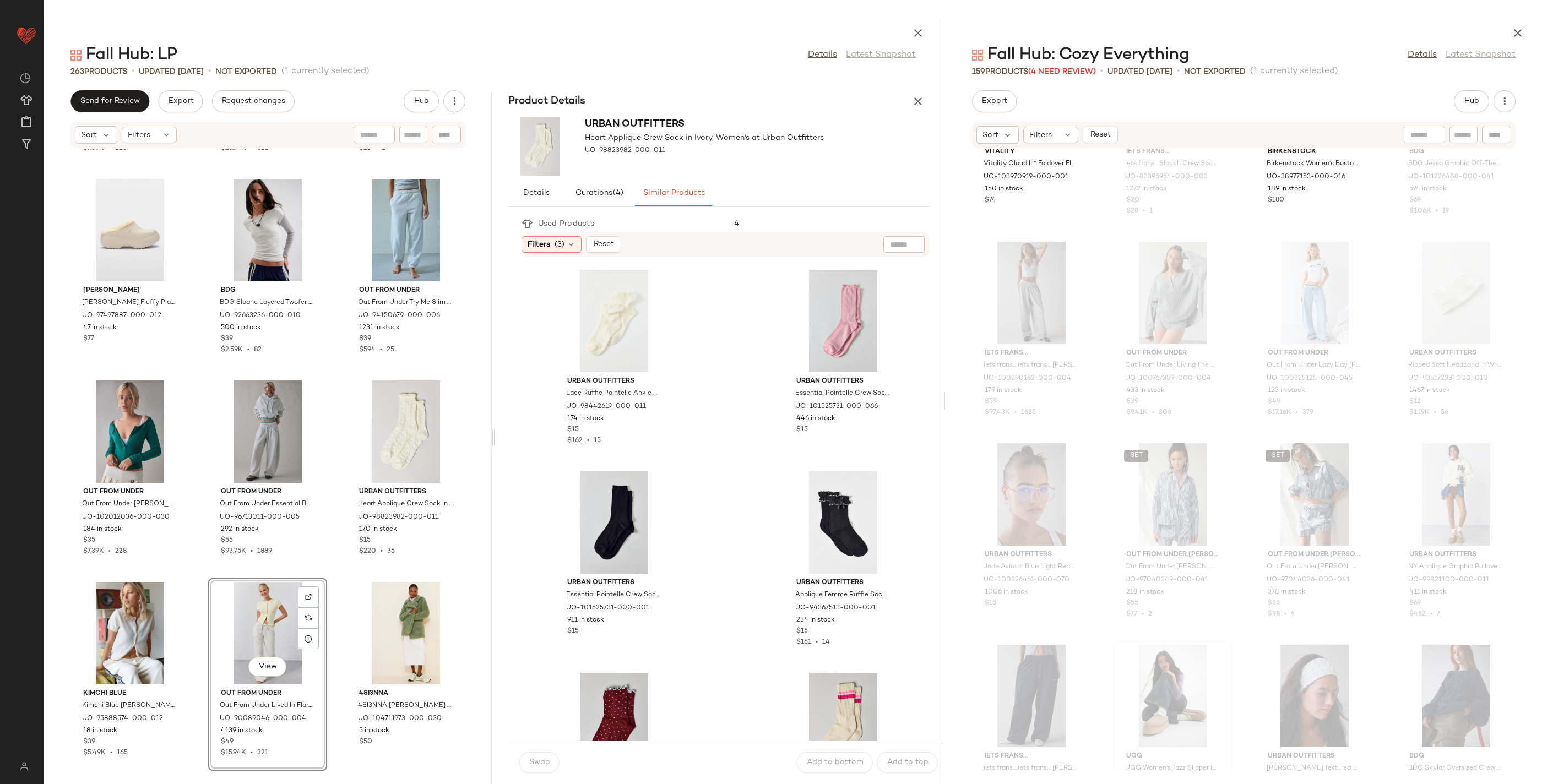
scroll to position [3471, 0]
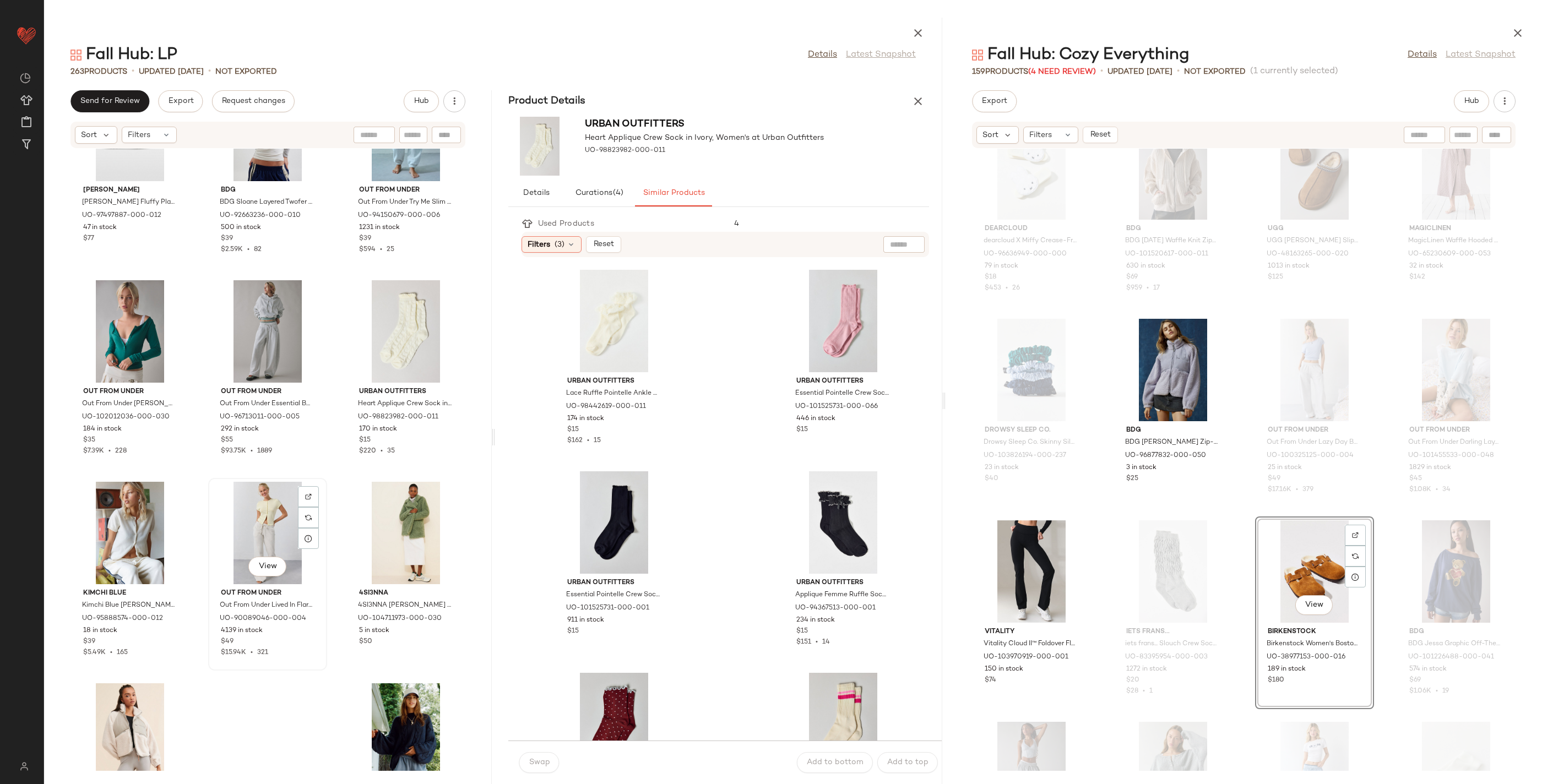
scroll to position [17111, 0]
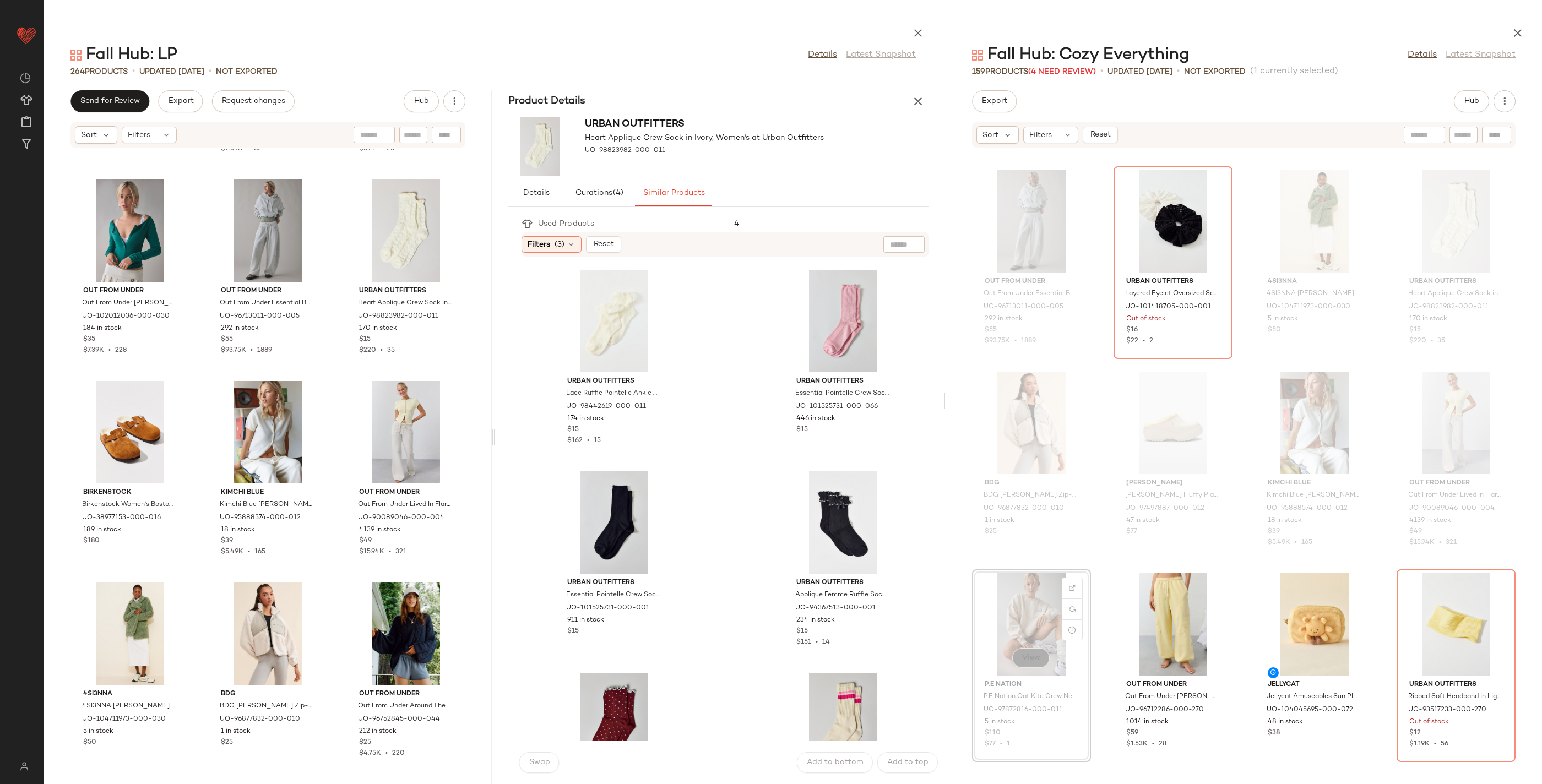
scroll to position [6844, 0]
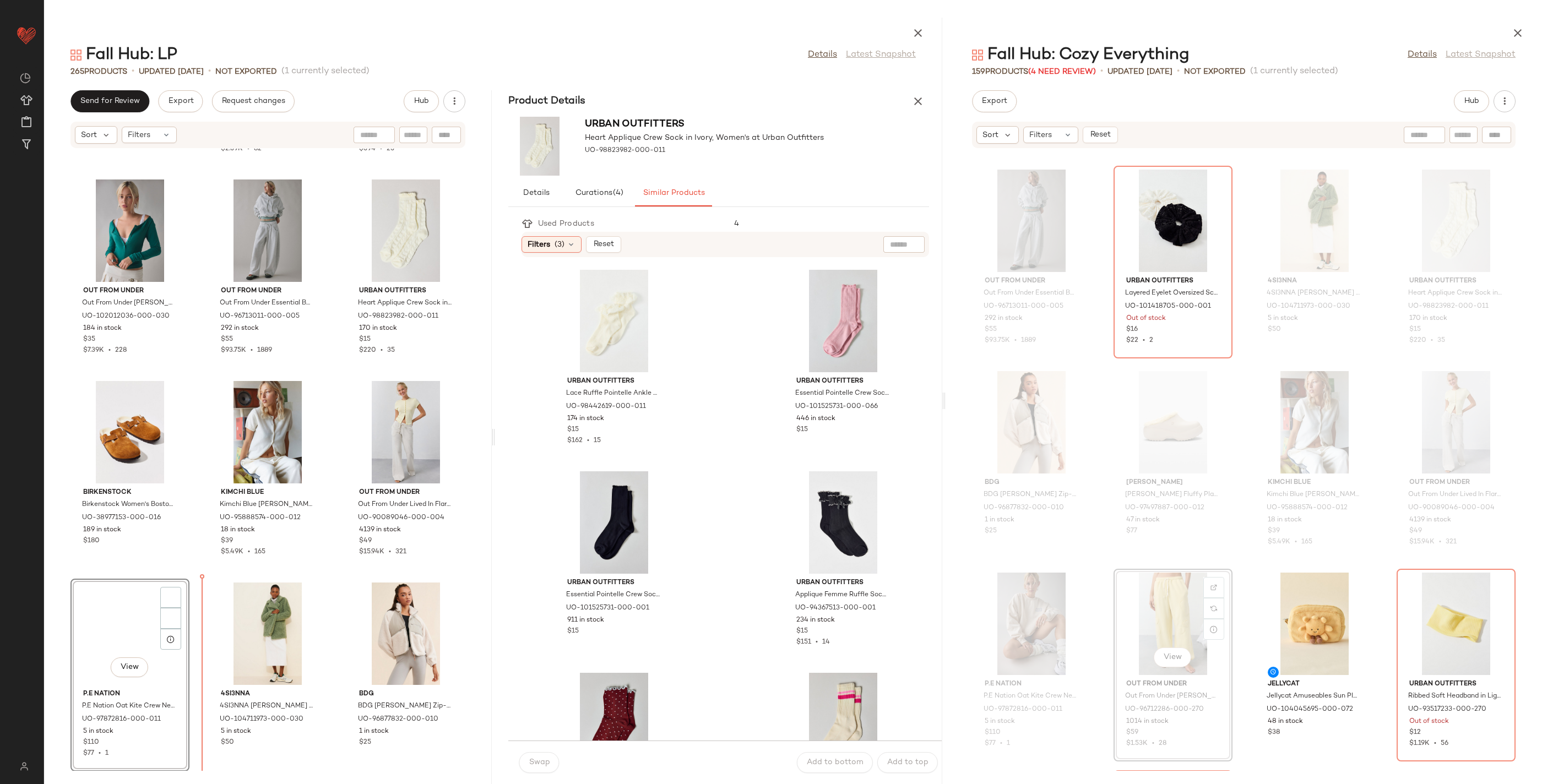
drag, startPoint x: 1146, startPoint y: 621, endPoint x: 1131, endPoint y: 626, distance: 15.8
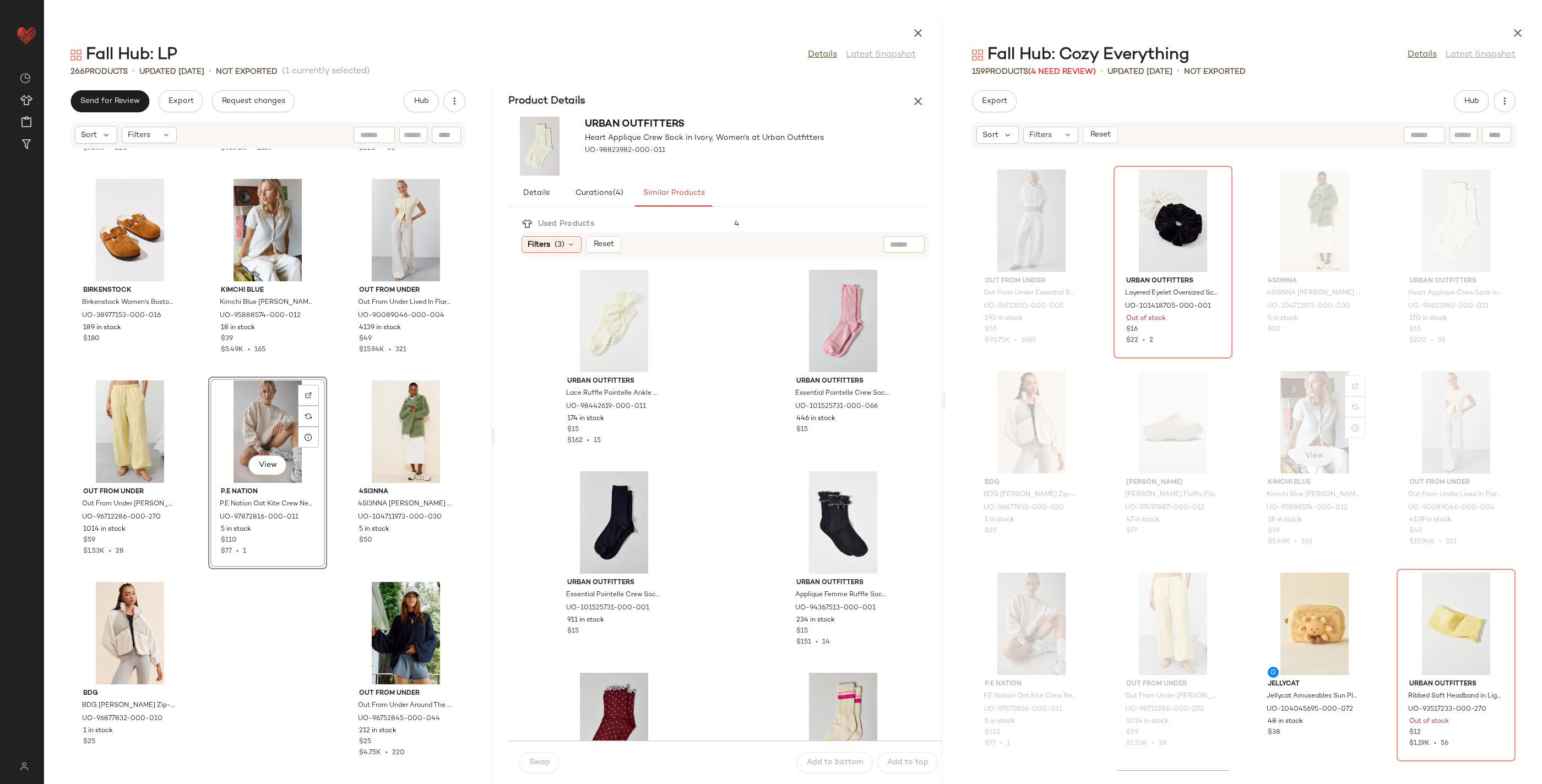
scroll to position [6954, 0]
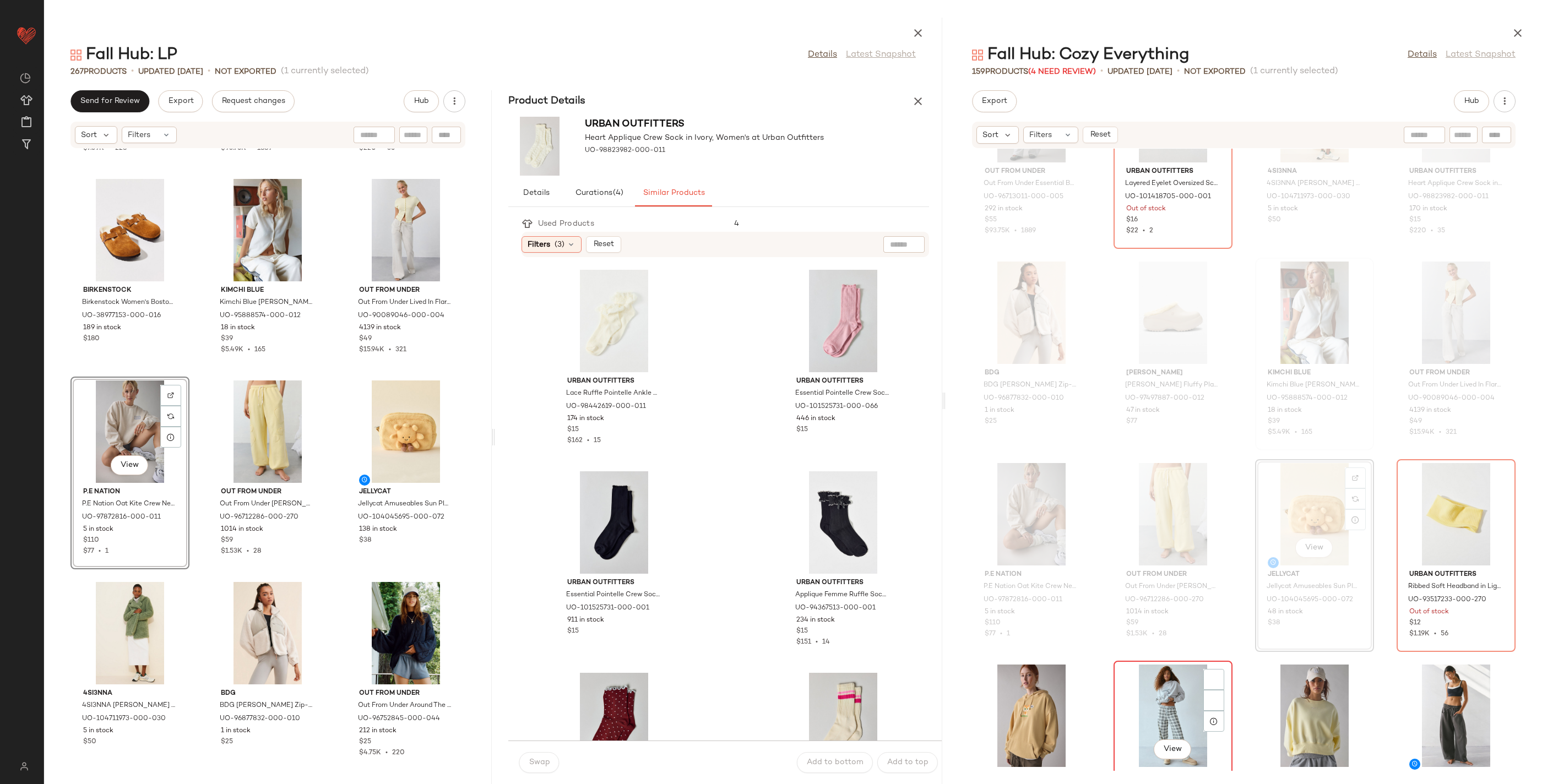
scroll to position [7065, 0]
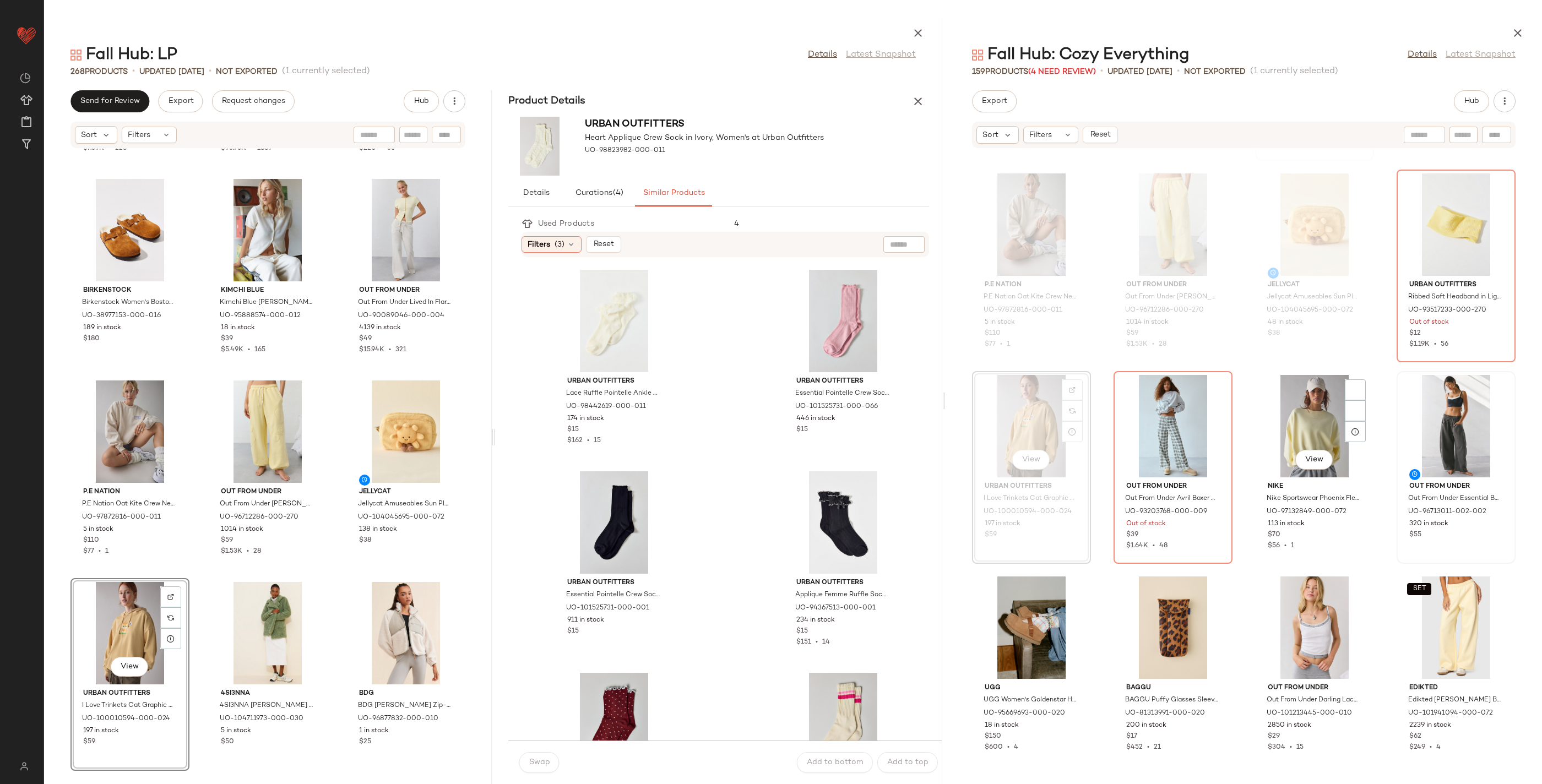
scroll to position [7249, 0]
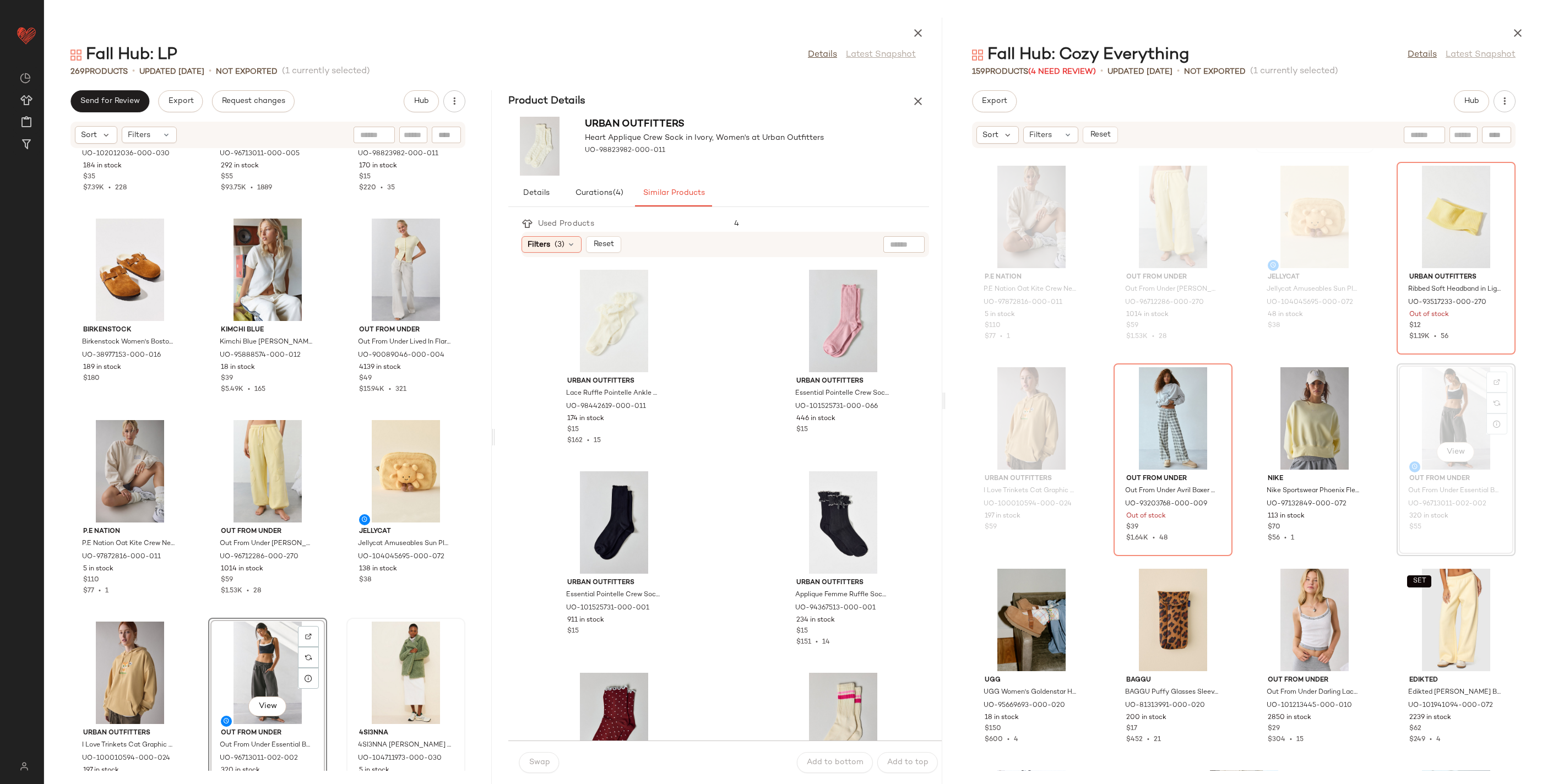
scroll to position [17514, 0]
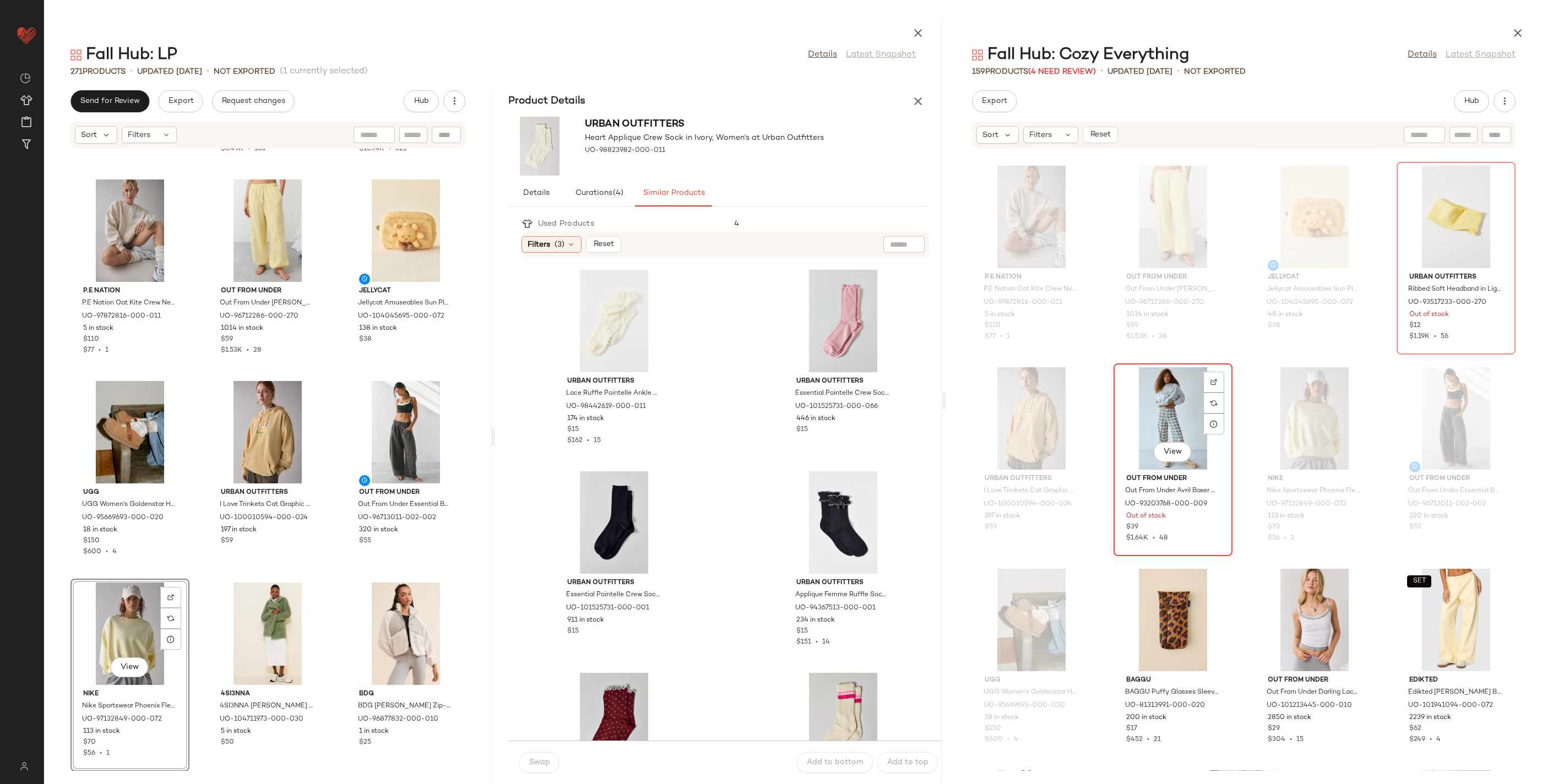
click at [1164, 411] on div "View" at bounding box center [1173, 418] width 112 height 102
click at [1215, 403] on div at bounding box center [1213, 403] width 21 height 21
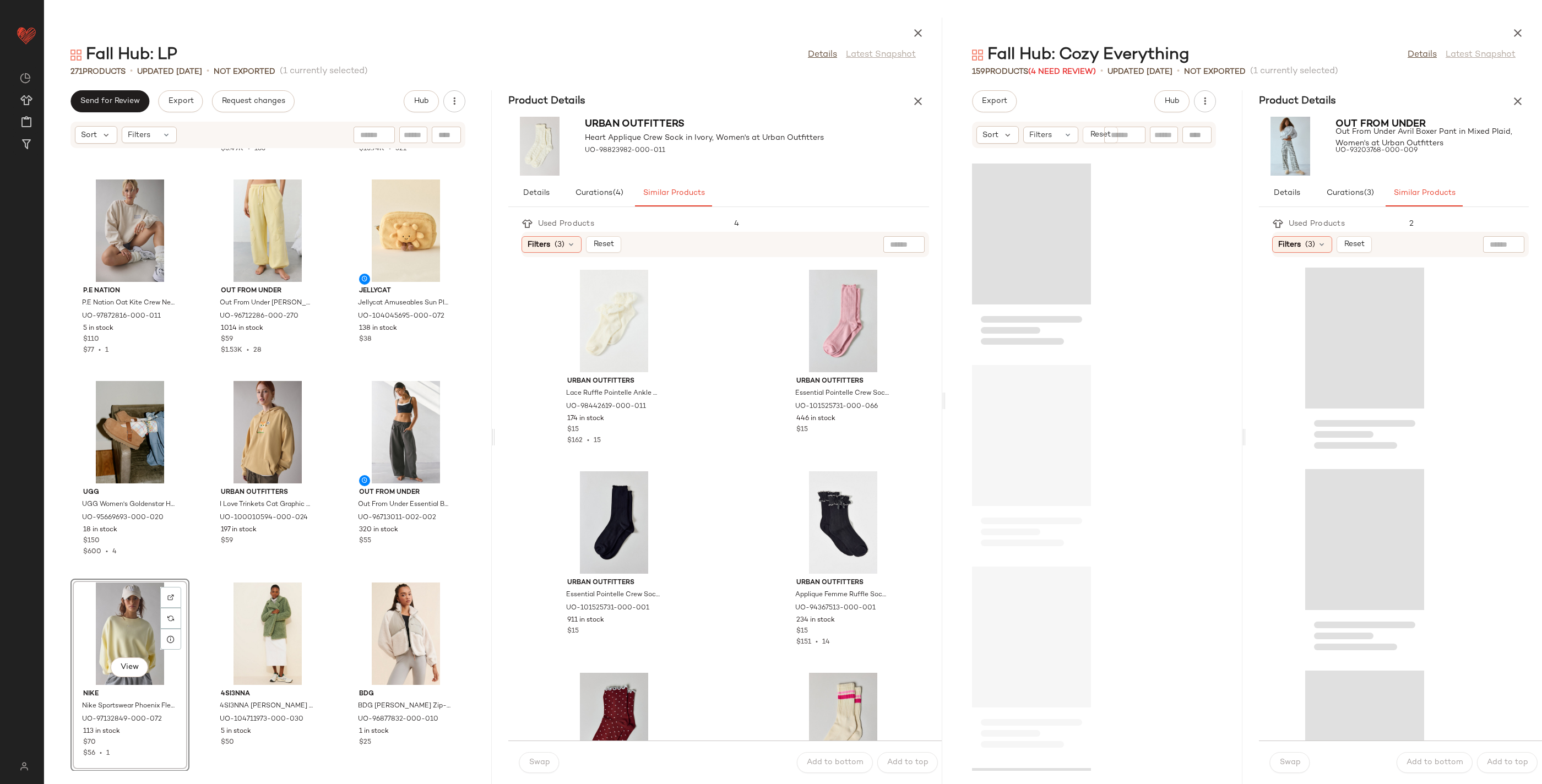
scroll to position [29819, 0]
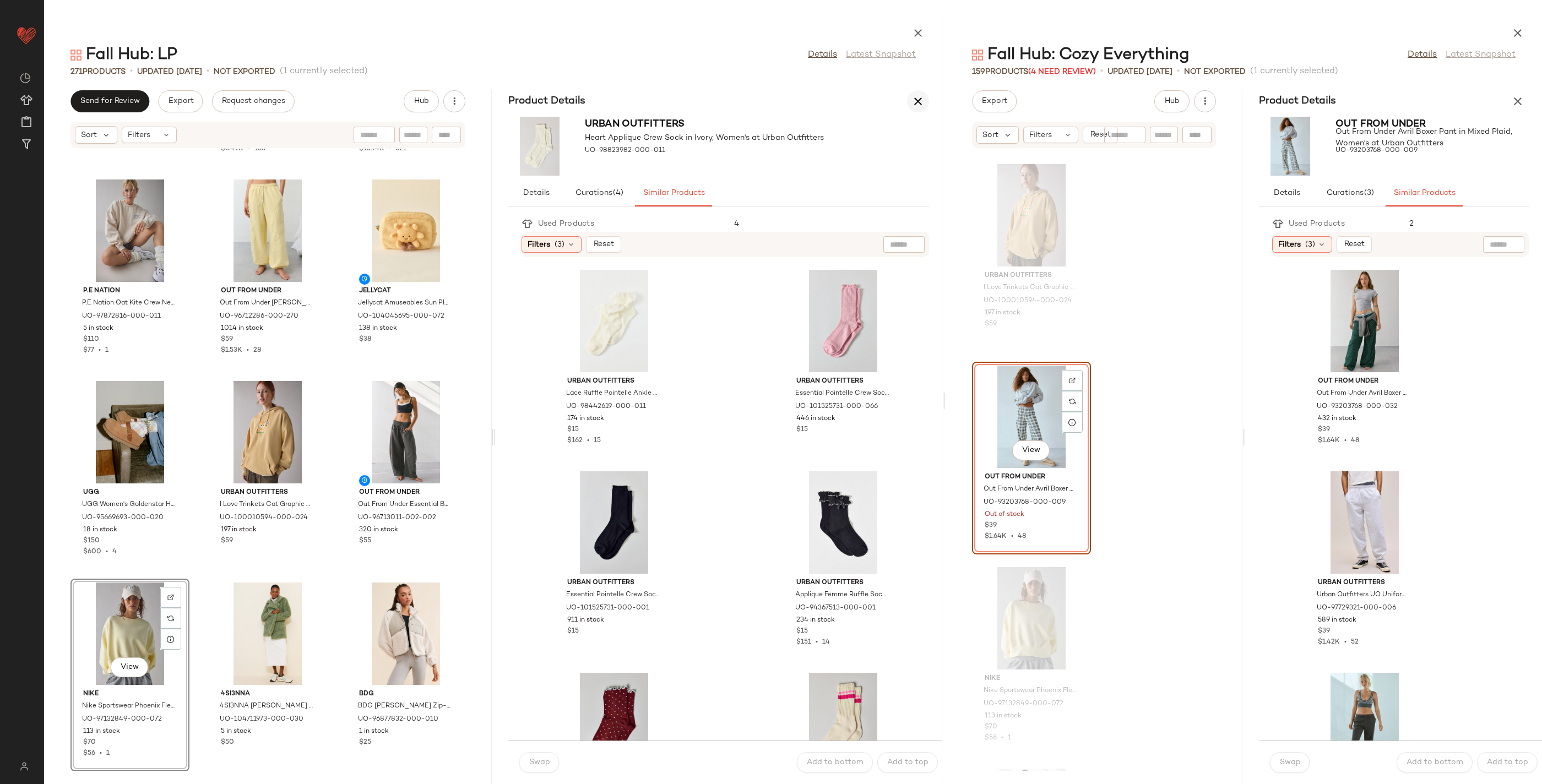
click at [914, 94] on icon "button" at bounding box center [917, 100] width 13 height 13
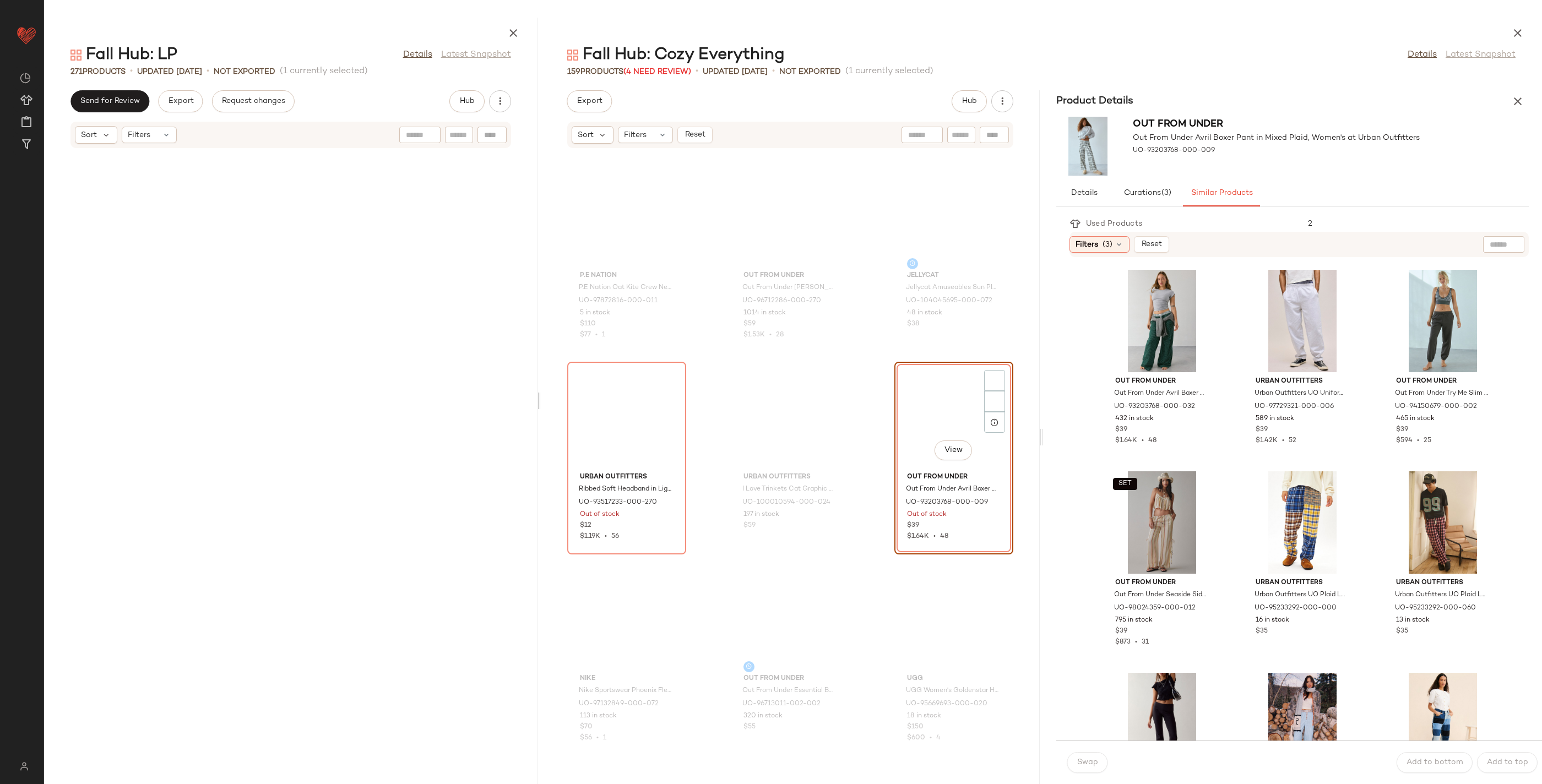
scroll to position [16723, 0]
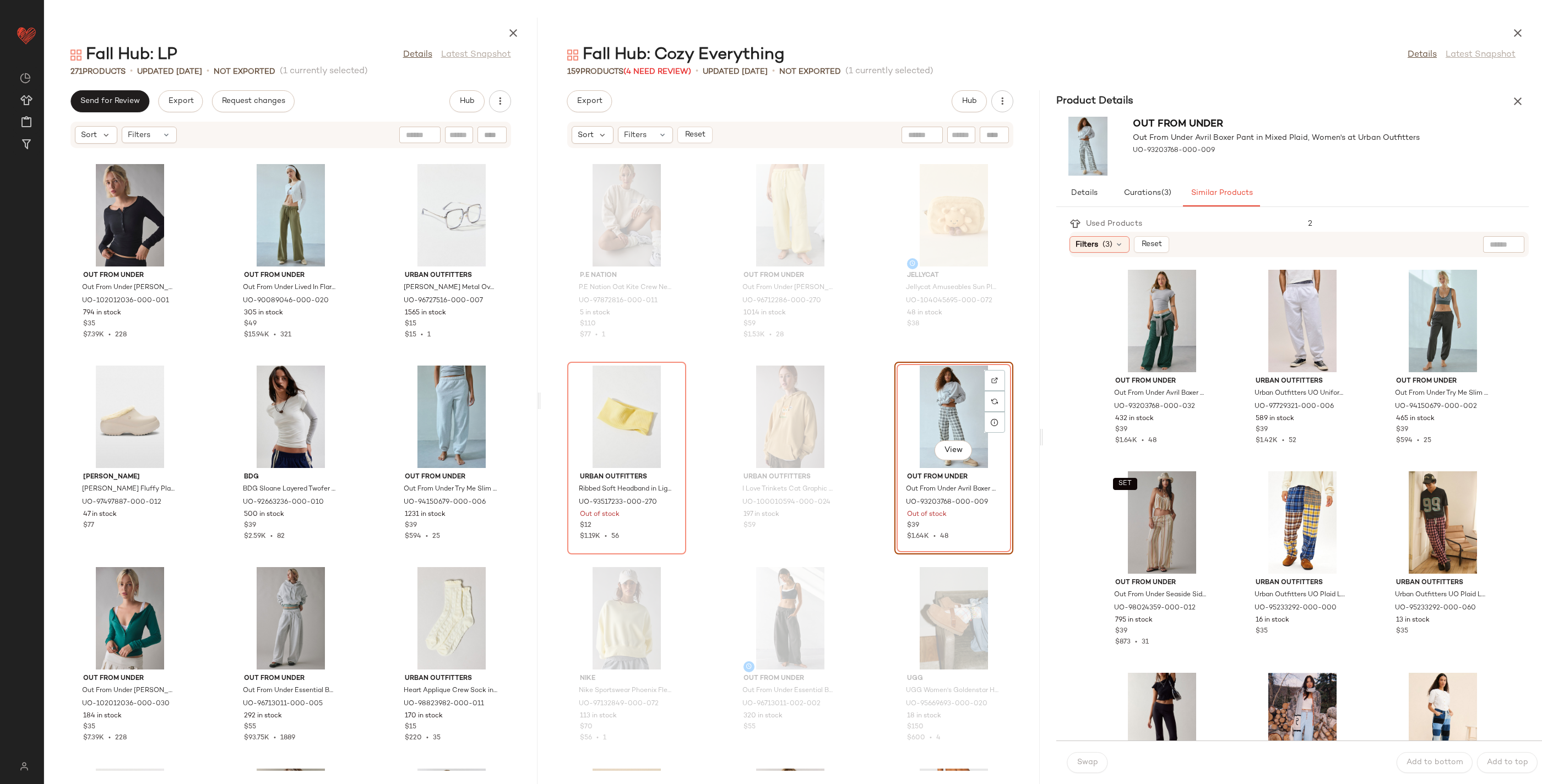
drag, startPoint x: 944, startPoint y: 402, endPoint x: 535, endPoint y: 402, distance: 409.0
click at [537, 405] on div at bounding box center [539, 401] width 3 height 766
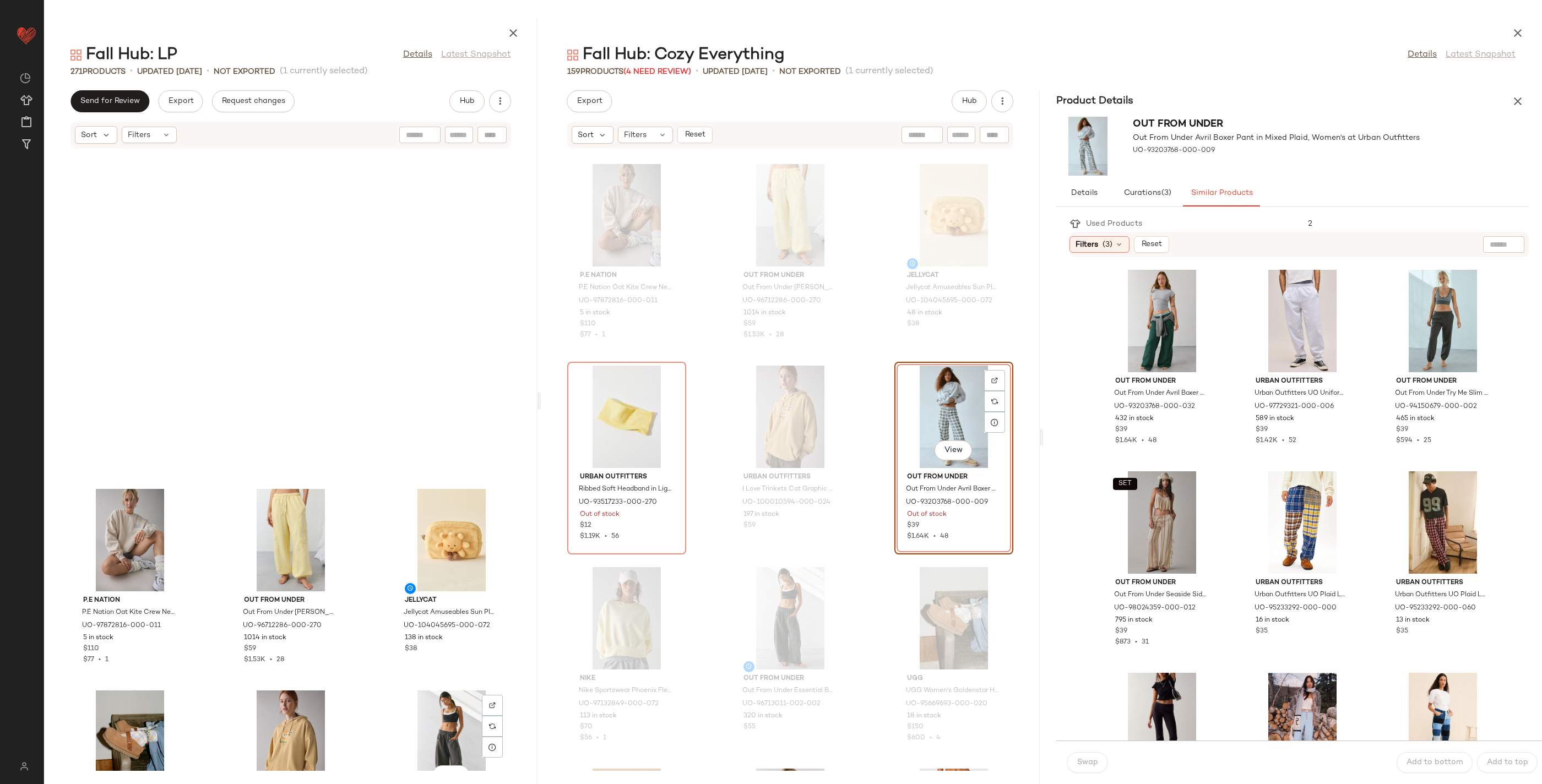
scroll to position [17715, 0]
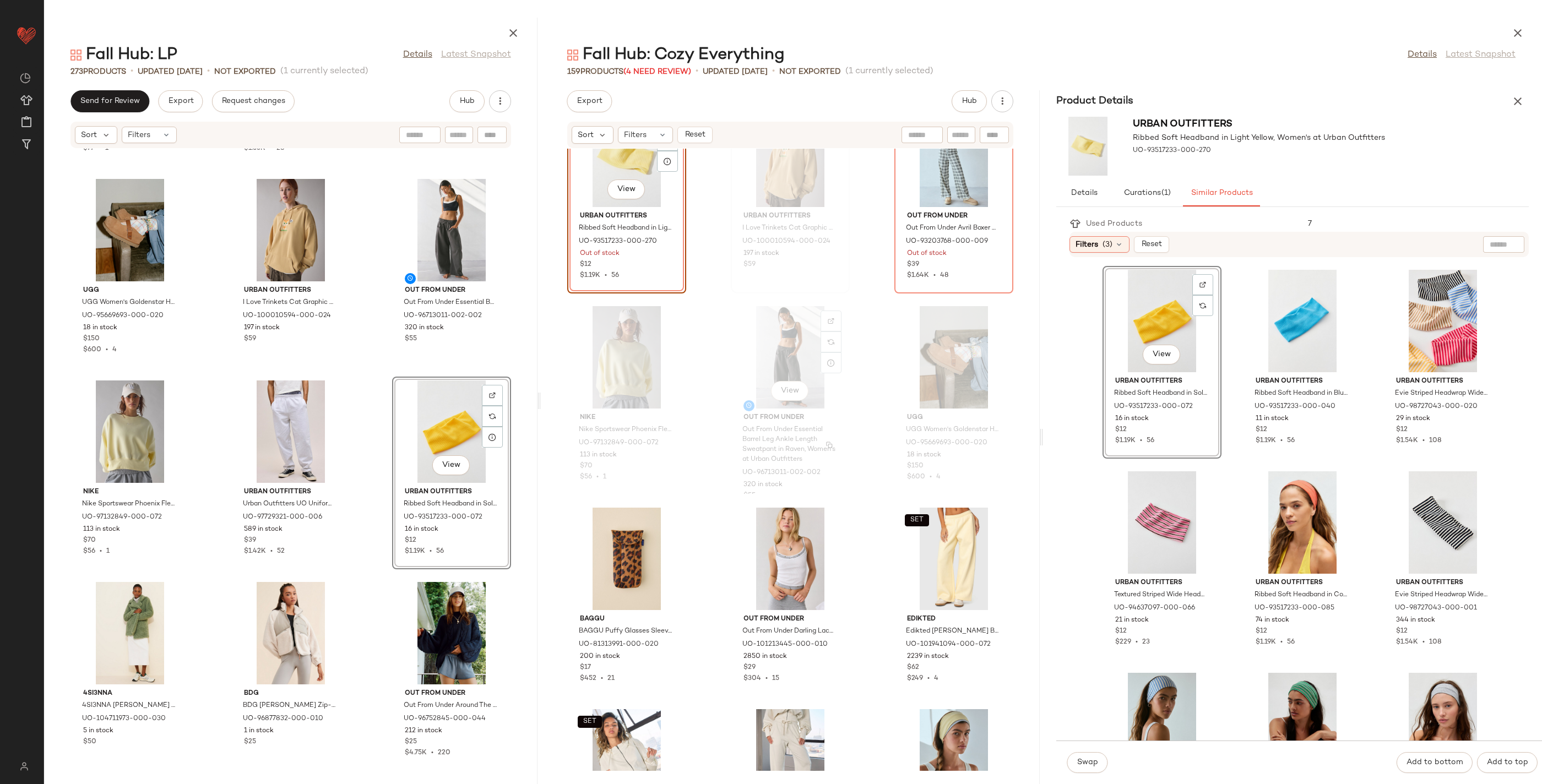
scroll to position [10058, 0]
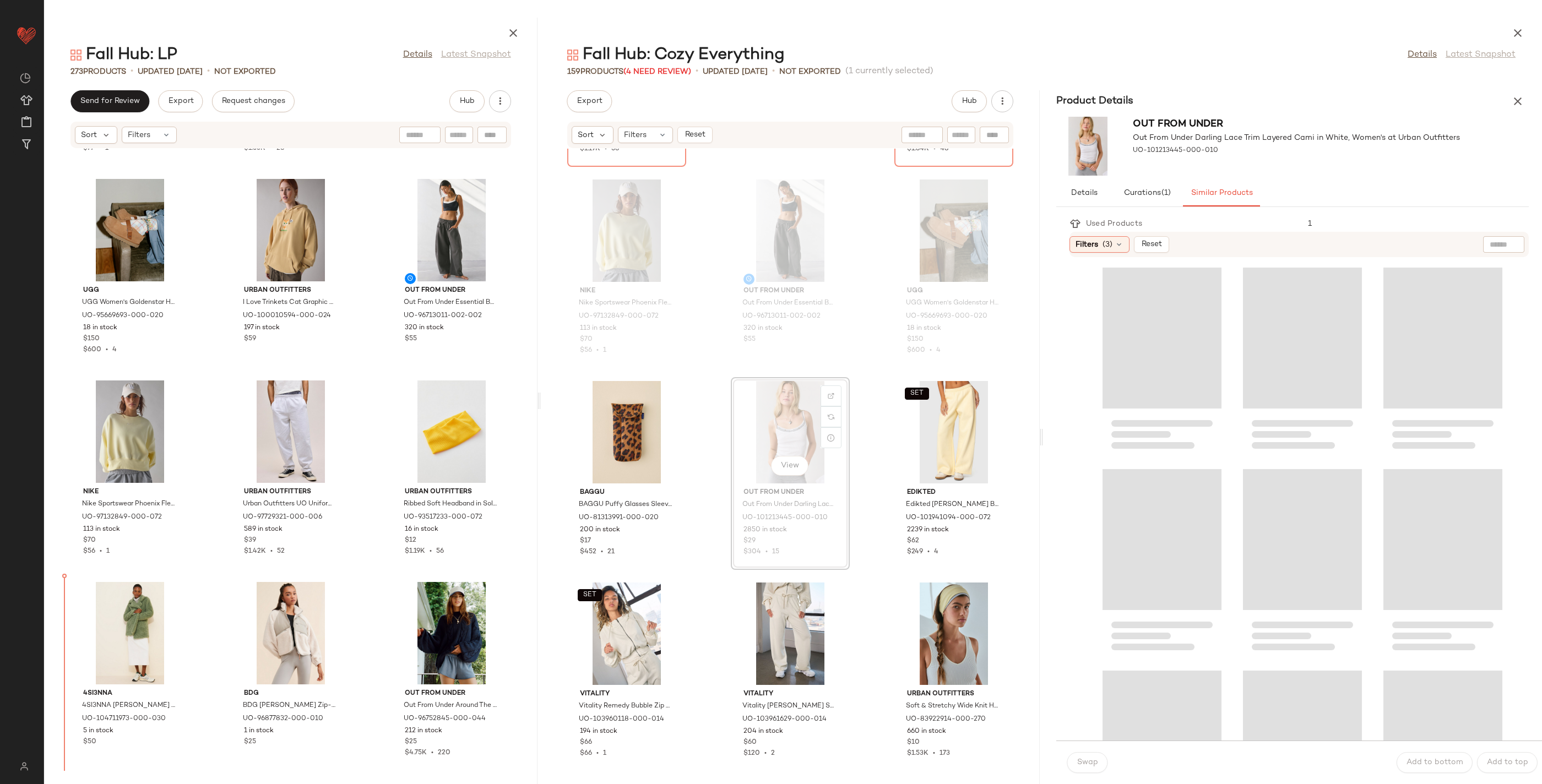
drag, startPoint x: 747, startPoint y: 436, endPoint x: 741, endPoint y: 440, distance: 7.2
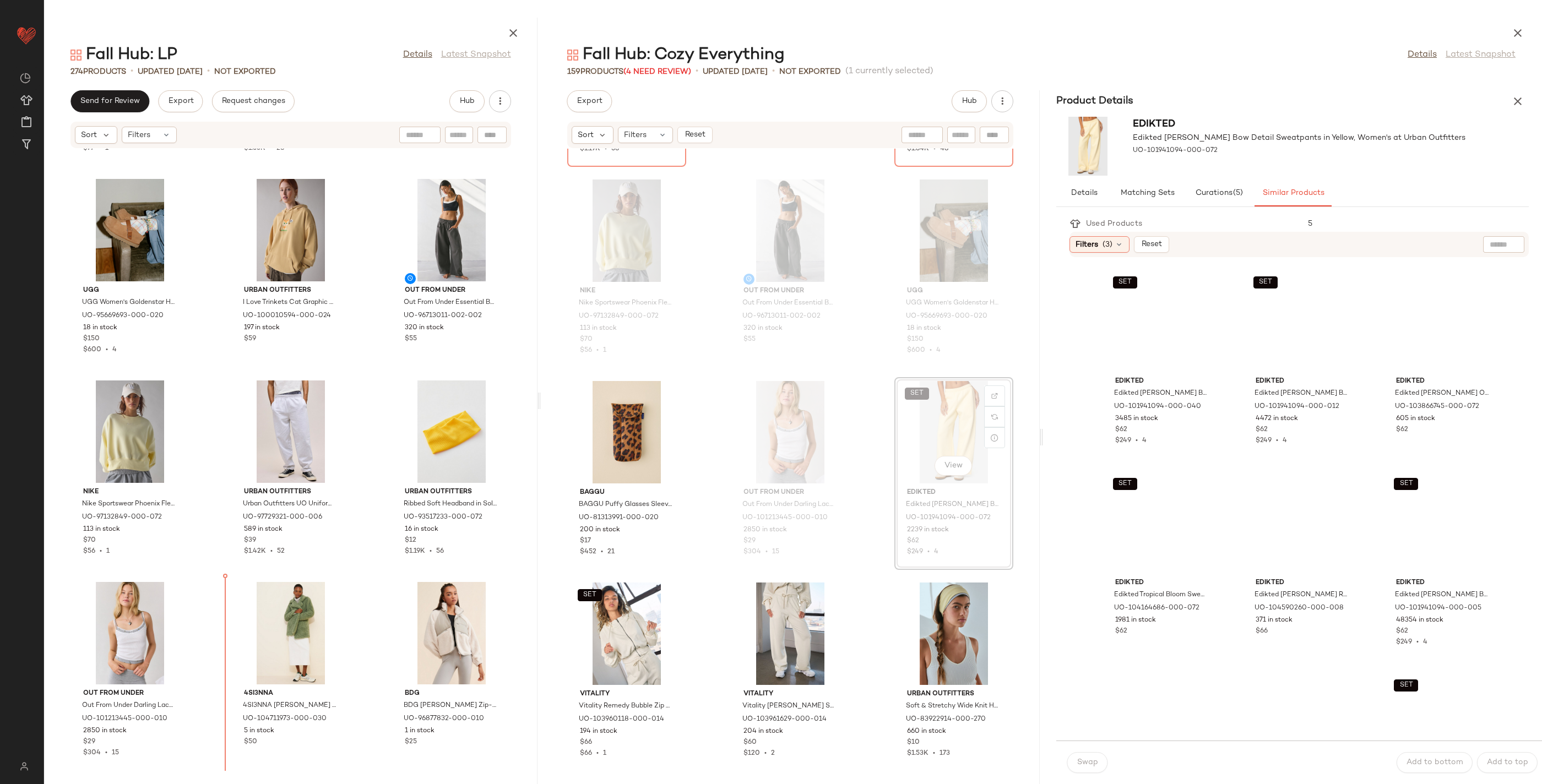
drag, startPoint x: 931, startPoint y: 437, endPoint x: 925, endPoint y: 439, distance: 6.3
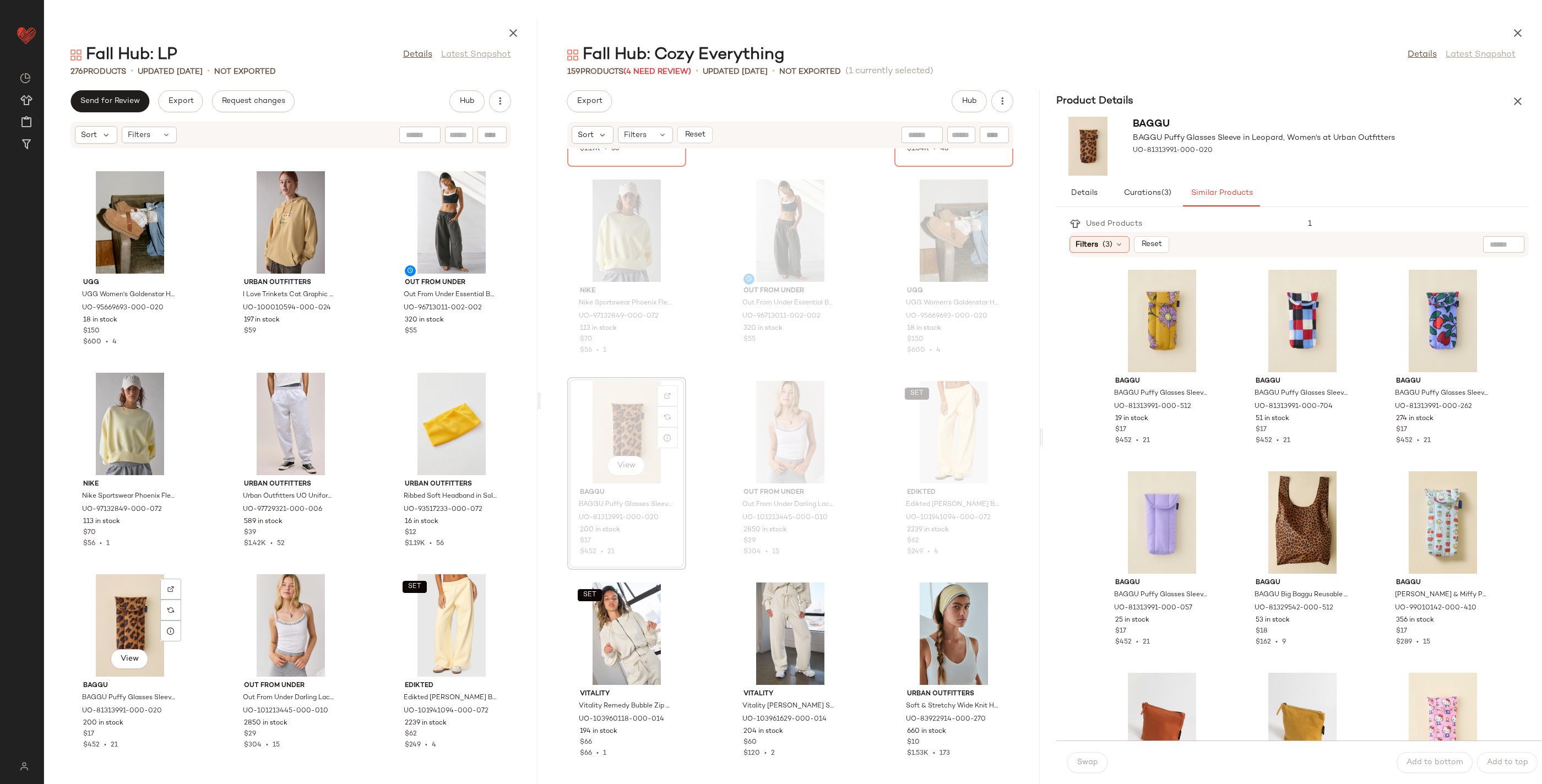
scroll to position [17917, 0]
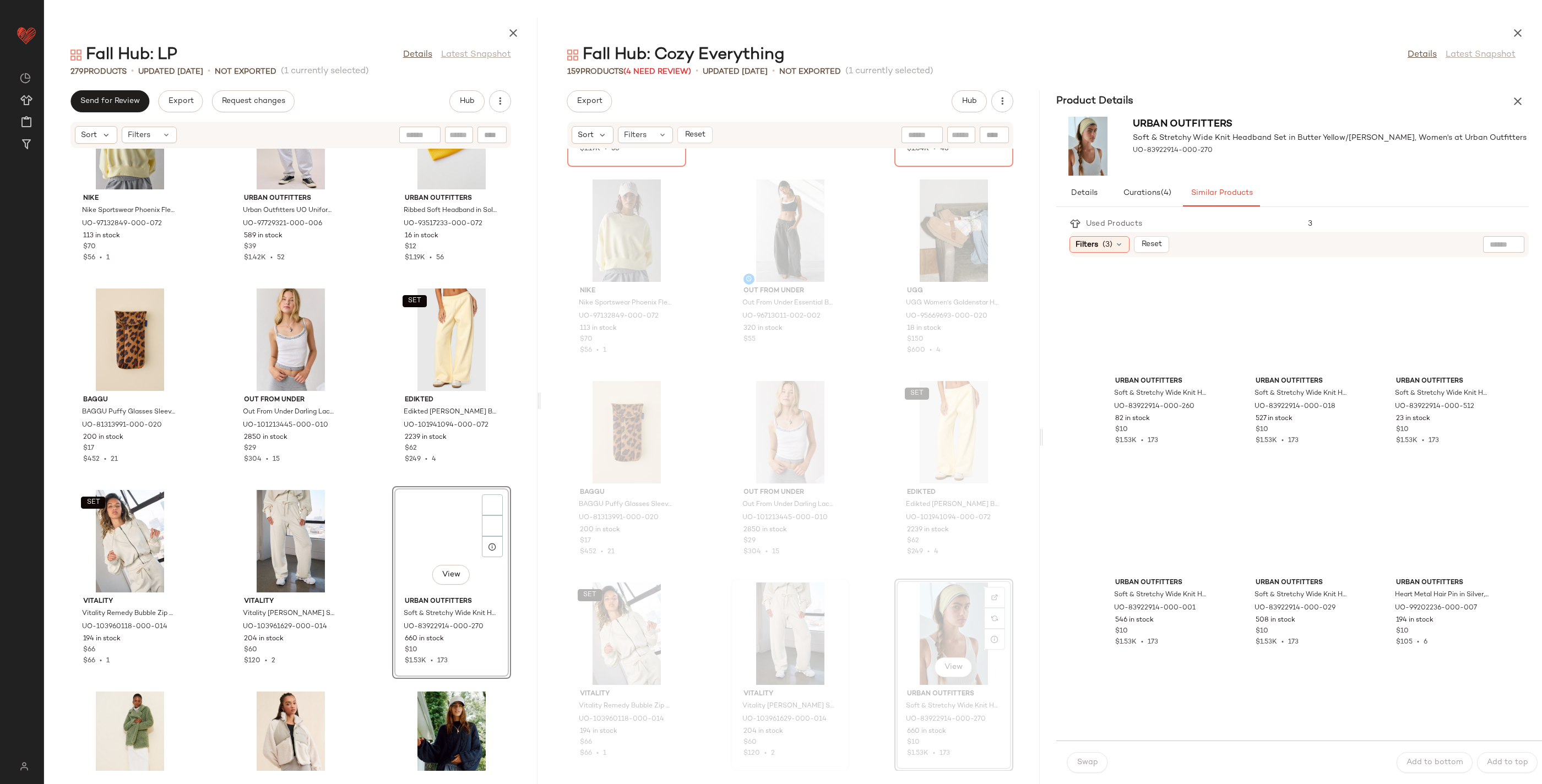
scroll to position [18118, 0]
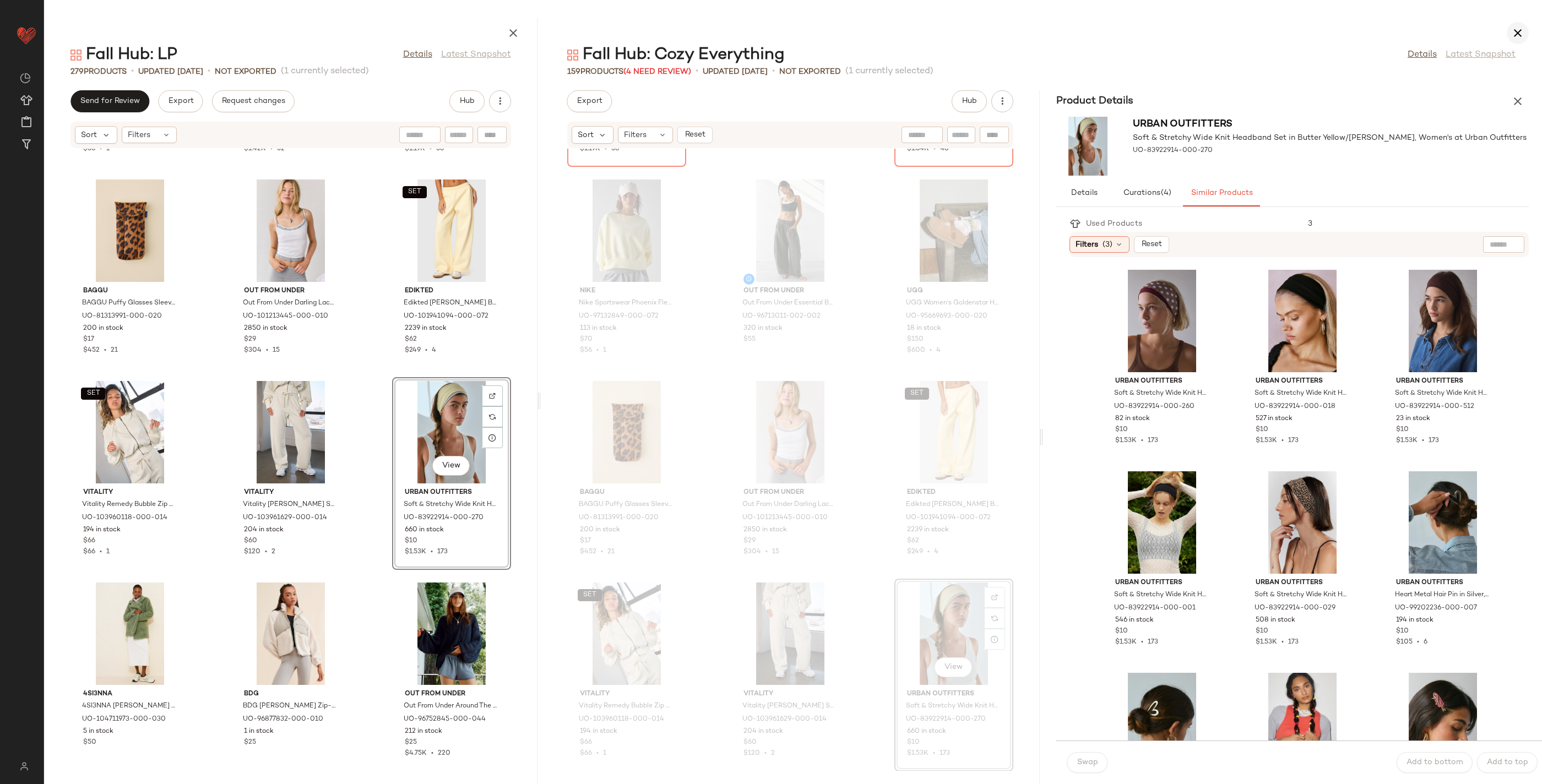
click at [1514, 34] on icon "button" at bounding box center [1517, 33] width 13 height 13
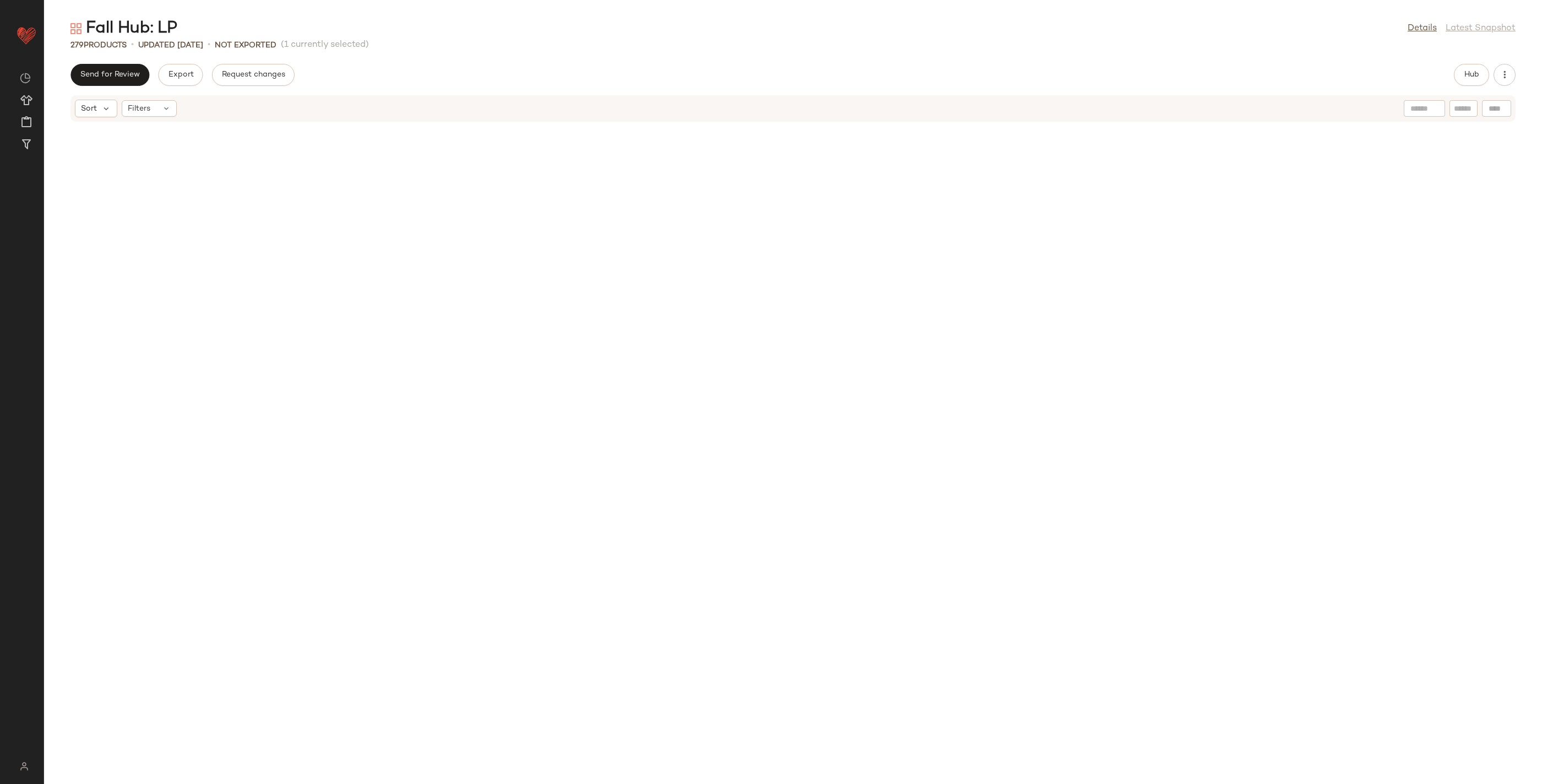
scroll to position [4592, 0]
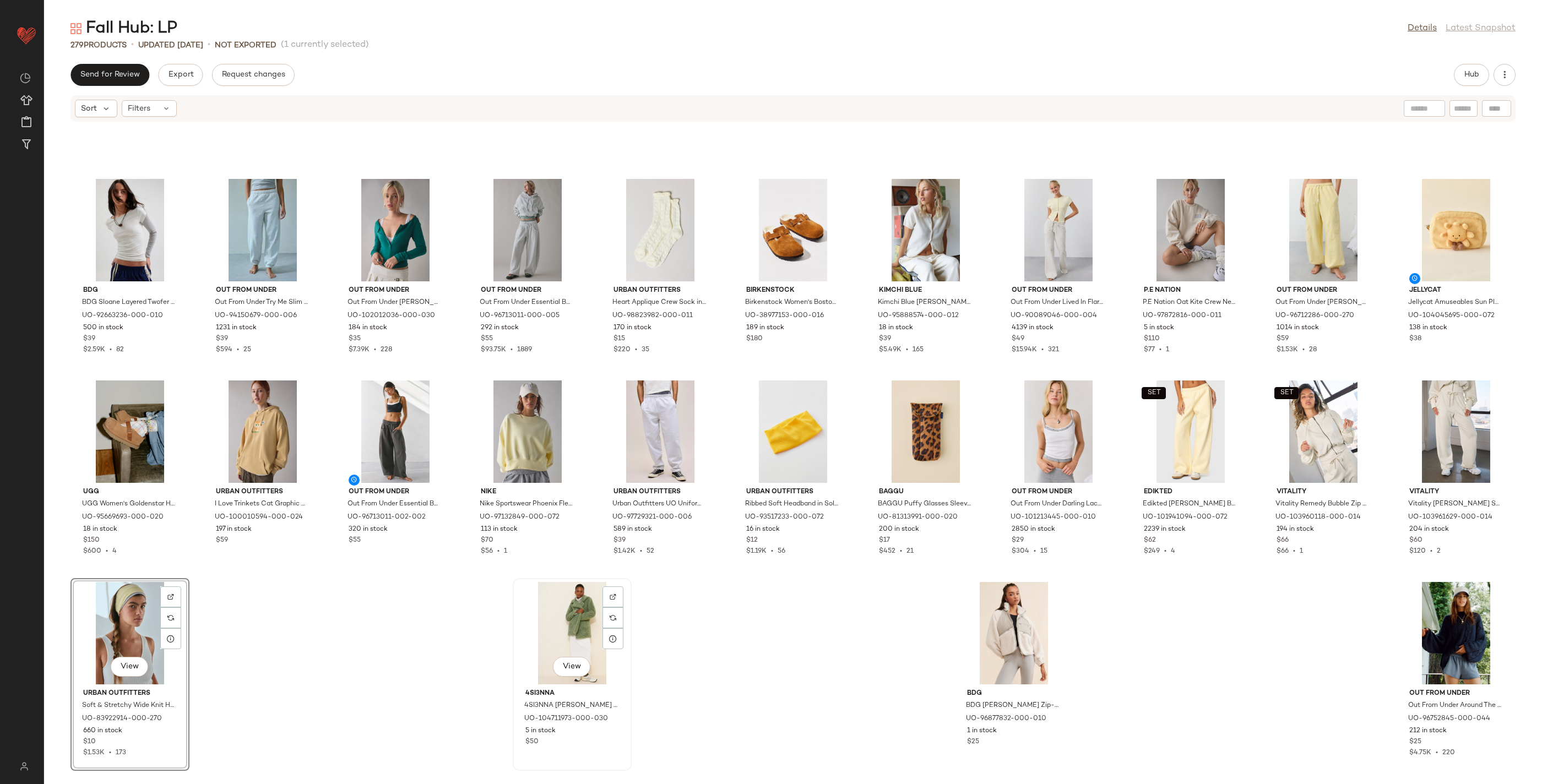
click at [591, 631] on div "View" at bounding box center [572, 632] width 112 height 102
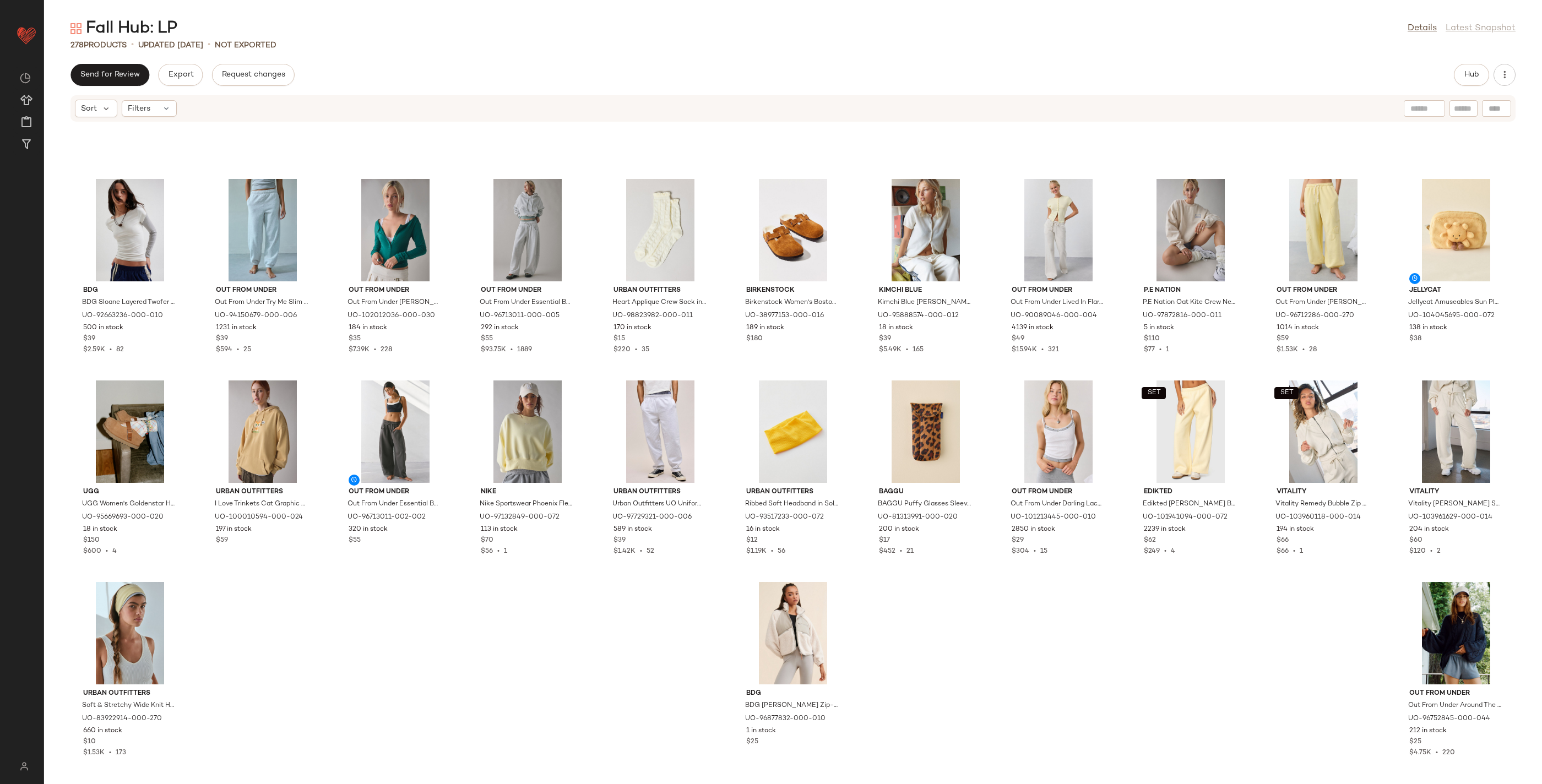
click at [591, 631] on div "BDG BDG Sloane Layered Twofer Long Sleeve Tee in White/Grey, Women's at Urban O…" at bounding box center [793, 446] width 1498 height 648
click at [808, 621] on div "View" at bounding box center [793, 632] width 112 height 102
click at [1421, 617] on div "View" at bounding box center [1456, 632] width 112 height 102
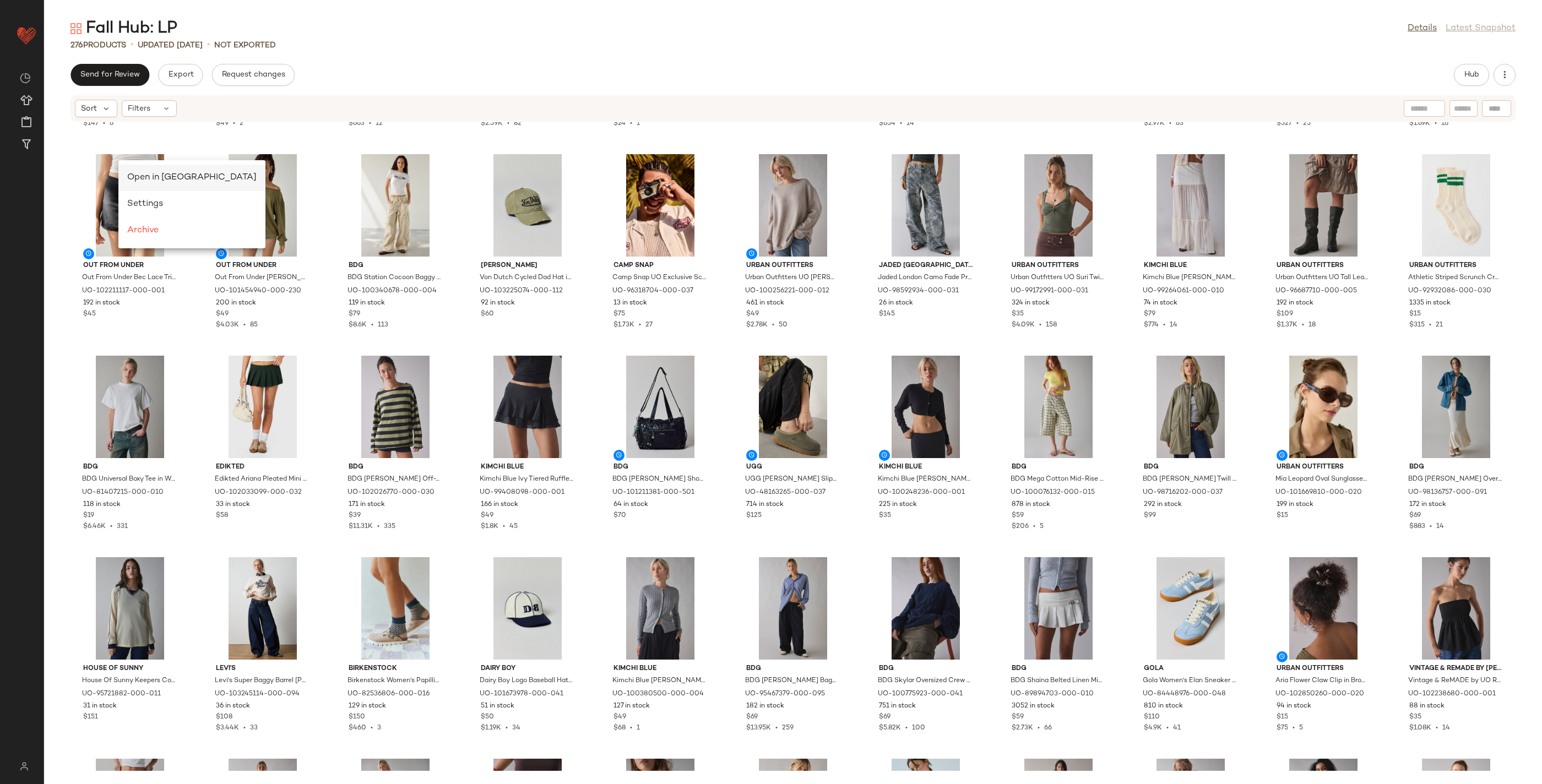
click at [142, 174] on span "Open in [GEOGRAPHIC_DATA]" at bounding box center [191, 178] width 130 height 9
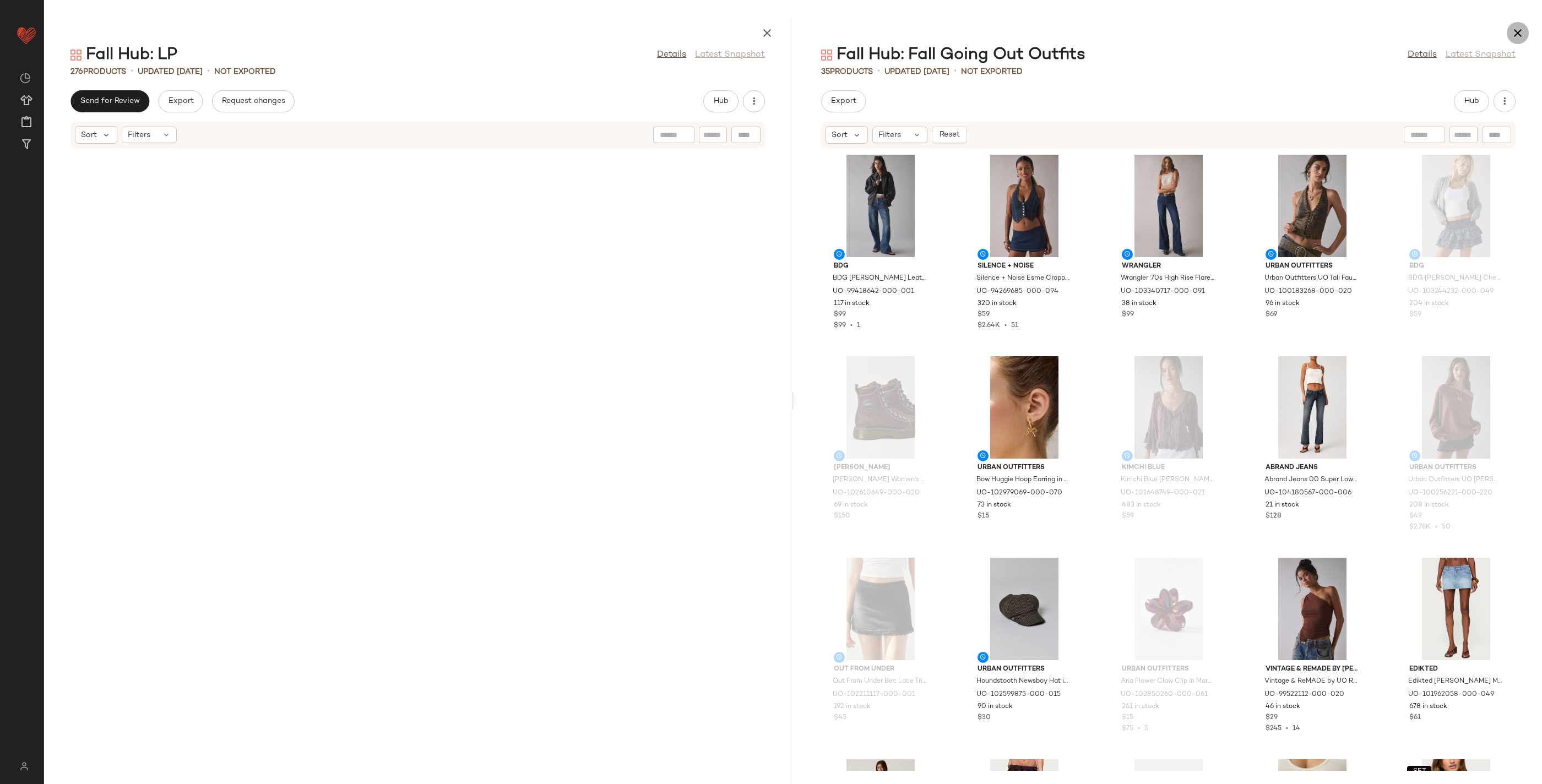
click at [1521, 34] on icon "button" at bounding box center [1517, 33] width 13 height 13
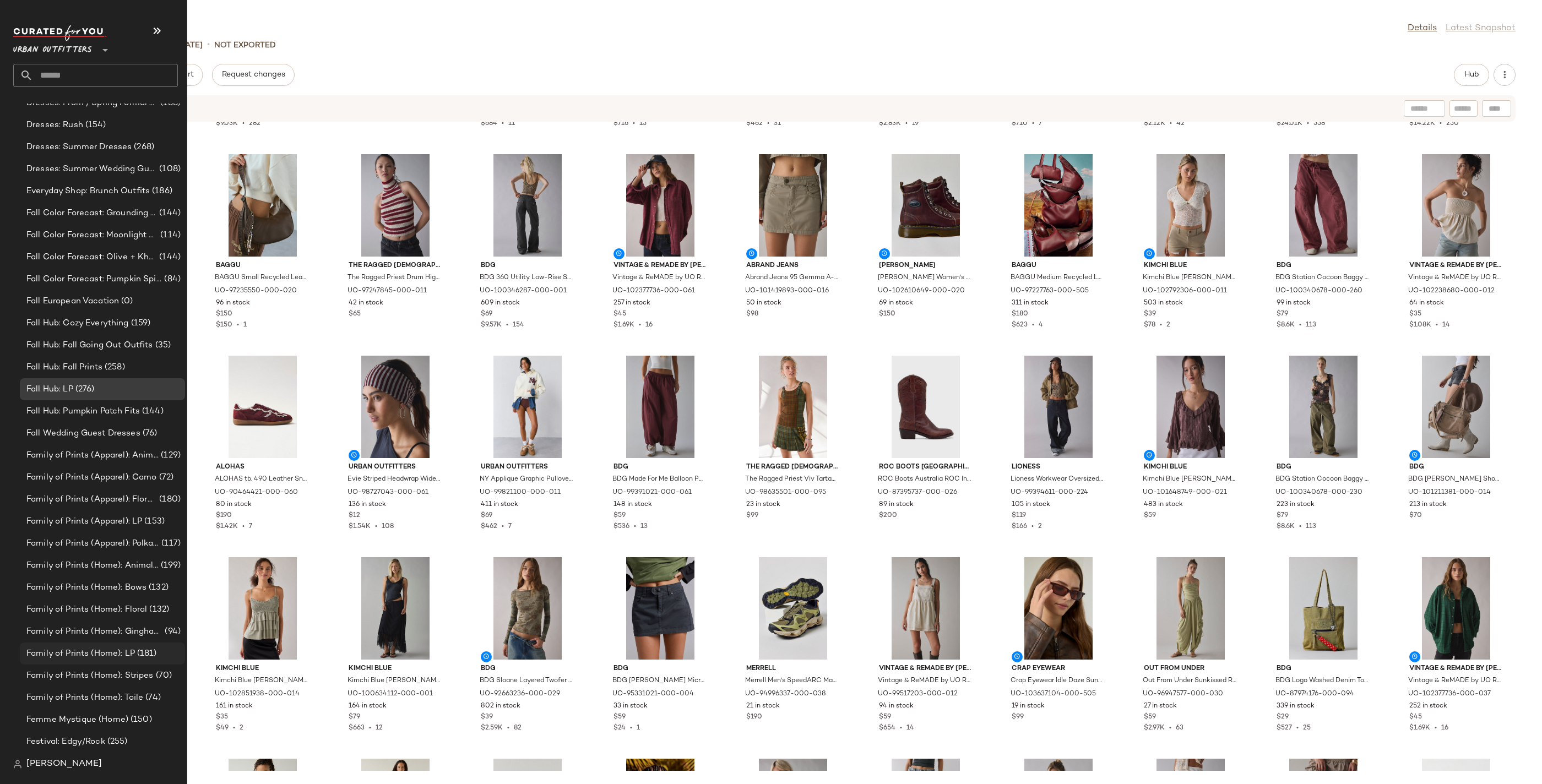
scroll to position [969, 0]
click at [141, 353] on span "Fall Hub: Fall Going Out Outfits" at bounding box center [90, 357] width 127 height 13
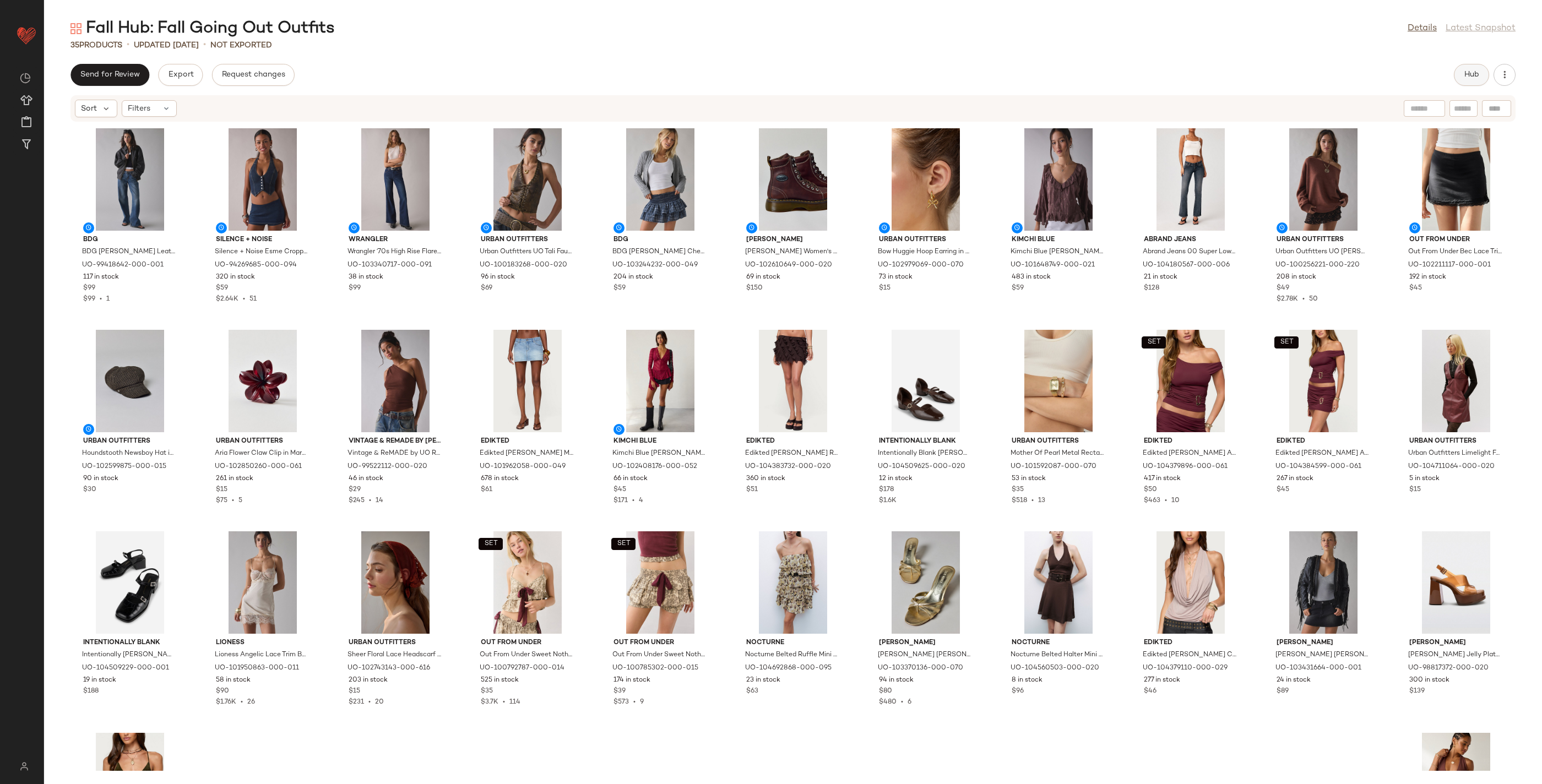
click at [1467, 75] on span "Hub" at bounding box center [1472, 75] width 15 height 9
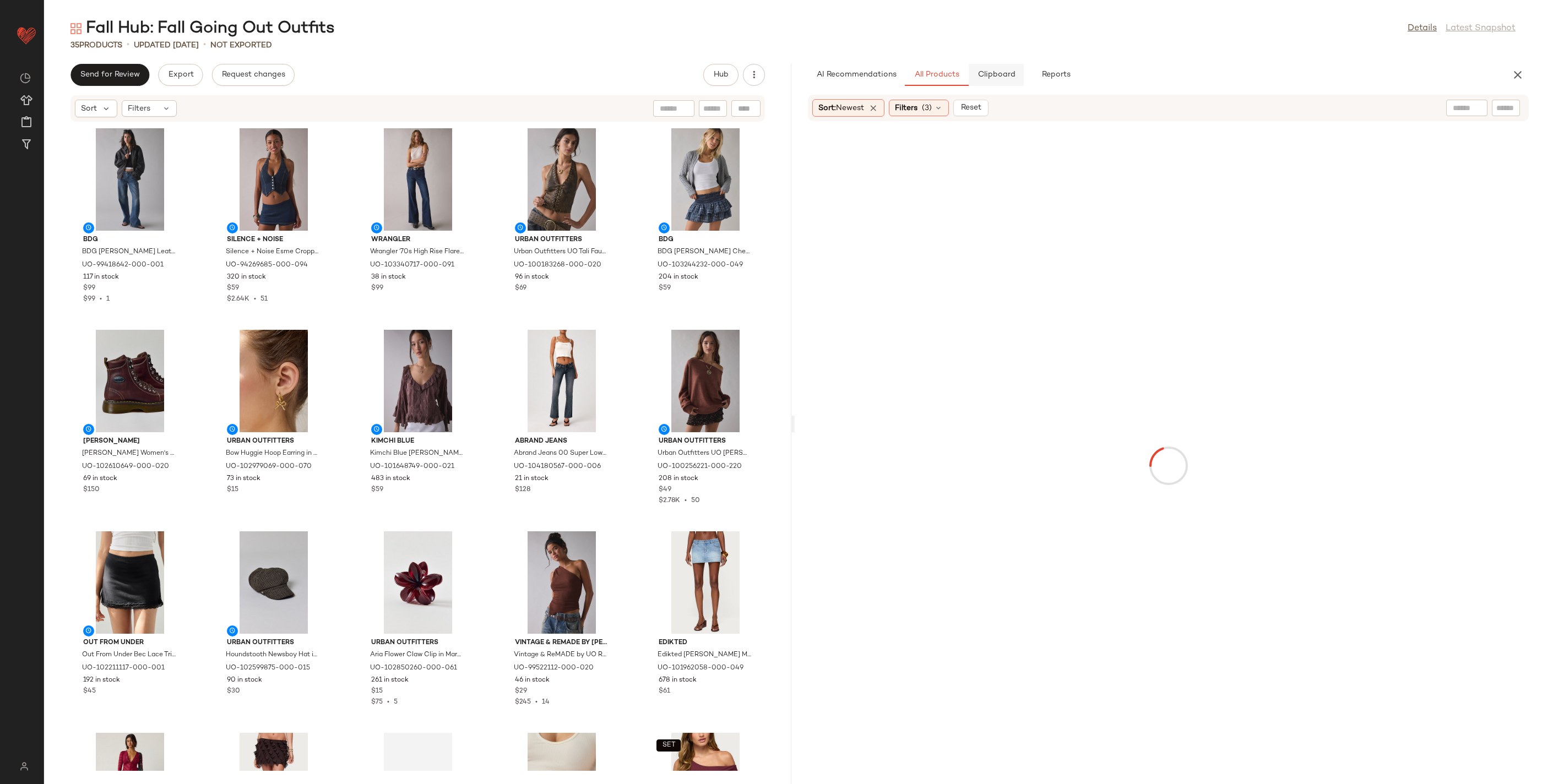
click at [1012, 71] on span "Clipboard" at bounding box center [996, 75] width 38 height 9
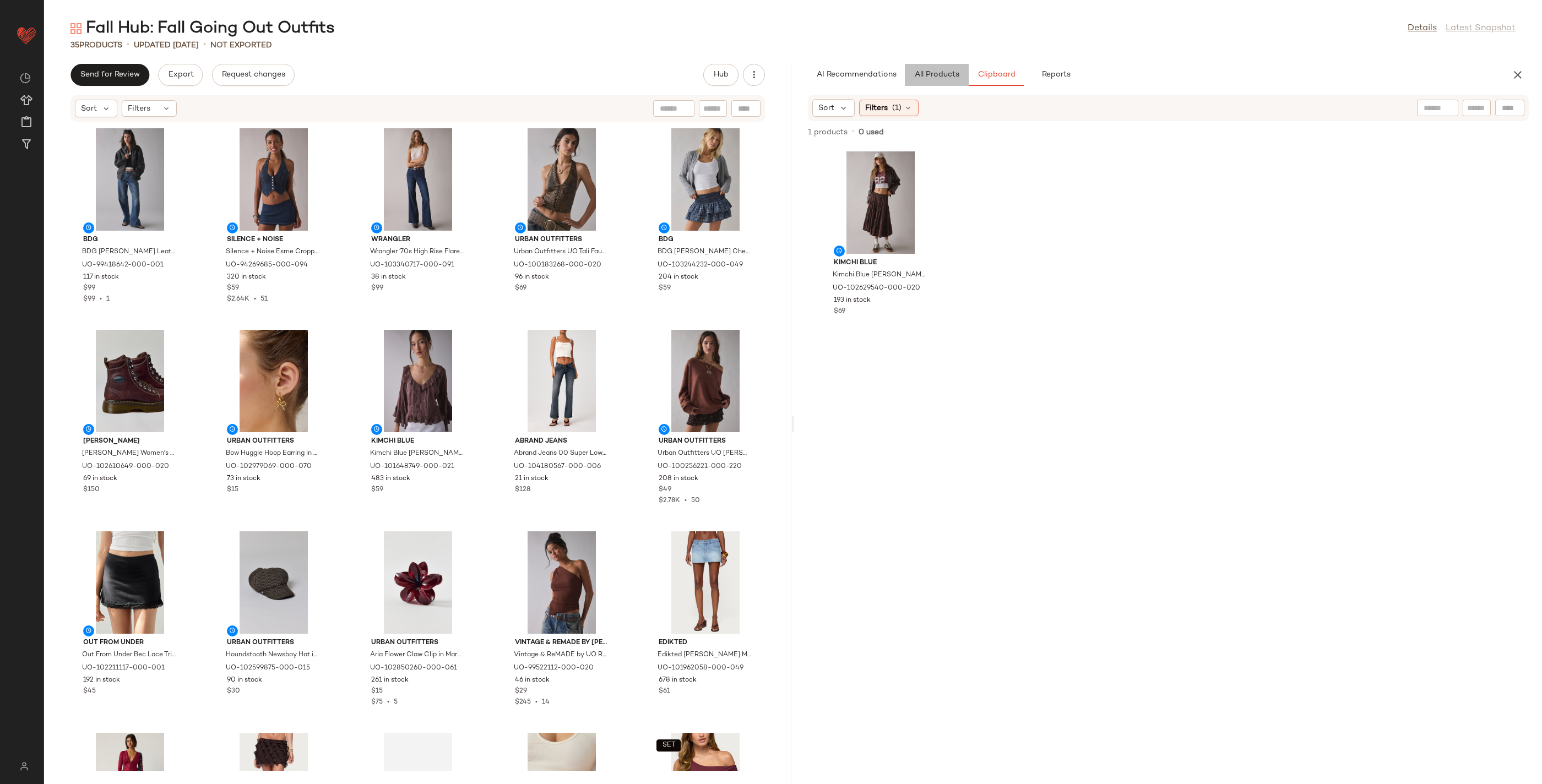
click at [952, 73] on span "All Products" at bounding box center [936, 75] width 45 height 9
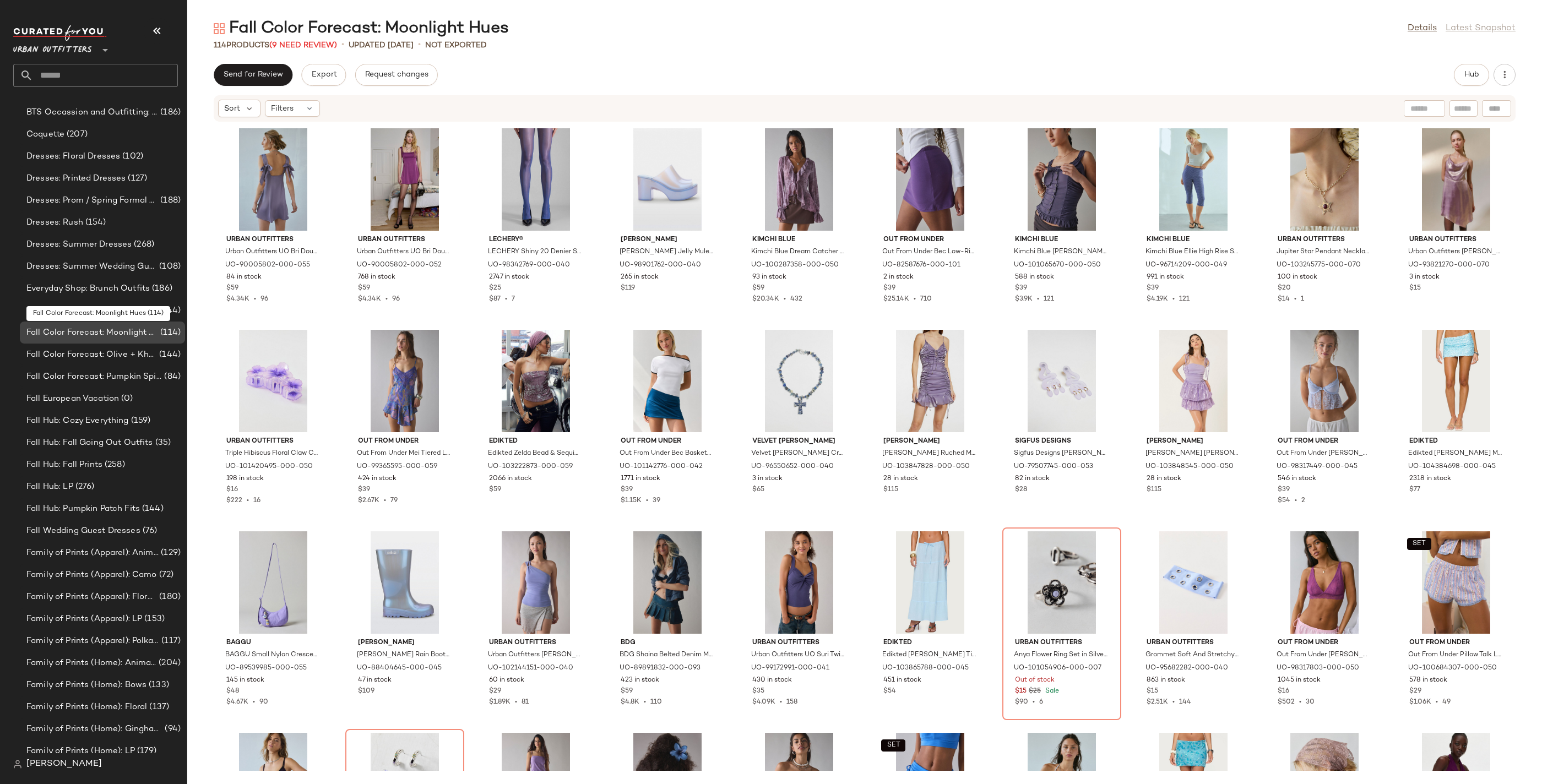
scroll to position [883, 0]
click at [135, 379] on span "Fall Color Forecast: Pumpkin Spice Tones" at bounding box center [94, 377] width 136 height 13
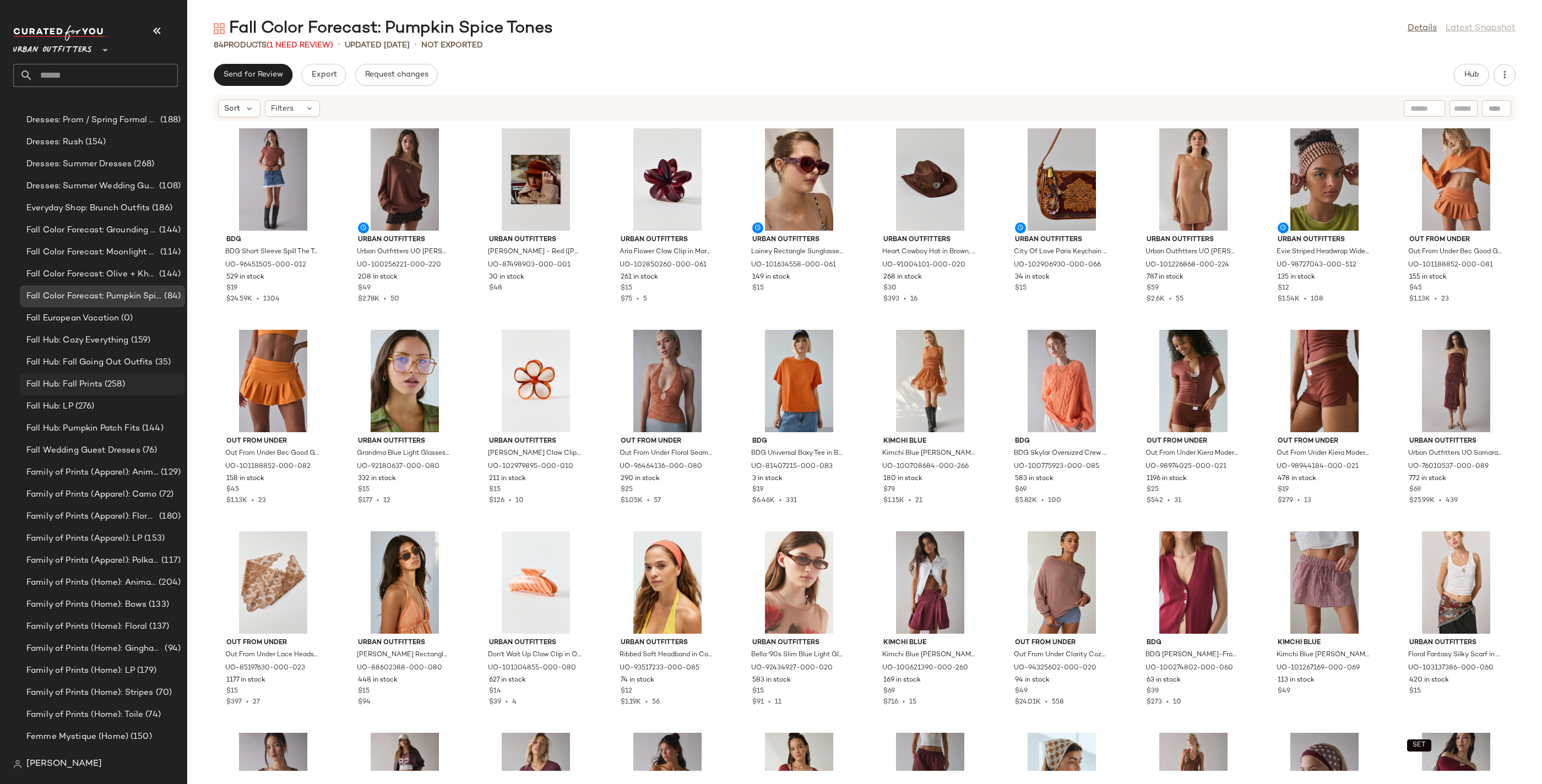
scroll to position [968, 0]
click at [1465, 80] on button "Hub" at bounding box center [1471, 75] width 35 height 22
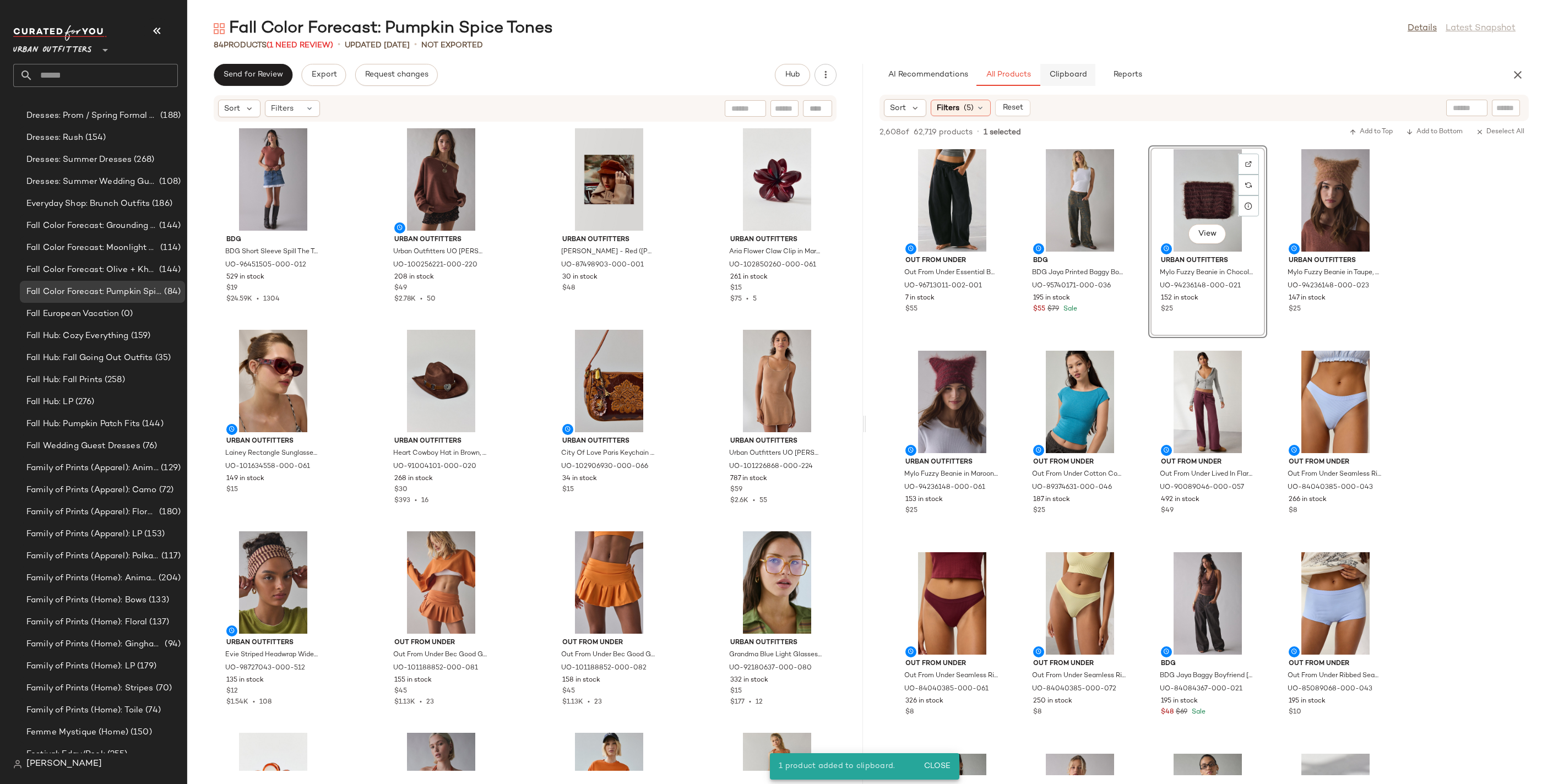
click at [1074, 77] on span "Clipboard" at bounding box center [1067, 75] width 38 height 9
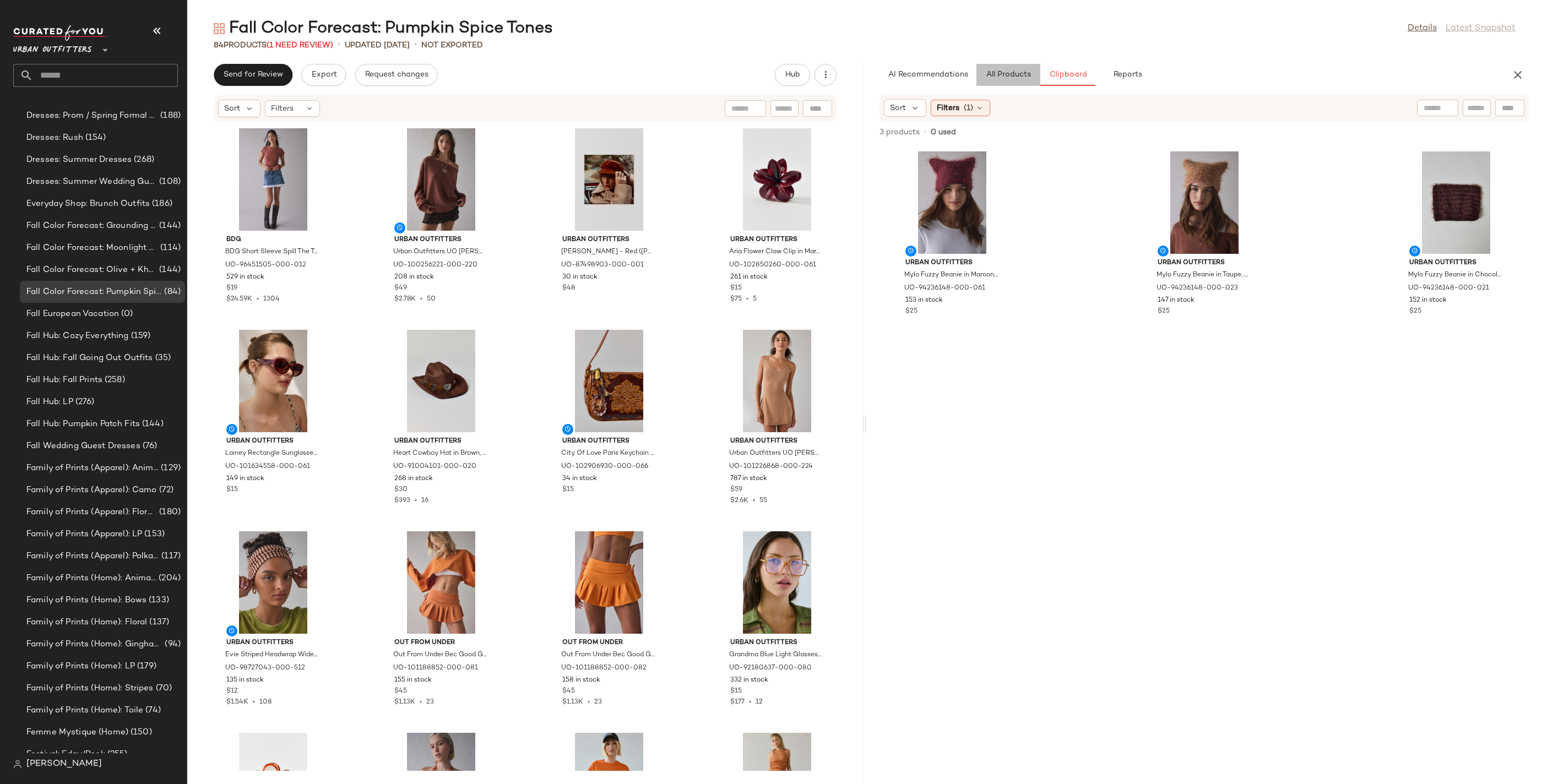
click at [1014, 72] on span "All Products" at bounding box center [1008, 75] width 45 height 9
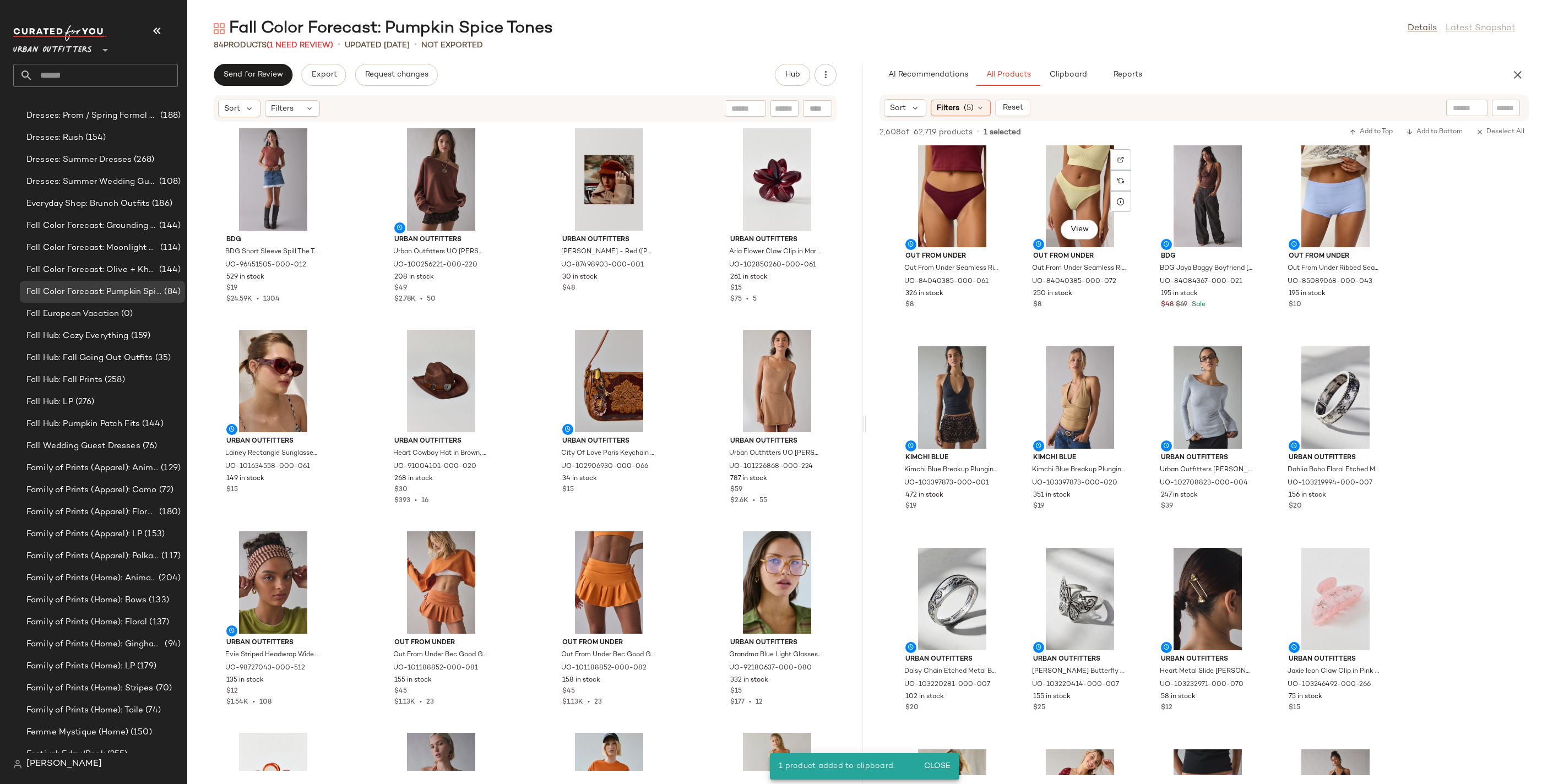
scroll to position [408, 0]
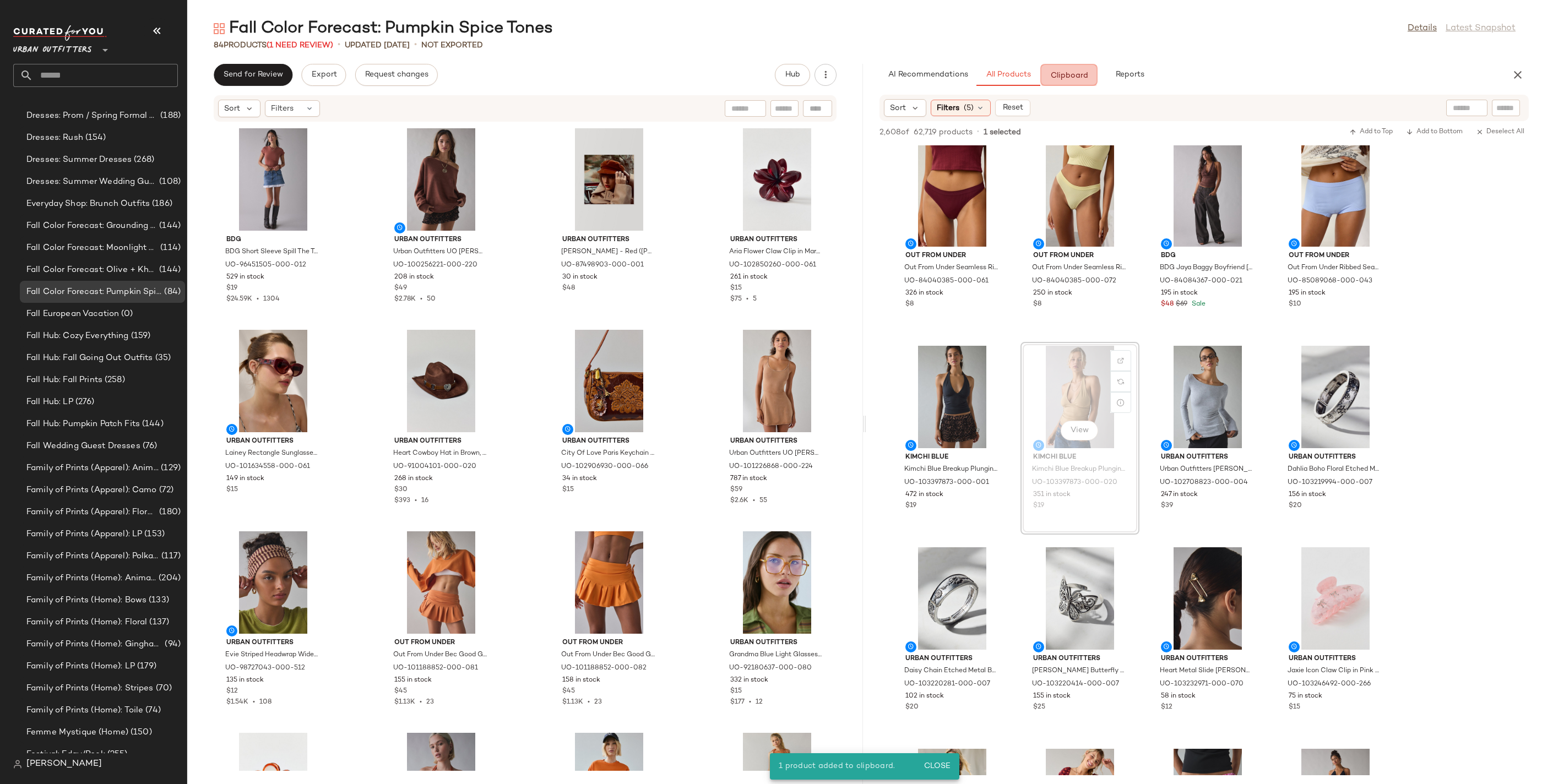
drag, startPoint x: 1085, startPoint y: 395, endPoint x: 1088, endPoint y: 376, distance: 19.2
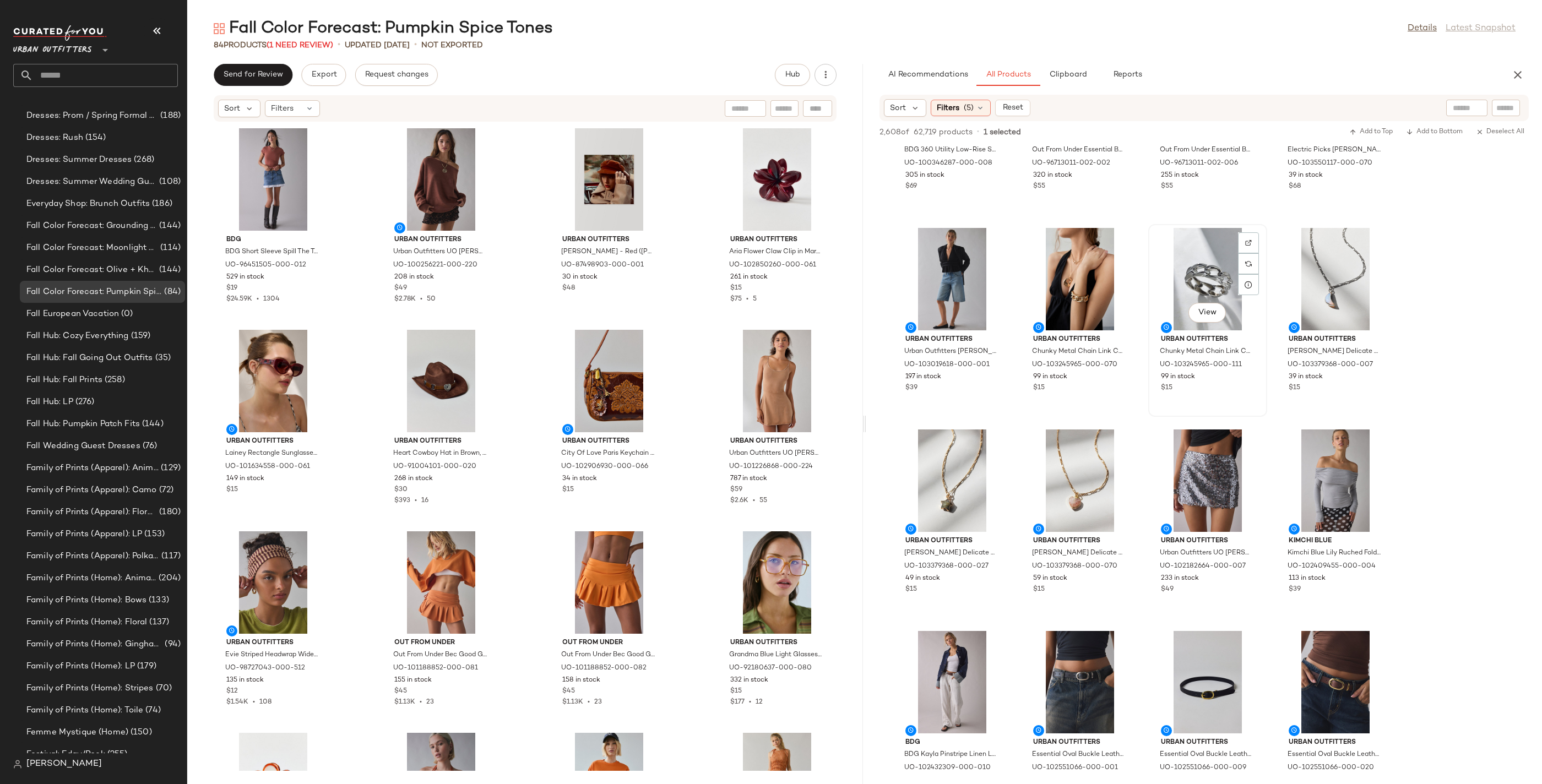
scroll to position [3171, 0]
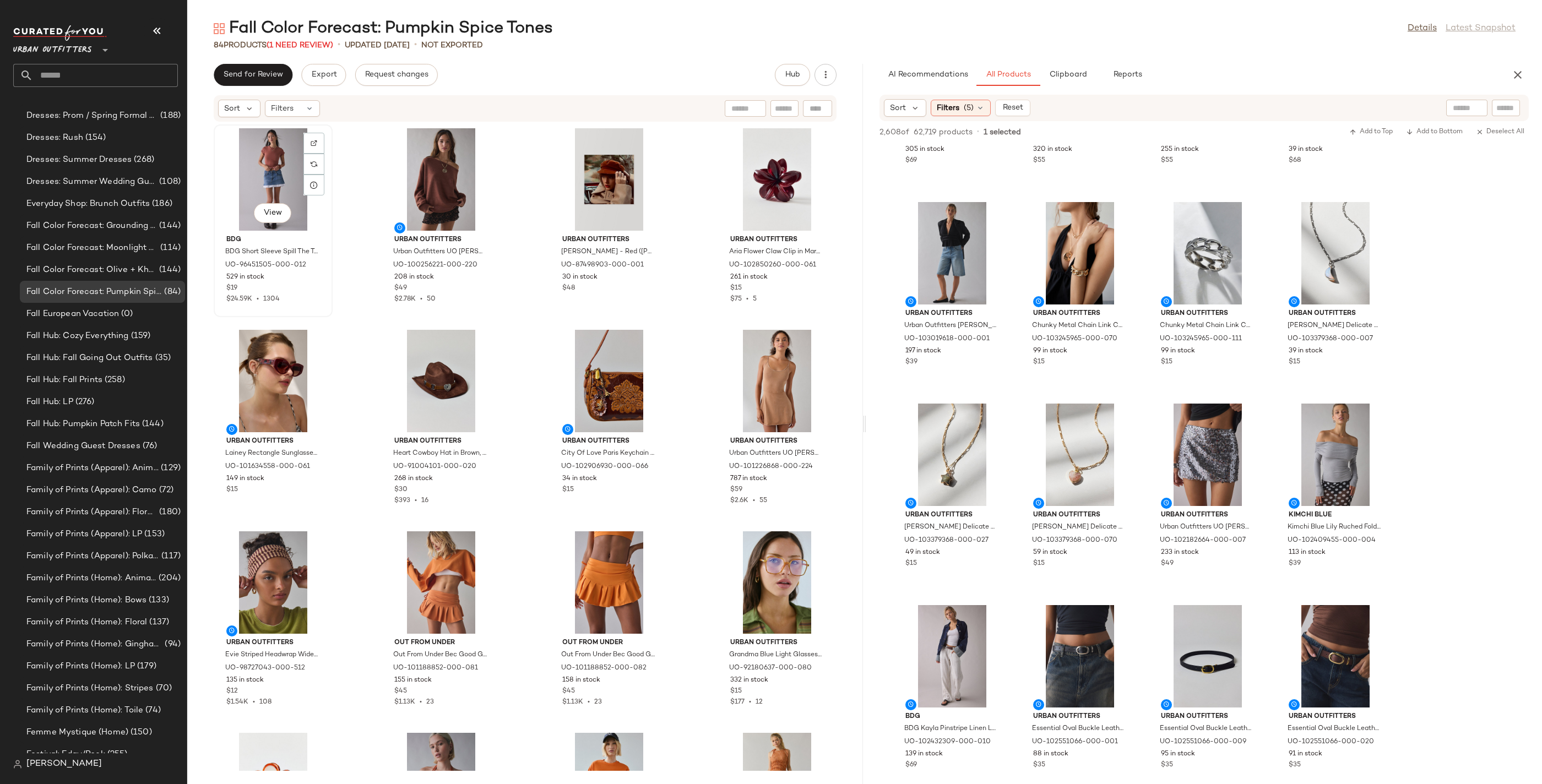
click at [293, 170] on div "View" at bounding box center [274, 179] width 112 height 102
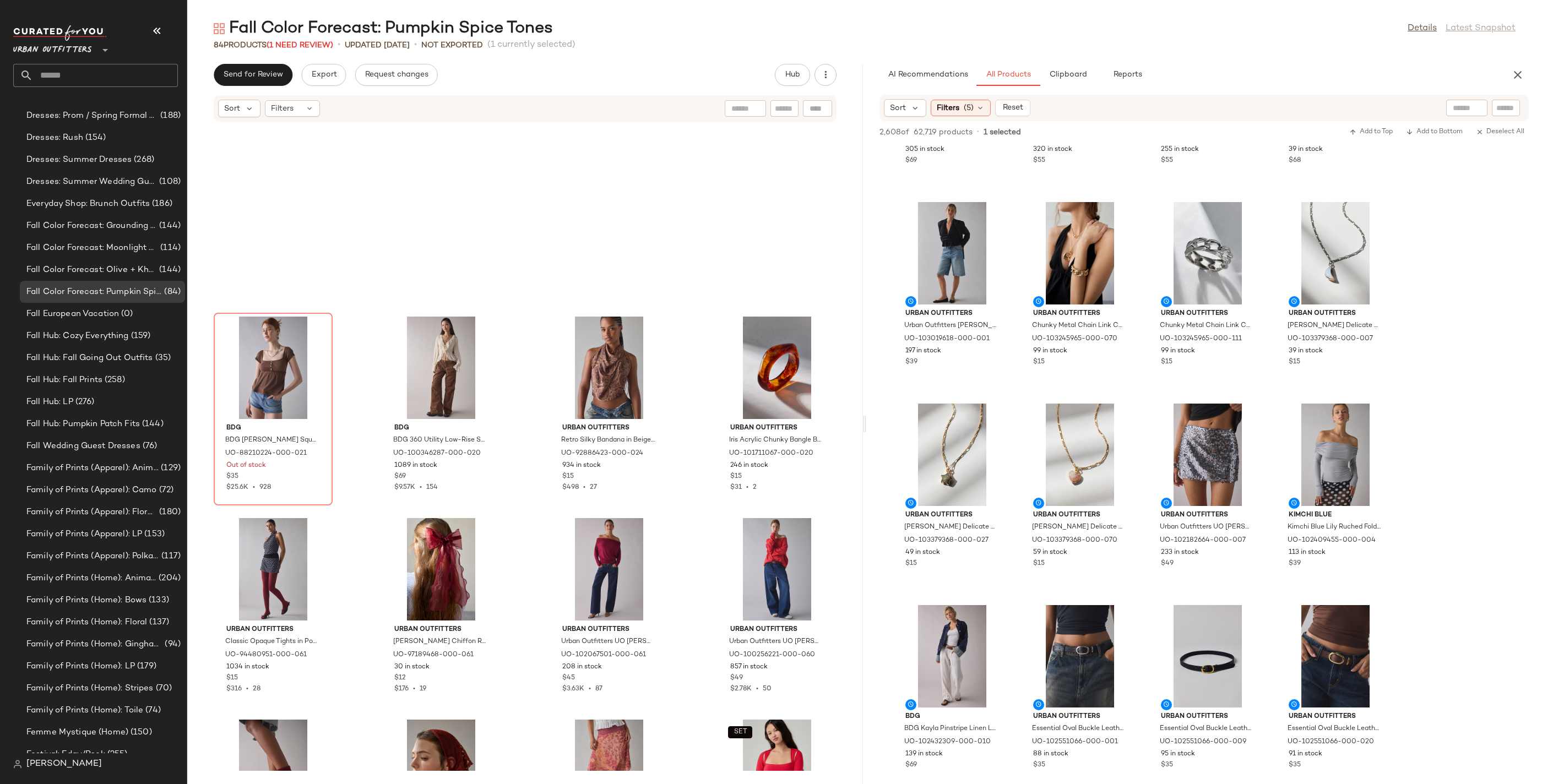
scroll to position [3585, 0]
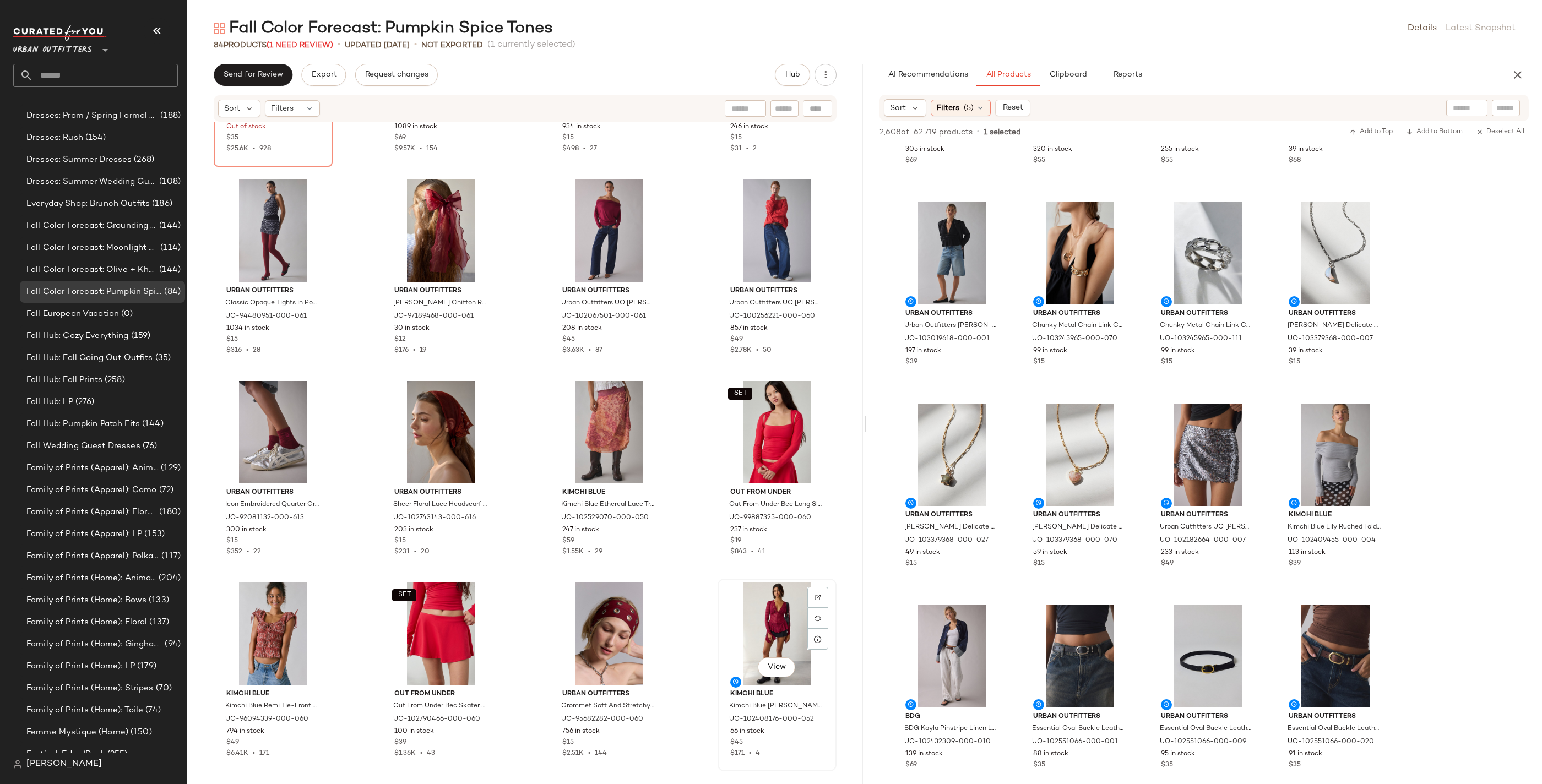
click at [759, 606] on div "View" at bounding box center [777, 633] width 112 height 102
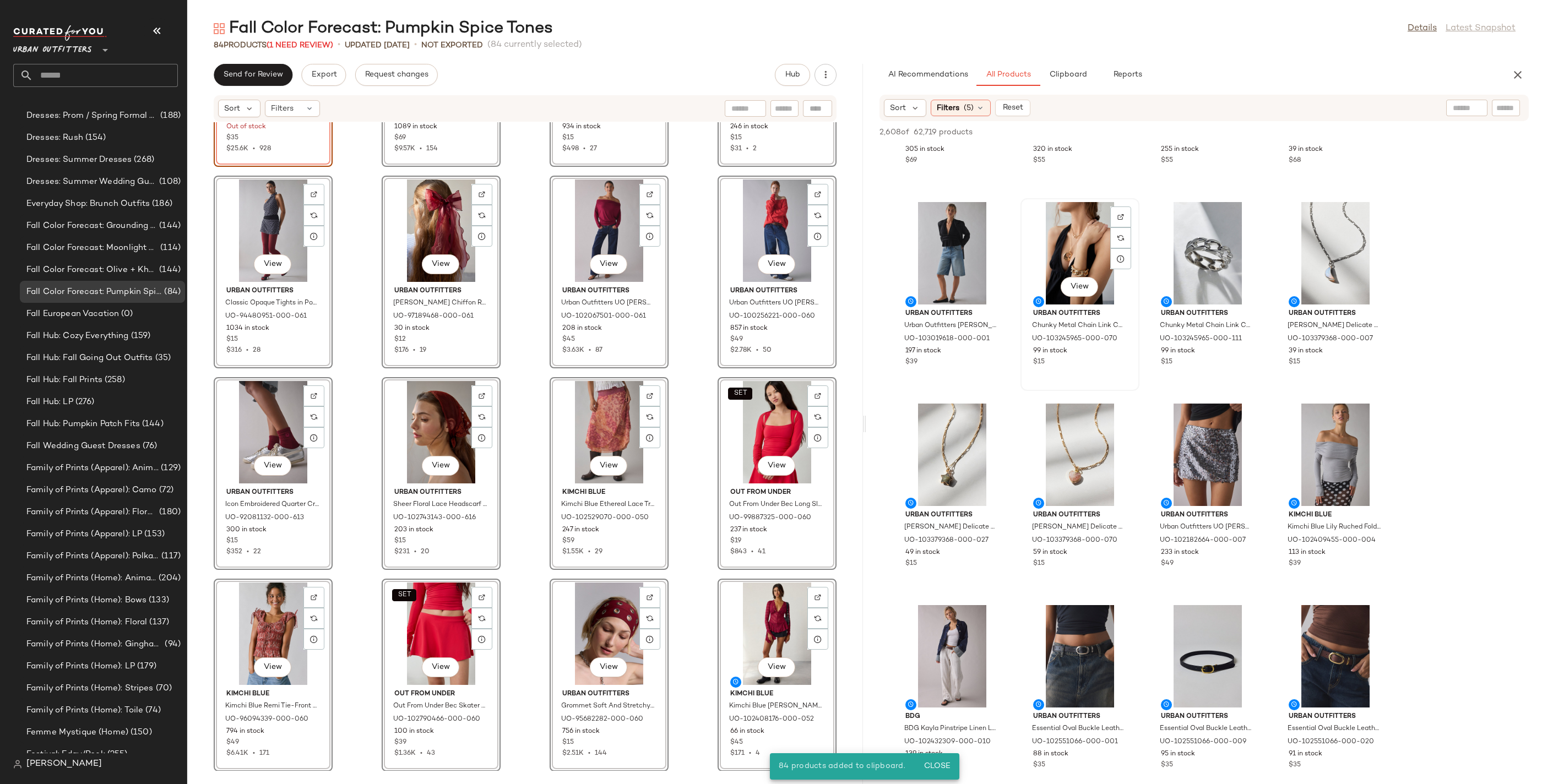
click at [1021, 377] on div "View Urban Outfitters Chunky Metal Chain Link Cuff Bracelet in Gold, Women's at…" at bounding box center [1079, 294] width 119 height 193
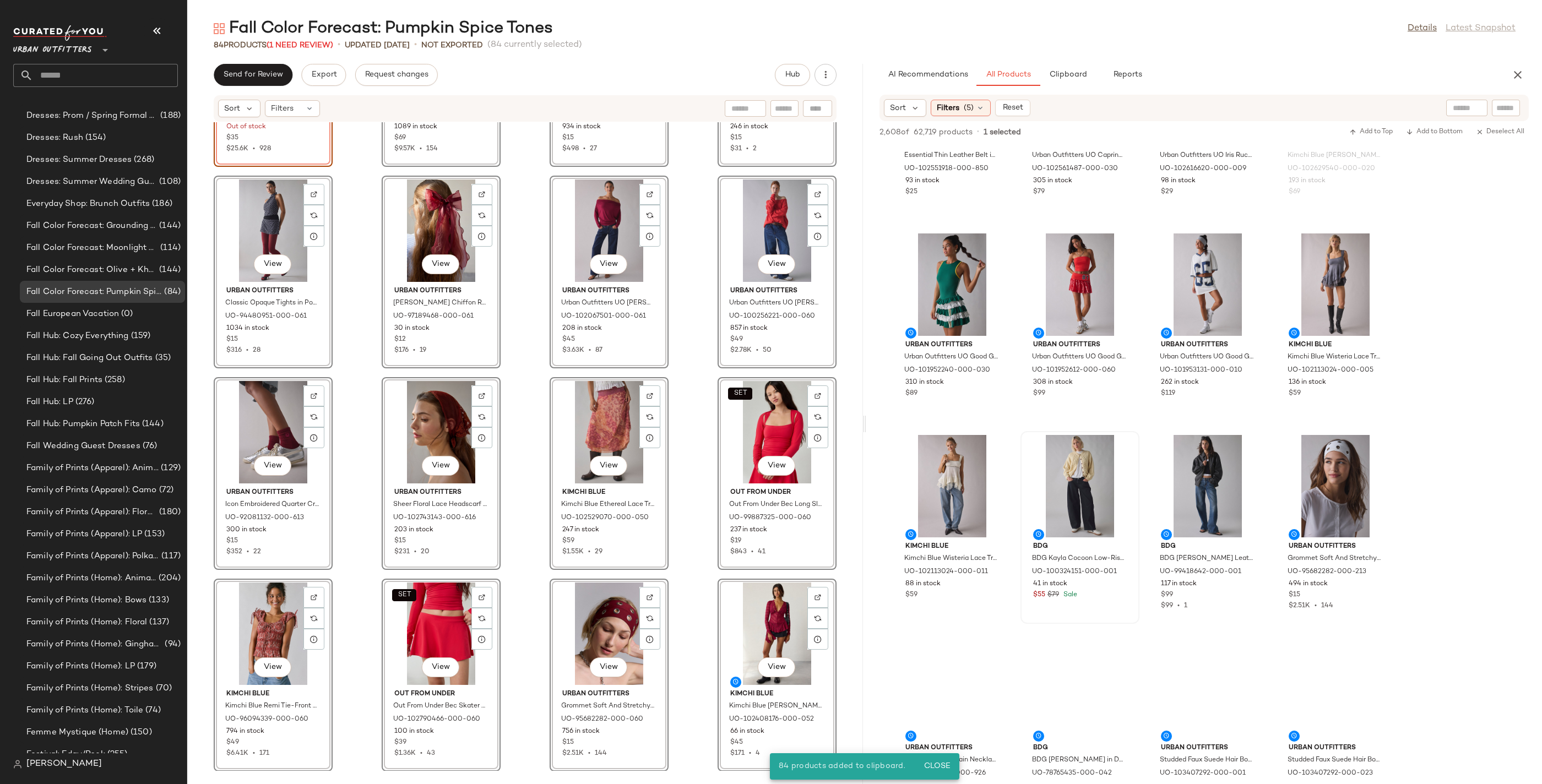
scroll to position [4152, 0]
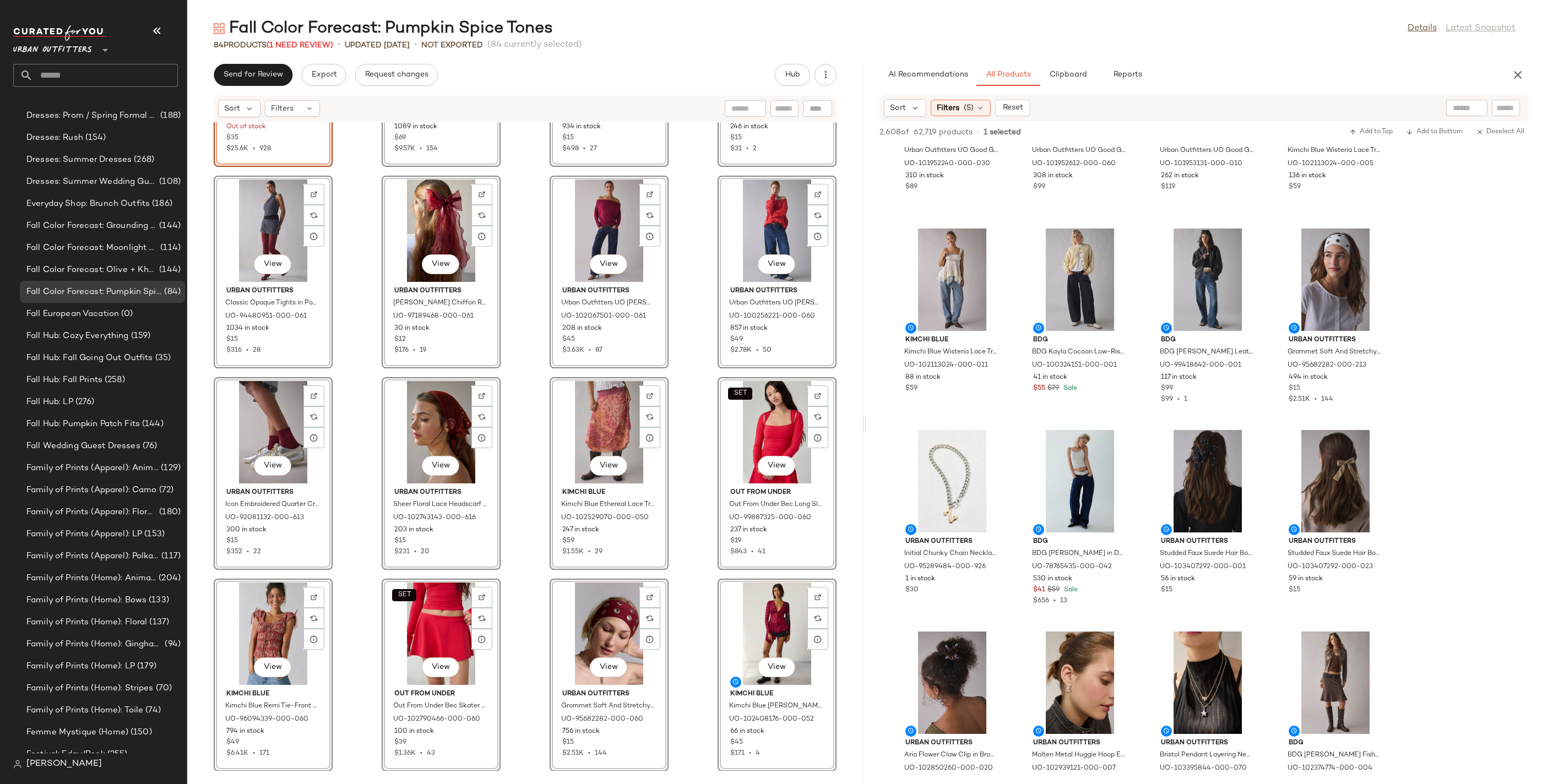
click at [675, 491] on div "View BDG BDG Brittney Square Neck Henley Babydoll Tee in Chocolate, Women's at …" at bounding box center [524, 446] width 675 height 648
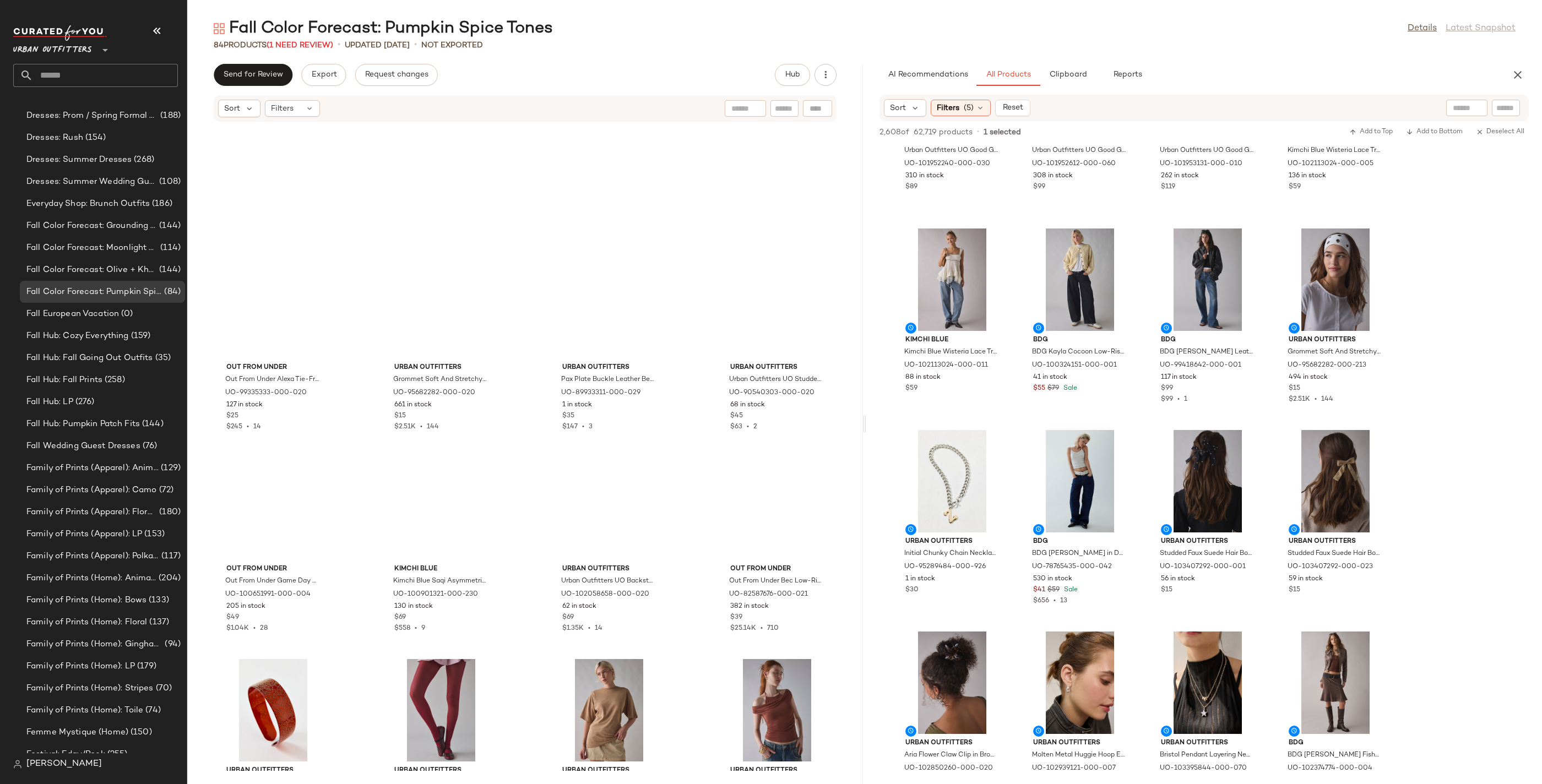
scroll to position [2349, 0]
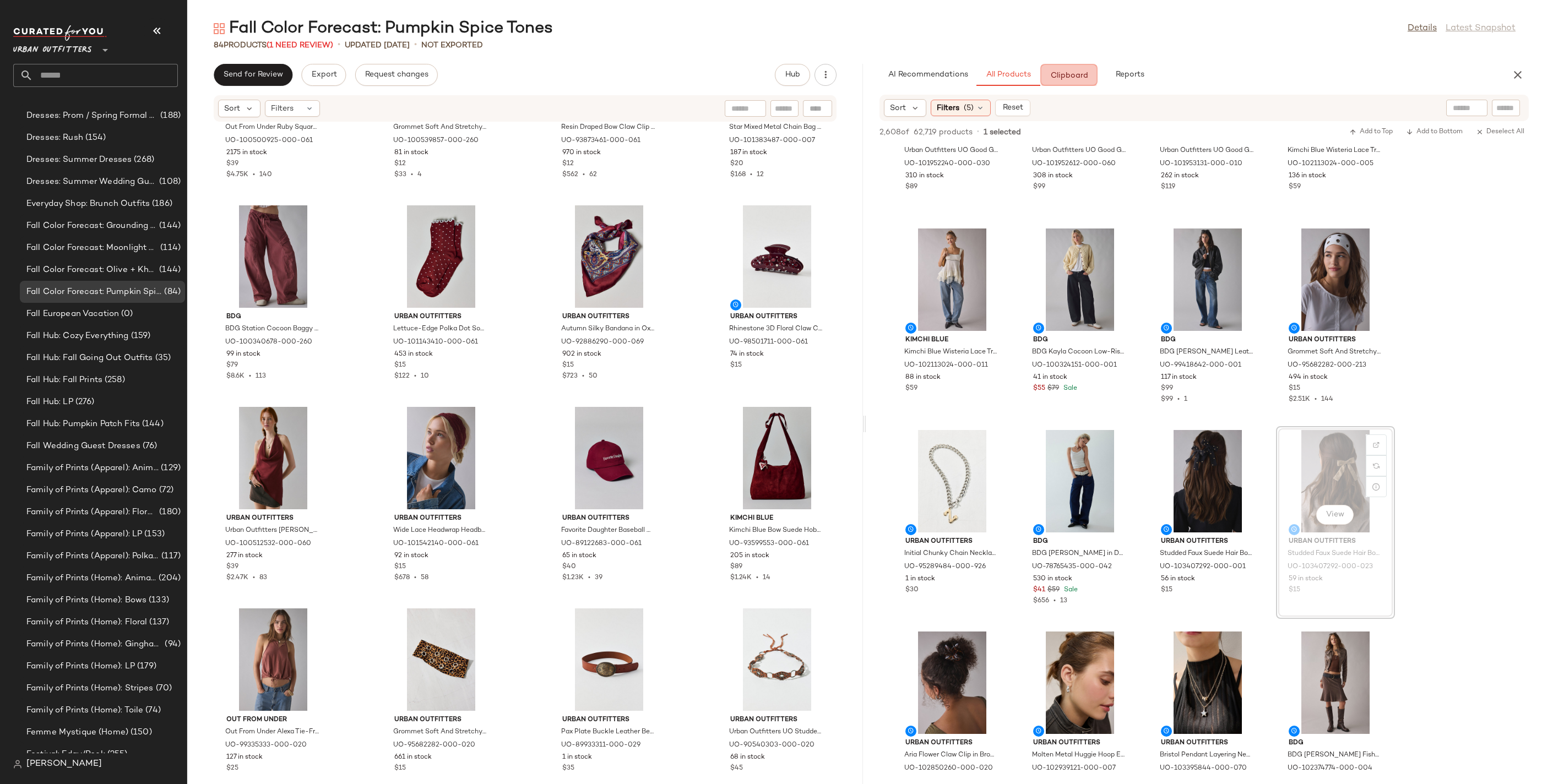
drag, startPoint x: 1315, startPoint y: 514, endPoint x: 1311, endPoint y: 508, distance: 7.2
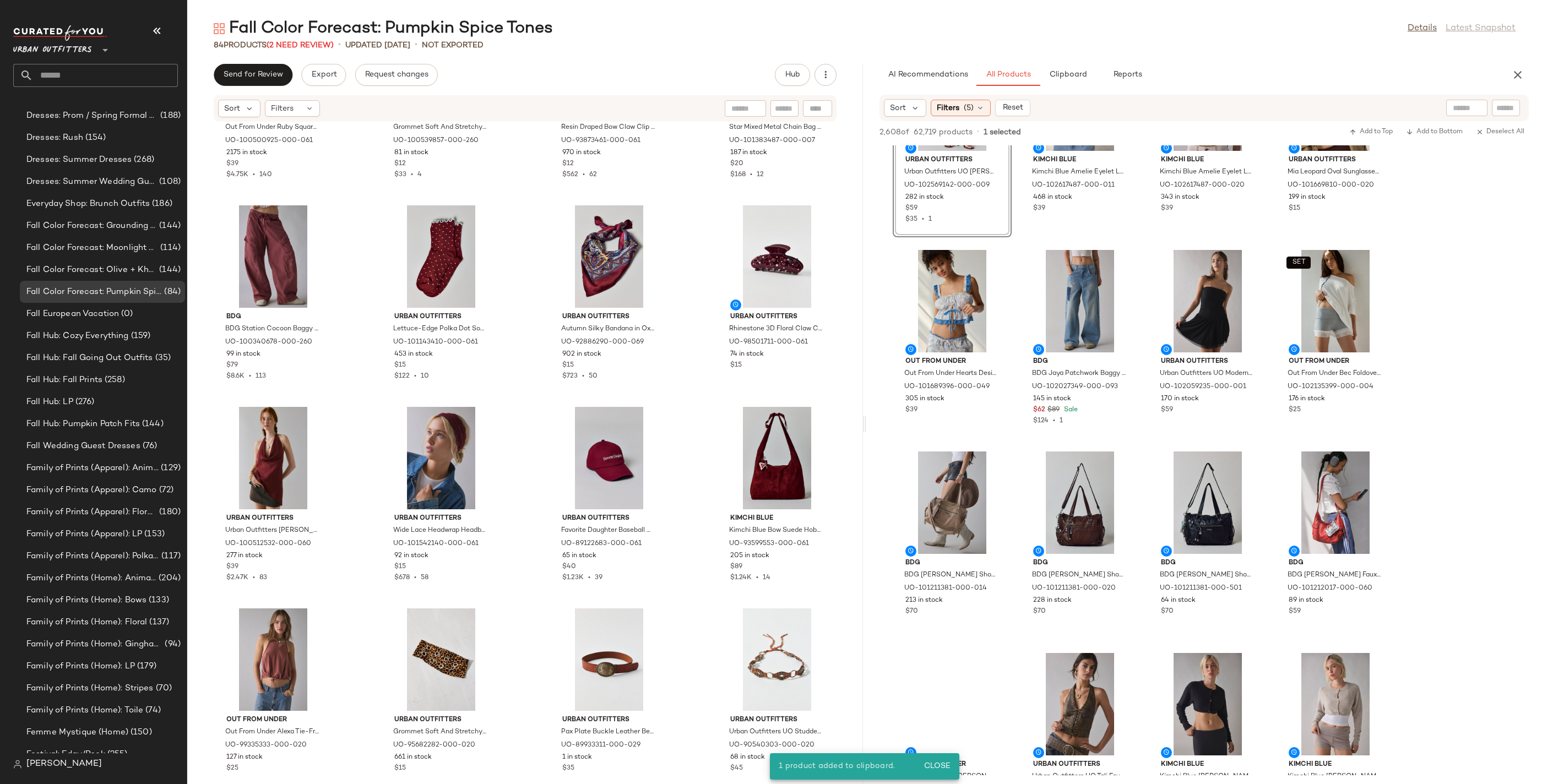
scroll to position [5182, 0]
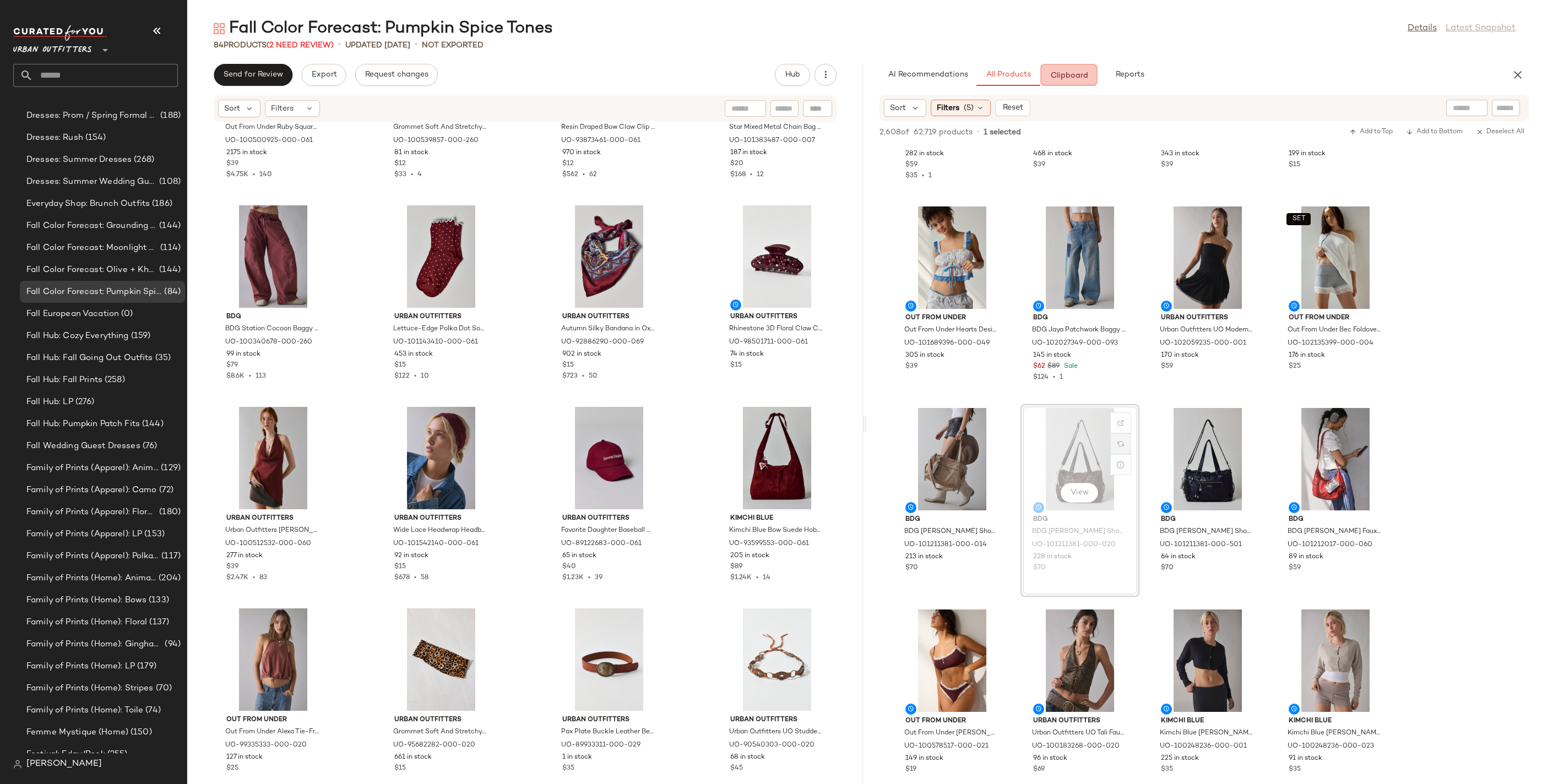
drag, startPoint x: 1133, startPoint y: 431, endPoint x: 1113, endPoint y: 436, distance: 20.6
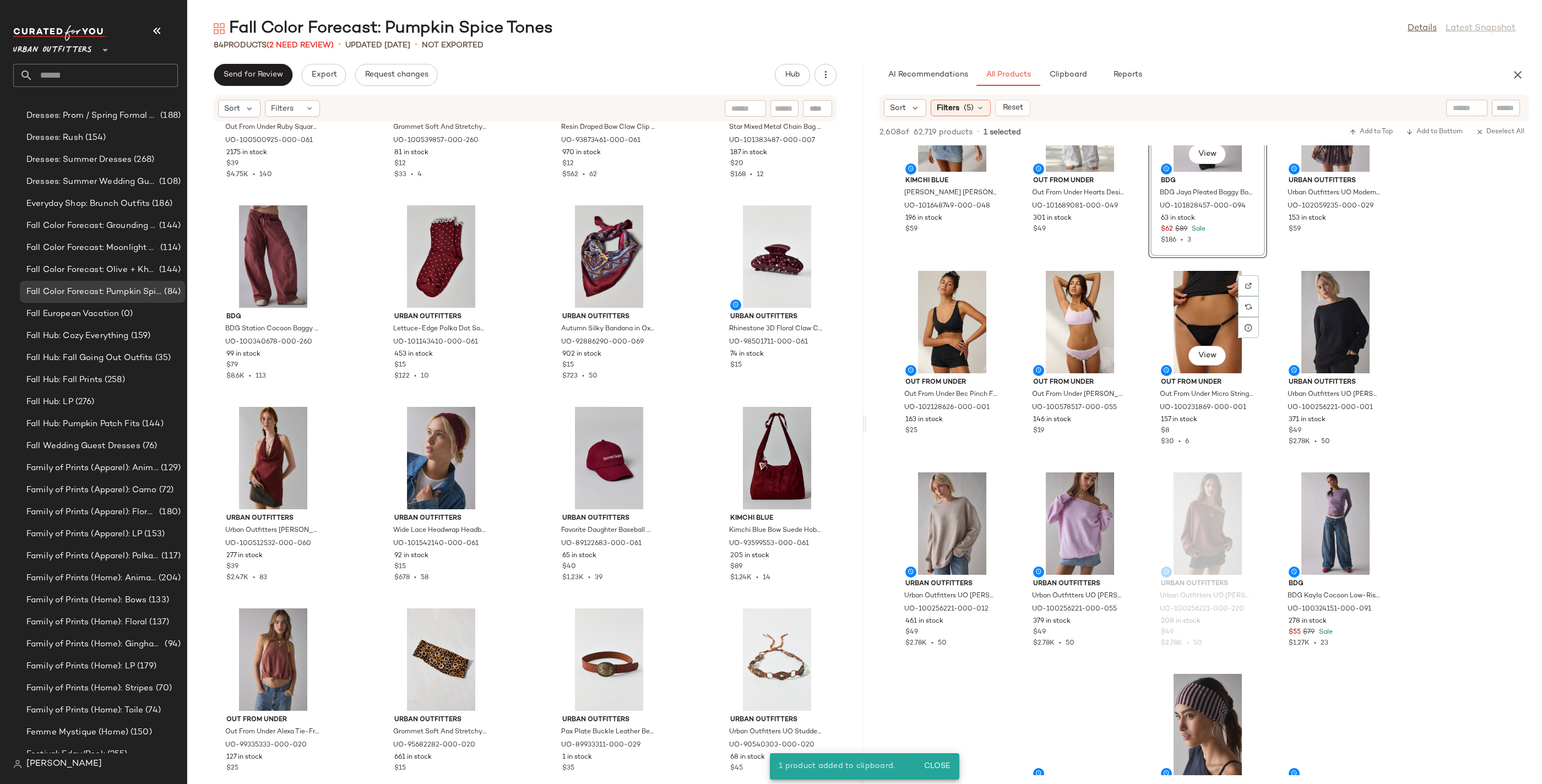
scroll to position [7257, 0]
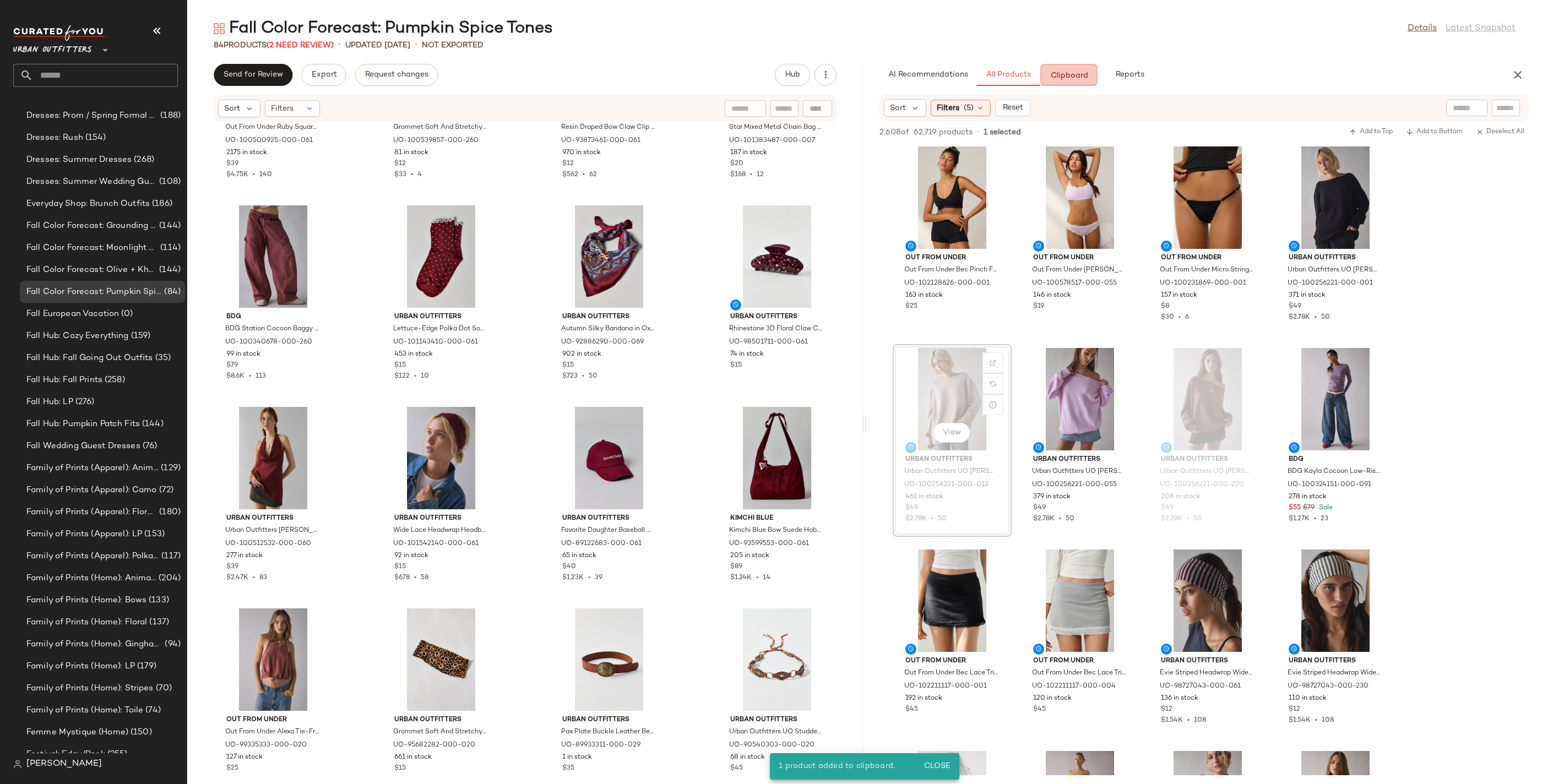
drag, startPoint x: 944, startPoint y: 420, endPoint x: 961, endPoint y: 401, distance: 25.5
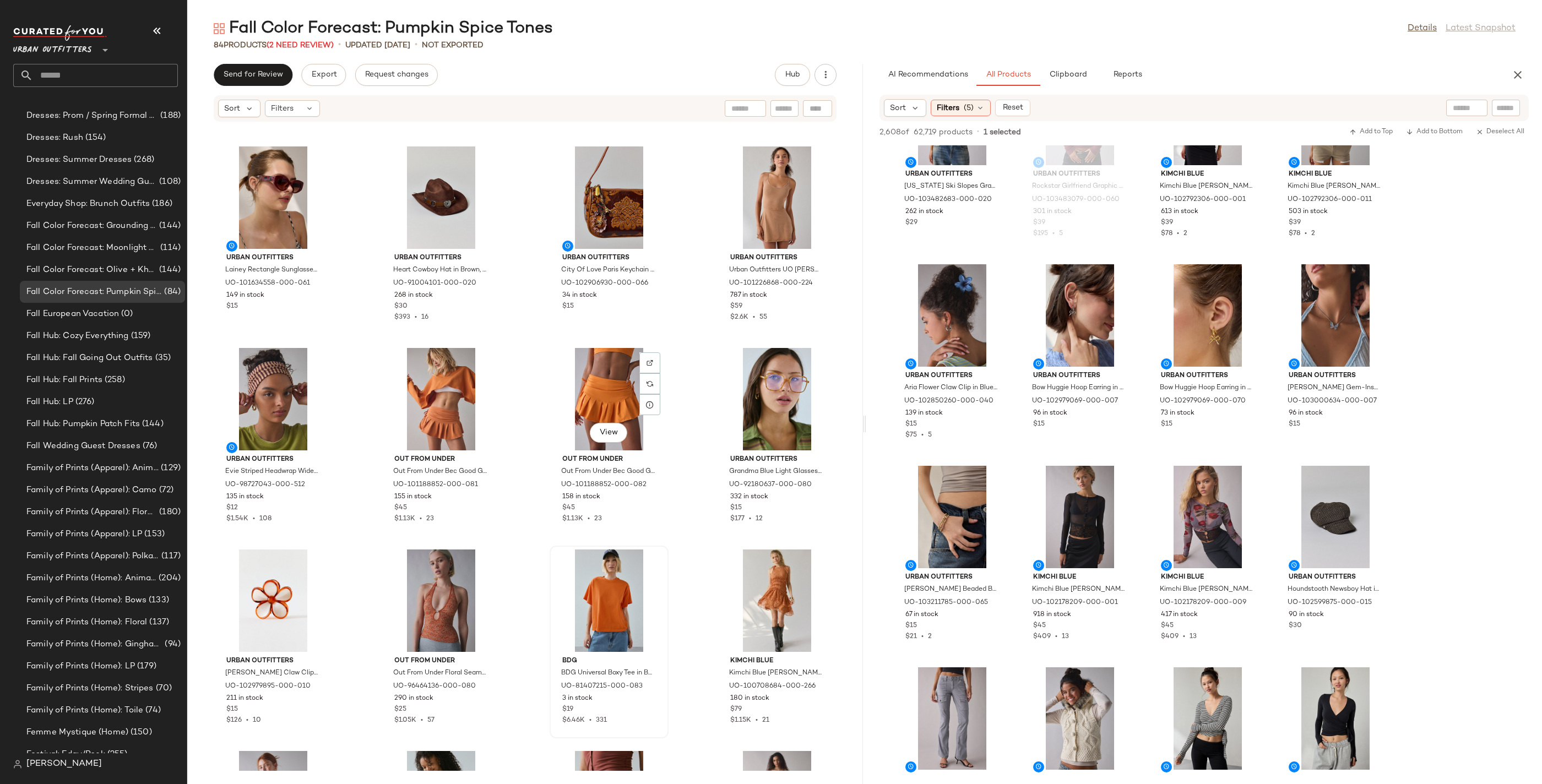
scroll to position [0, 0]
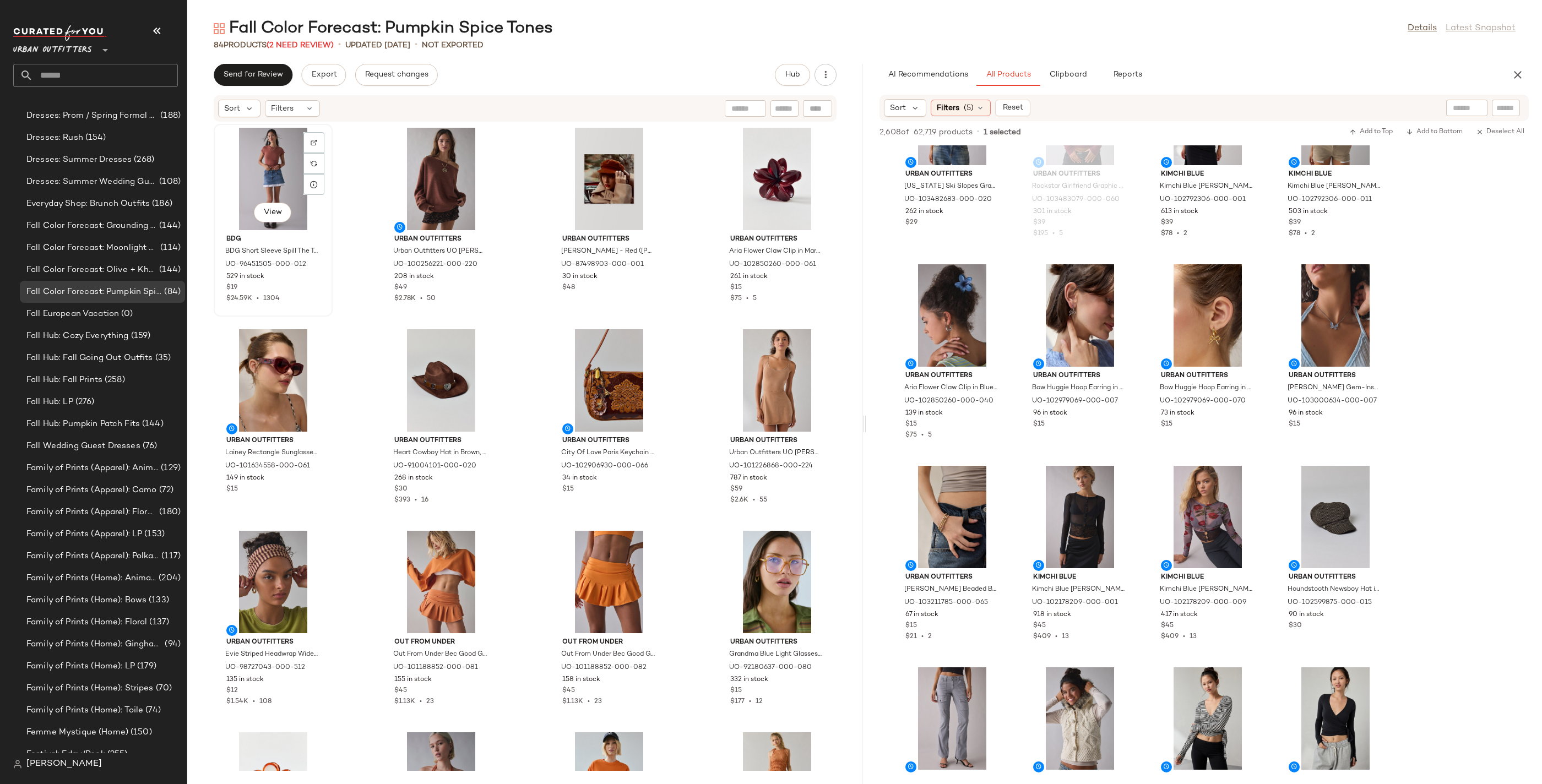
click at [293, 184] on div "View" at bounding box center [274, 178] width 112 height 102
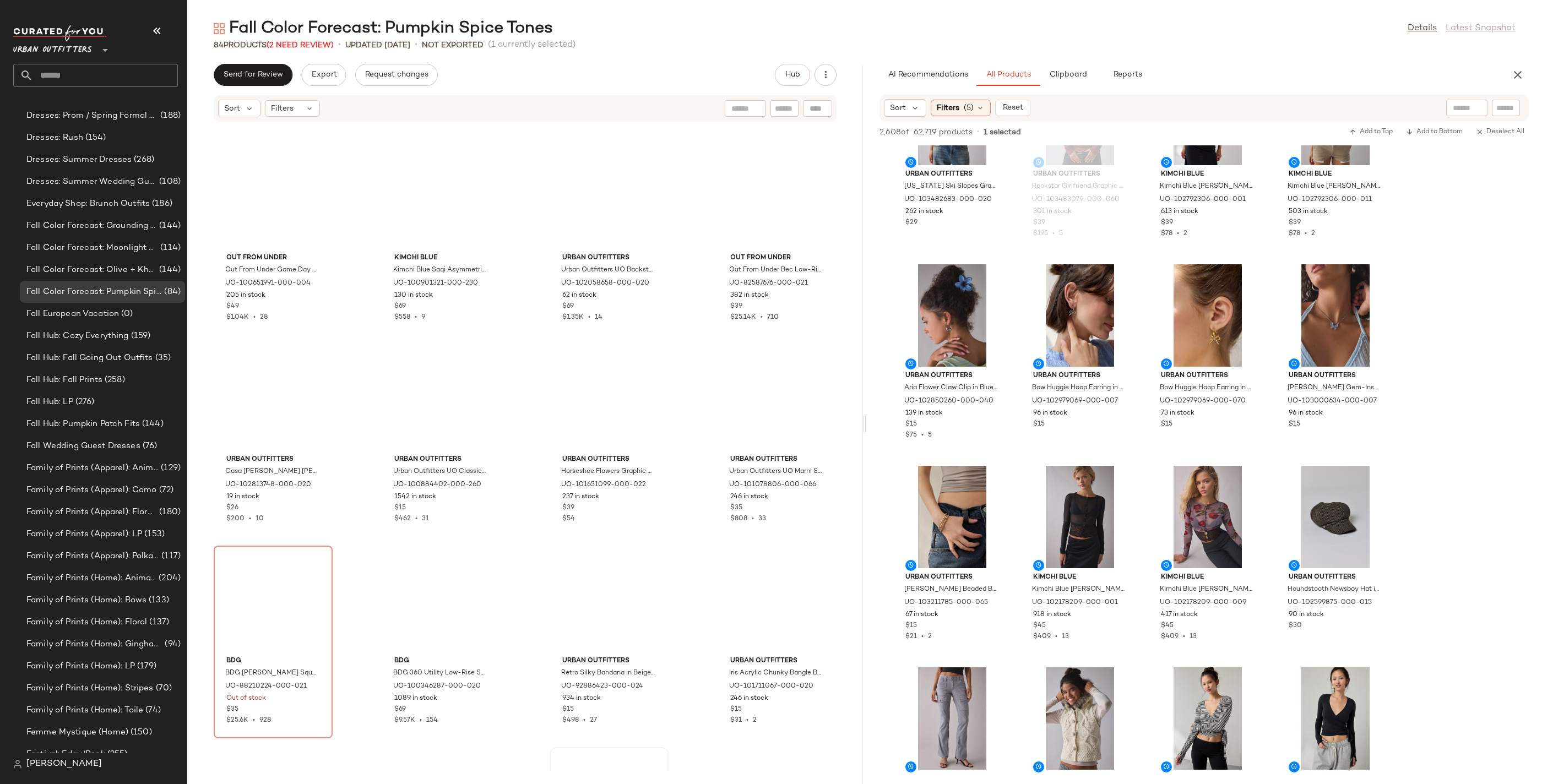
scroll to position [3585, 0]
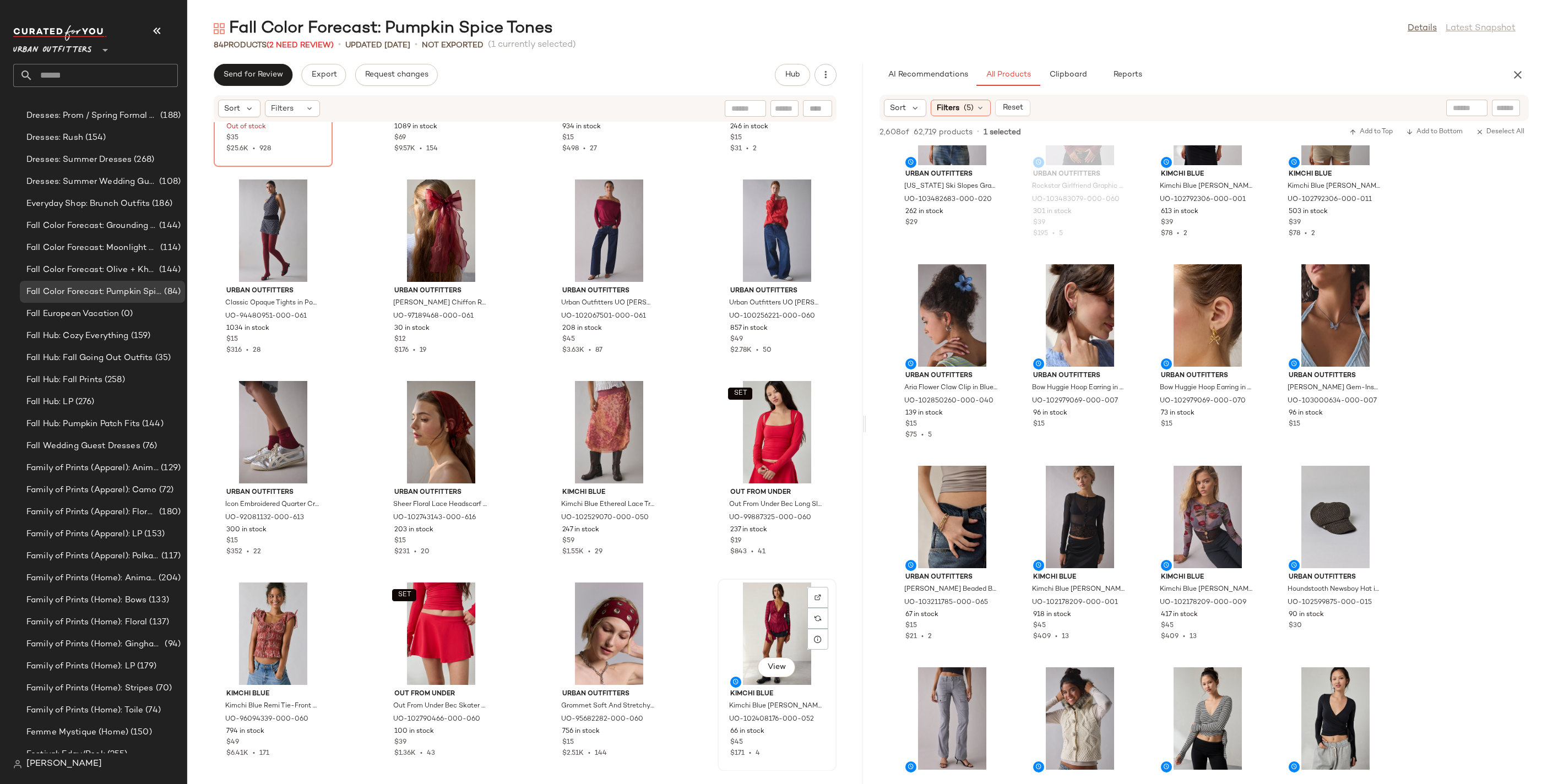
click at [768, 606] on div "View" at bounding box center [777, 633] width 112 height 102
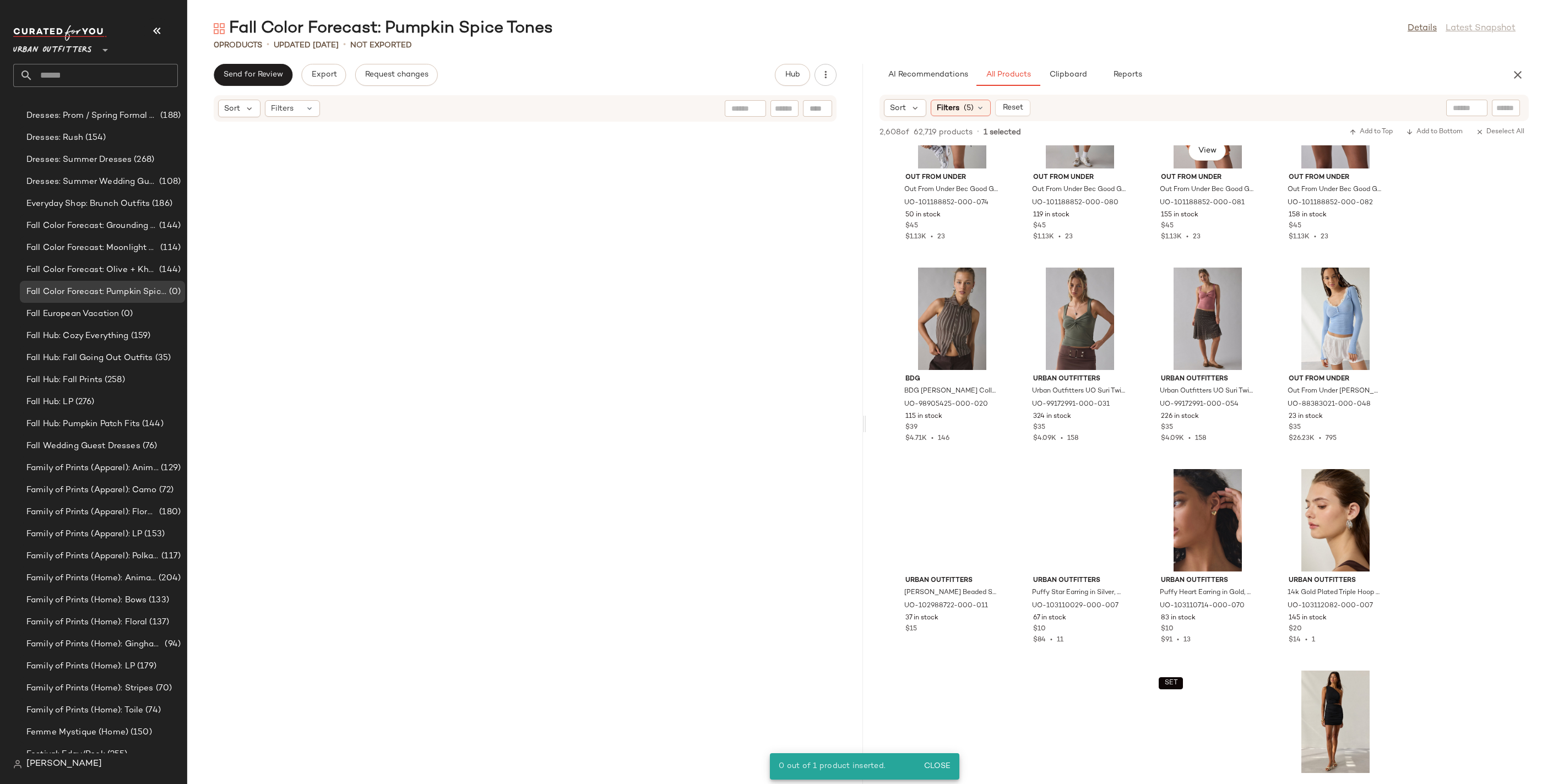
scroll to position [11630, 0]
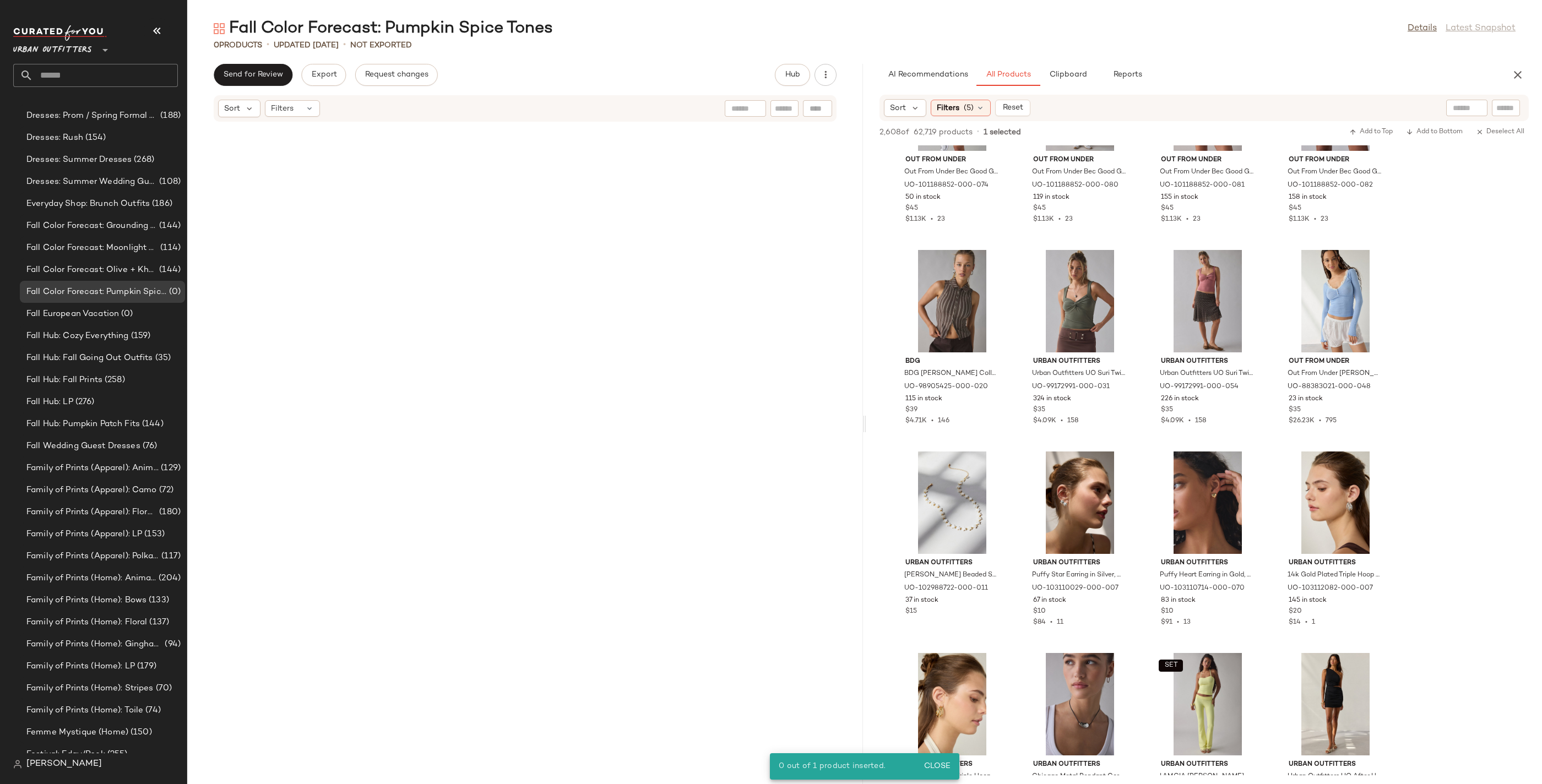
drag, startPoint x: 1075, startPoint y: 469, endPoint x: 1244, endPoint y: 4, distance: 494.8
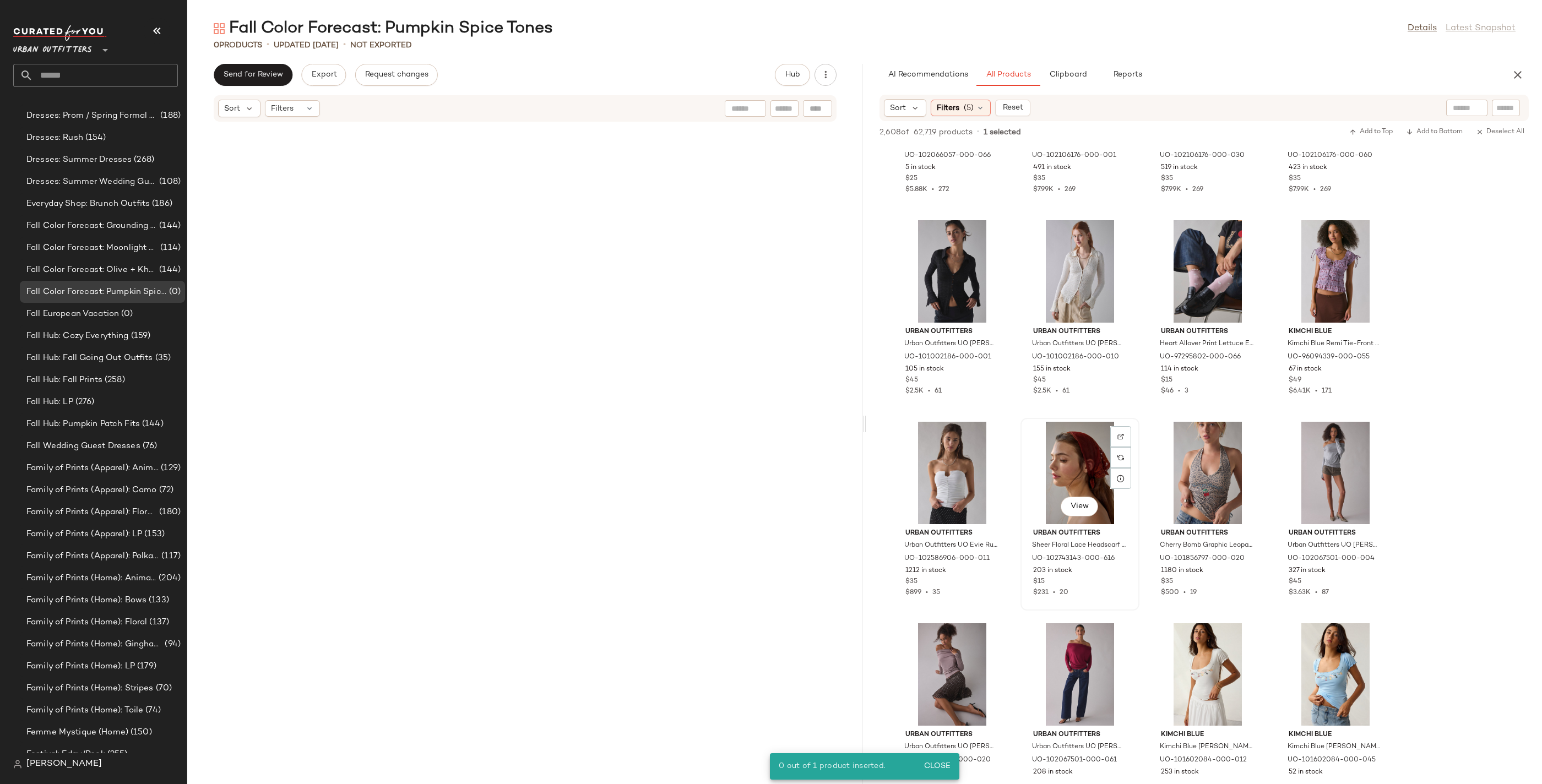
scroll to position [18188, 0]
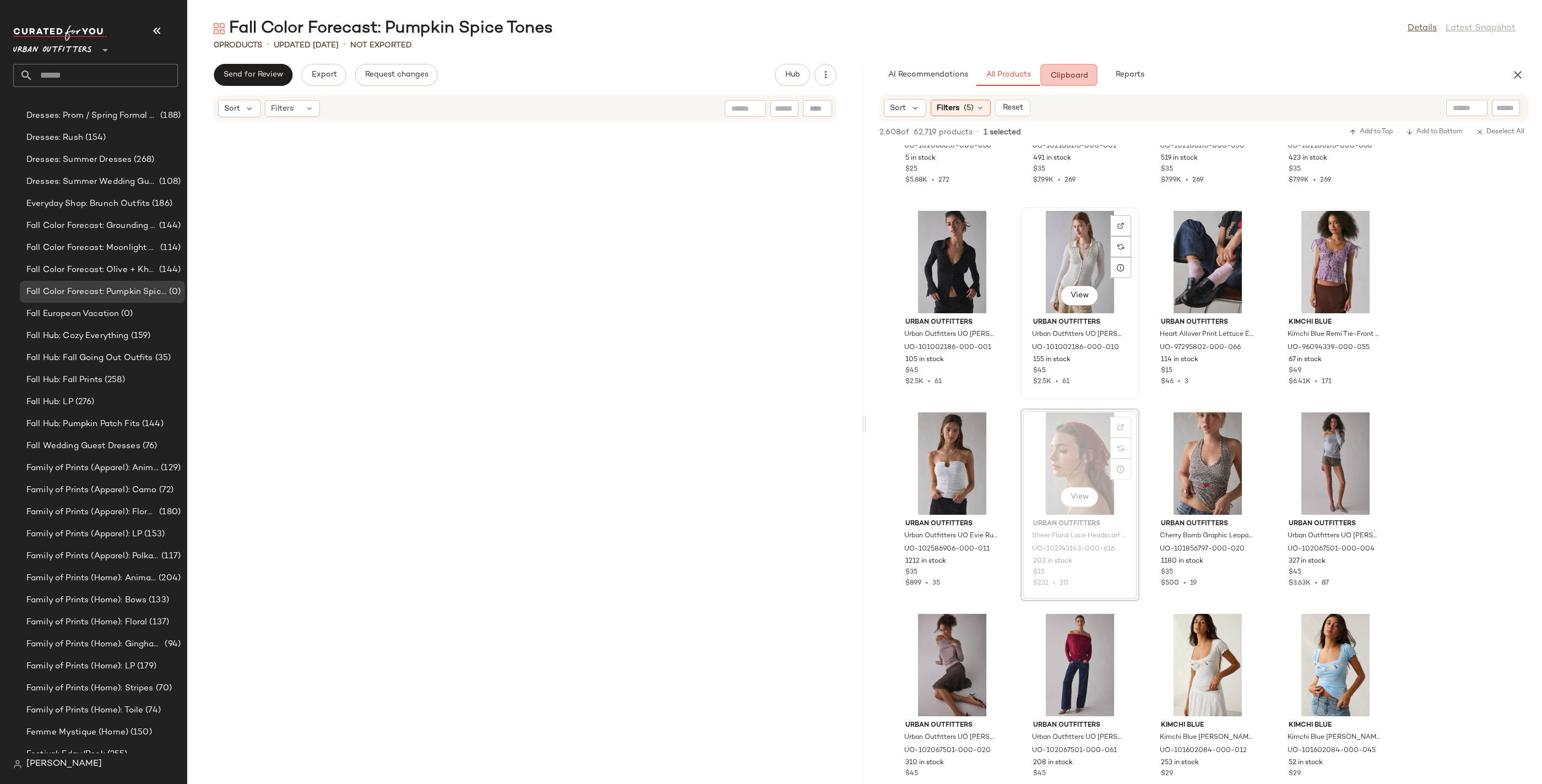
drag, startPoint x: 1070, startPoint y: 430, endPoint x: 1089, endPoint y: 385, distance: 48.8
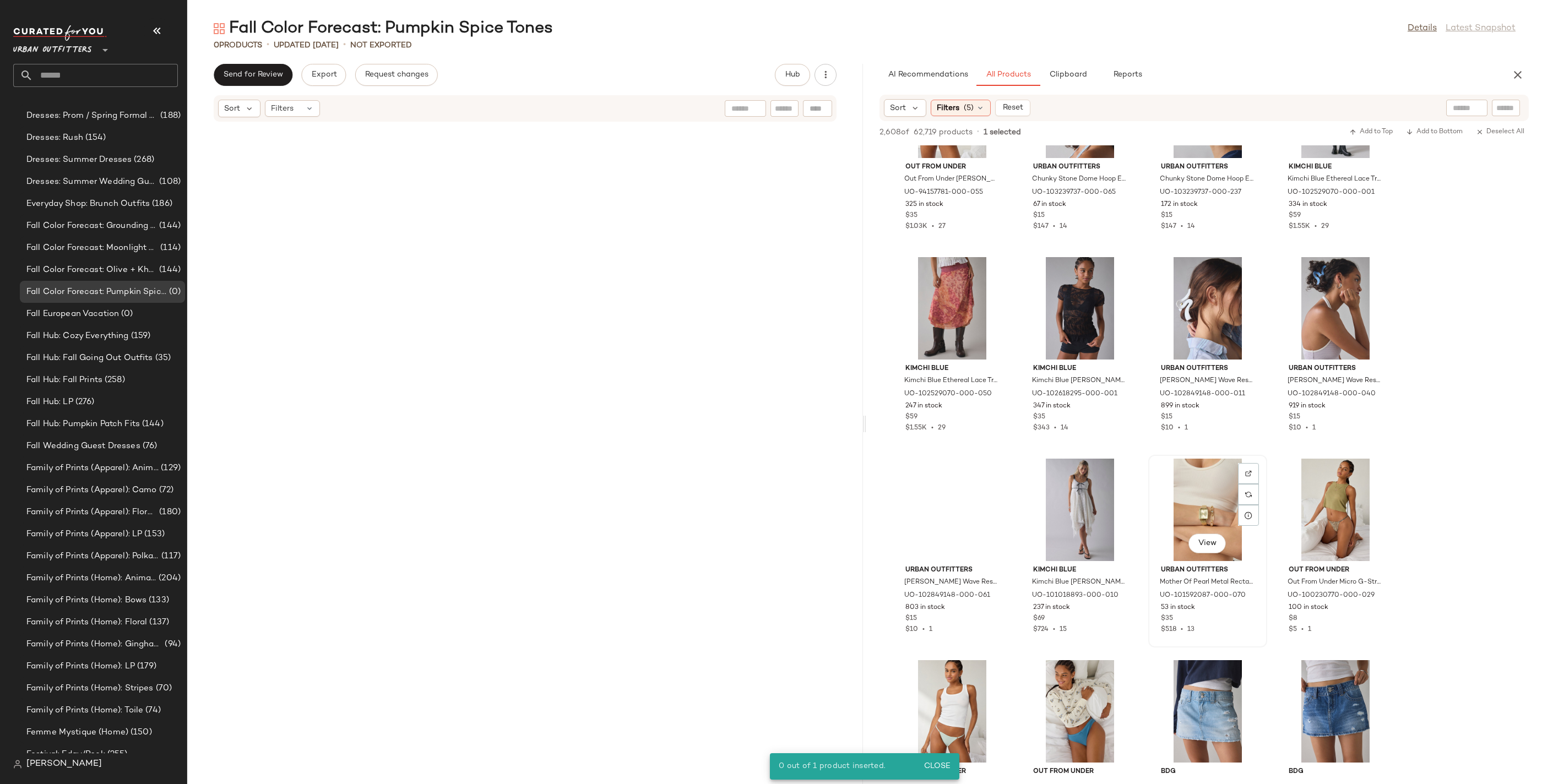
scroll to position [20128, 0]
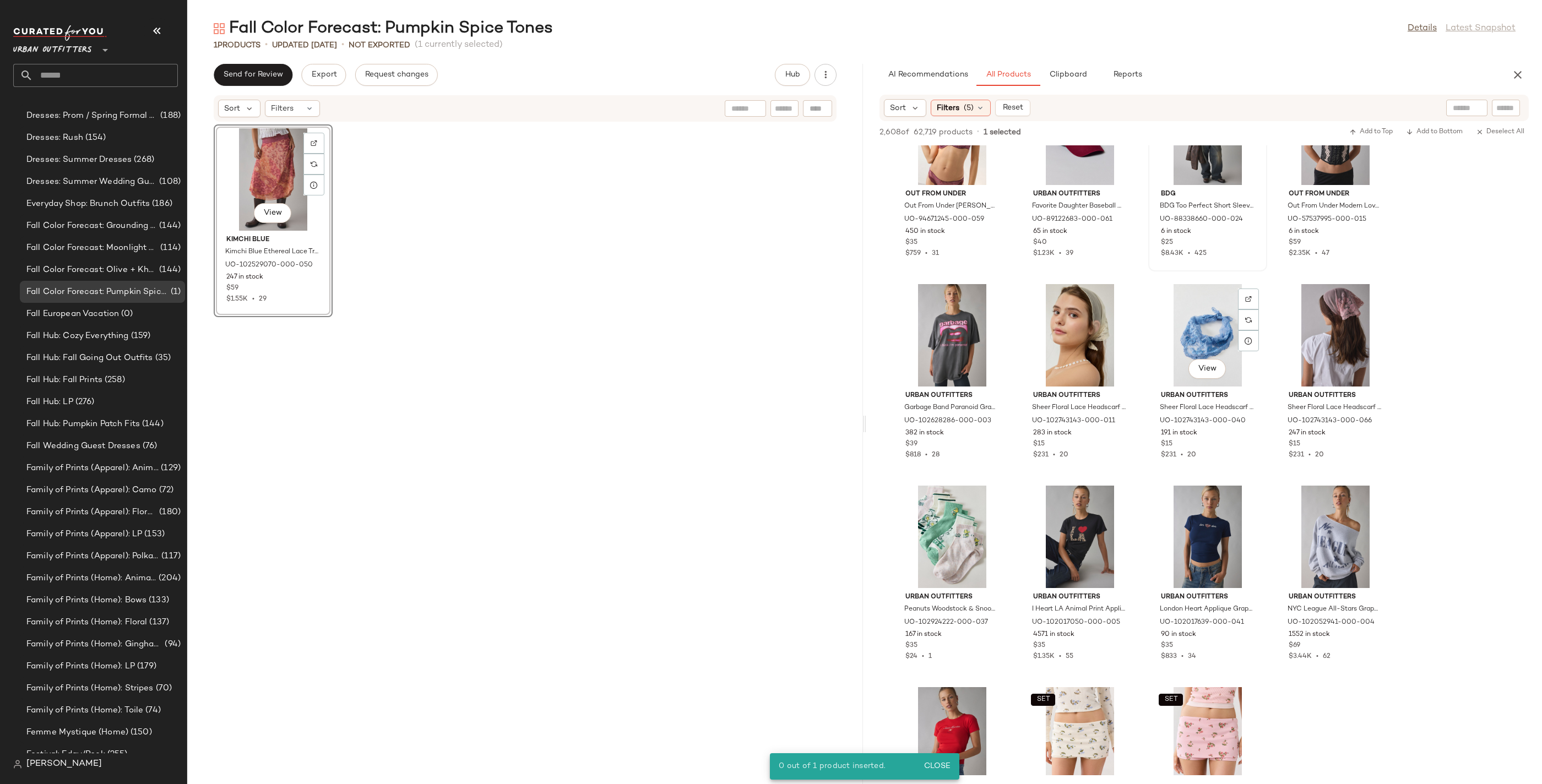
scroll to position [22119, 0]
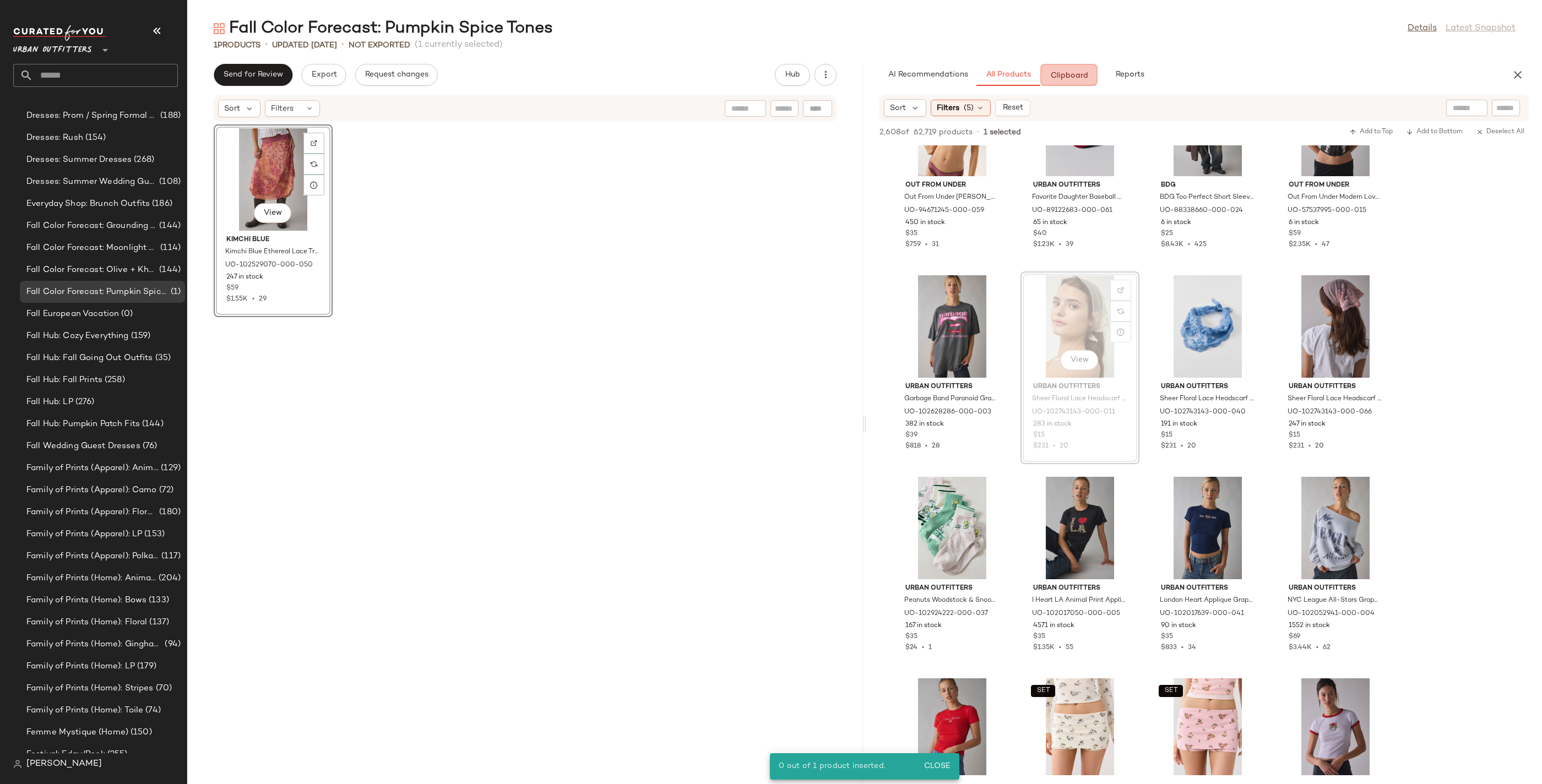
drag, startPoint x: 1059, startPoint y: 298, endPoint x: 1071, endPoint y: 286, distance: 17.0
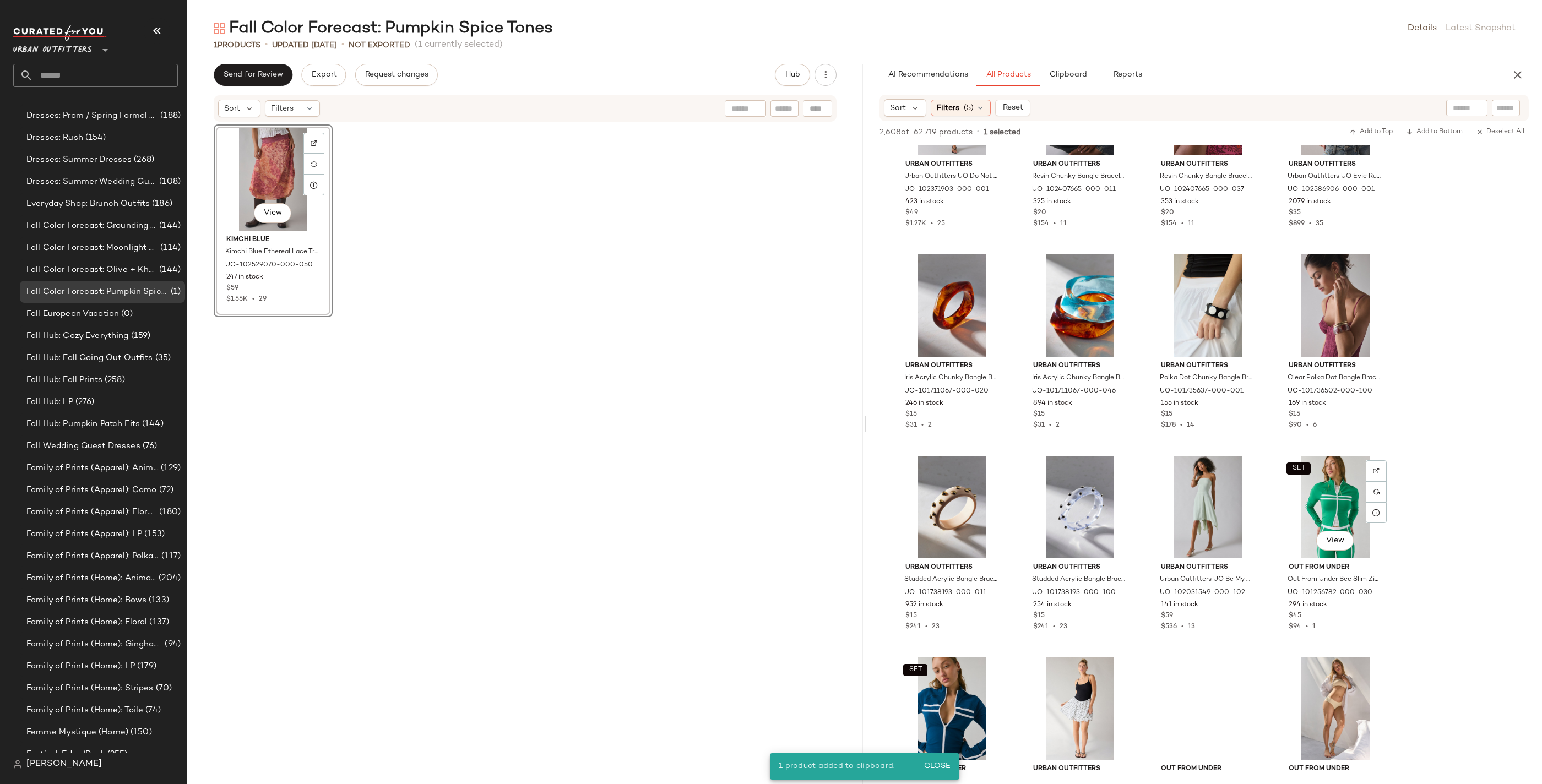
scroll to position [23402, 0]
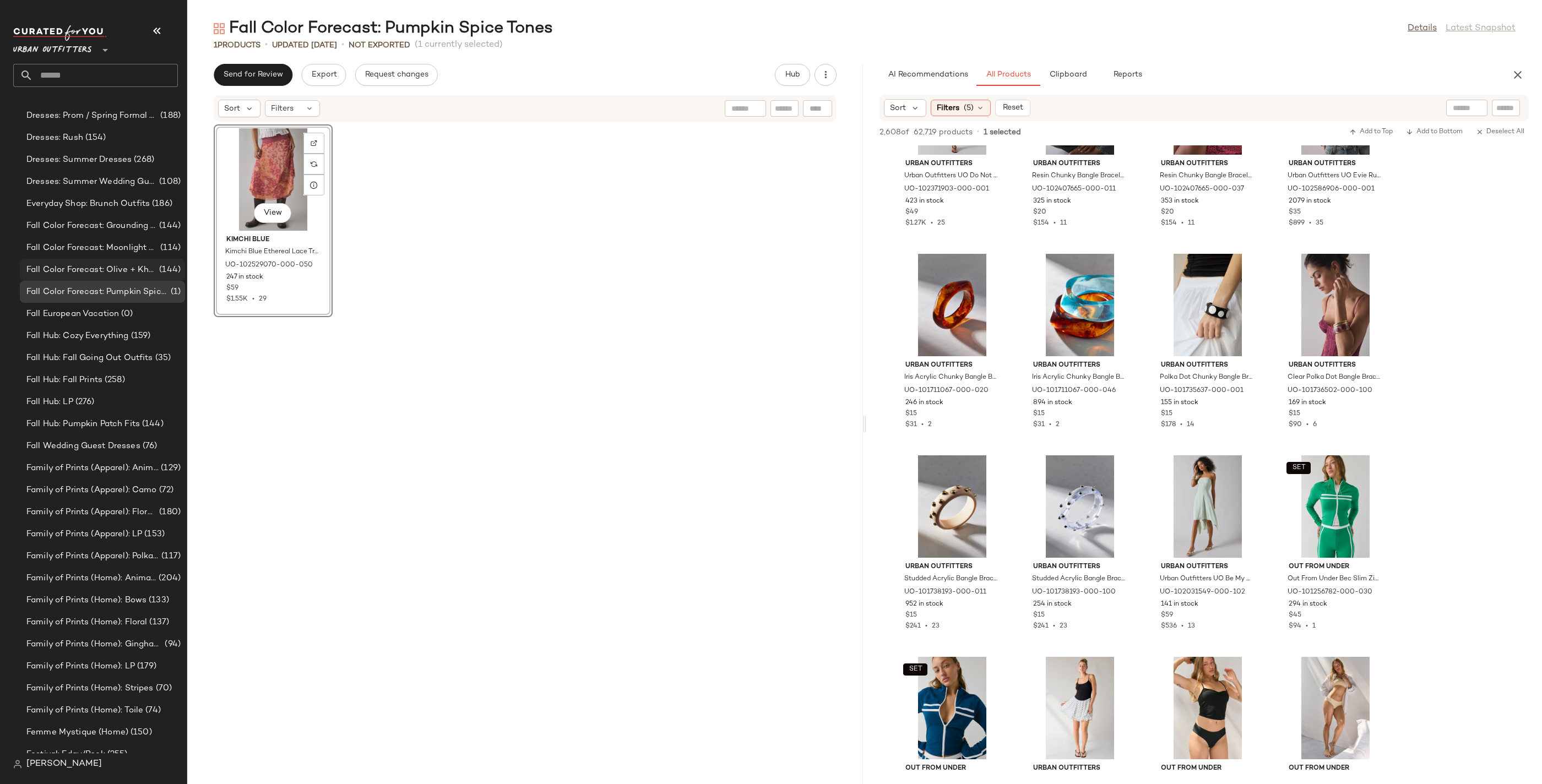
click at [136, 266] on span "Fall Color Forecast: Olive + Khaki" at bounding box center [92, 269] width 130 height 13
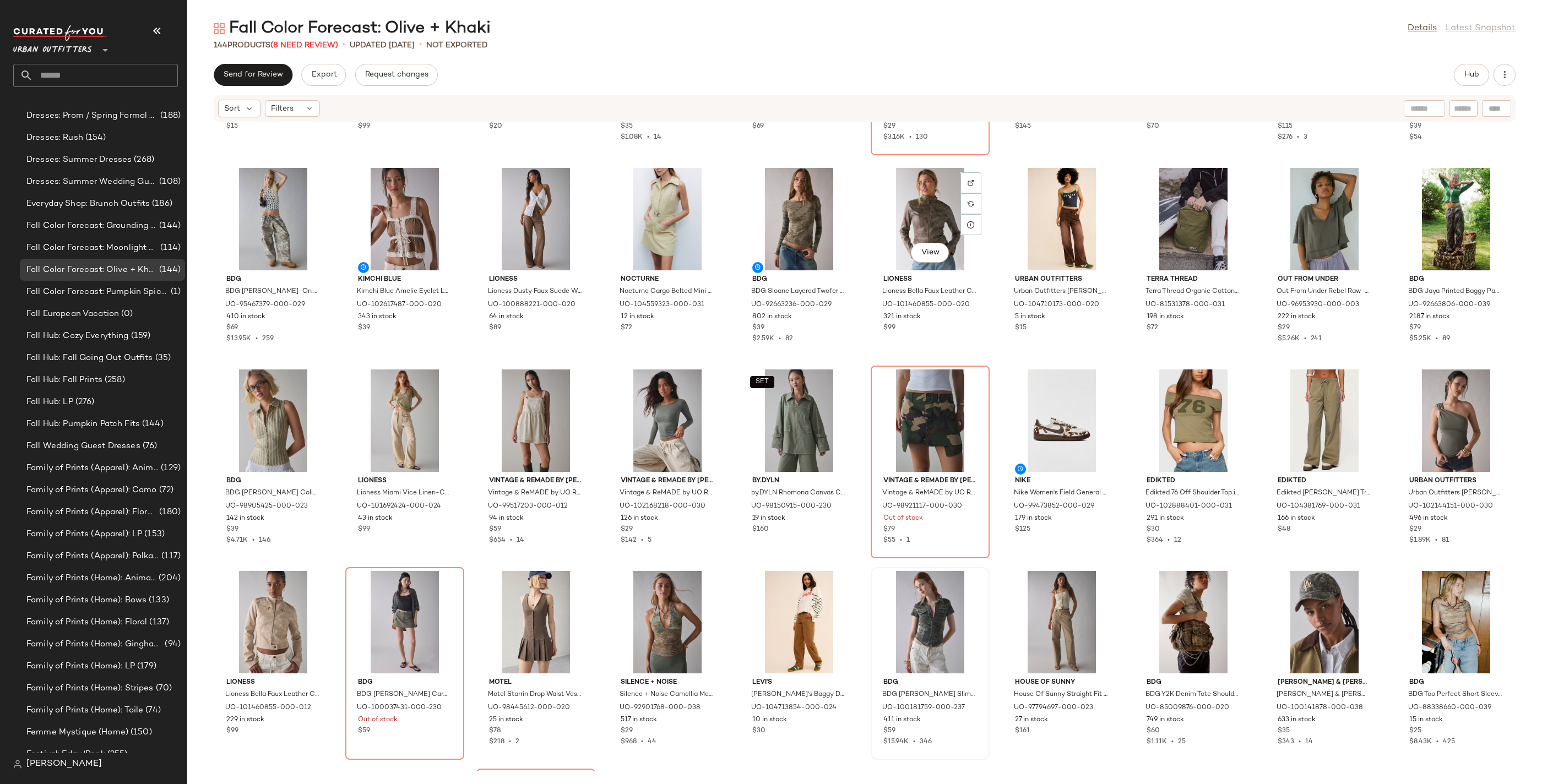
scroll to position [372, 0]
click at [136, 240] on div "Fall Color Forecast: Moonlight Hues (114)" at bounding box center [102, 248] width 166 height 22
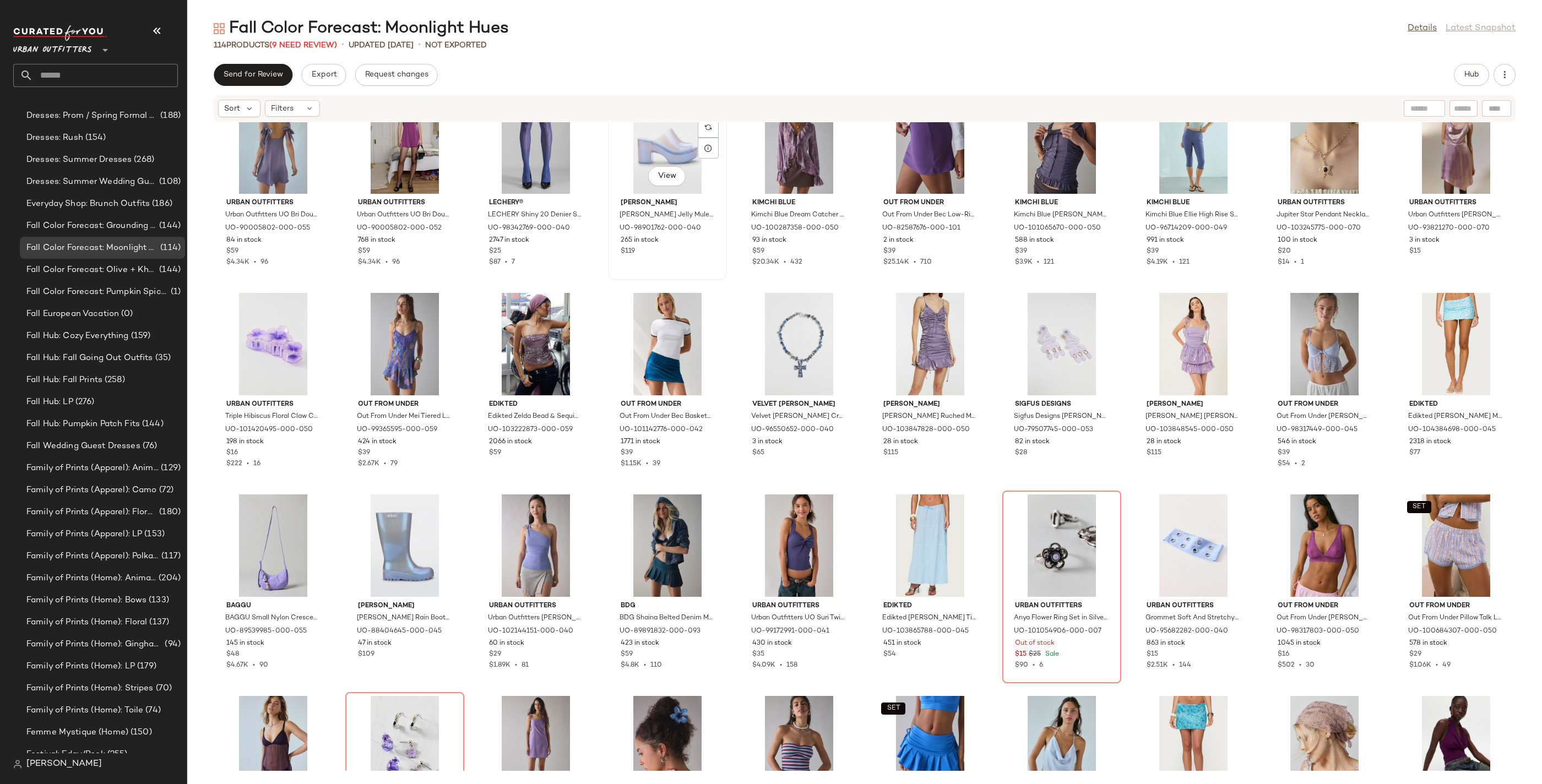
scroll to position [32, 0]
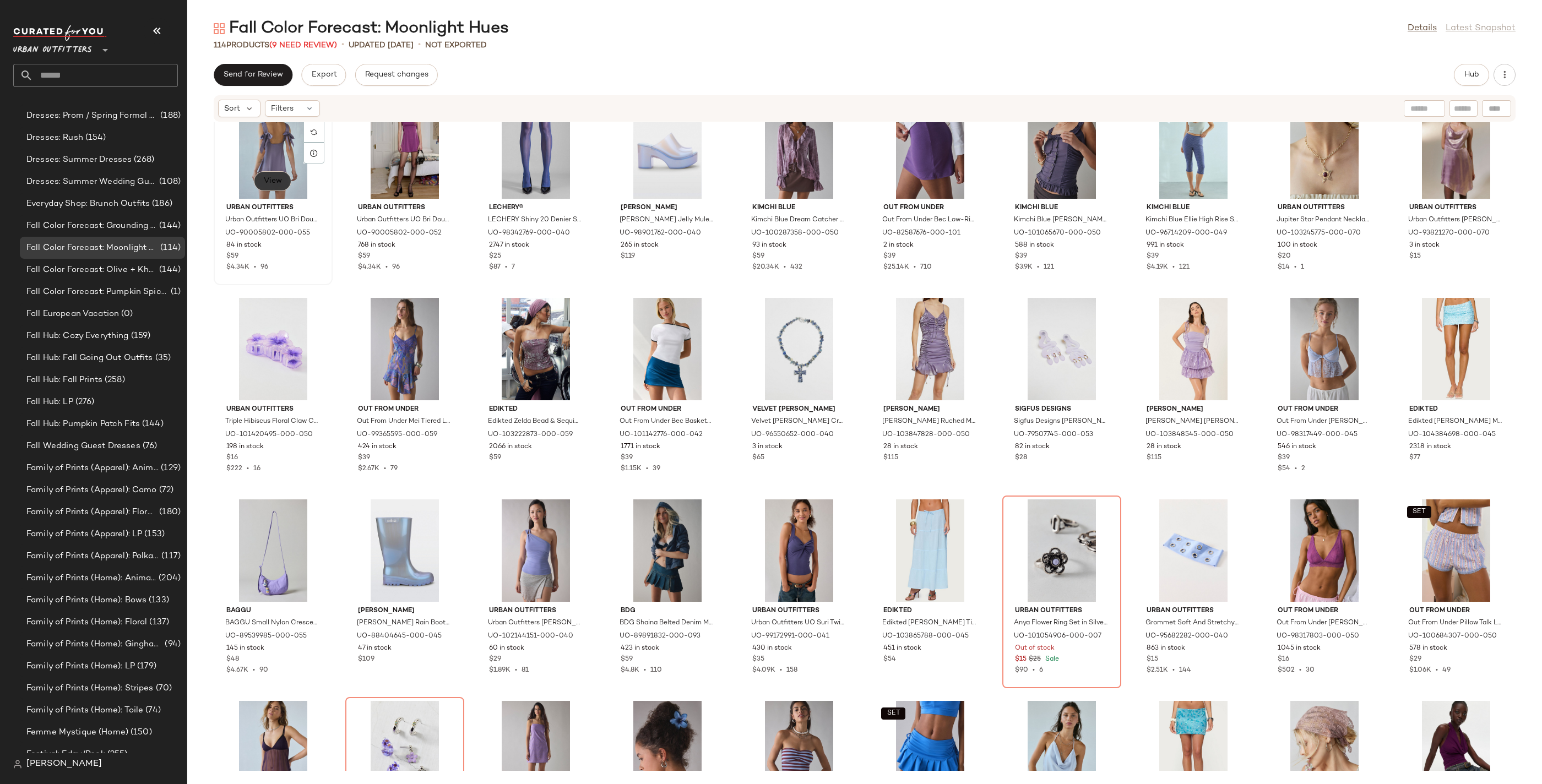
click at [276, 184] on span "View" at bounding box center [273, 181] width 19 height 9
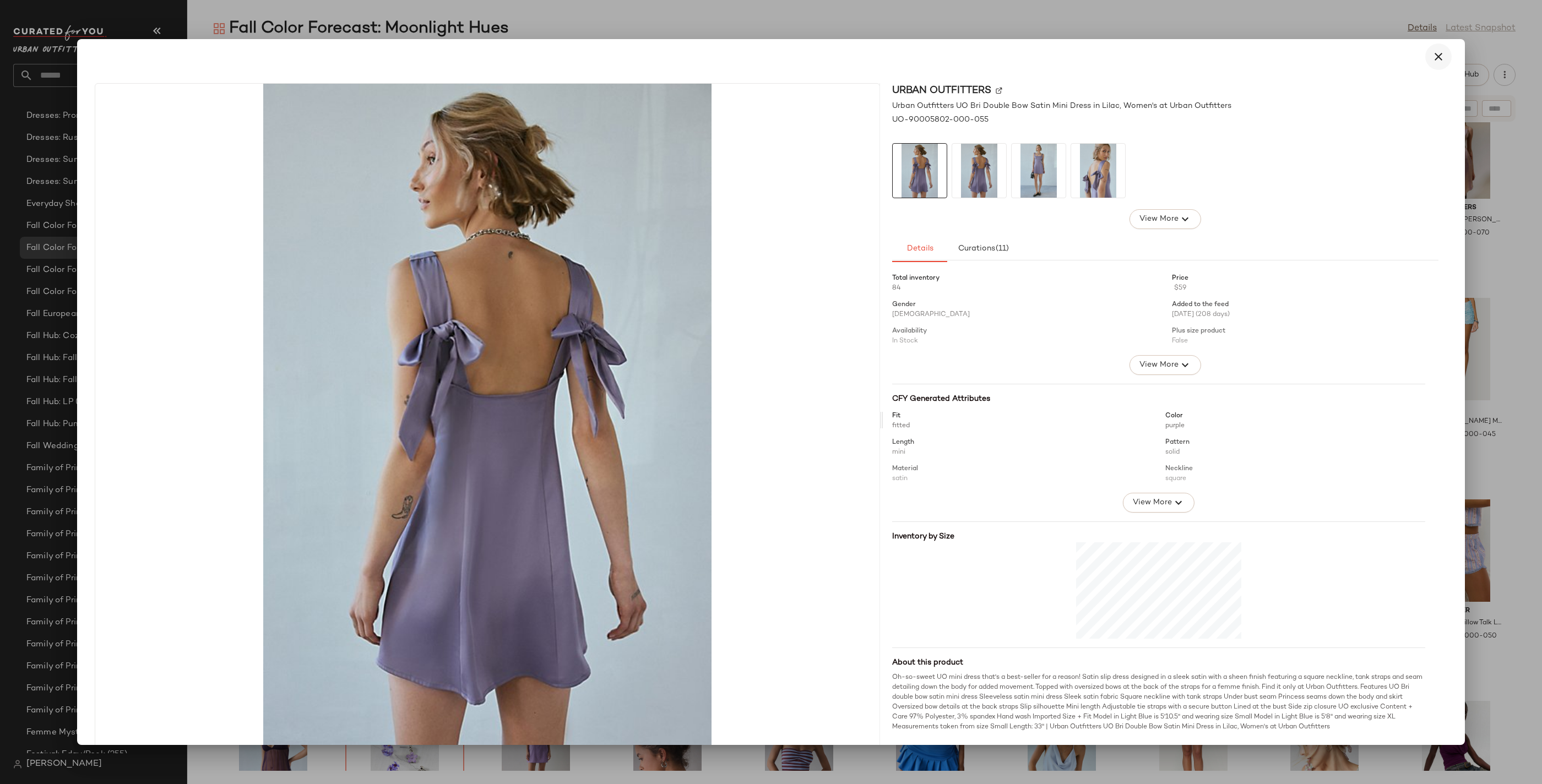
click at [1432, 55] on icon "button" at bounding box center [1438, 56] width 13 height 13
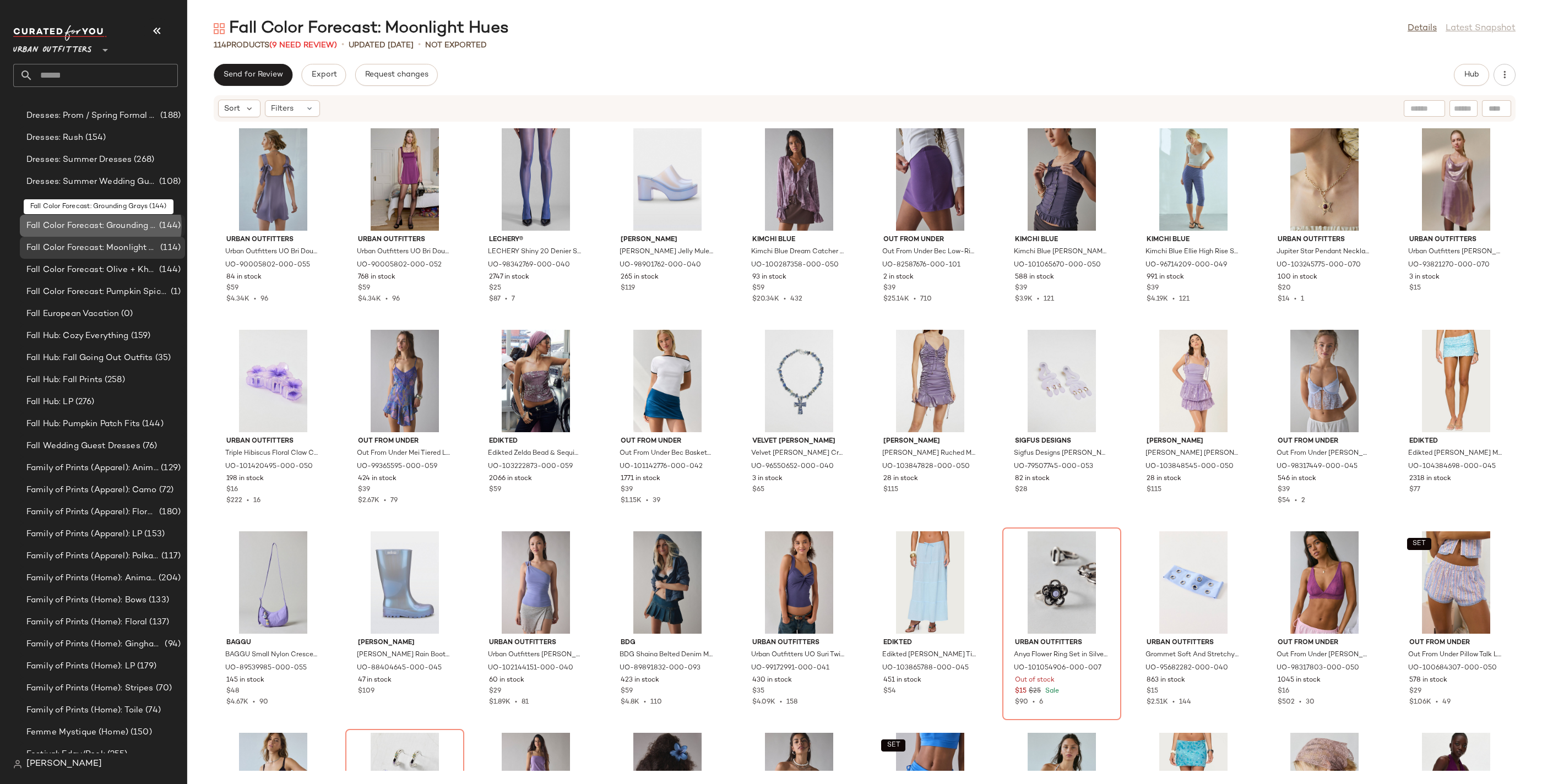
click at [104, 217] on div "Fall Color Forecast: Grounding Grays (144)" at bounding box center [102, 226] width 166 height 22
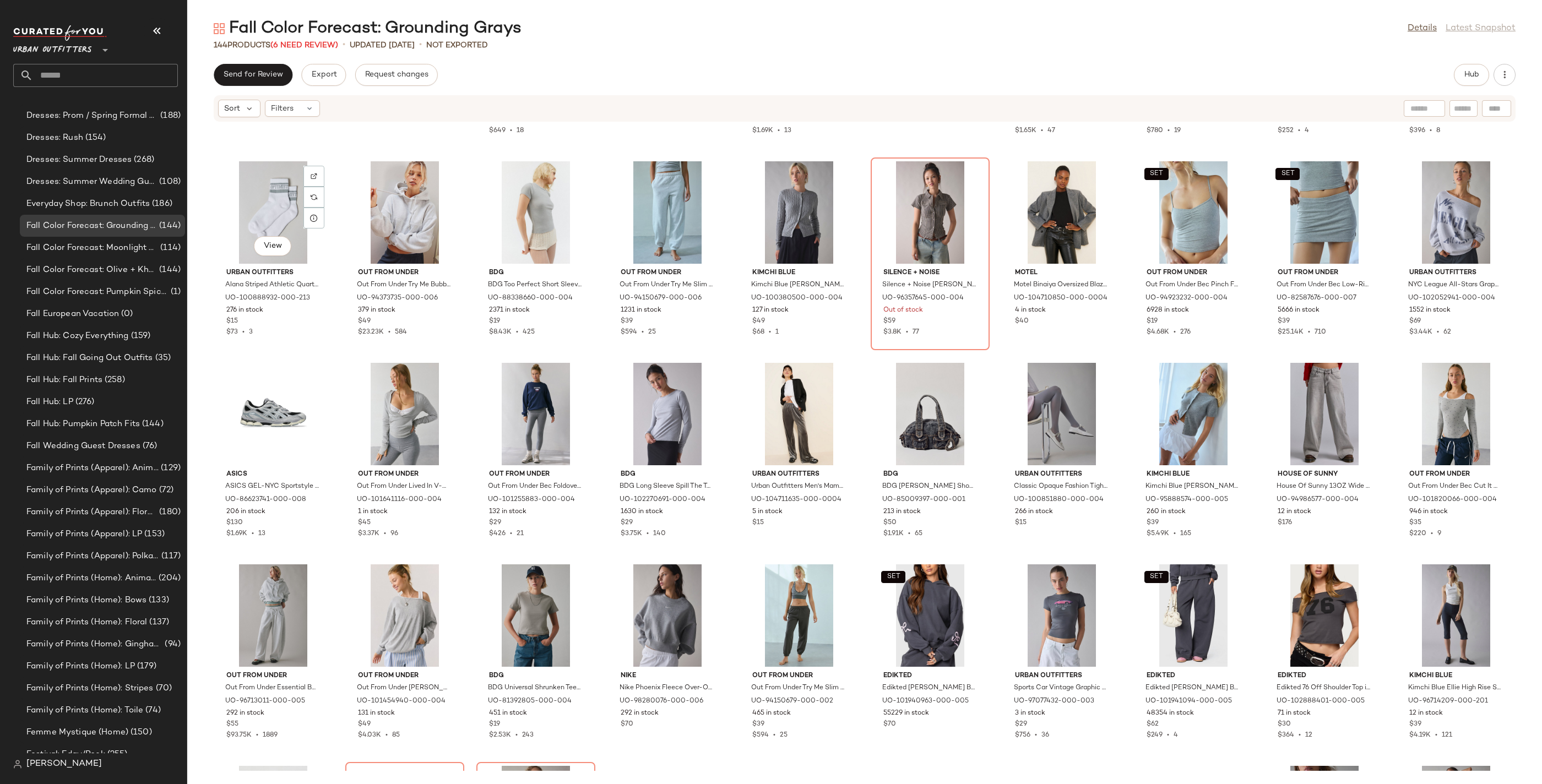
scroll to position [1121, 0]
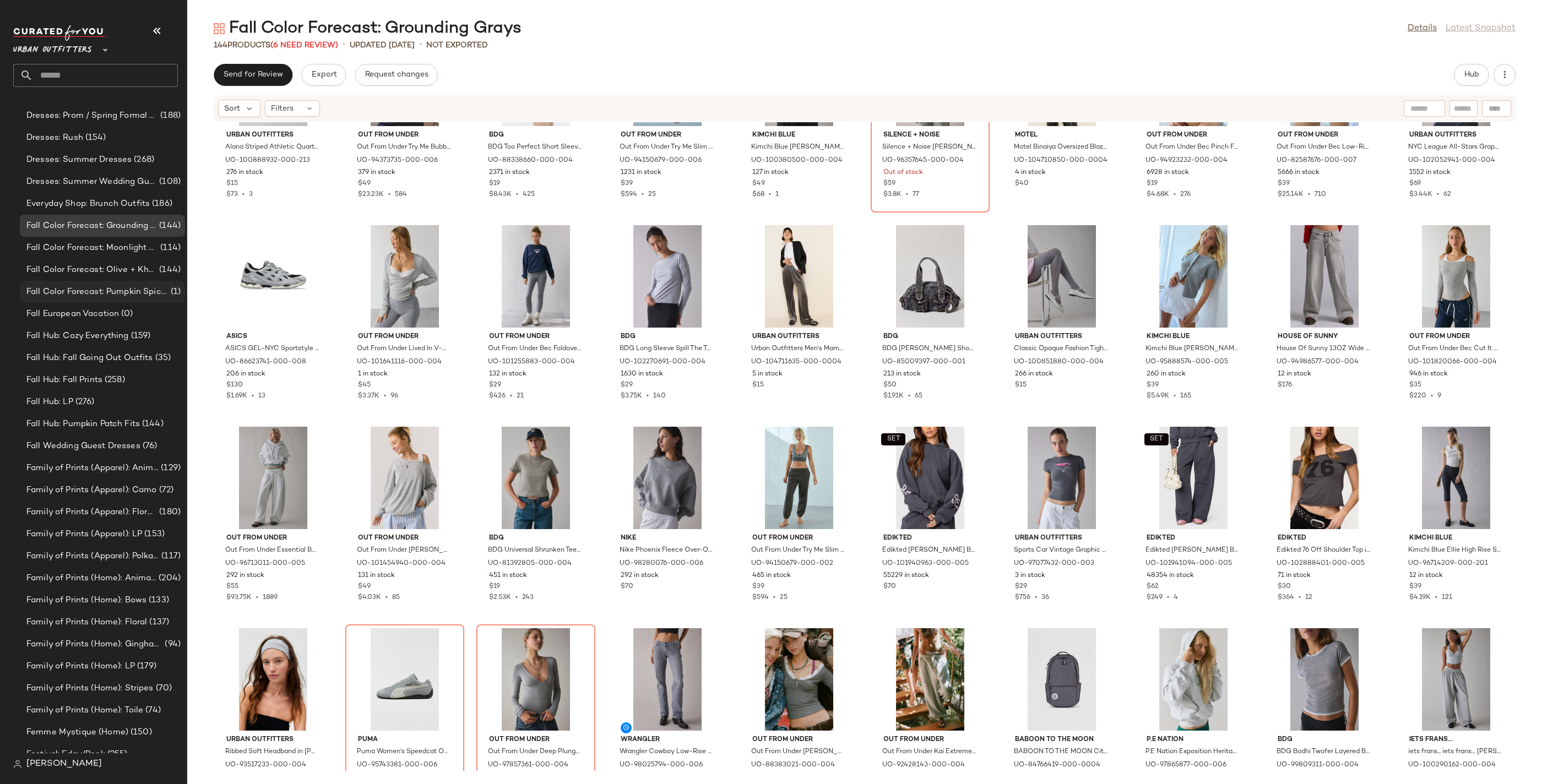
click at [105, 292] on span "Fall Color Forecast: Pumpkin Spice Tones" at bounding box center [98, 292] width 142 height 13
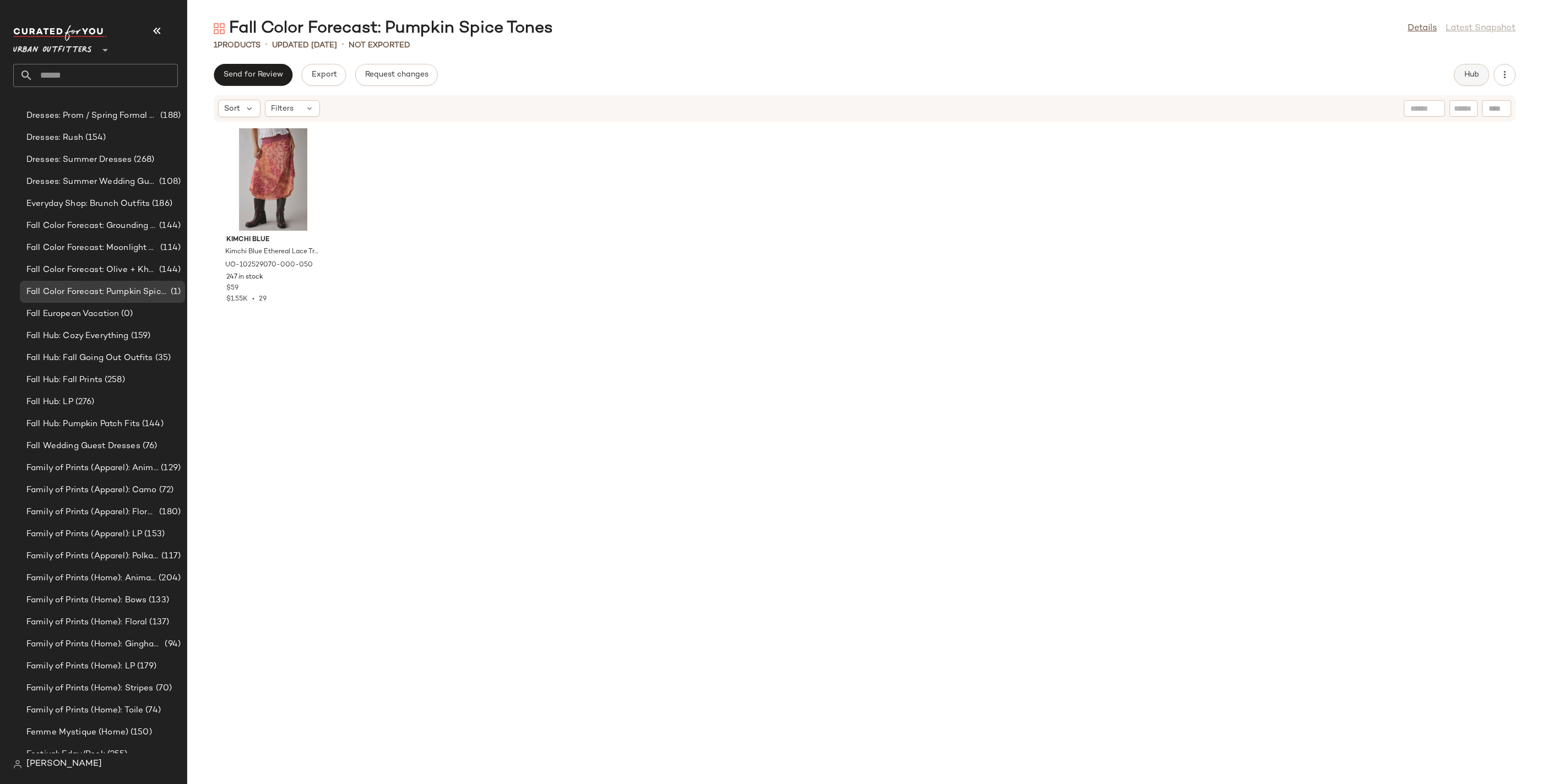
click at [1468, 73] on span "Hub" at bounding box center [1472, 75] width 15 height 9
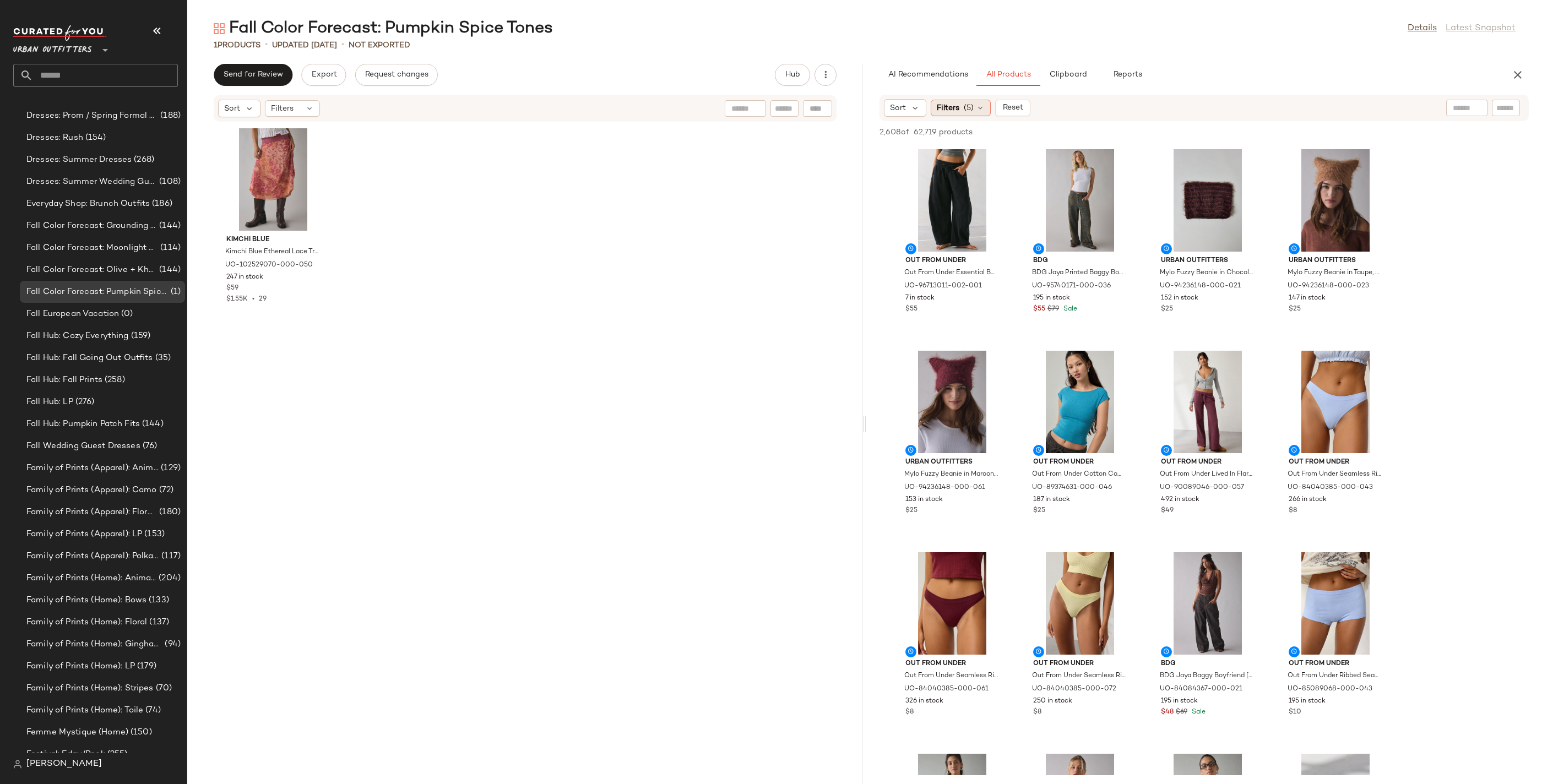
click at [949, 106] on span "Filters" at bounding box center [948, 107] width 22 height 11
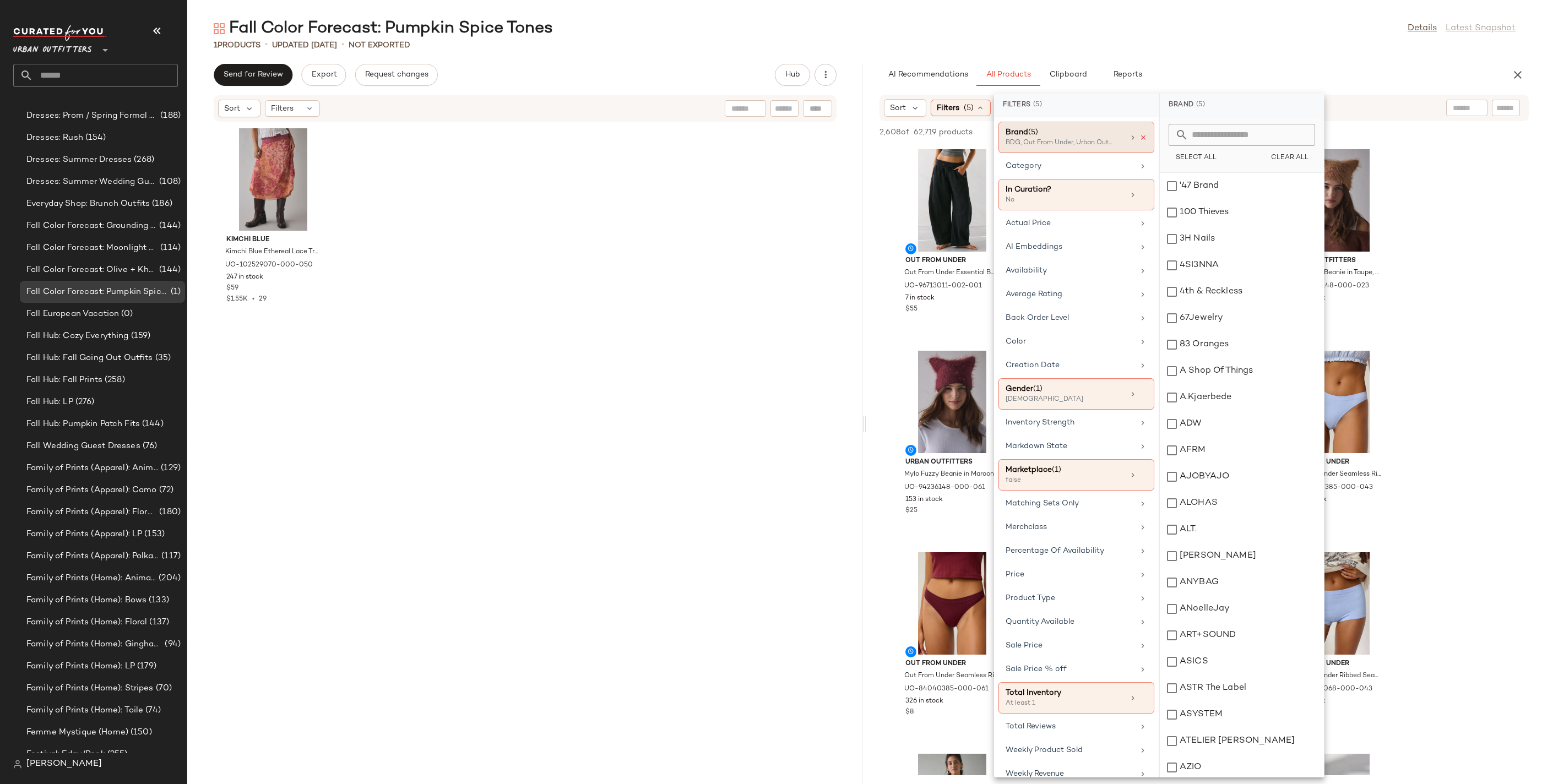
click at [1140, 138] on icon at bounding box center [1143, 137] width 8 height 8
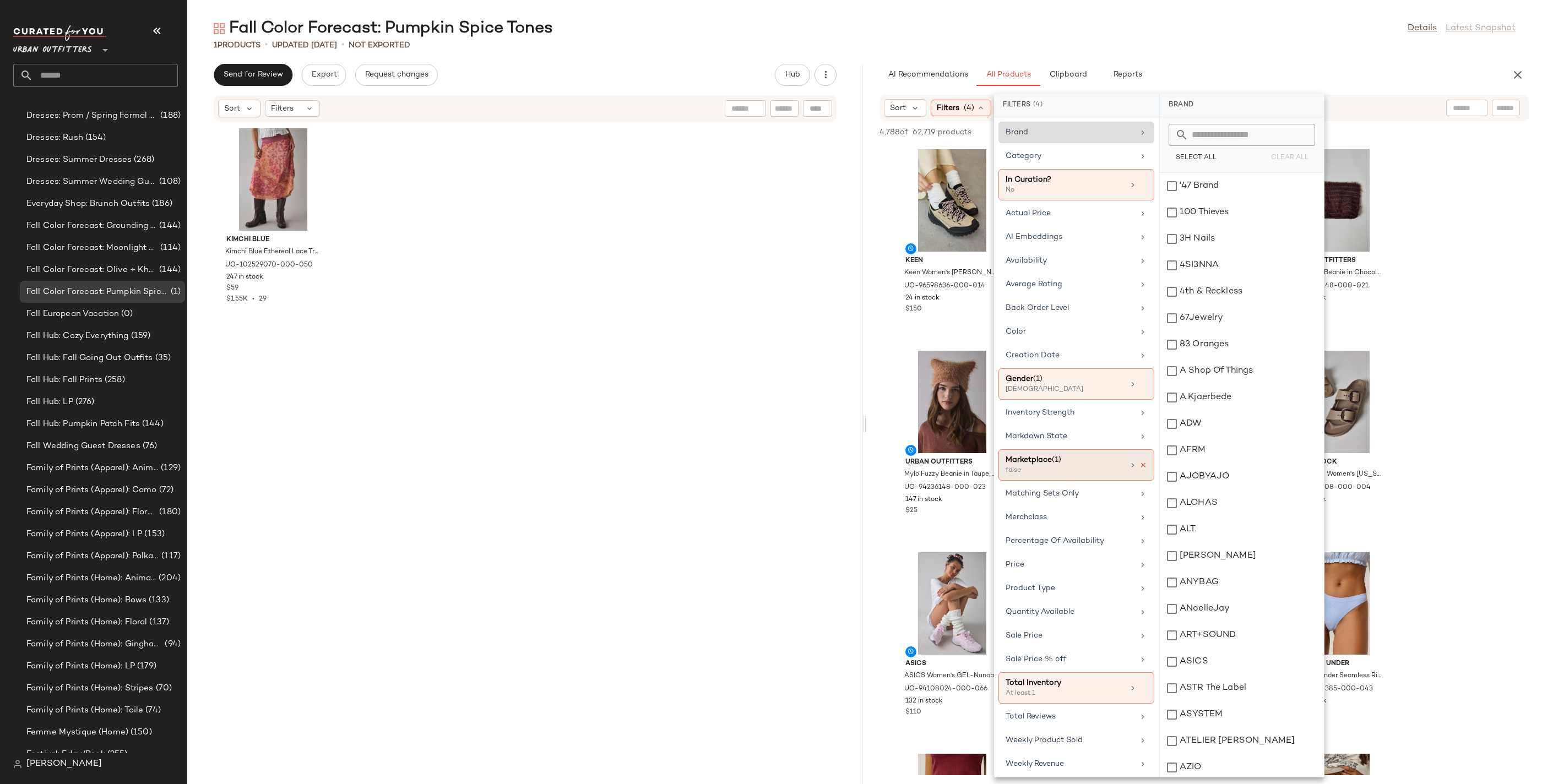
click at [1140, 461] on icon at bounding box center [1143, 465] width 8 height 8
click at [712, 505] on div "Kimchi Blue Kimchi Blue Ethereal Lace Trim Semi-Sheer Mesh Midi Skirt in Purple…" at bounding box center [524, 446] width 675 height 648
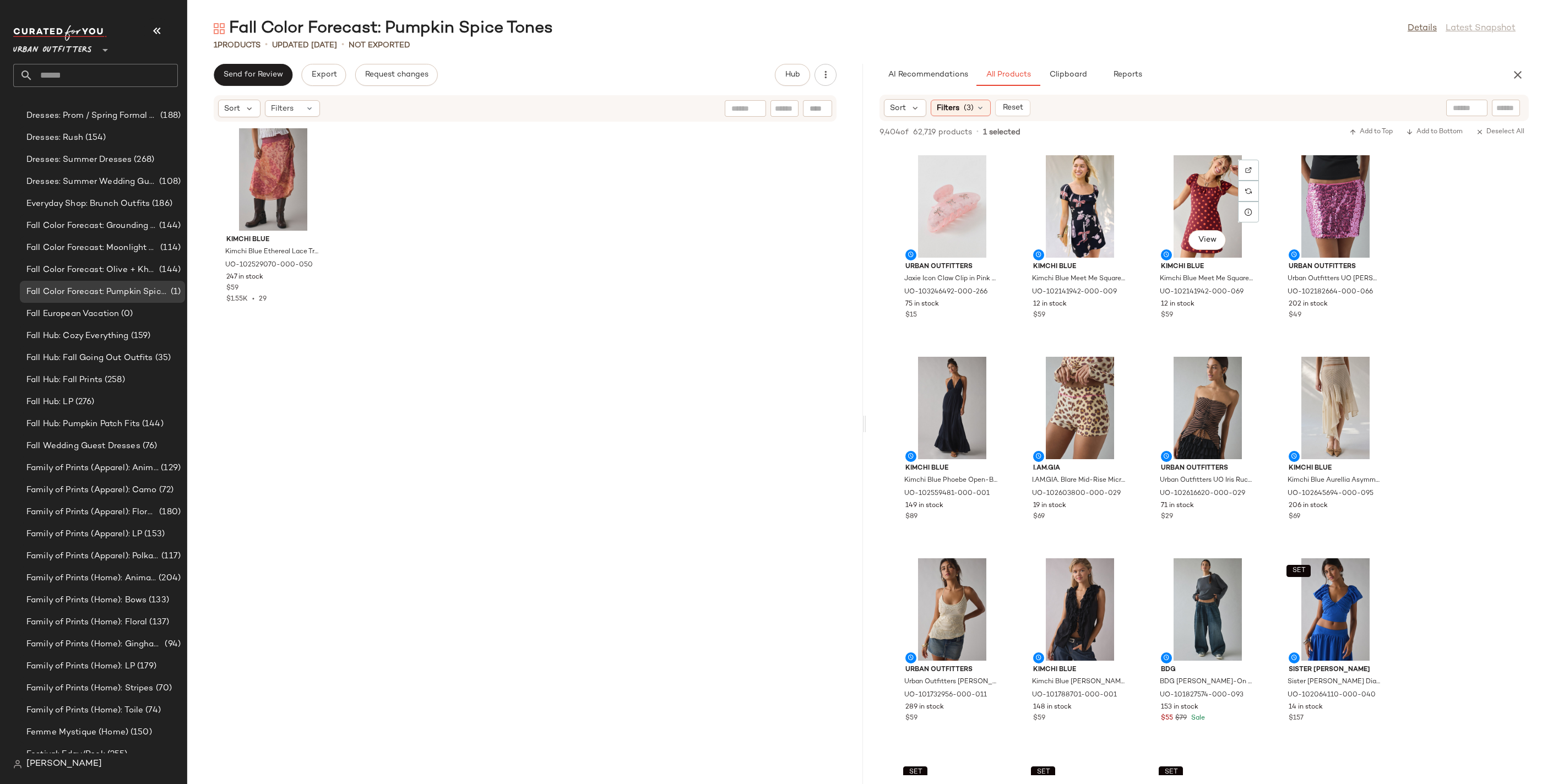
scroll to position [2212, 0]
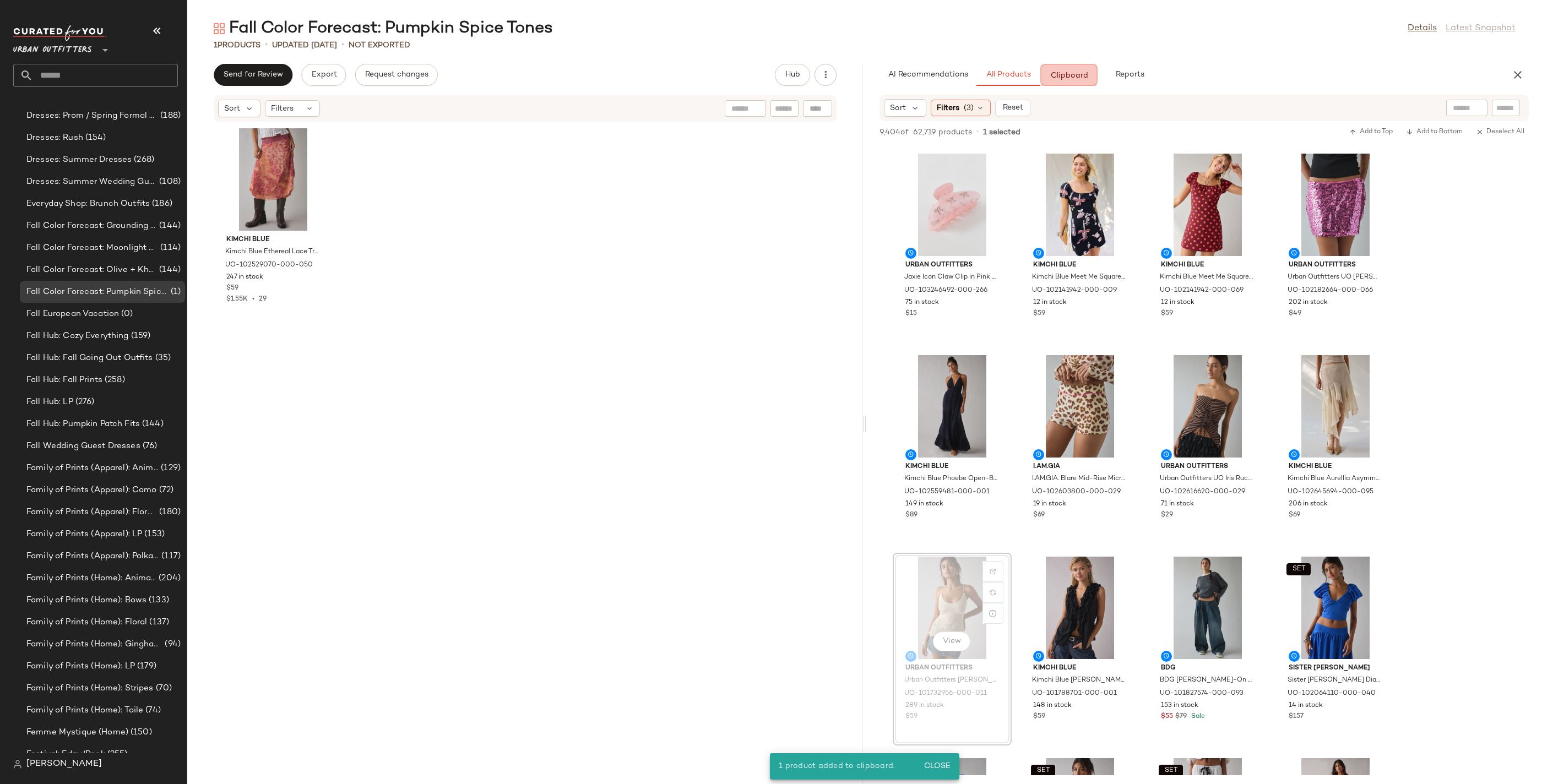
drag, startPoint x: 936, startPoint y: 621, endPoint x: 945, endPoint y: 616, distance: 10.3
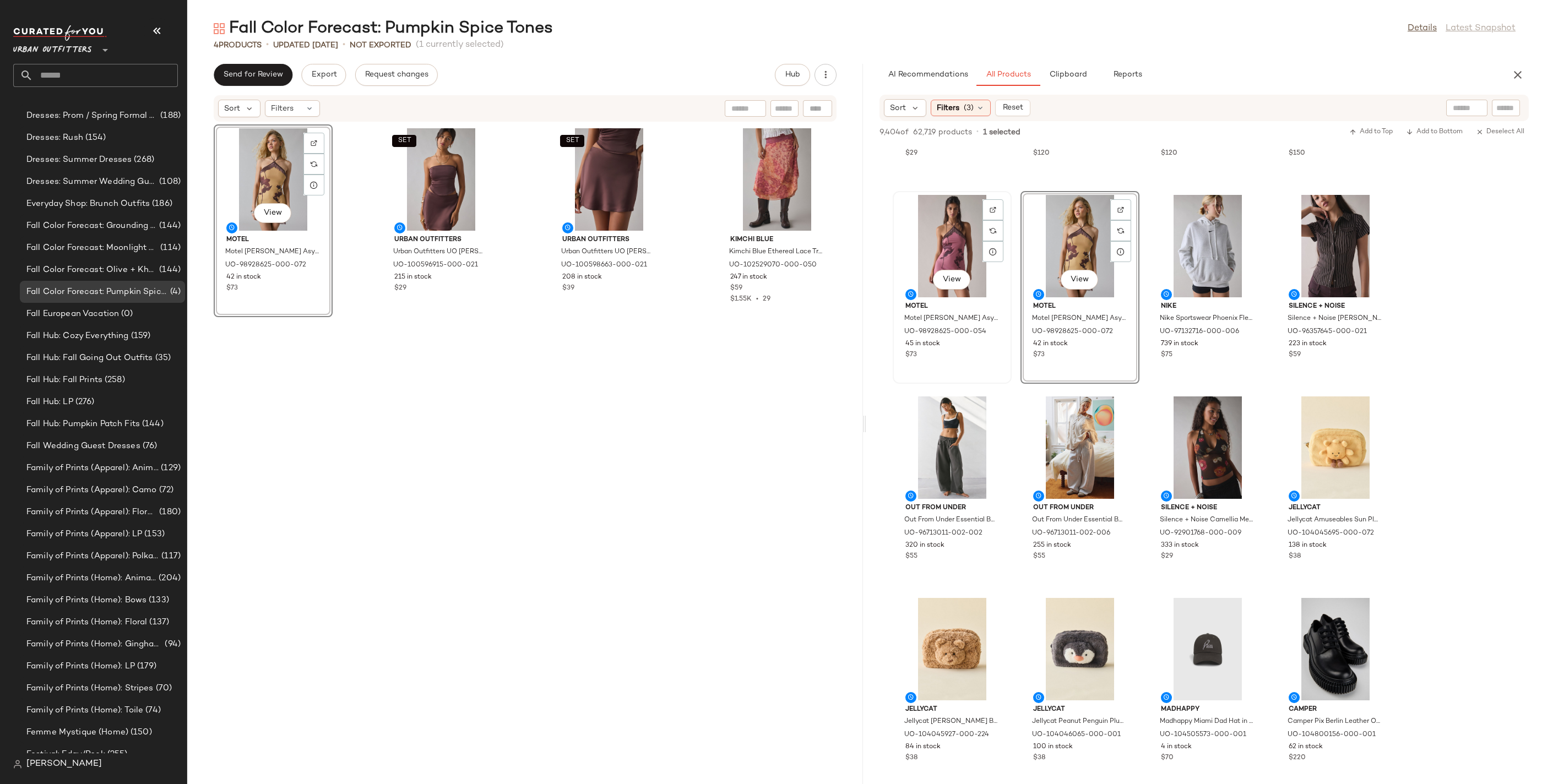
scroll to position [7812, 0]
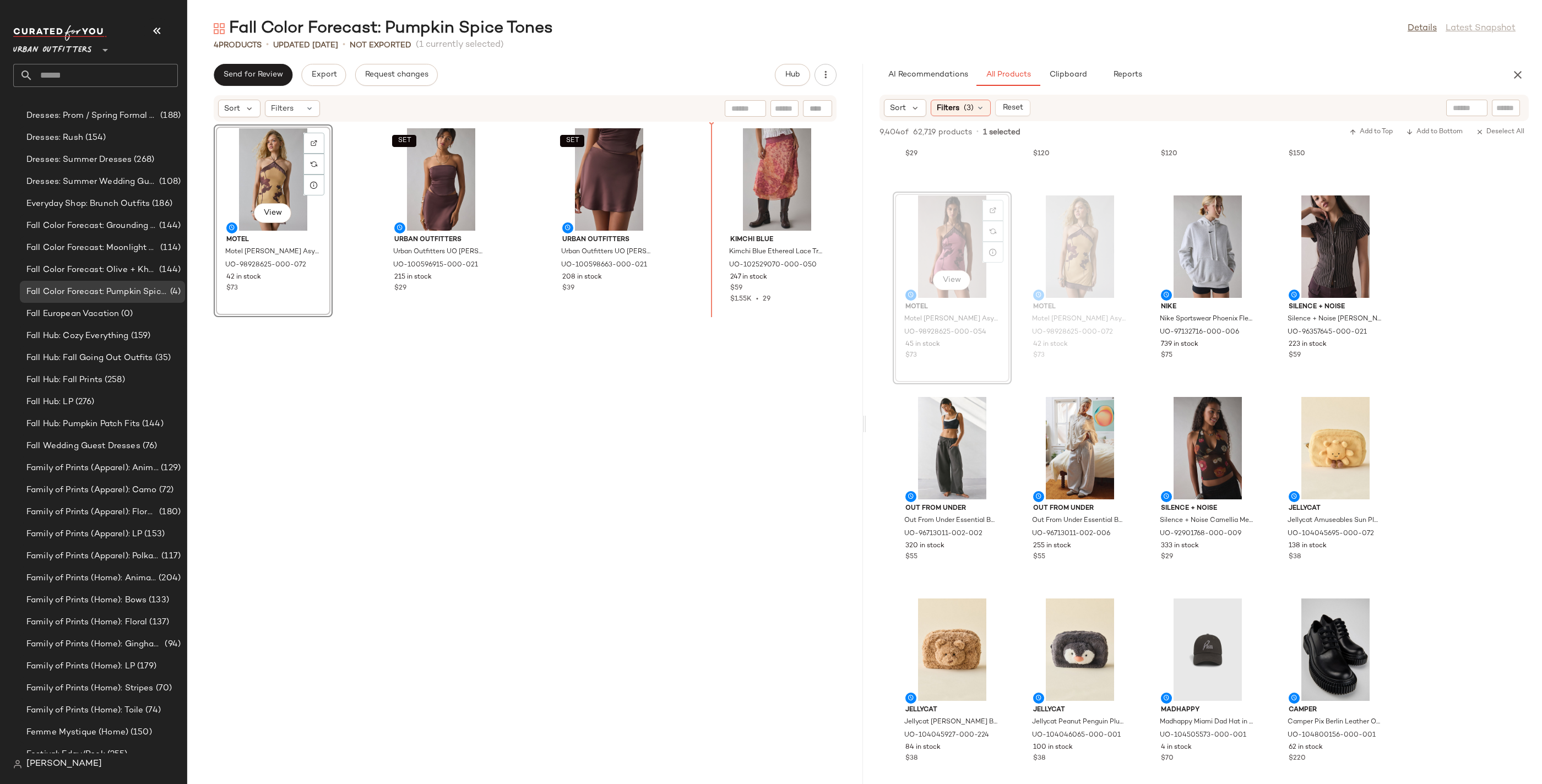
drag, startPoint x: 1010, startPoint y: 317, endPoint x: 1001, endPoint y: 317, distance: 9.0
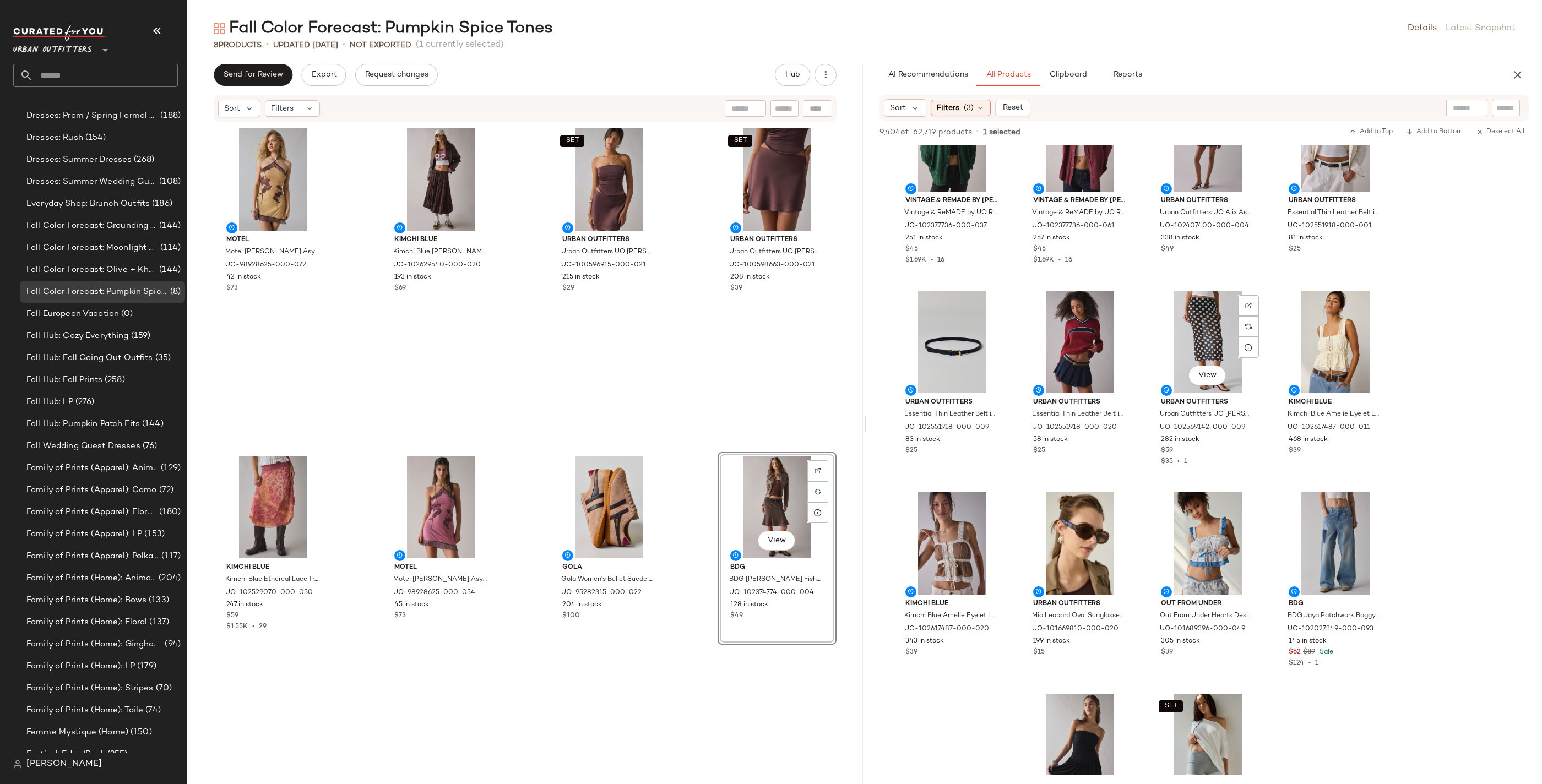
scroll to position [12211, 0]
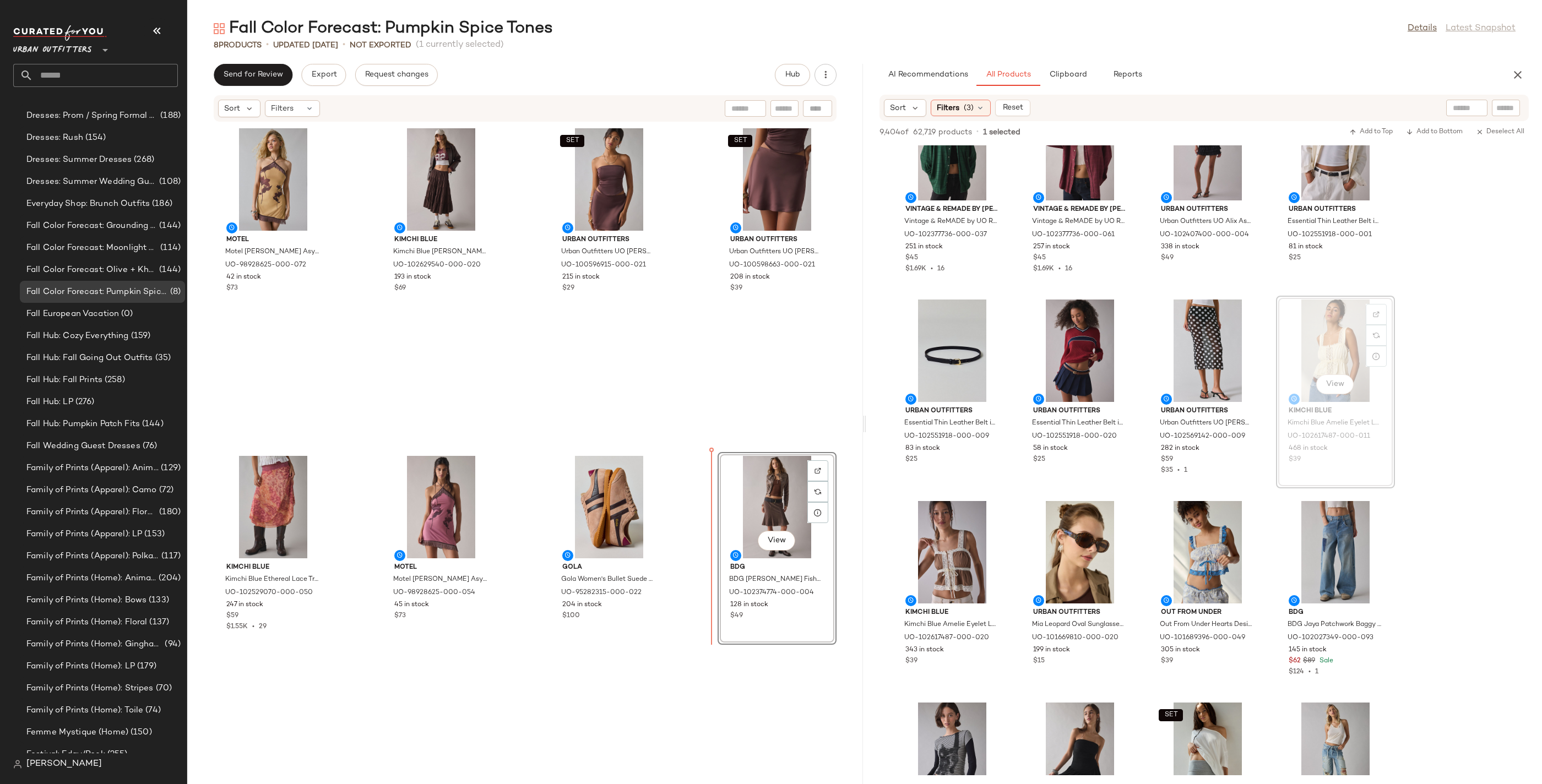
drag, startPoint x: 1336, startPoint y: 376, endPoint x: 1300, endPoint y: 373, distance: 36.1
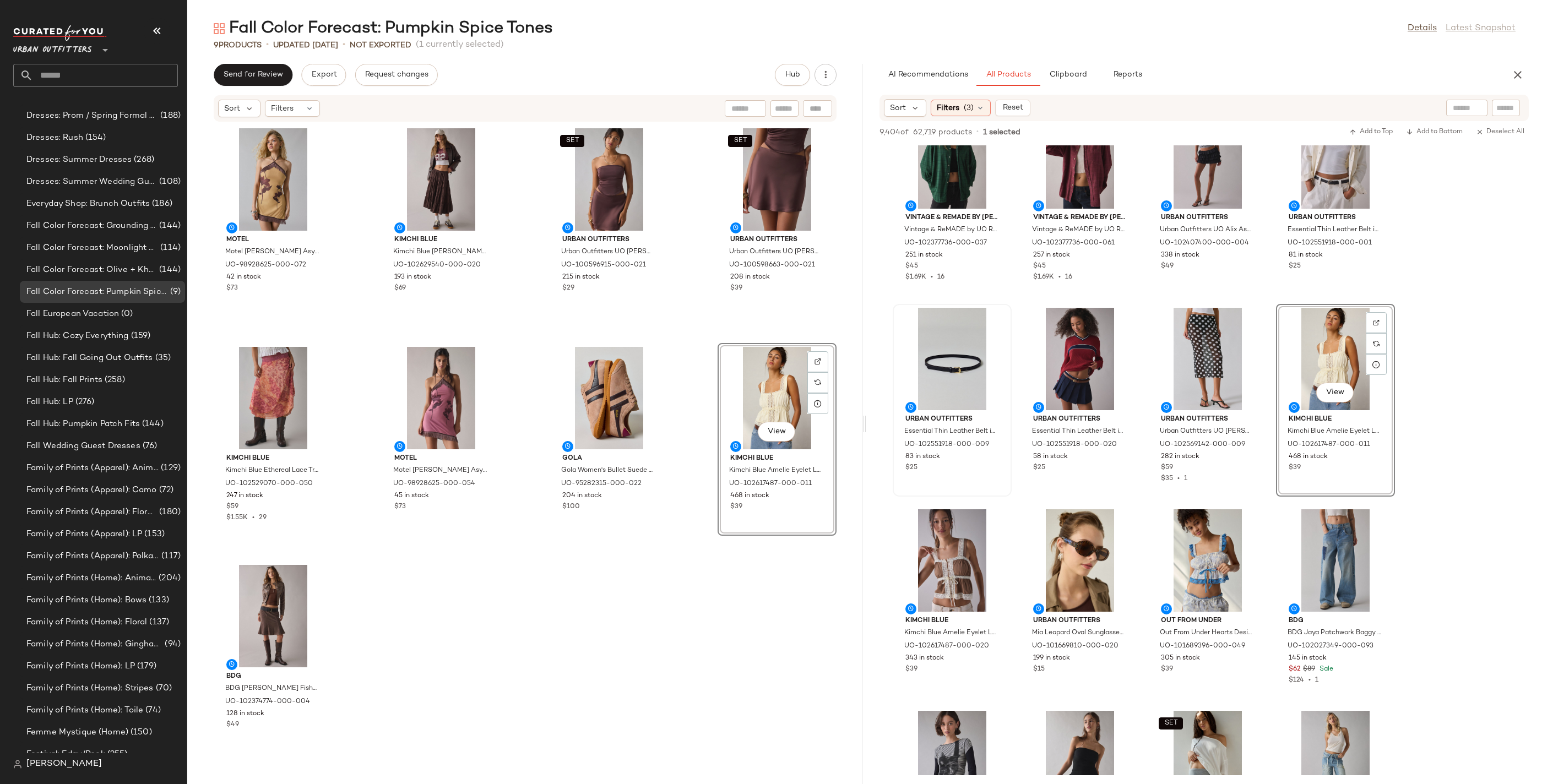
scroll to position [0, 0]
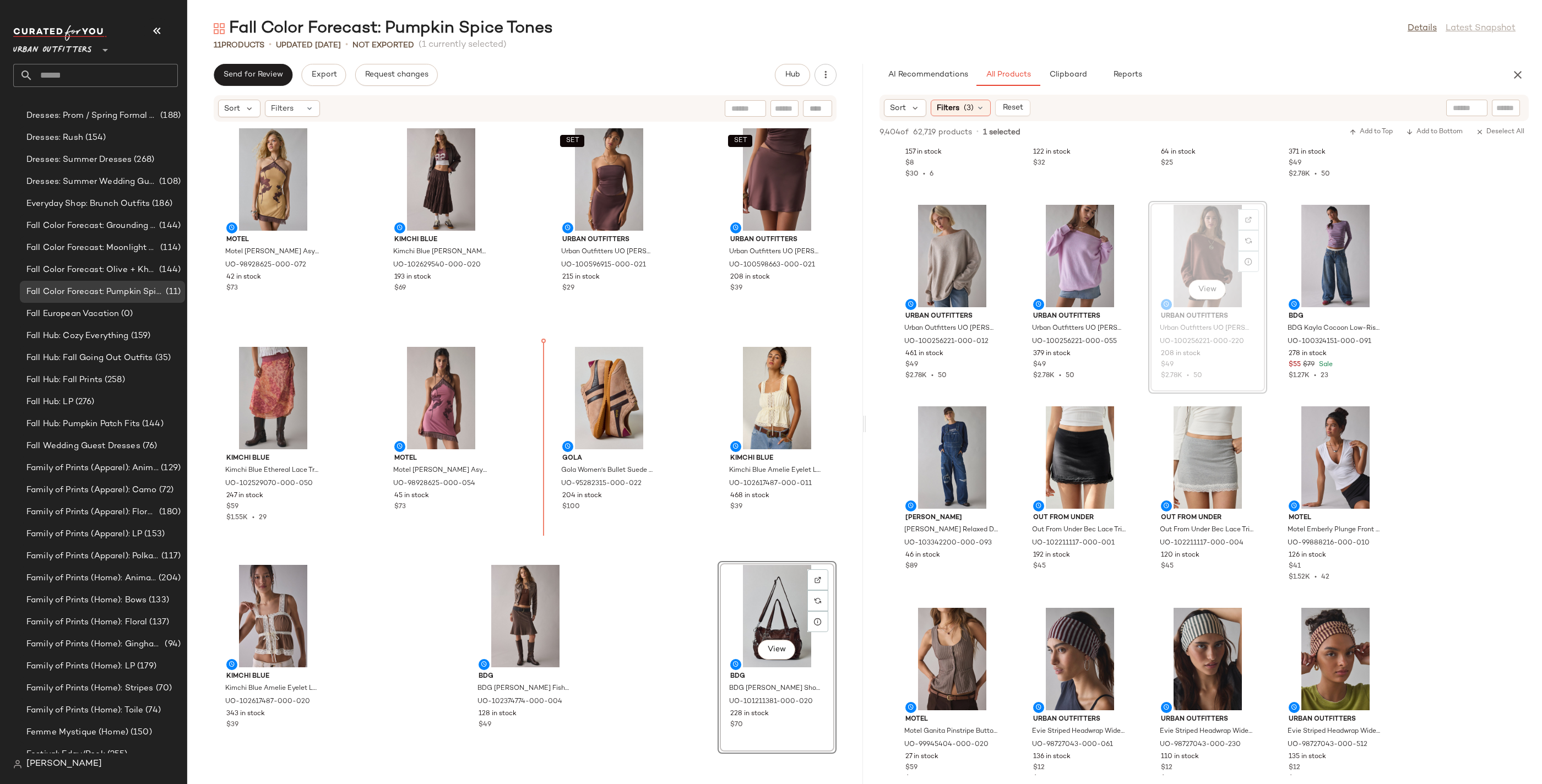
drag, startPoint x: 1219, startPoint y: 264, endPoint x: 1172, endPoint y: 291, distance: 54.2
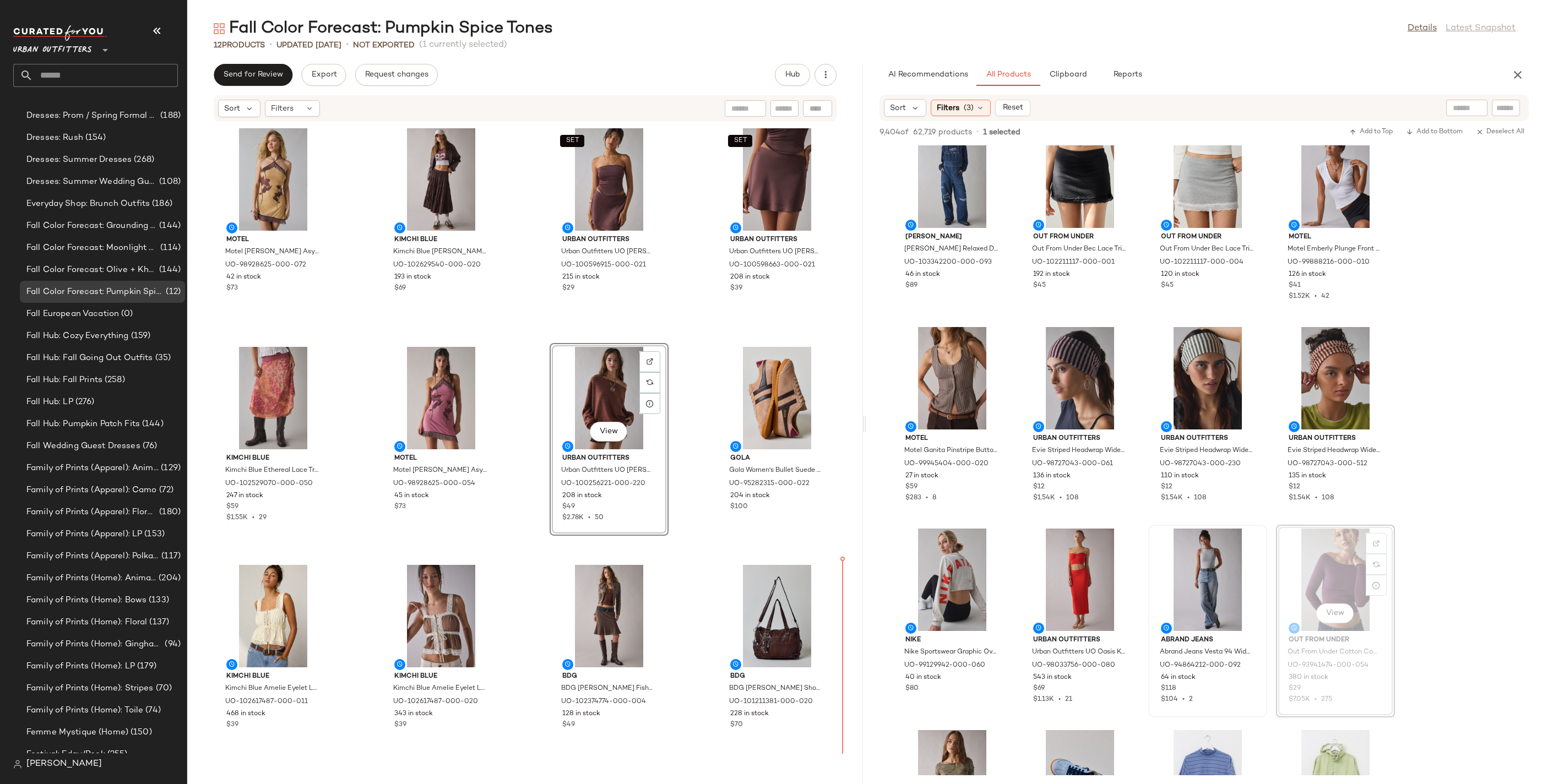
drag, startPoint x: 1289, startPoint y: 636, endPoint x: 1259, endPoint y: 651, distance: 33.5
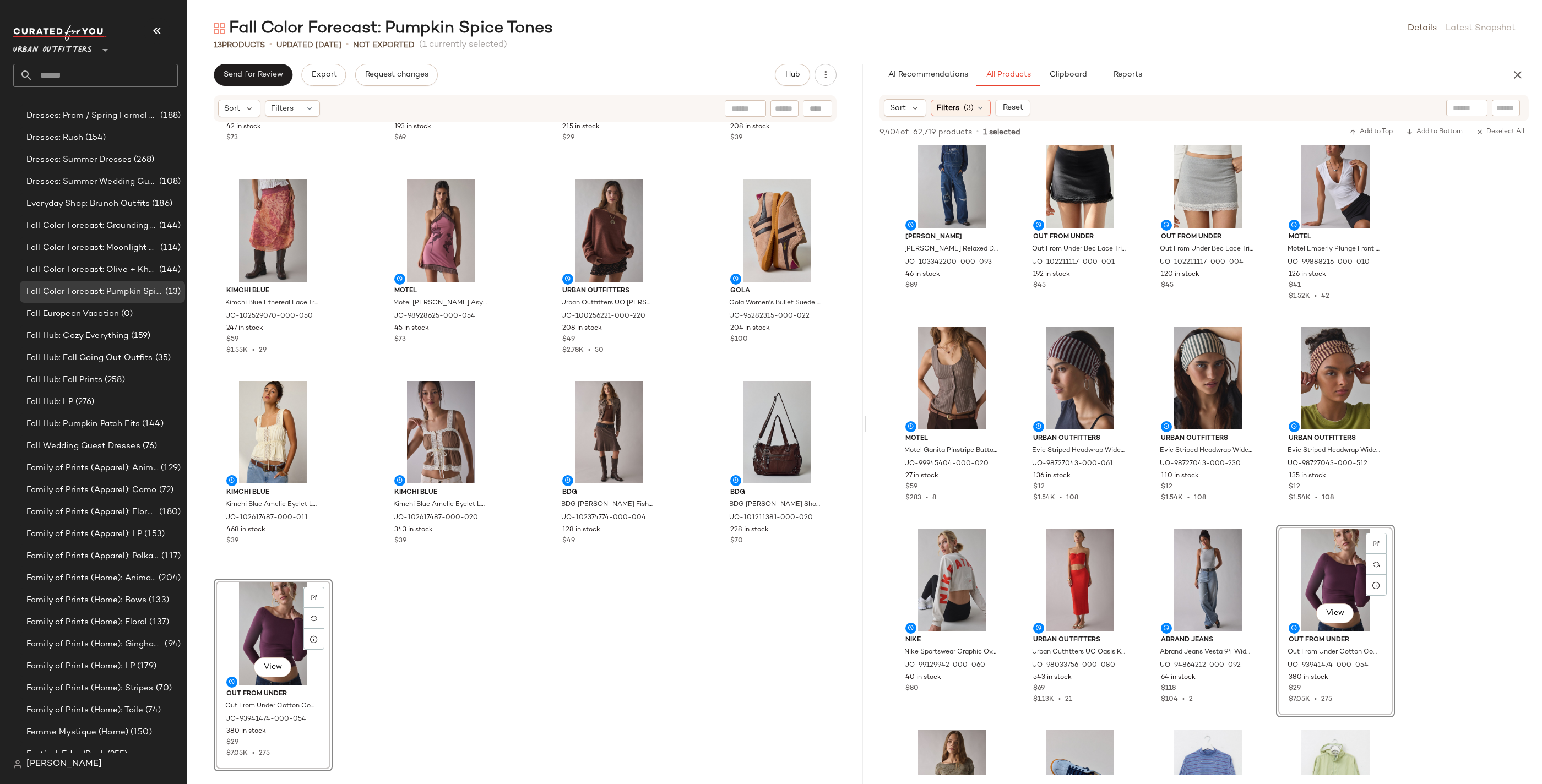
click at [257, 617] on div "View" at bounding box center [274, 633] width 112 height 102
